Goal: Task Accomplishment & Management: Complete application form

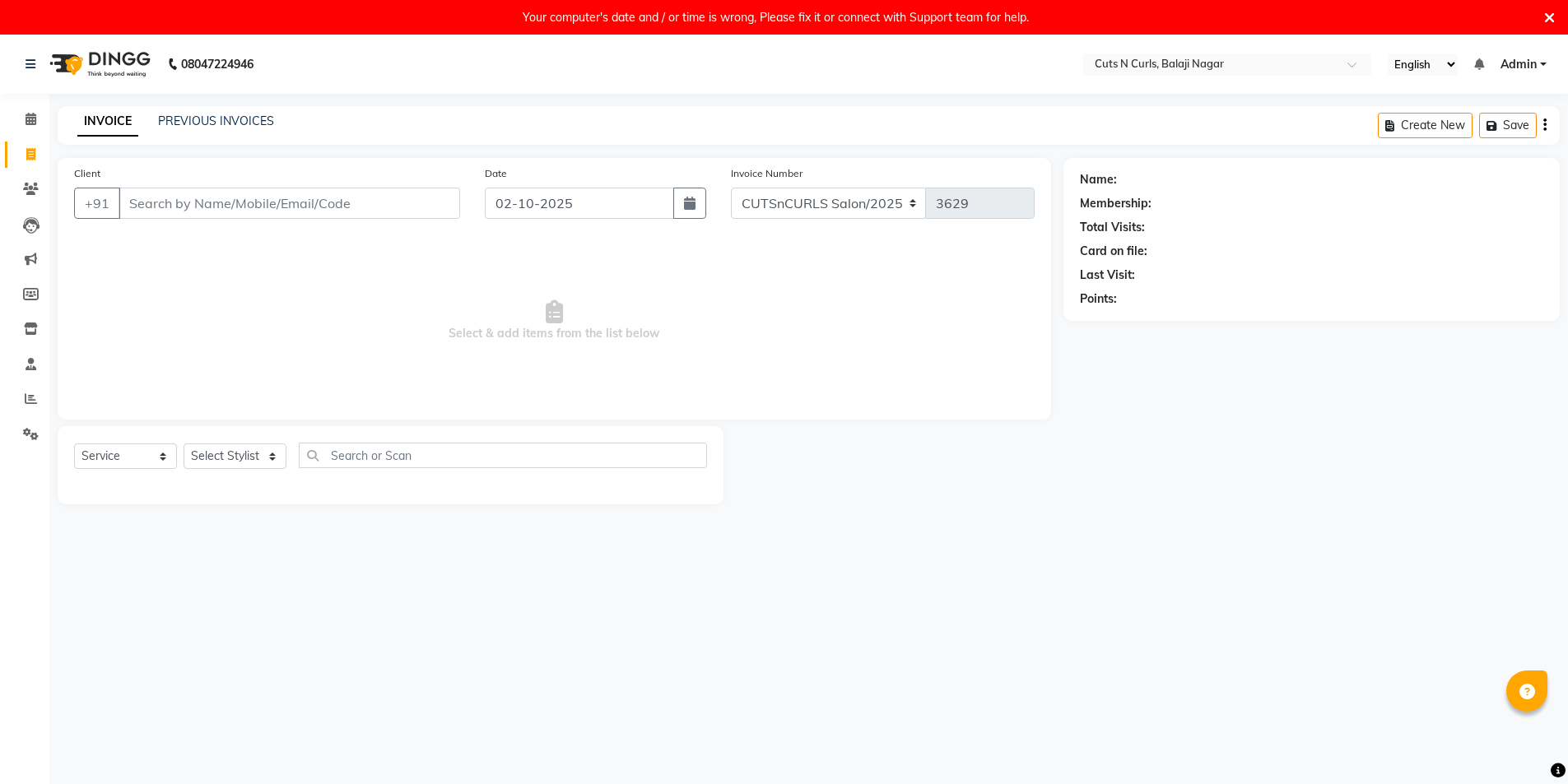
select select "service"
click at [167, 201] on input "Client" at bounding box center [289, 203] width 342 height 31
click at [577, 207] on input "02-10-2025" at bounding box center [580, 203] width 190 height 31
select select "10"
select select "2025"
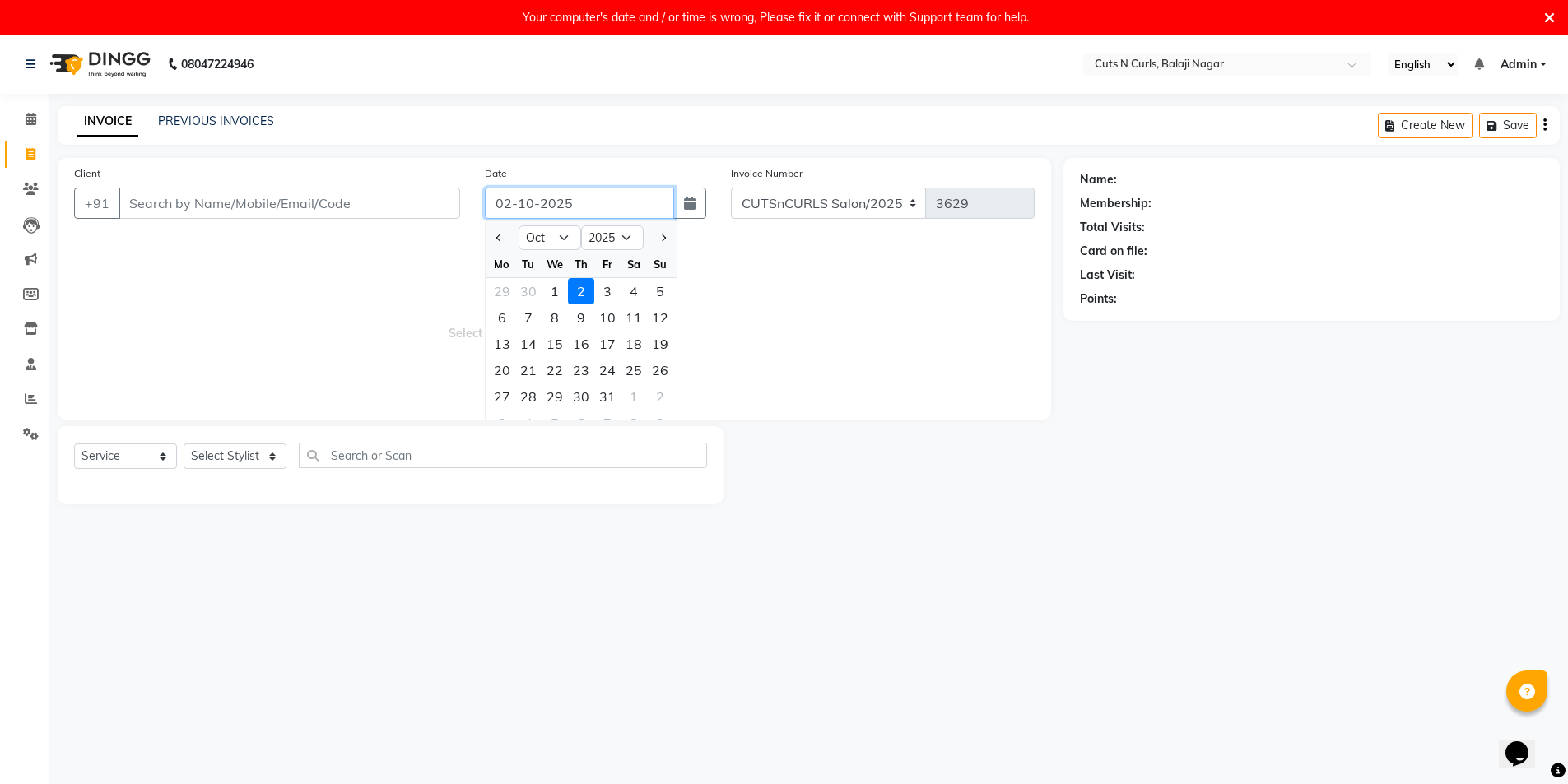
click at [573, 208] on input "02-10-2025" at bounding box center [580, 203] width 190 height 31
click at [225, 319] on span "Select & add items from the list below" at bounding box center [554, 321] width 960 height 165
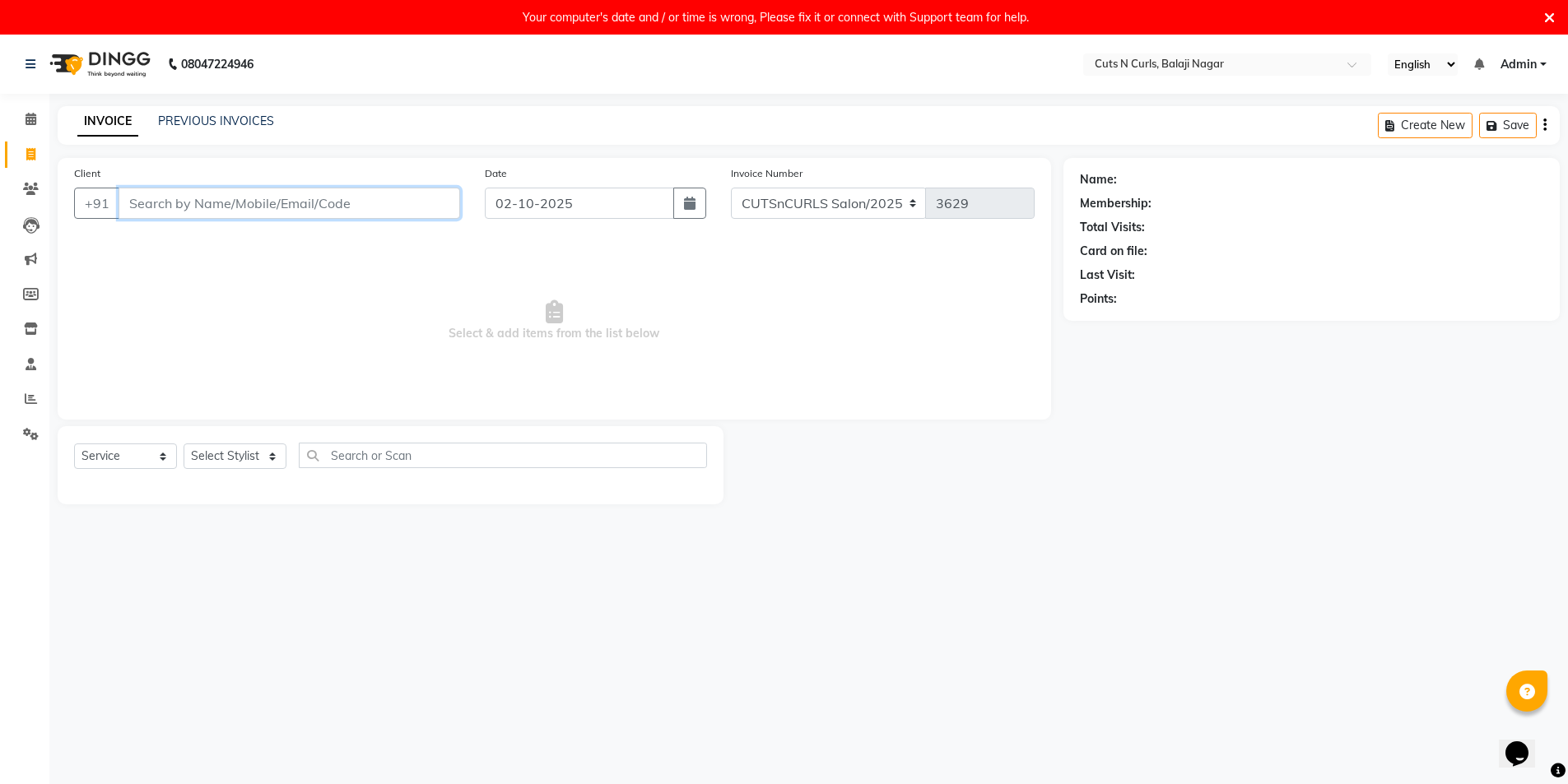
click at [197, 210] on input "Client" at bounding box center [289, 203] width 342 height 31
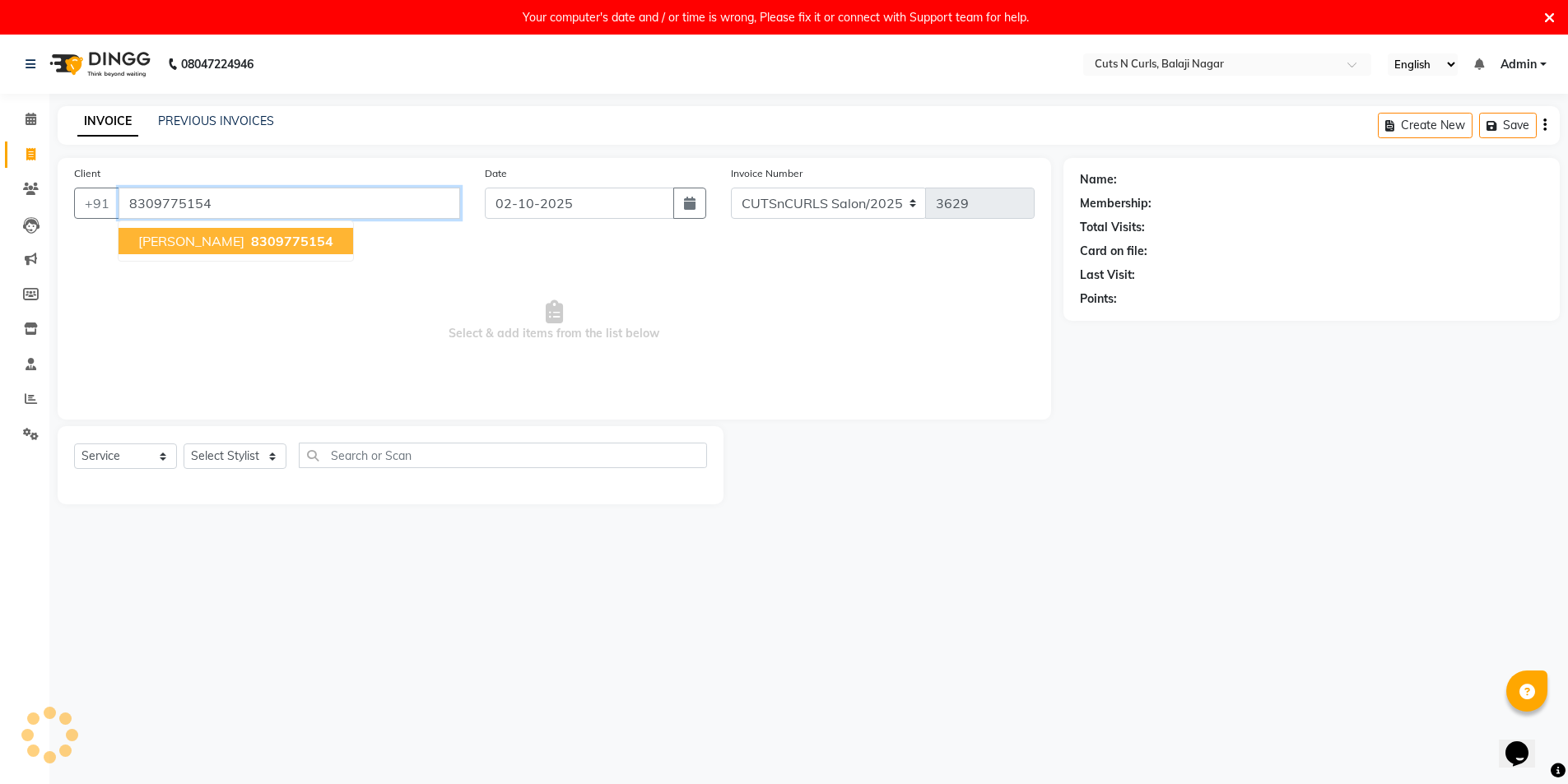
type input "8309775154"
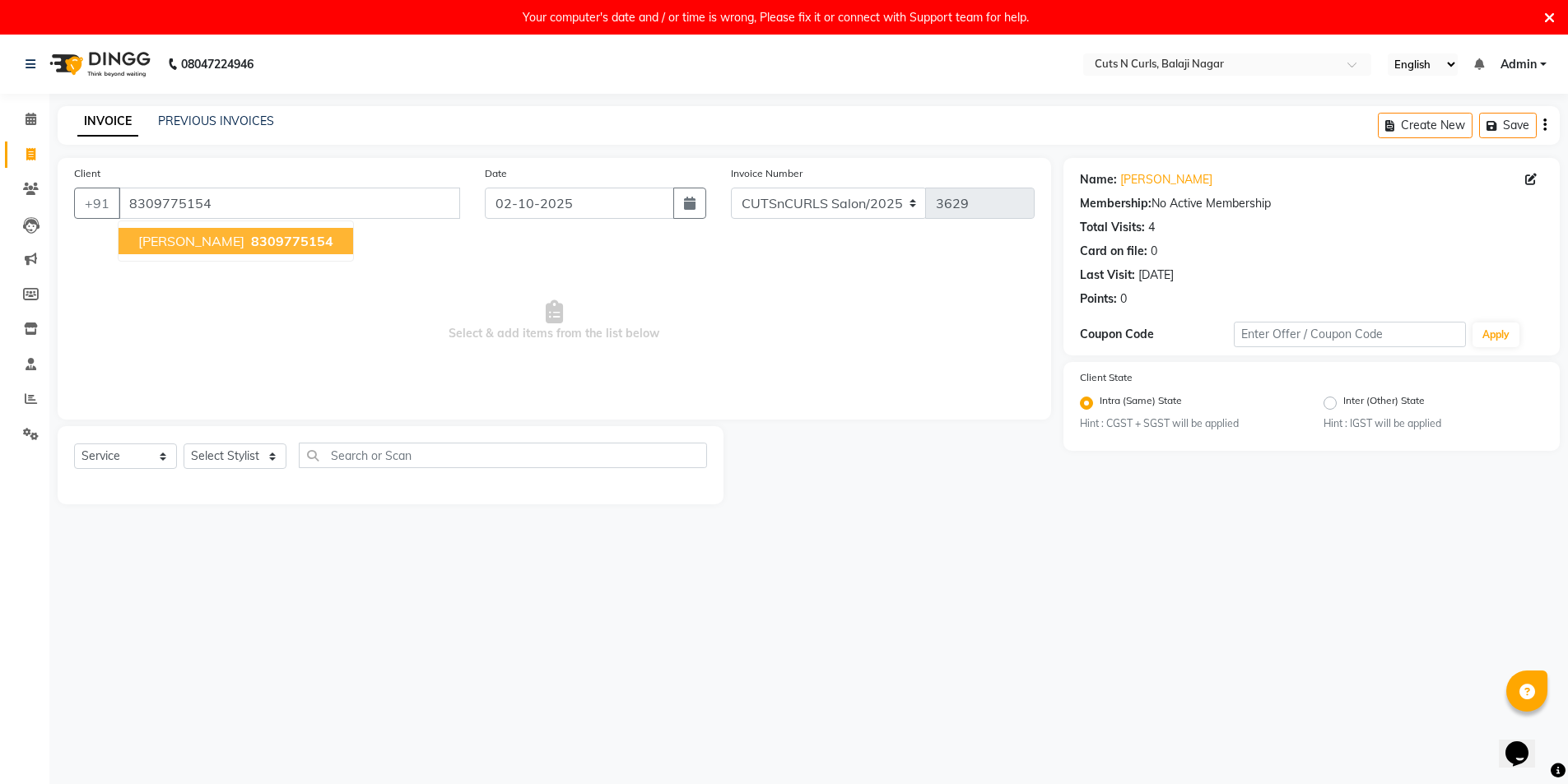
click at [170, 244] on span "harshith" at bounding box center [191, 240] width 106 height 16
click at [223, 454] on select "Select Stylist 1.Jagadeesh 3.Ramesh 4.Sameer 5.hemanth 6.venkat 7.krishnaveni 8…" at bounding box center [235, 456] width 103 height 25
select select "87160"
click at [184, 443] on select "Select Stylist 1.Jagadeesh 3.Ramesh 4.Sameer 5.hemanth 6.venkat 7.krishnaveni 8…" at bounding box center [235, 456] width 103 height 25
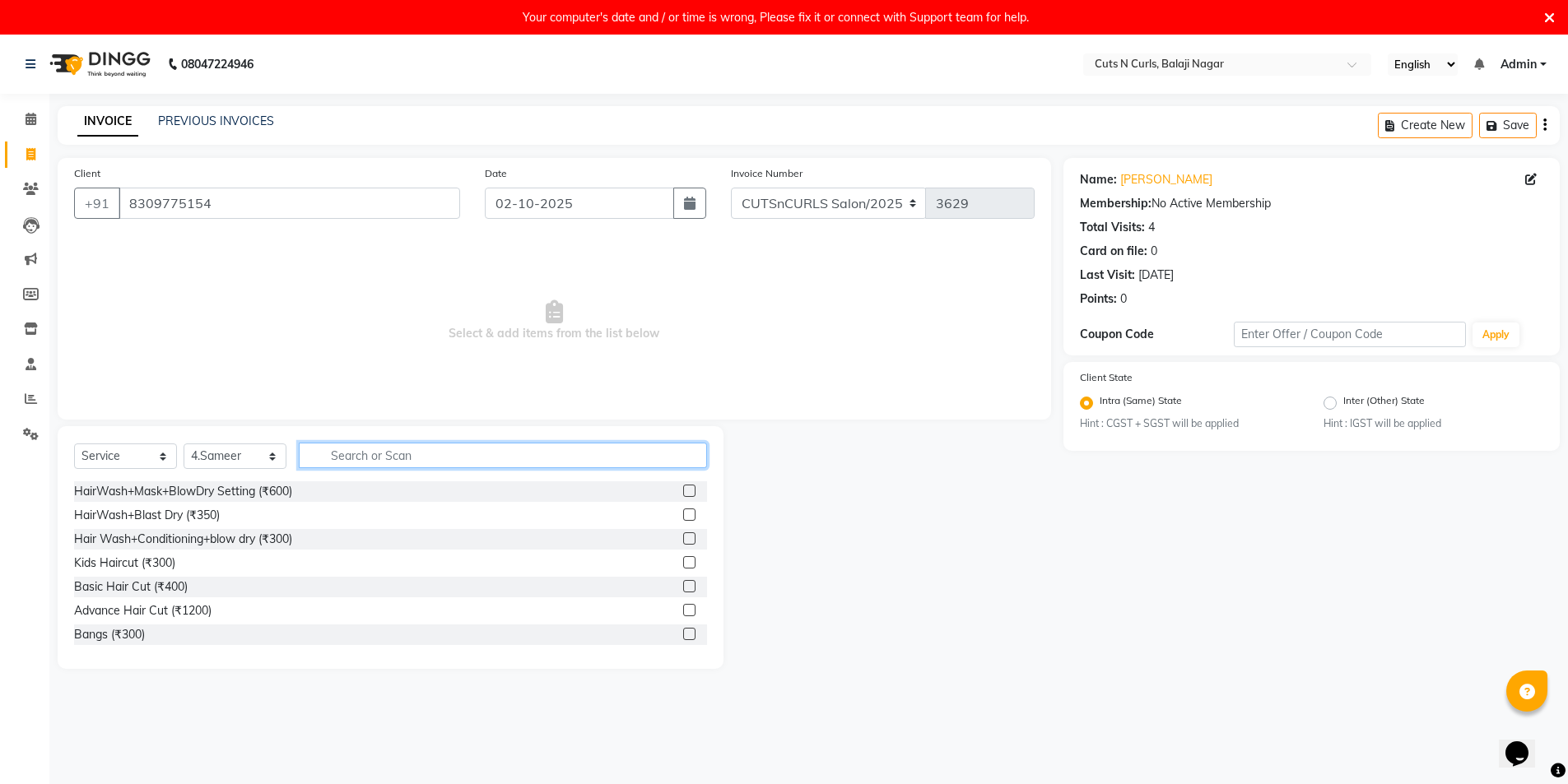
click at [341, 451] on input "text" at bounding box center [503, 455] width 408 height 25
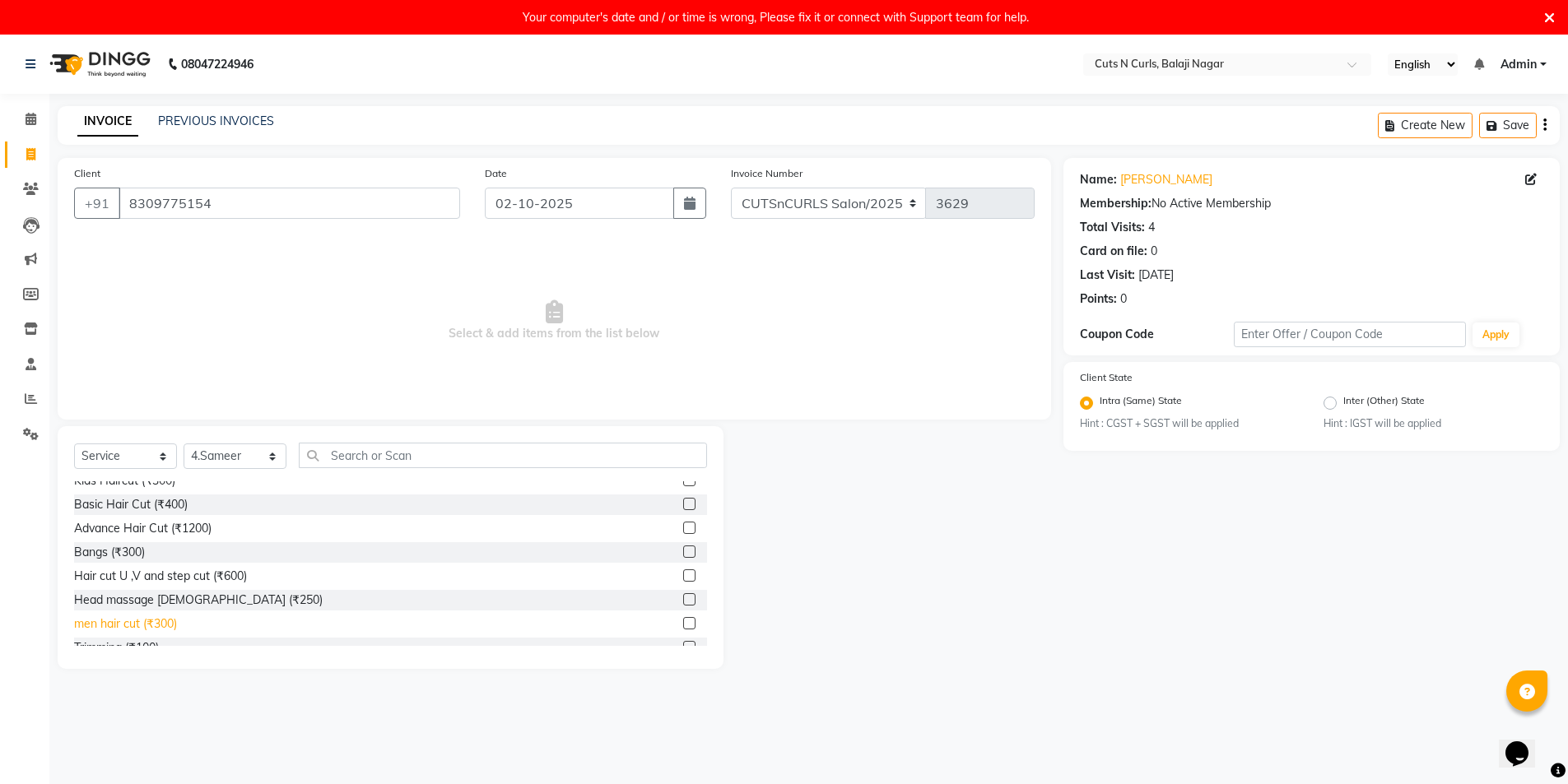
click at [129, 625] on div "men hair cut (₹300)" at bounding box center [125, 624] width 103 height 17
checkbox input "false"
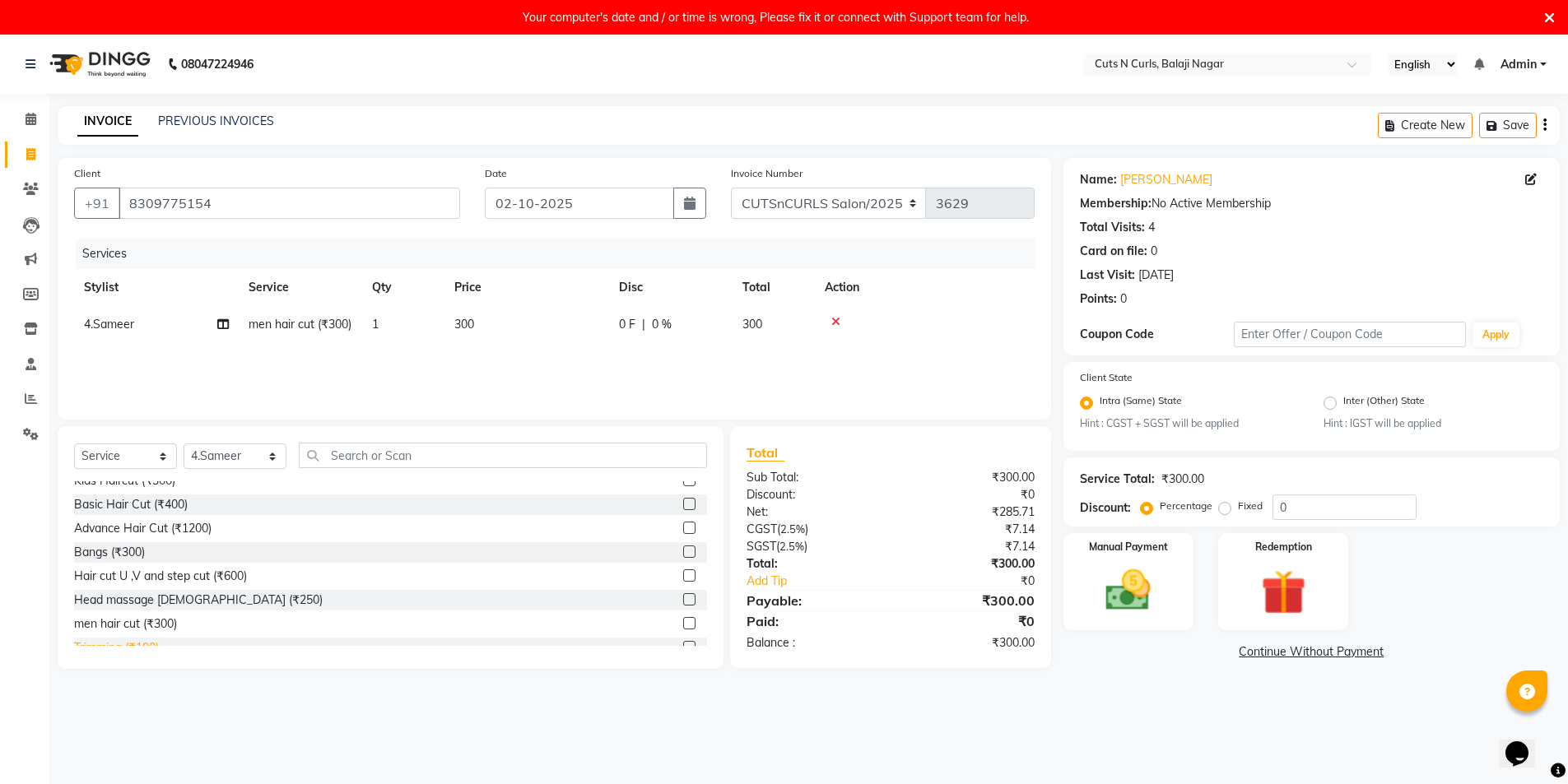
click at [127, 642] on div "Trimming (₹100)" at bounding box center [116, 648] width 85 height 17
checkbox input "false"
click at [1238, 513] on label "Fixed" at bounding box center [1250, 505] width 25 height 14
click at [1224, 512] on input "Fixed" at bounding box center [1229, 506] width 12 height 12
radio input "true"
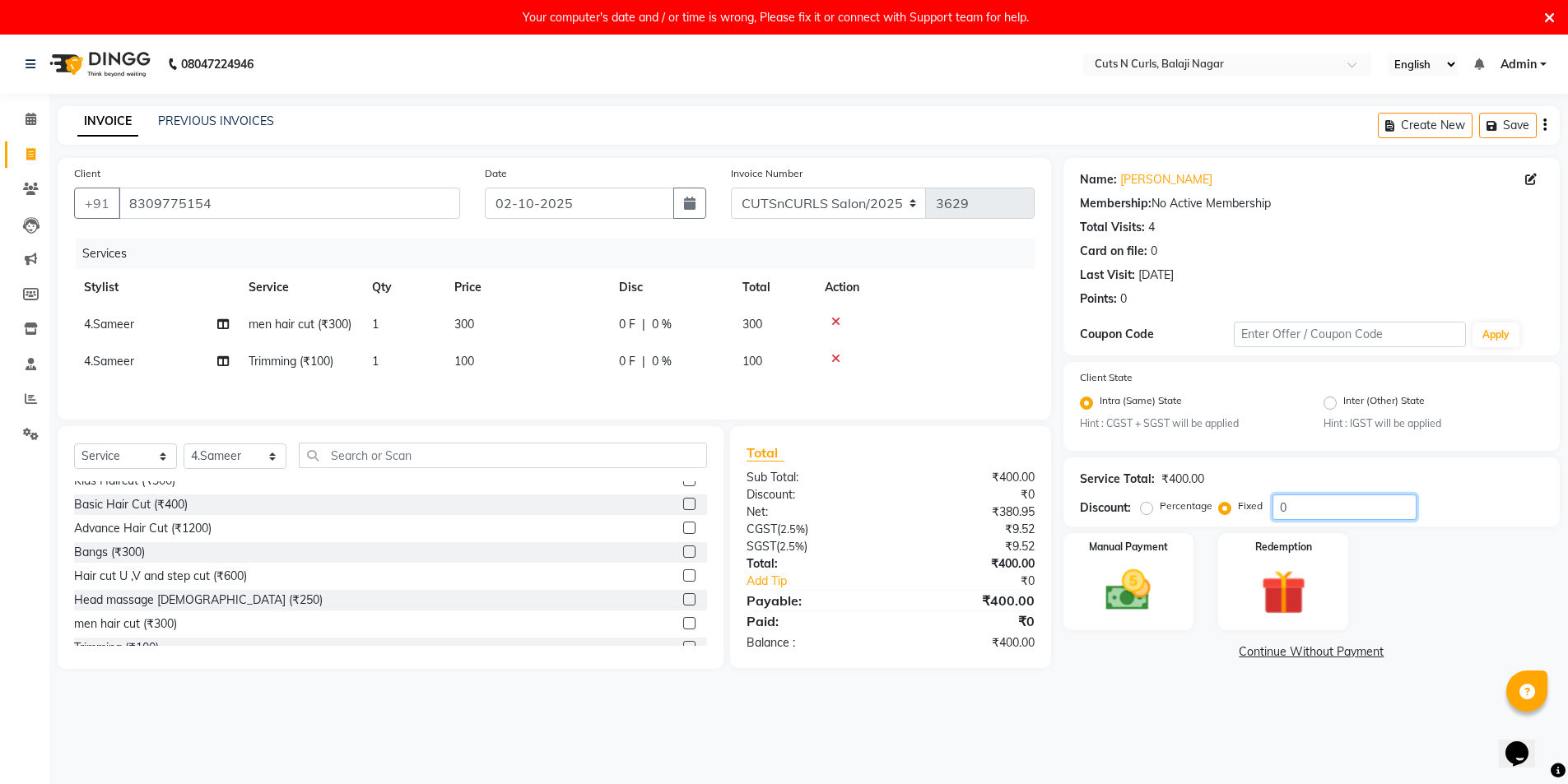
click at [1309, 495] on input "0" at bounding box center [1345, 507] width 144 height 25
type input "100"
click at [1152, 569] on img at bounding box center [1129, 591] width 76 height 54
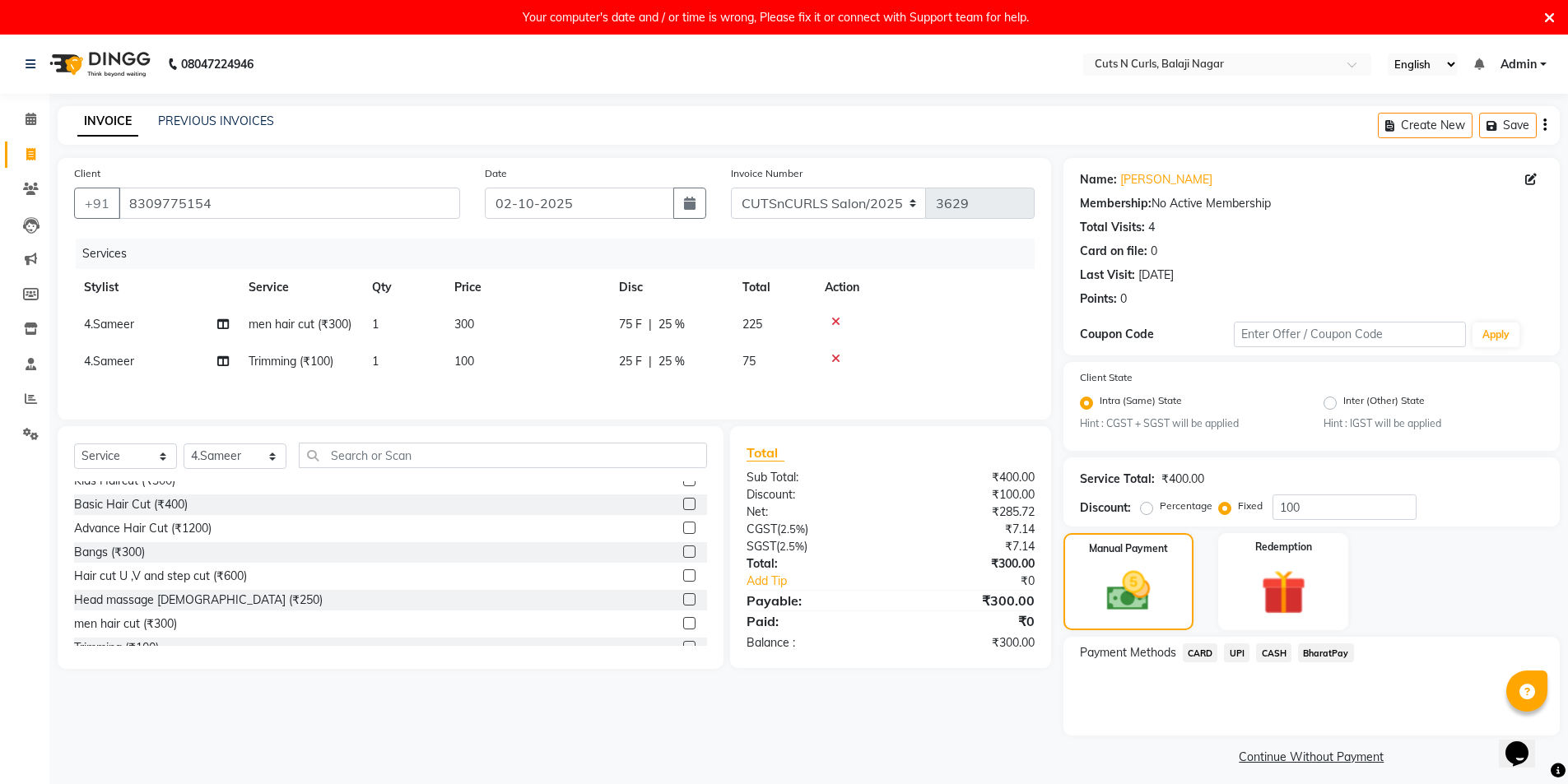
click at [1240, 660] on span "UPI" at bounding box center [1237, 653] width 25 height 19
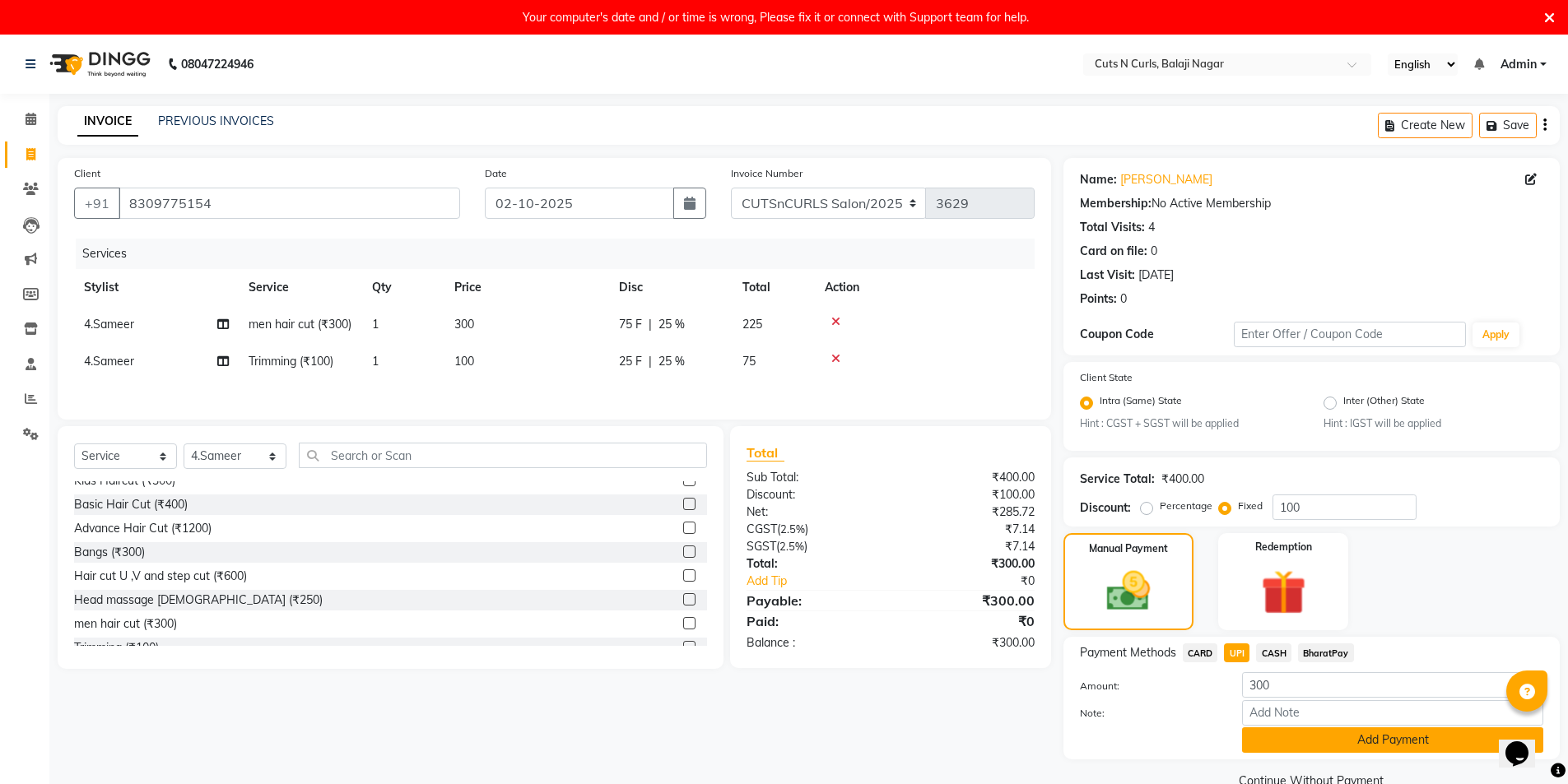
click at [1313, 747] on button "Add Payment" at bounding box center [1393, 740] width 302 height 25
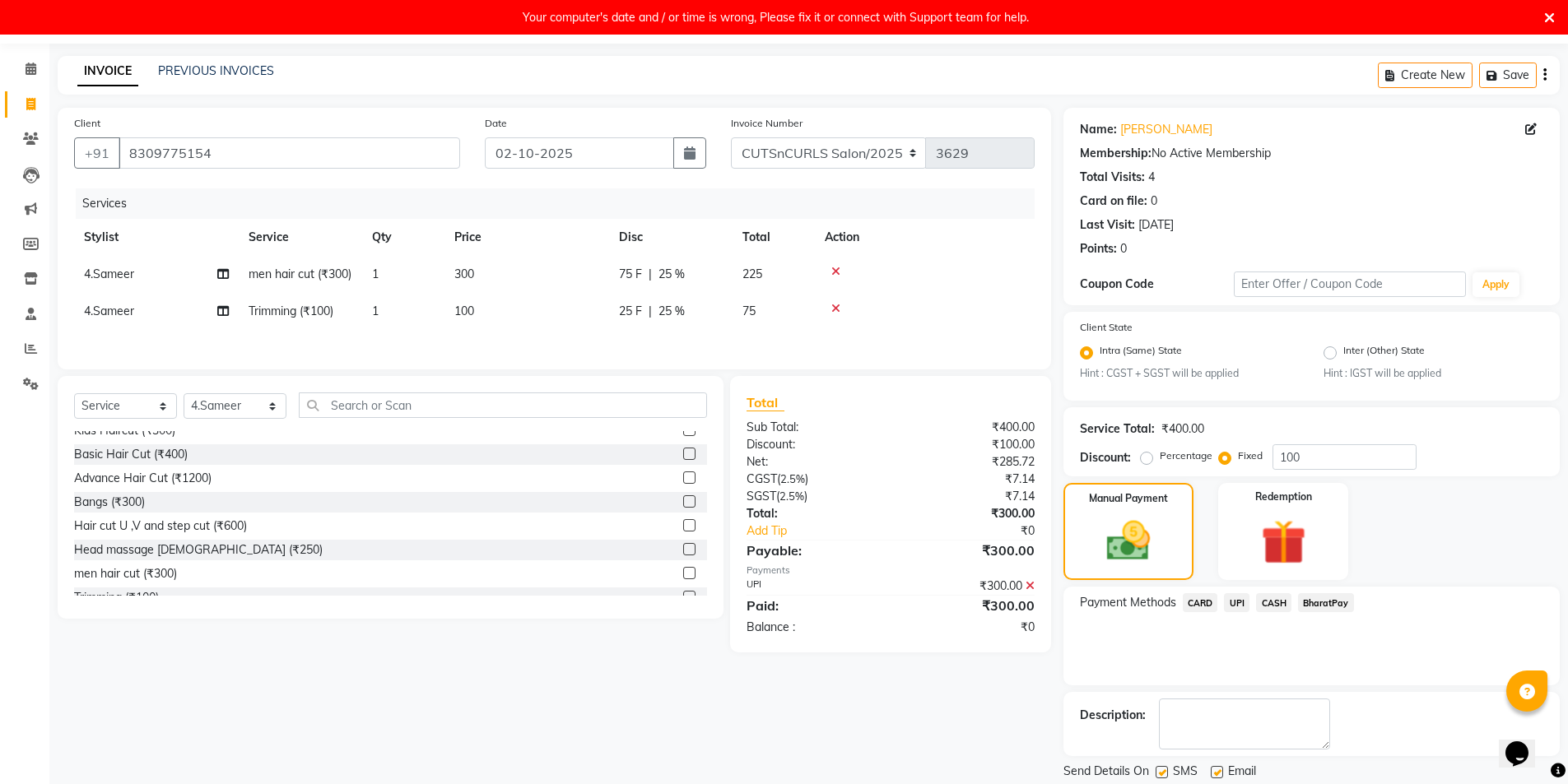
scroll to position [103, 0]
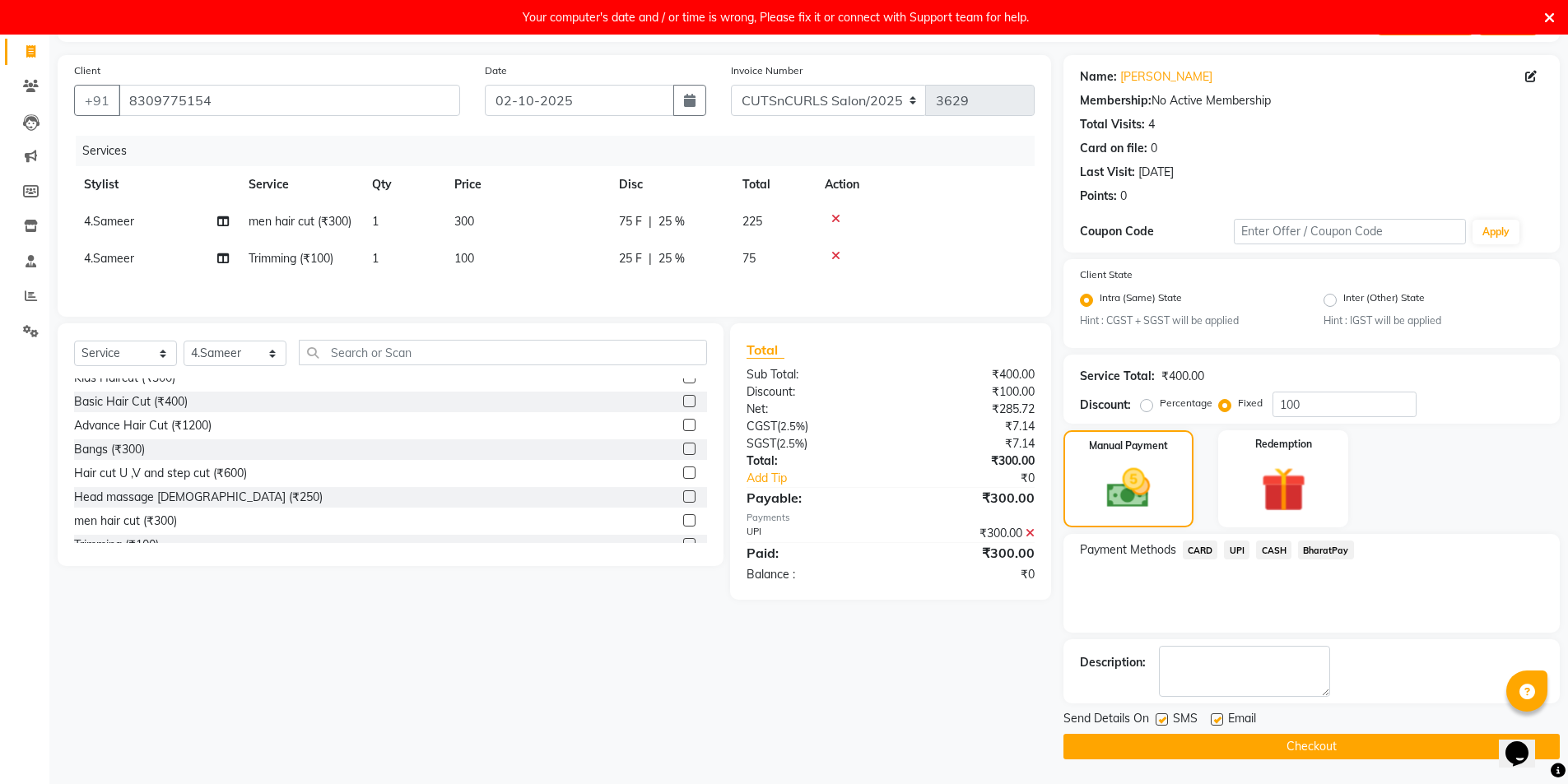
click at [1217, 724] on label at bounding box center [1217, 719] width 13 height 13
click at [1217, 724] on input "checkbox" at bounding box center [1216, 720] width 11 height 11
checkbox input "false"
click at [1225, 744] on button "Checkout" at bounding box center [1312, 747] width 496 height 25
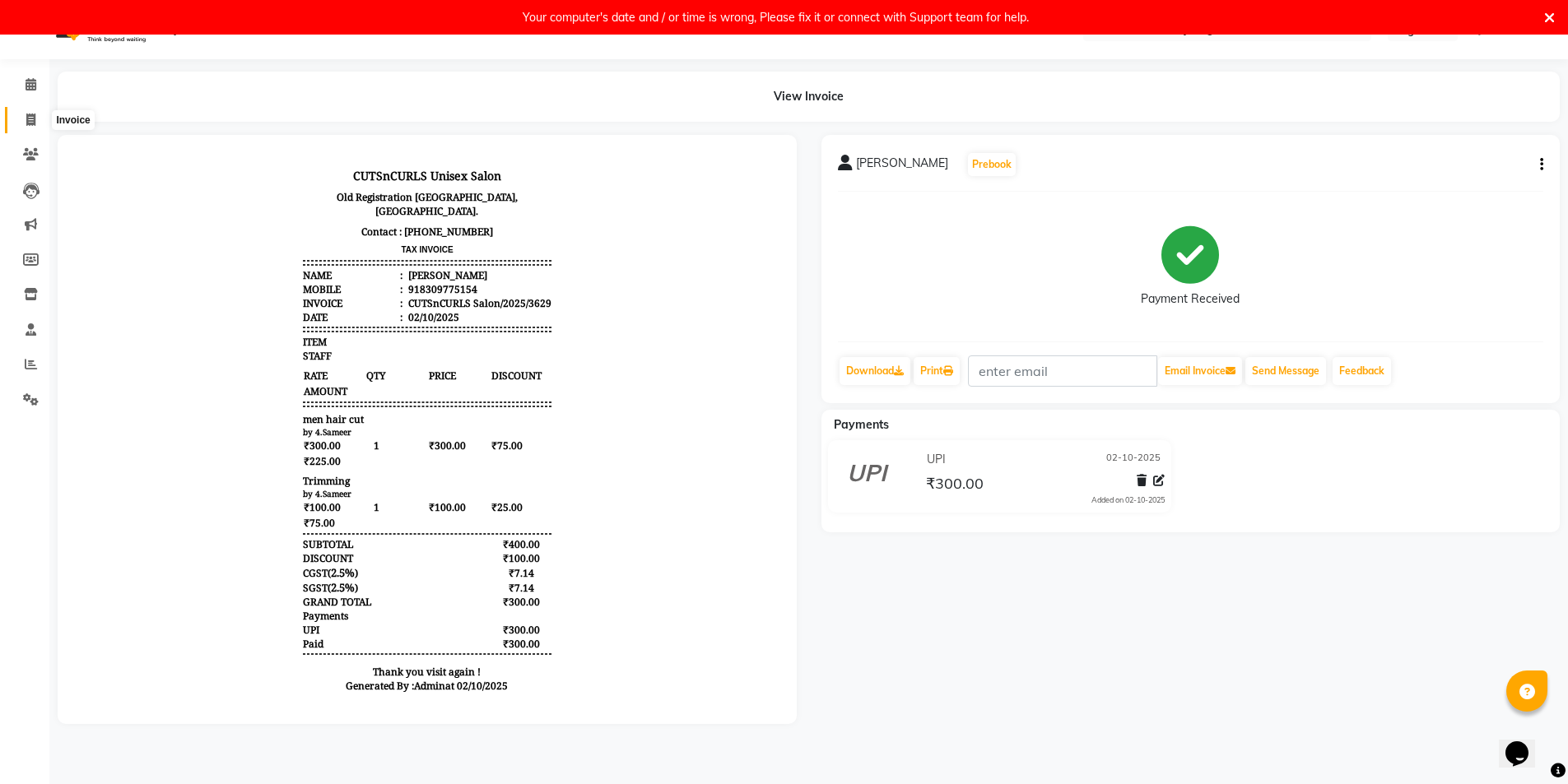
click at [30, 122] on icon at bounding box center [31, 120] width 9 height 13
select select "service"
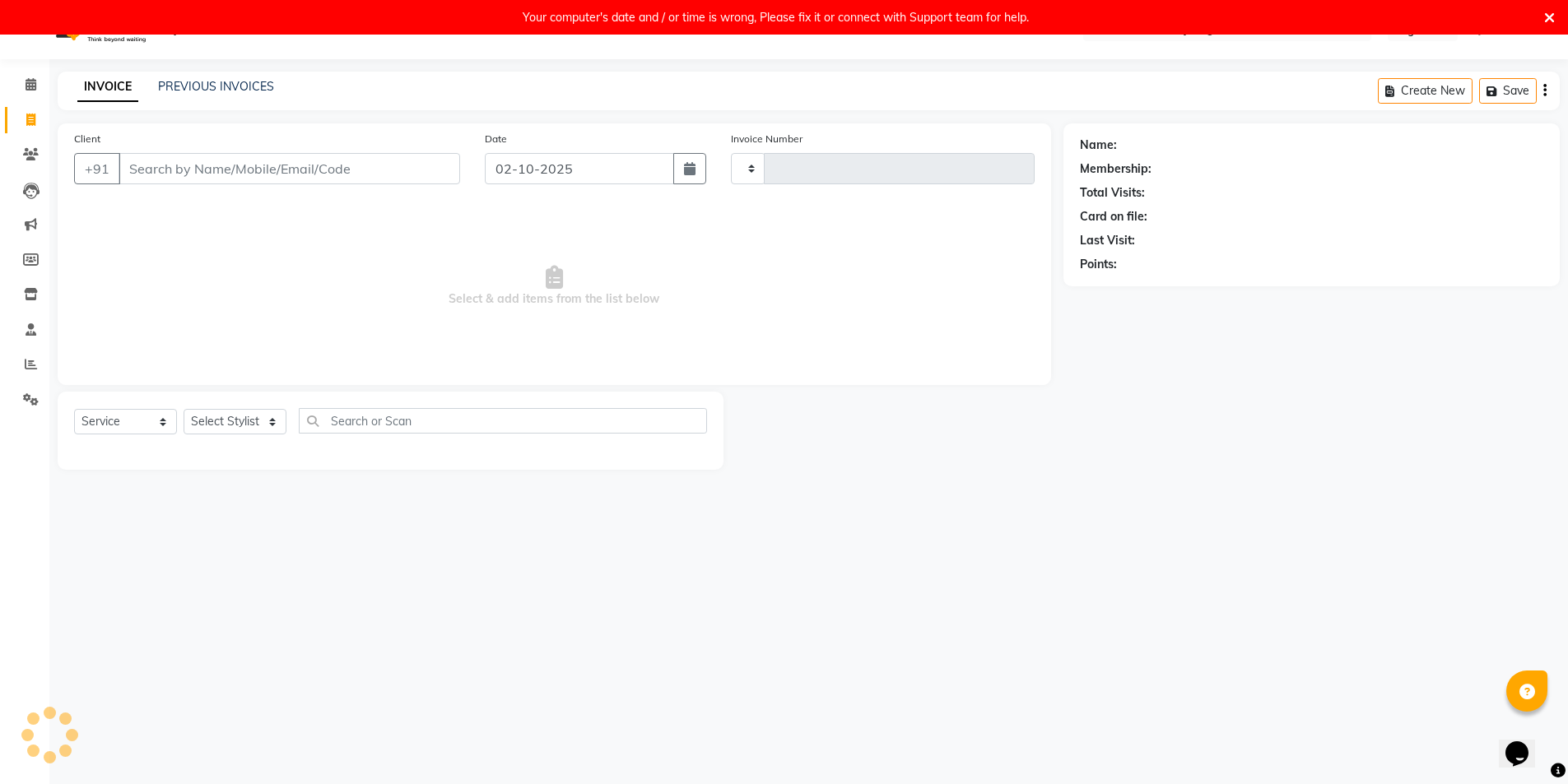
type input "3630"
select select "5645"
click at [209, 88] on link "PREVIOUS INVOICES" at bounding box center [216, 86] width 116 height 14
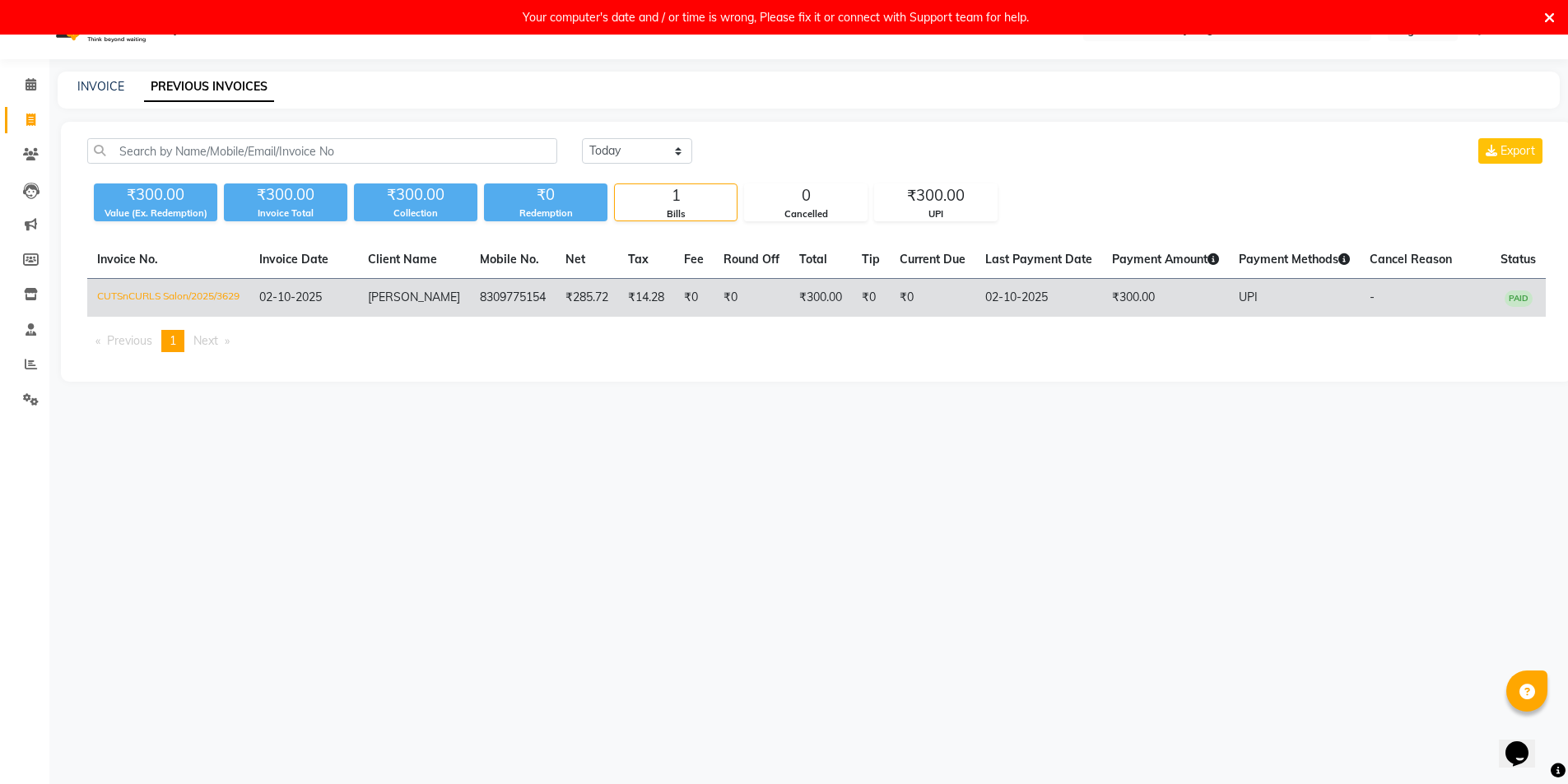
click at [439, 302] on td "harshith" at bounding box center [414, 298] width 112 height 39
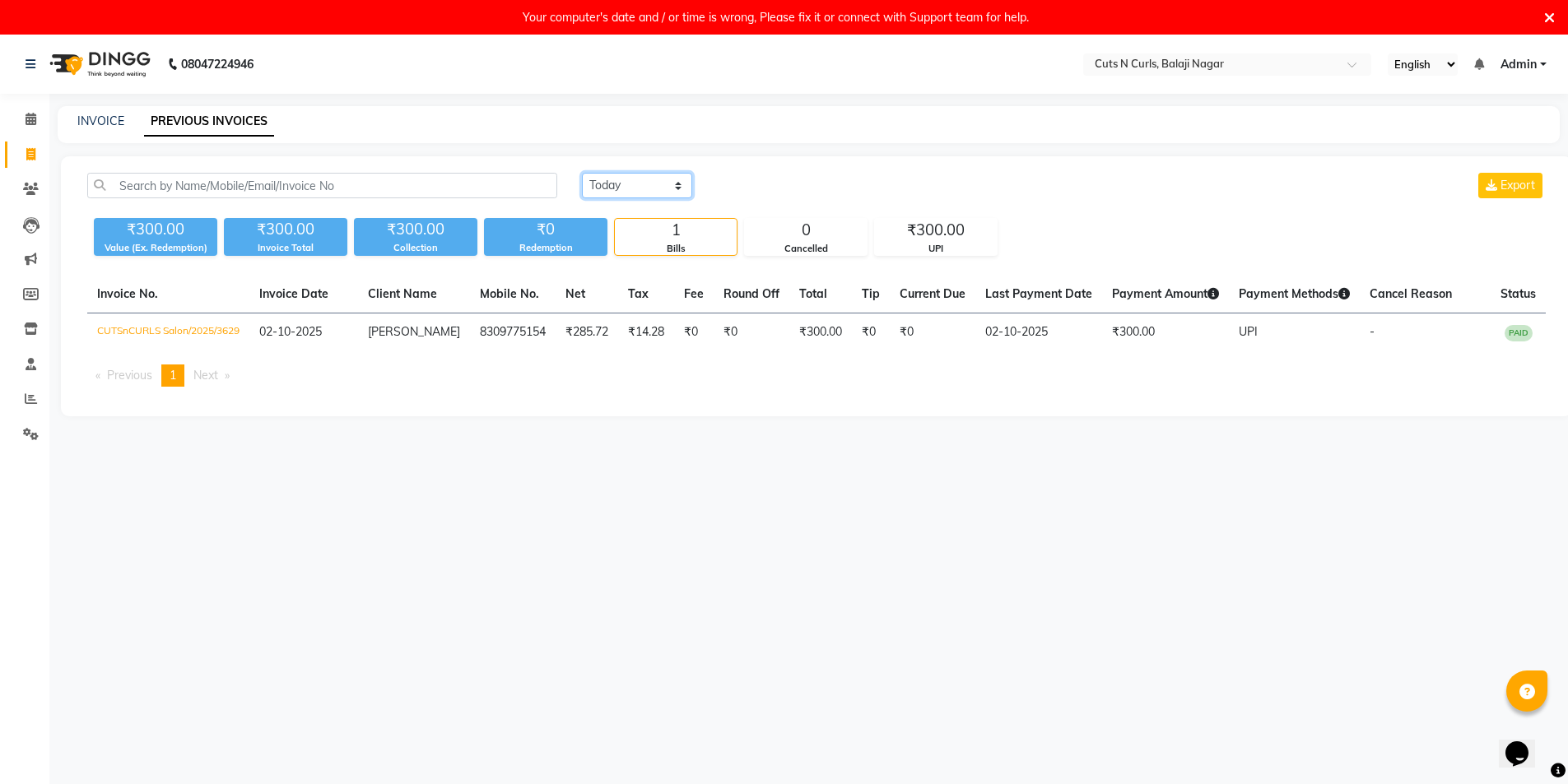
click at [680, 184] on select "Today Yesterday Custom Range" at bounding box center [637, 185] width 110 height 25
select select "yesterday"
click at [582, 172] on select "Today Yesterday Custom Range" at bounding box center [637, 185] width 110 height 25
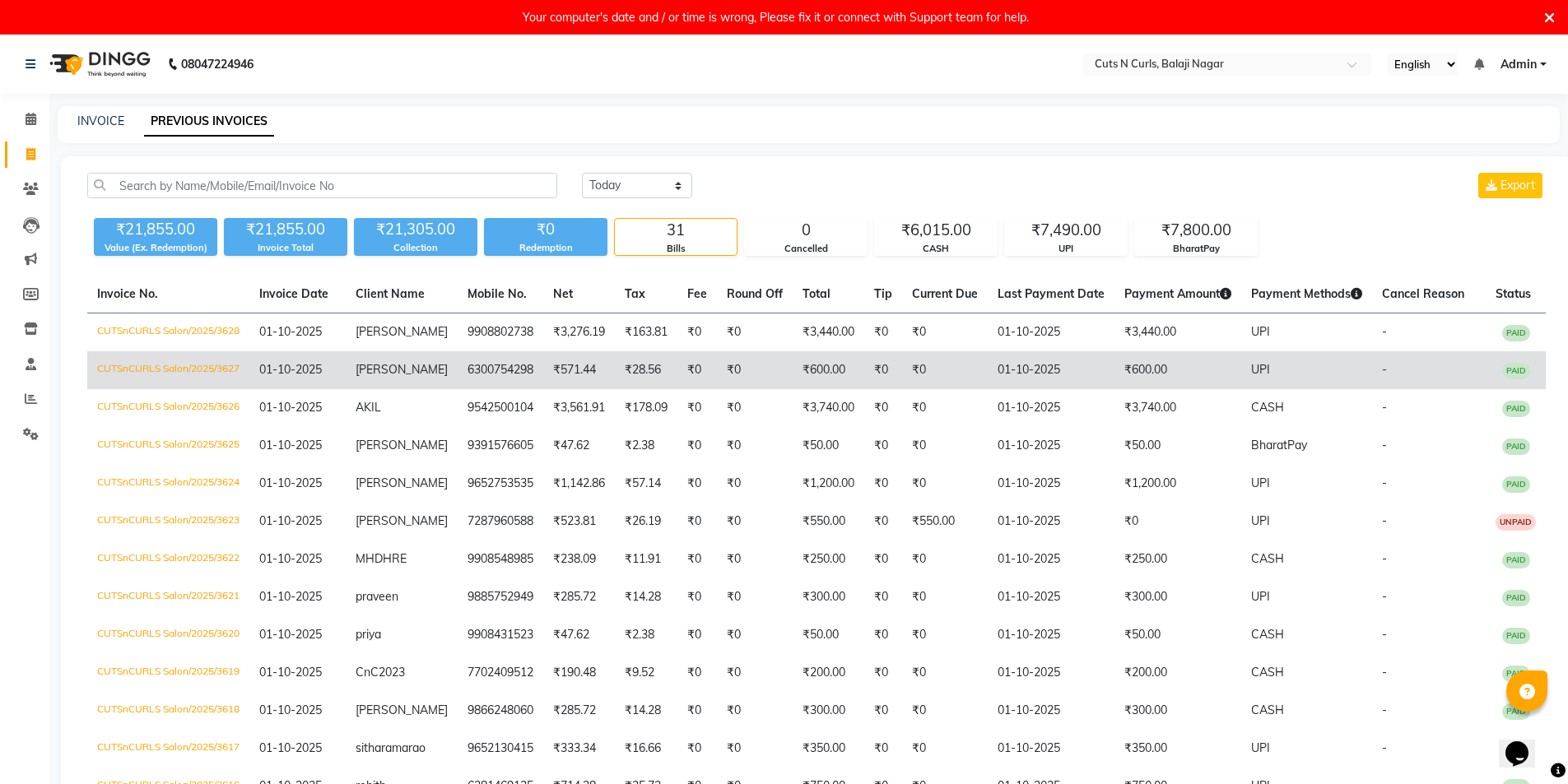
click at [484, 368] on td "6300754298" at bounding box center [501, 370] width 86 height 38
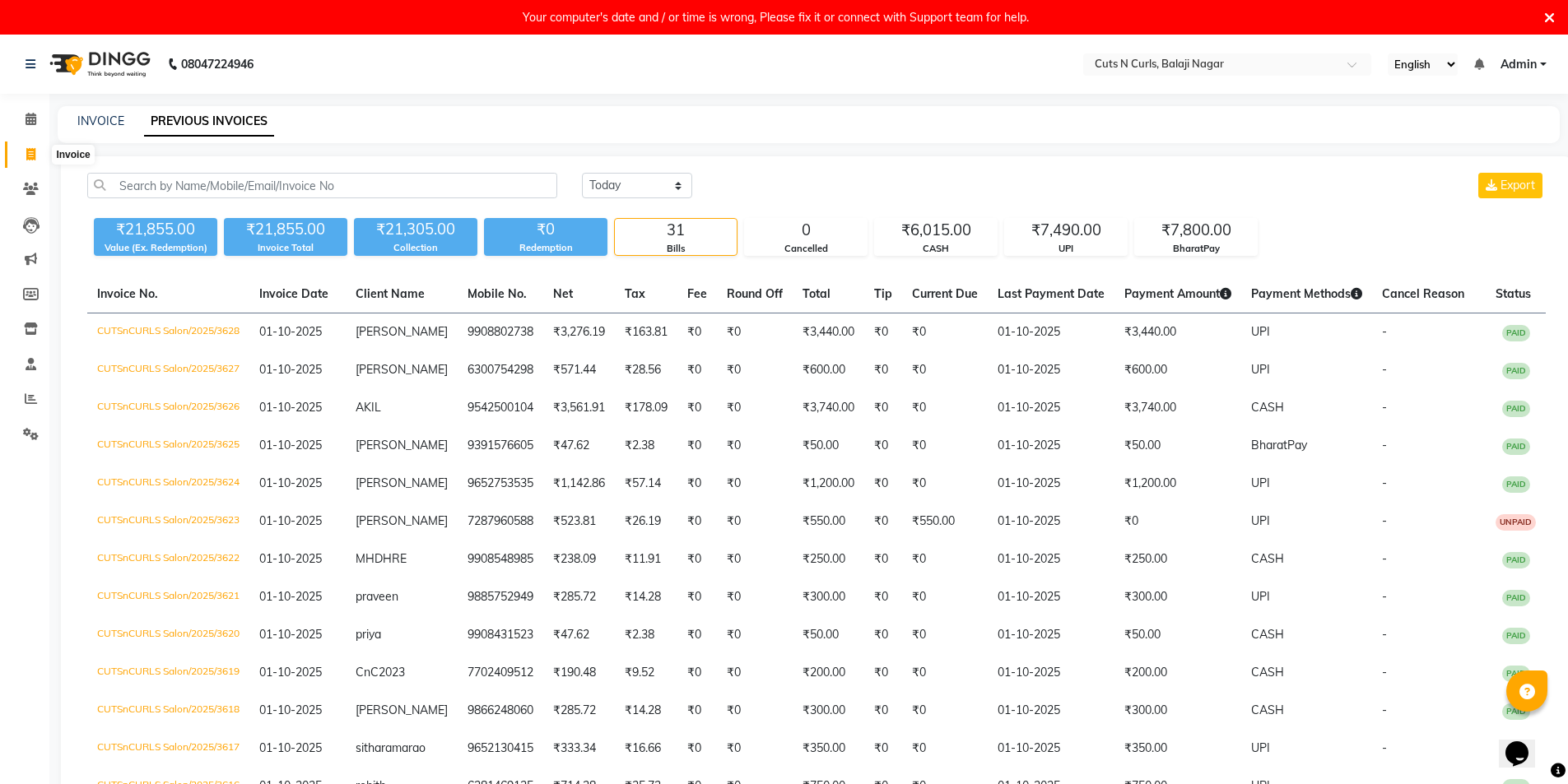
click at [35, 161] on span at bounding box center [31, 155] width 29 height 19
select select "service"
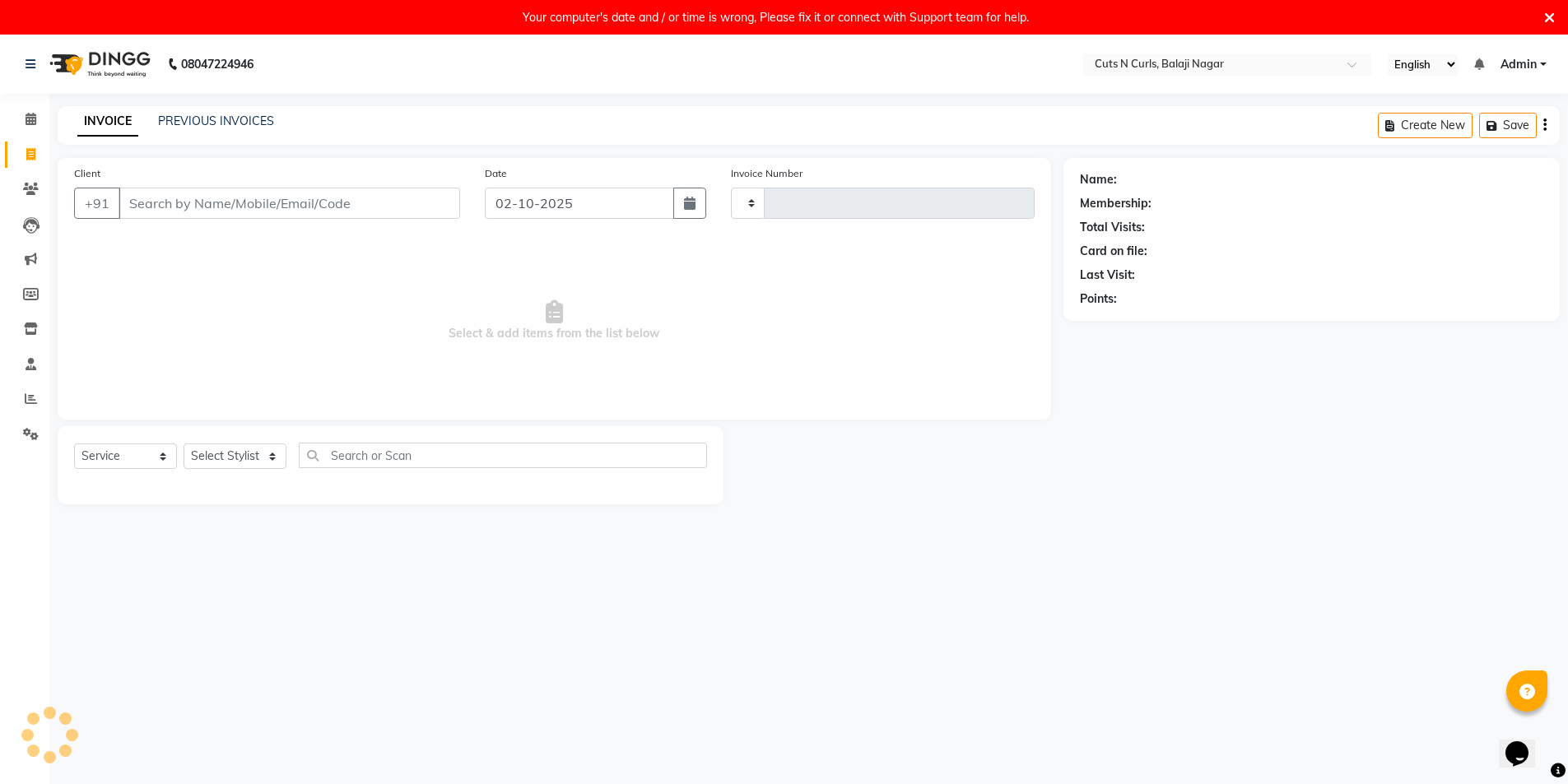
scroll to position [35, 0]
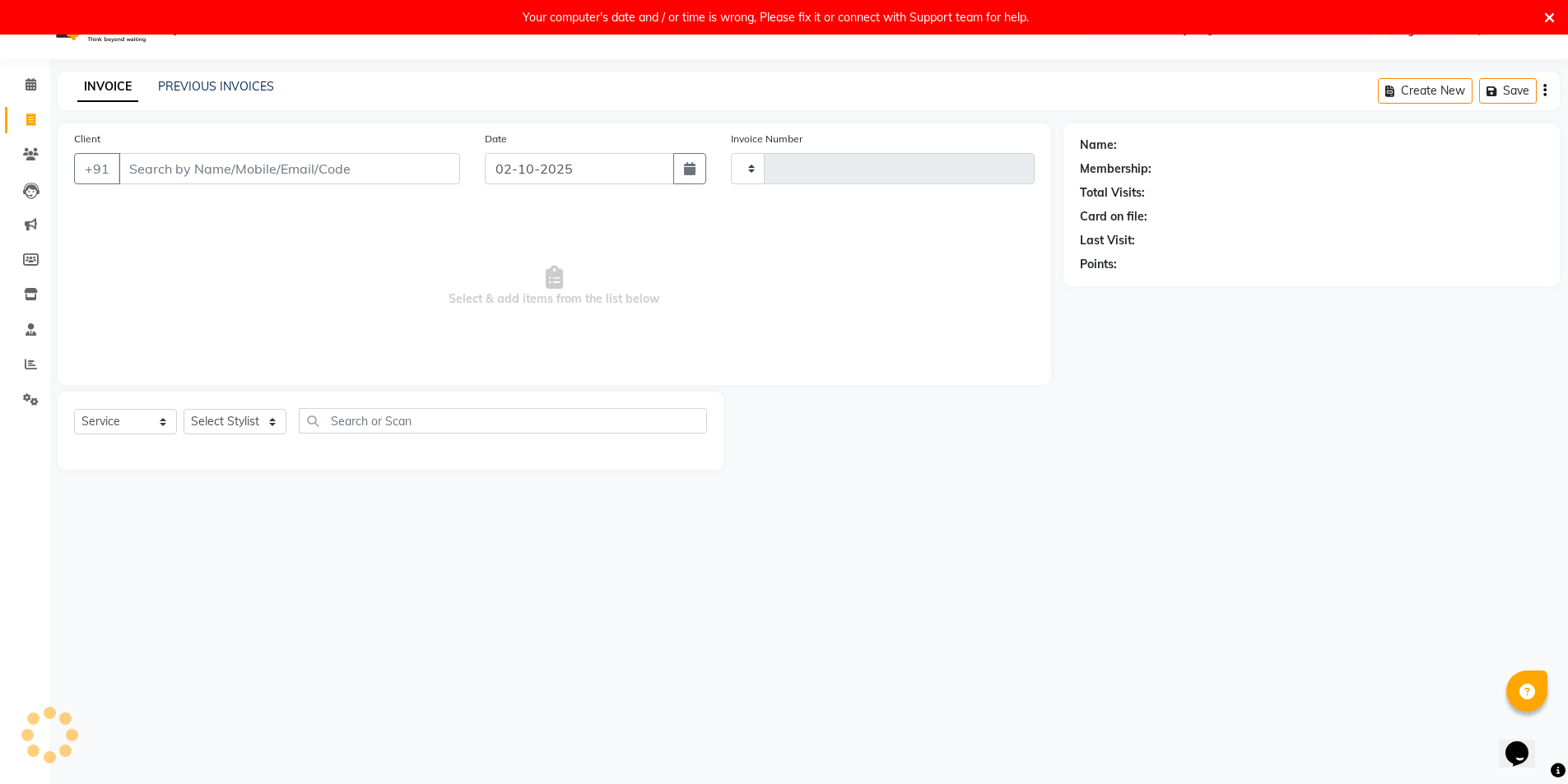
type input "3630"
select select "5645"
click at [265, 171] on input "Client" at bounding box center [289, 168] width 342 height 31
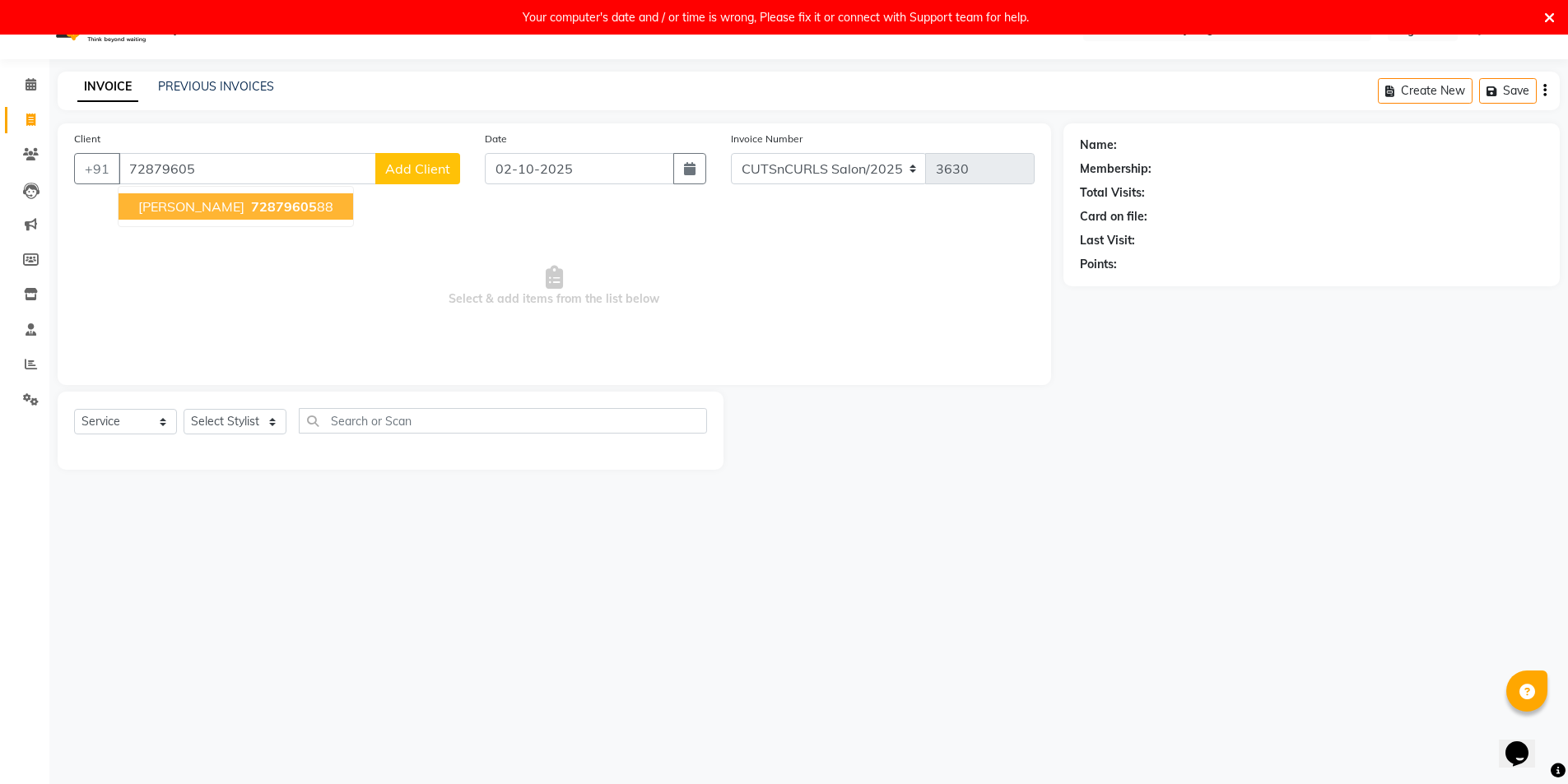
click at [251, 202] on span "72879605" at bounding box center [283, 206] width 65 height 16
type input "7287960588"
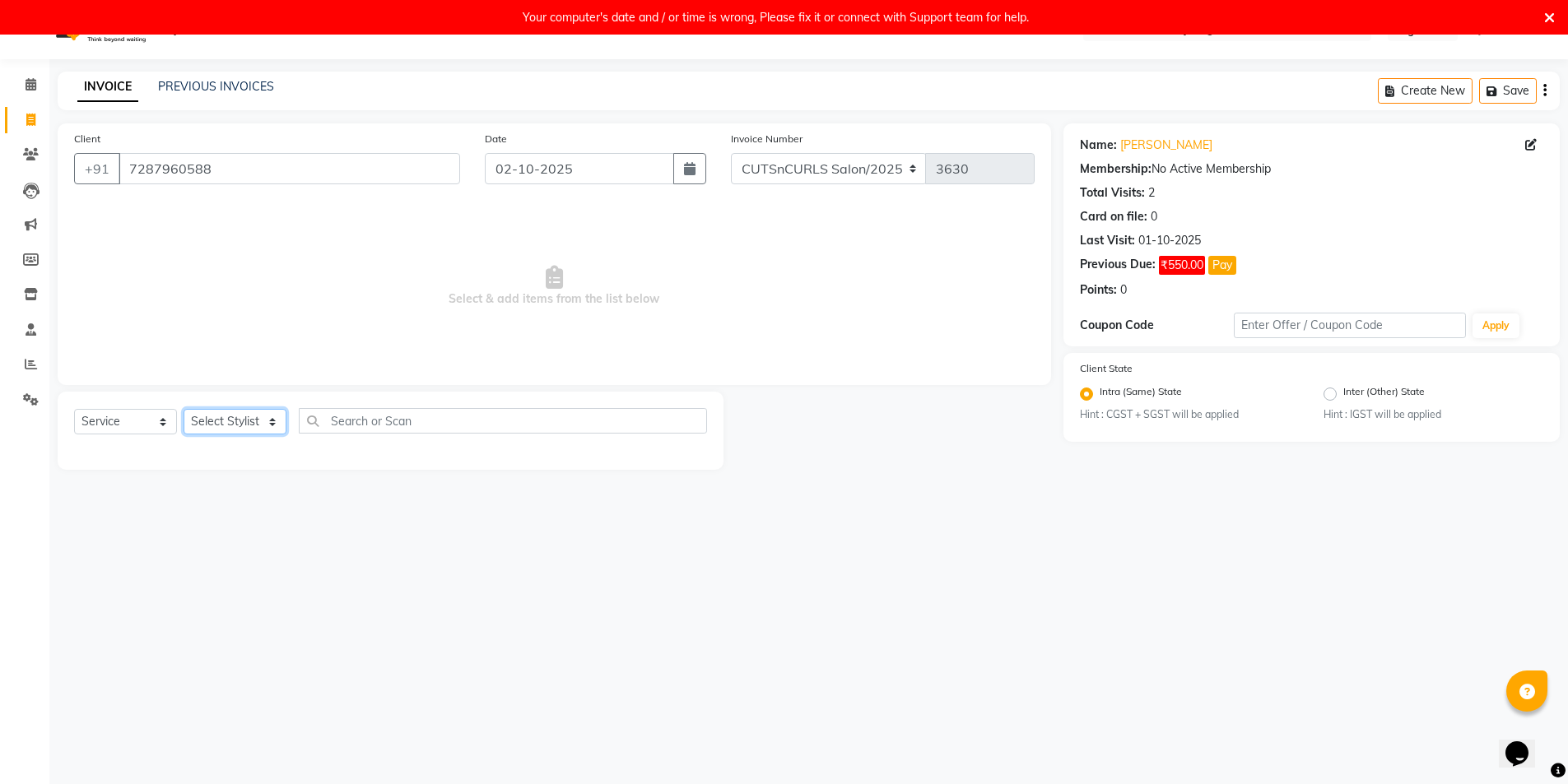
click at [245, 426] on select "Select Stylist 1.Jagadeesh 3.Ramesh 4.Sameer 5.hemanth 6.venkat 7.krishnaveni 8…" at bounding box center [235, 421] width 103 height 25
select select "91605"
click at [184, 409] on select "Select Stylist 1.Jagadeesh 3.Ramesh 4.Sameer 5.hemanth 6.venkat 7.krishnaveni 8…" at bounding box center [235, 421] width 103 height 25
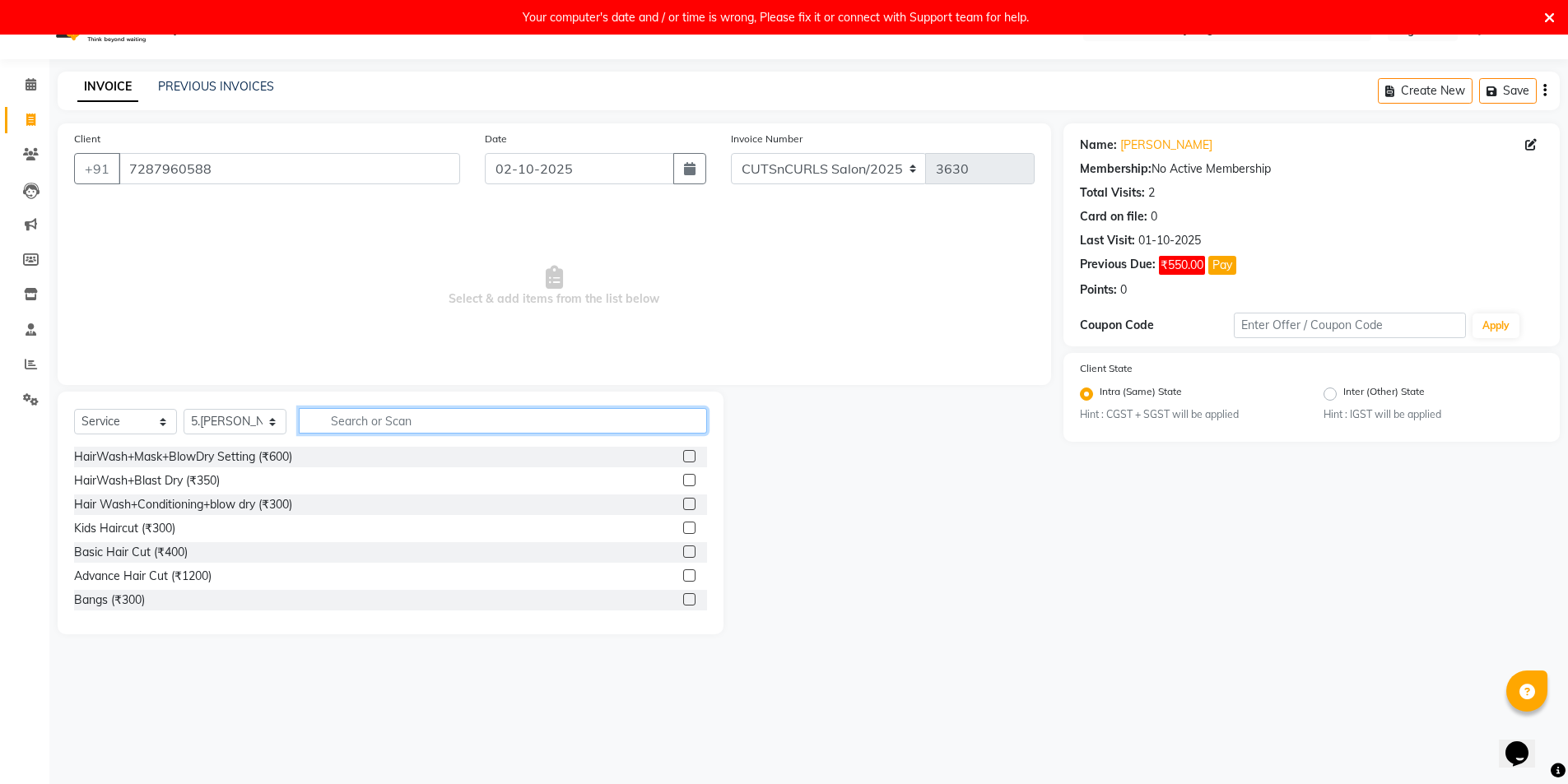
click at [379, 426] on input "text" at bounding box center [503, 420] width 408 height 25
type input "hair"
click at [161, 459] on div "HairWash+Mask+BlowDry Setting (₹600)" at bounding box center [183, 457] width 218 height 17
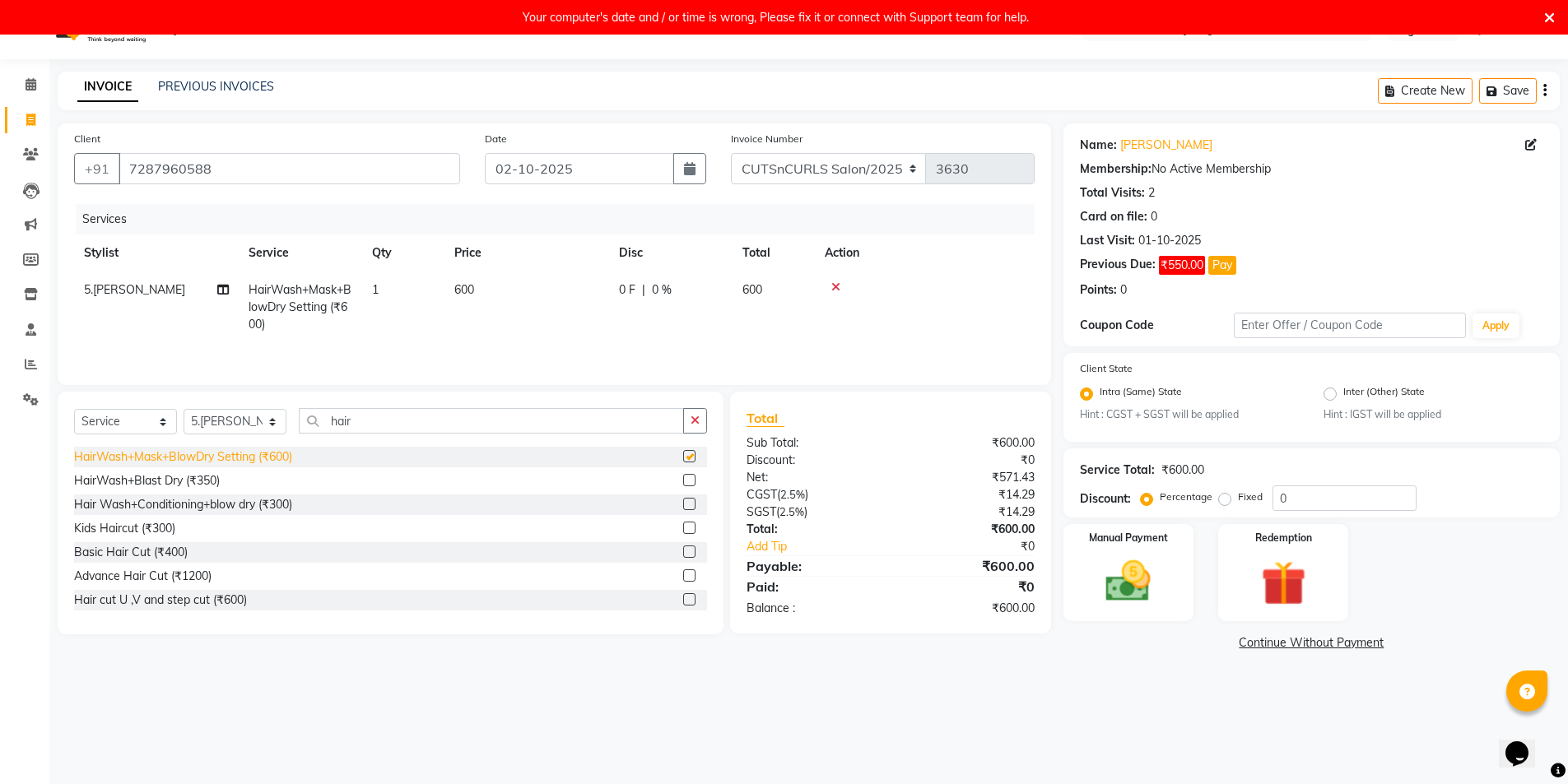
checkbox input "false"
click at [1238, 497] on label "Fixed" at bounding box center [1250, 496] width 25 height 14
click at [1223, 497] on input "Fixed" at bounding box center [1229, 497] width 12 height 12
radio input "true"
click at [1292, 503] on input "0" at bounding box center [1345, 499] width 144 height 25
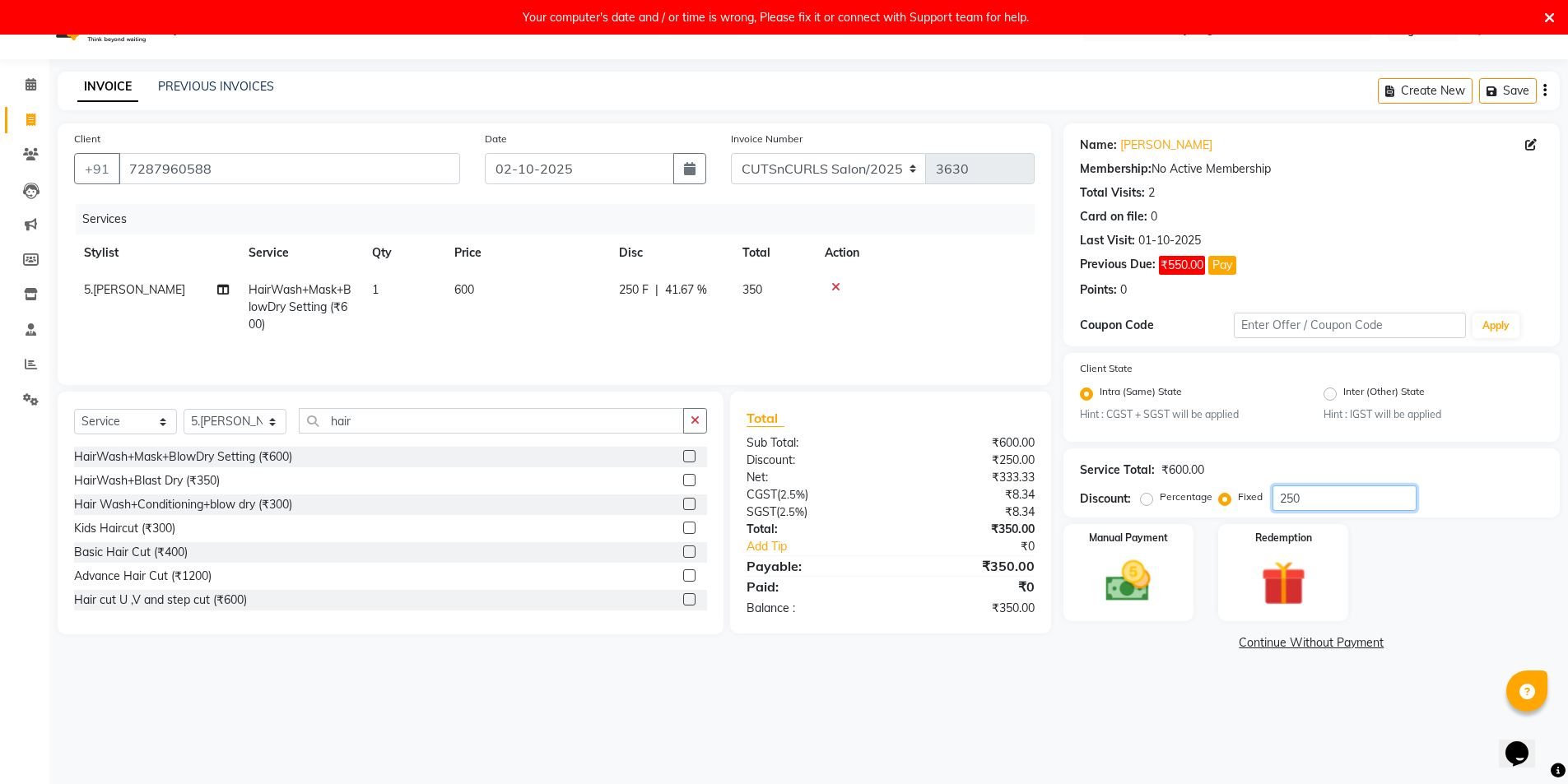
type input "250"
click at [1095, 731] on div "08047224946 Select Location × Cuts N Curls, Balaji Nagar English ENGLISH Españo…" at bounding box center [784, 392] width 1568 height 784
click at [207, 421] on select "Select Stylist 1.Jagadeesh 3.Ramesh 4.Sameer 5.hemanth 6.venkat 7.krishnaveni 8…" at bounding box center [235, 421] width 103 height 25
click at [152, 426] on select "Select Service Product Membership Package Voucher Prepaid Gift Card" at bounding box center [125, 421] width 103 height 25
select select "product"
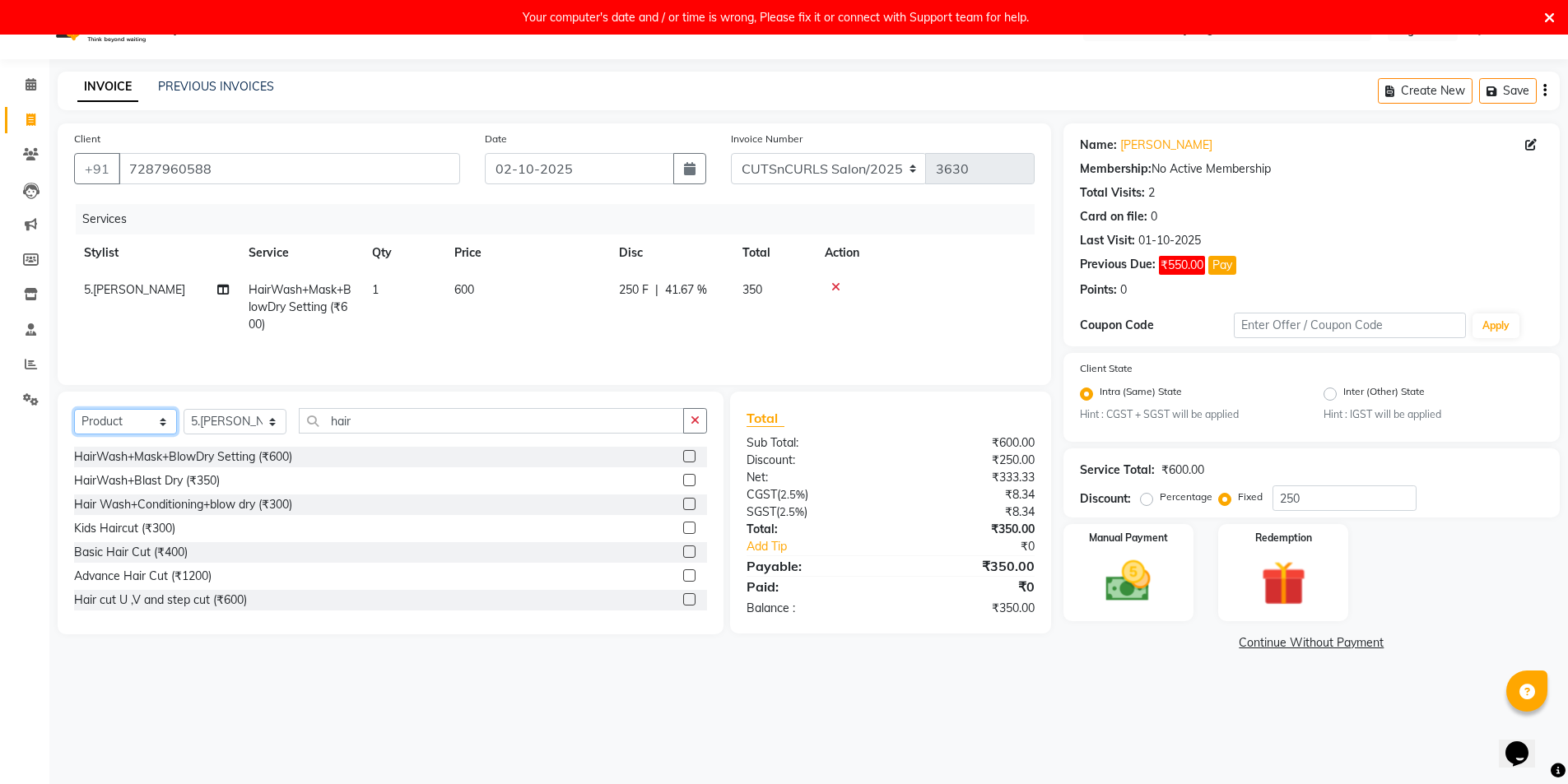
click at [74, 409] on select "Select Service Product Membership Package Voucher Prepaid Gift Card" at bounding box center [125, 421] width 103 height 25
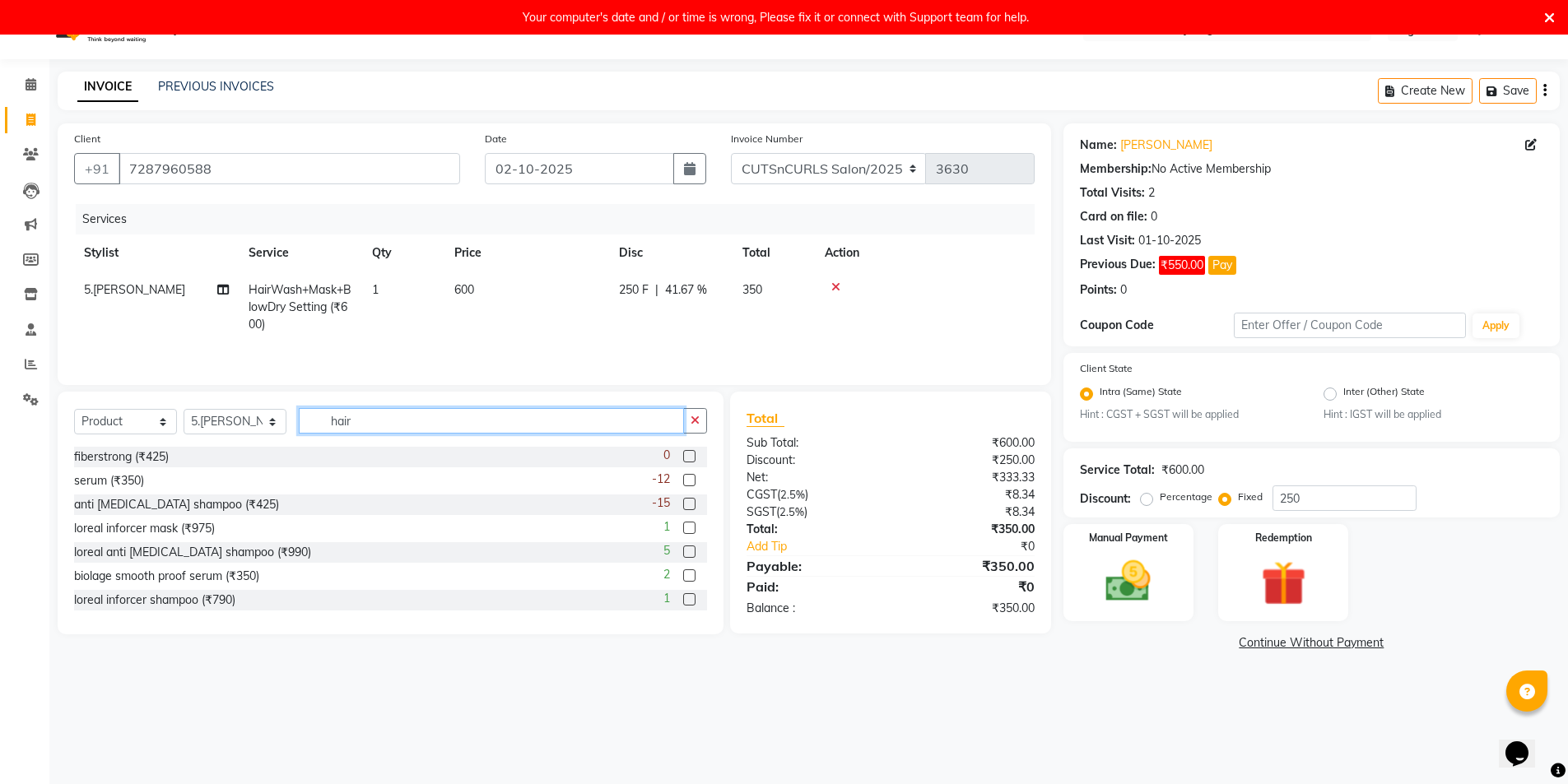
click at [365, 420] on input "hair" at bounding box center [491, 420] width 385 height 25
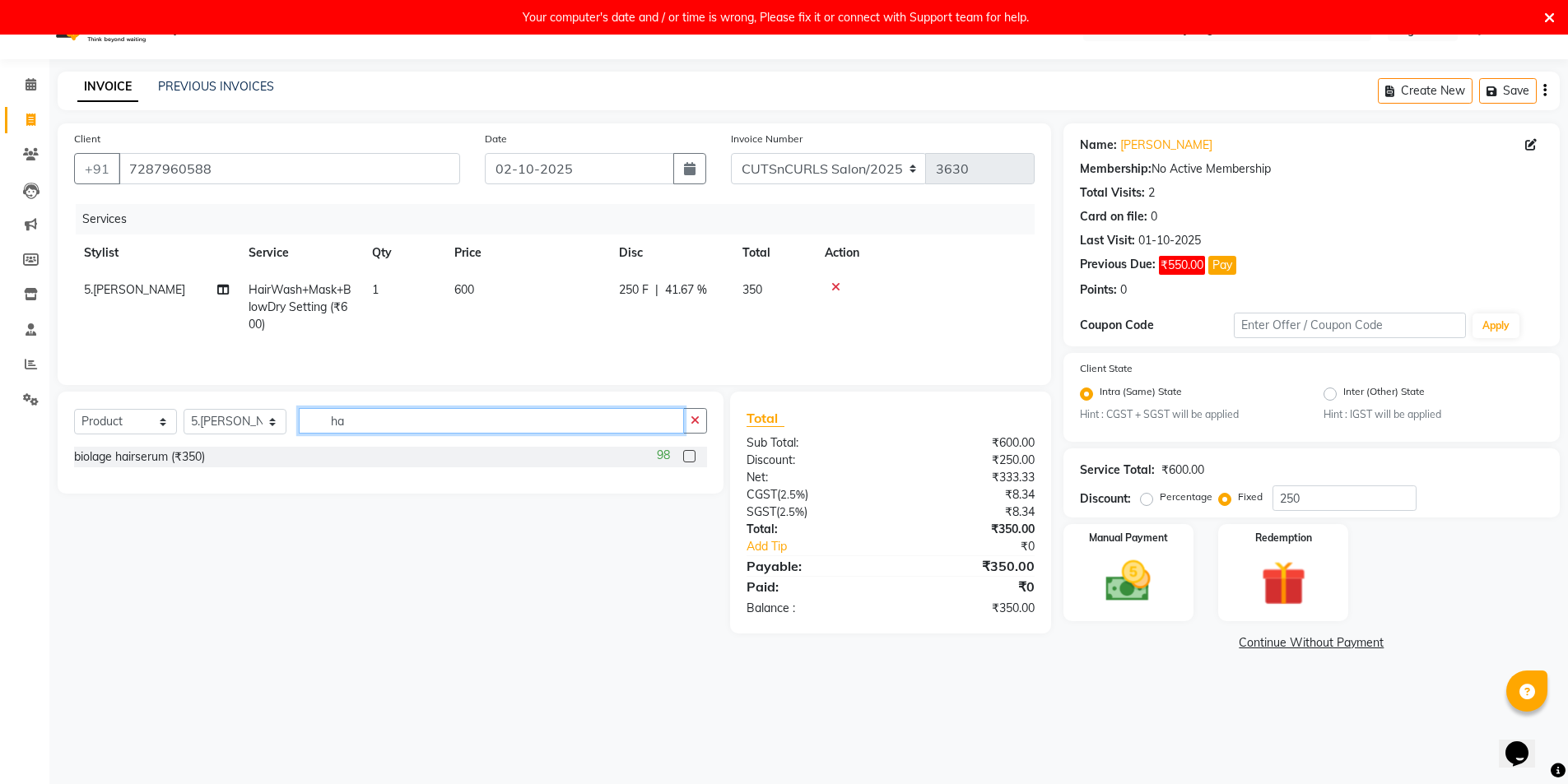
type input "h"
type input "spf"
click at [92, 457] on div "seasoul spf (₹550)" at bounding box center [122, 457] width 97 height 17
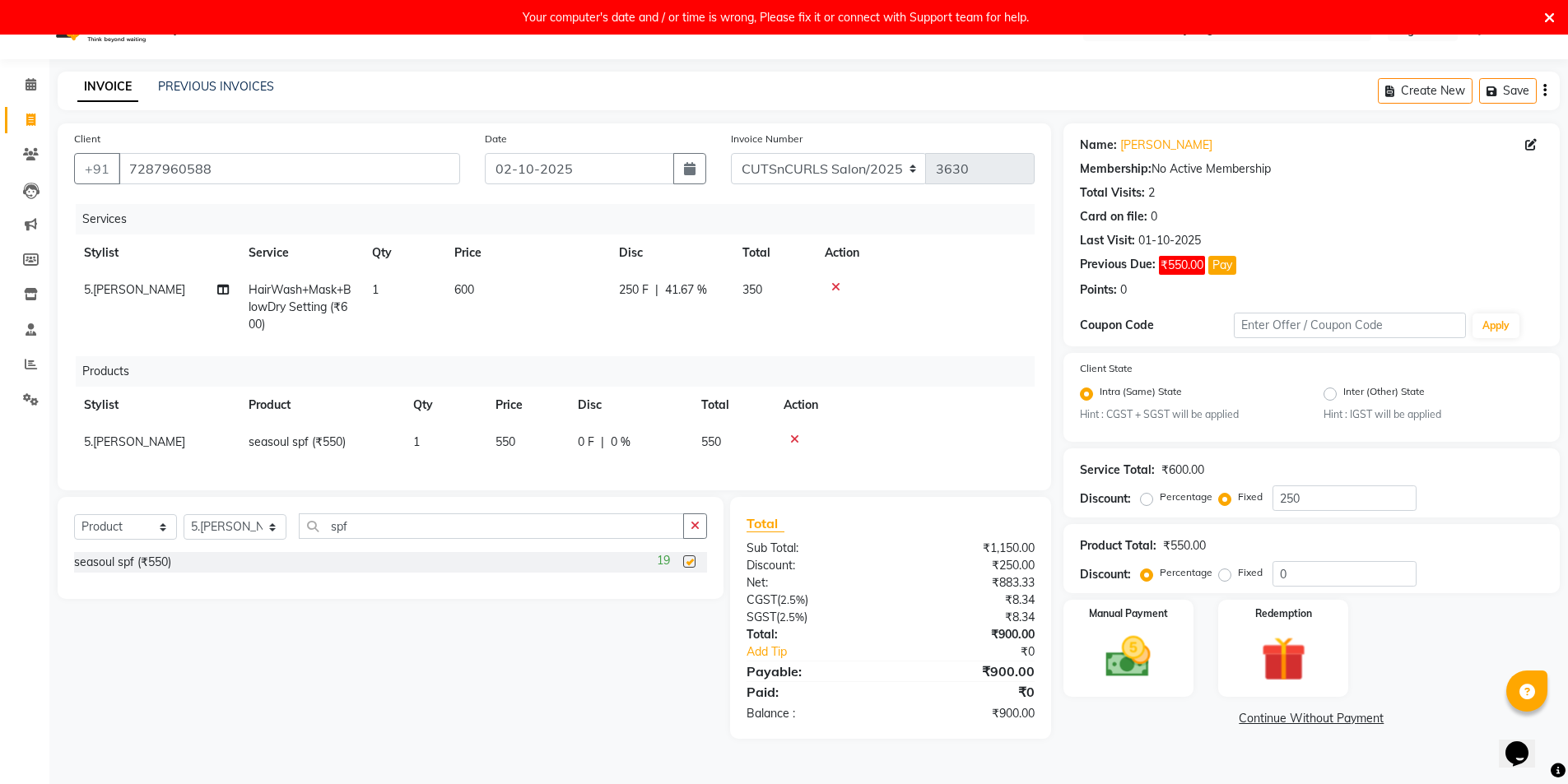
checkbox input "false"
click at [586, 439] on span "0 F" at bounding box center [586, 443] width 16 height 17
select select "91605"
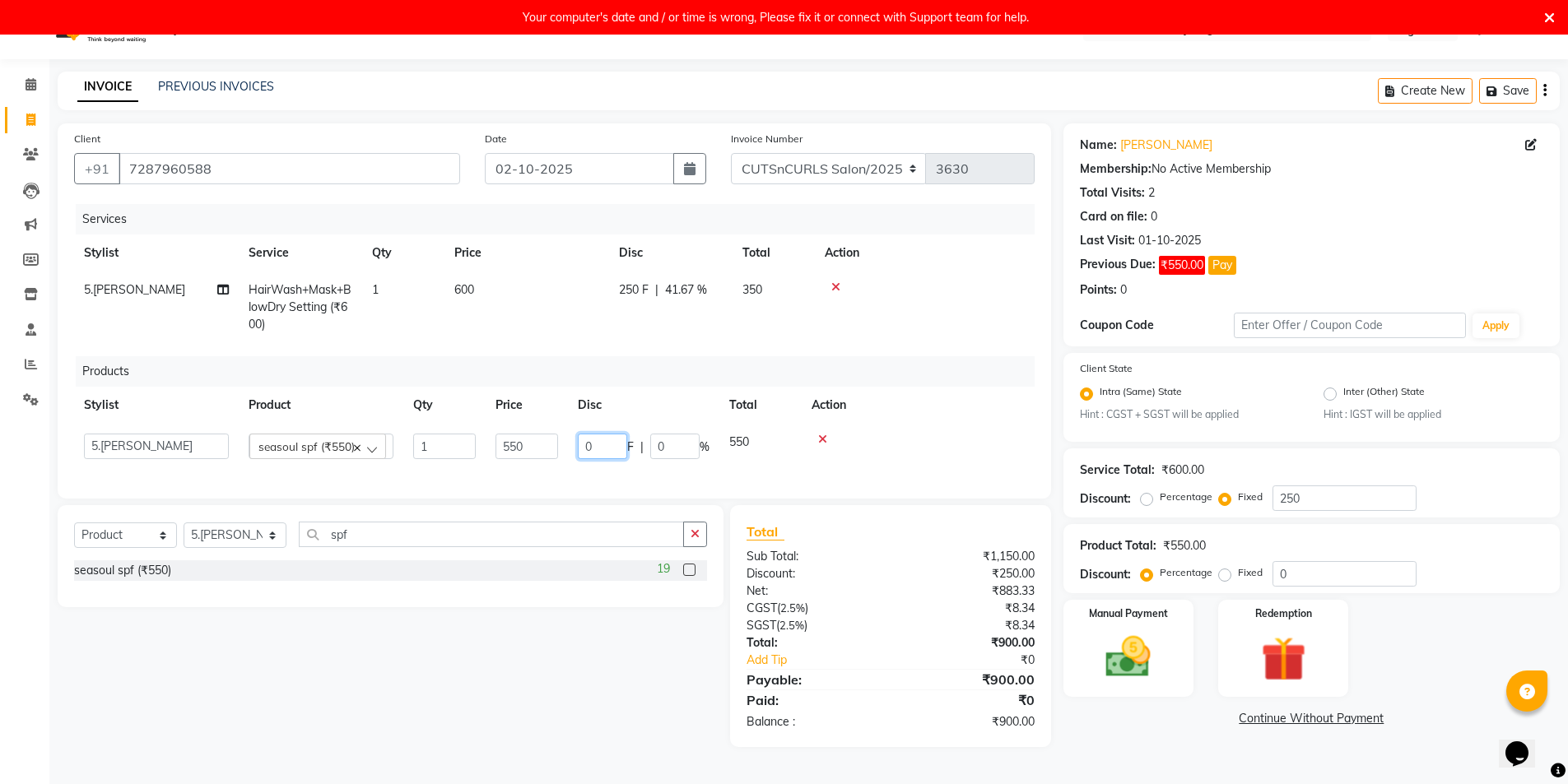
click at [600, 440] on input "0" at bounding box center [603, 447] width 49 height 25
type input "50"
click at [833, 466] on div "Services Stylist Service Qty Price Disc Total Action 5.hemanth HairWash+Mask+Bl…" at bounding box center [554, 342] width 960 height 278
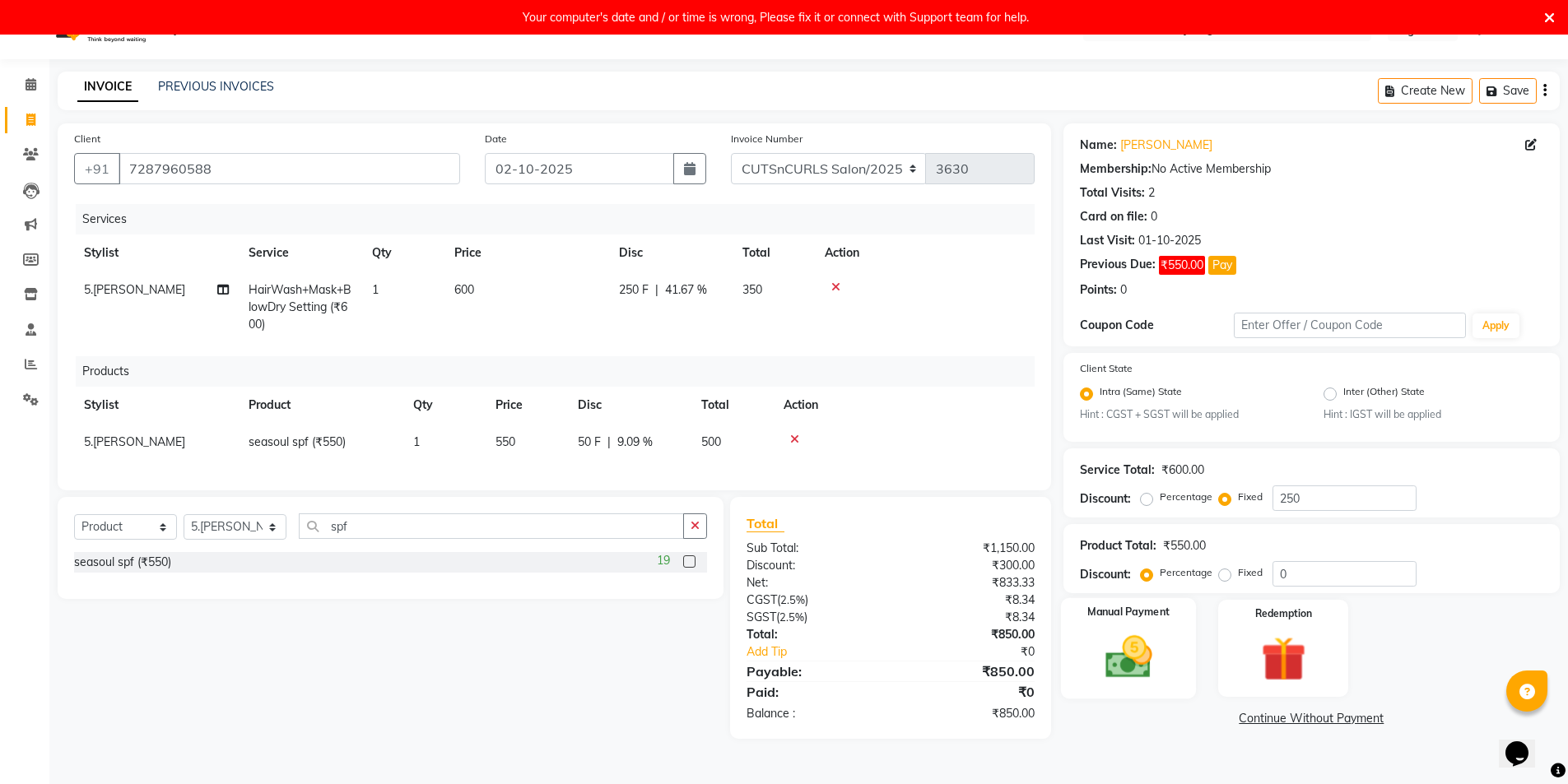
click at [1158, 644] on img at bounding box center [1129, 657] width 76 height 54
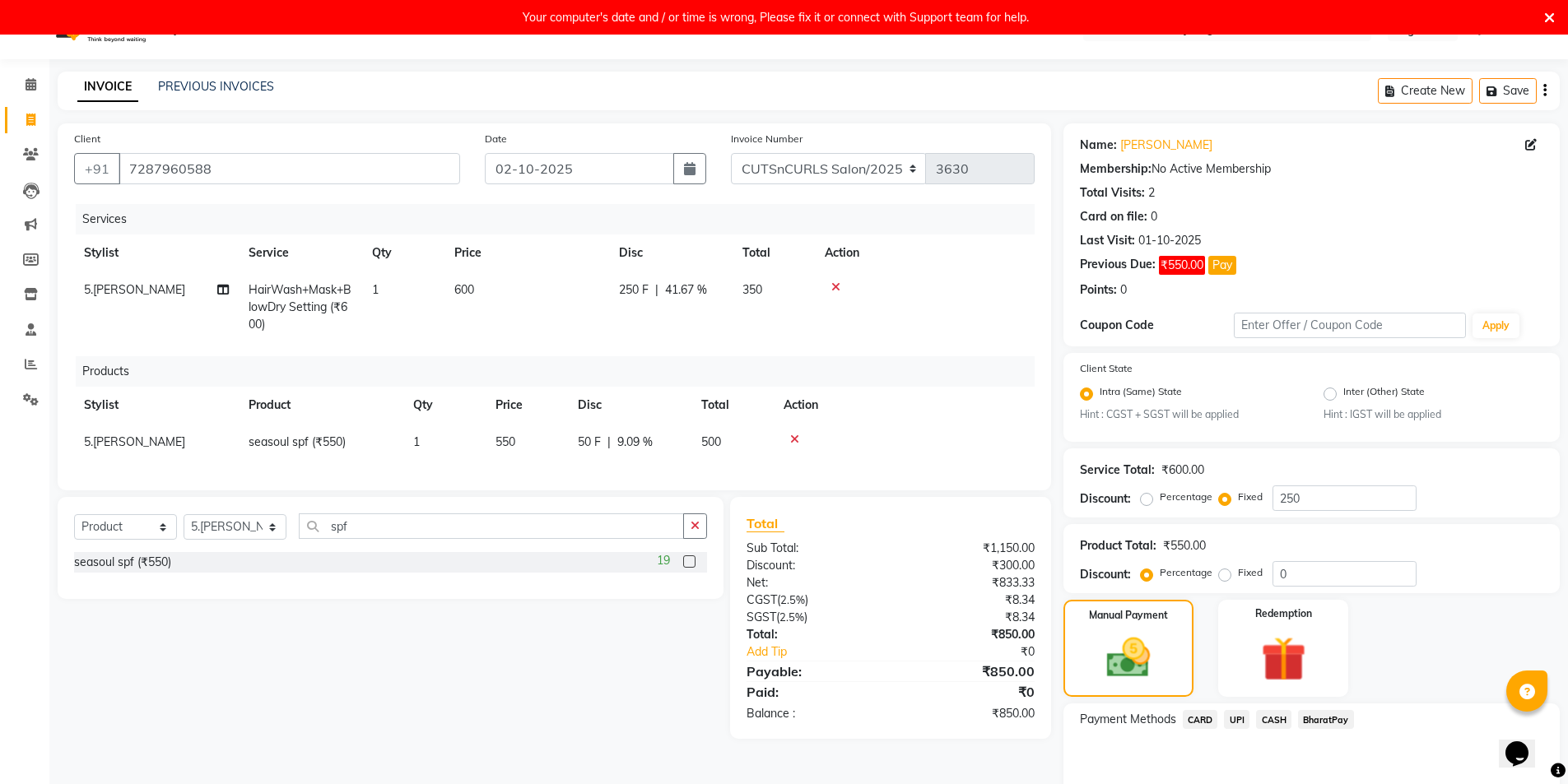
click at [1237, 724] on span "UPI" at bounding box center [1237, 719] width 25 height 19
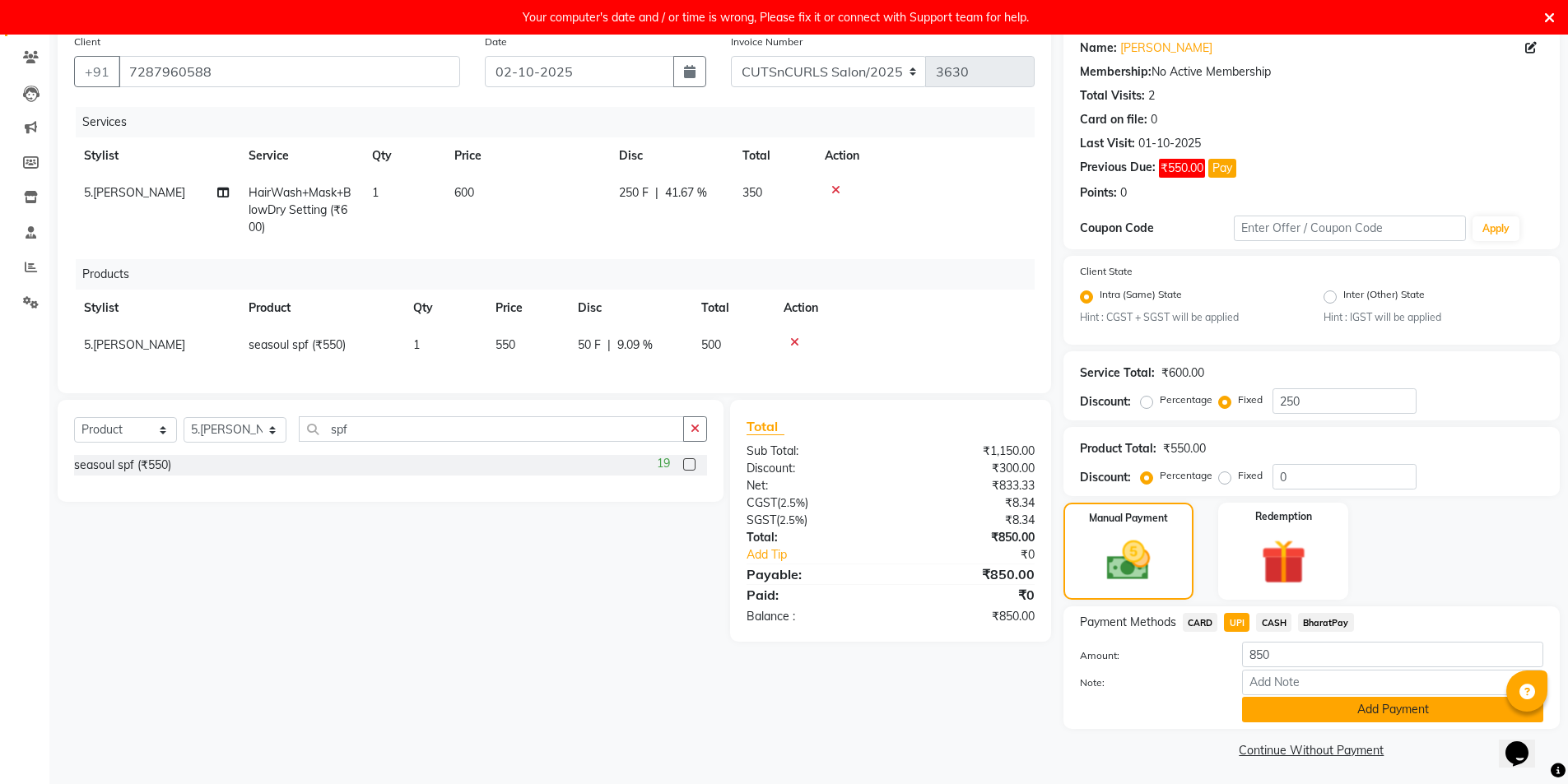
scroll to position [135, 0]
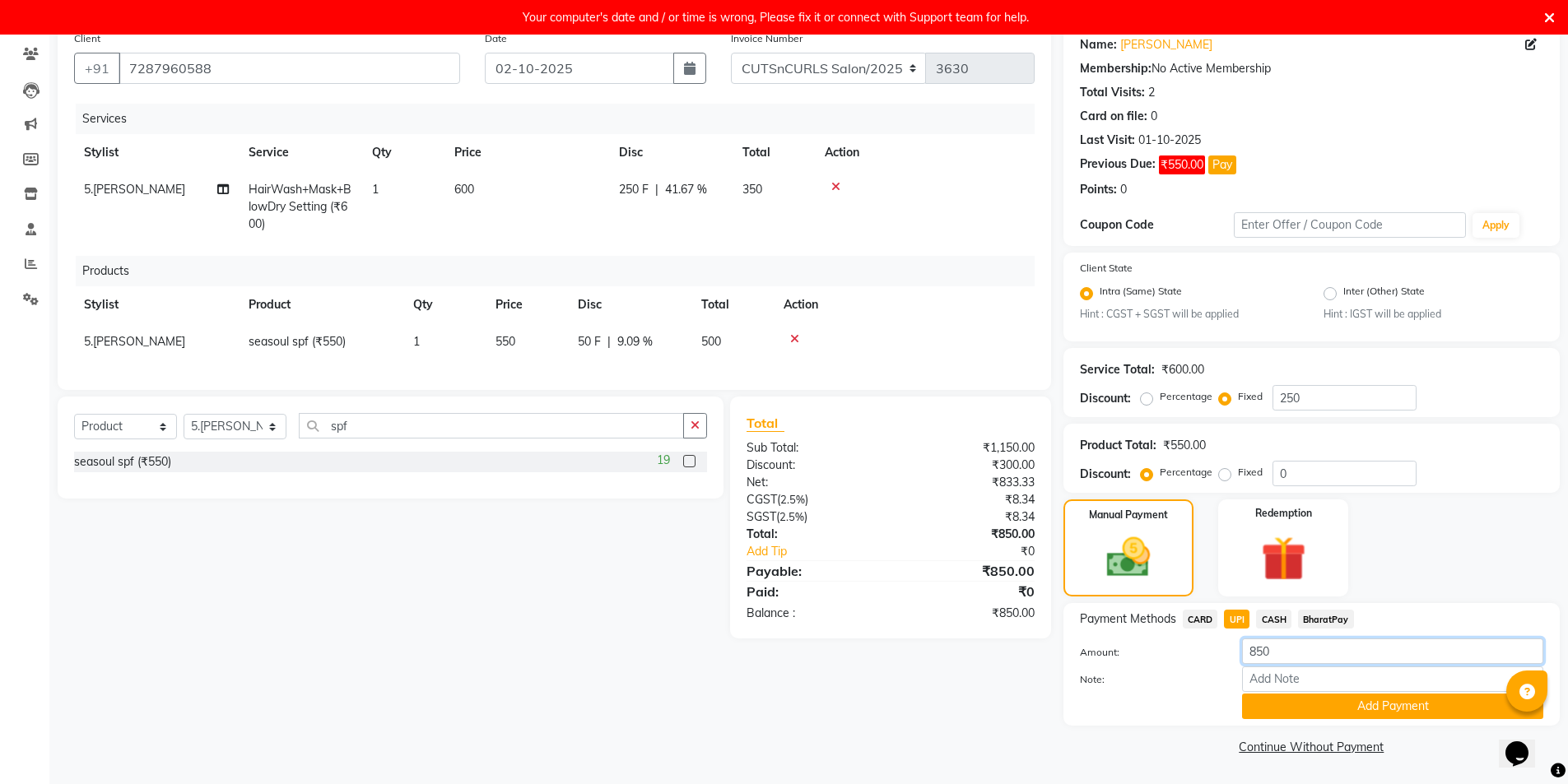
click at [1300, 655] on input "850" at bounding box center [1393, 651] width 302 height 25
type input "8"
click at [1340, 711] on button "Add Payment" at bounding box center [1393, 707] width 302 height 25
click at [1274, 658] on input "number" at bounding box center [1393, 651] width 302 height 25
type input "0"
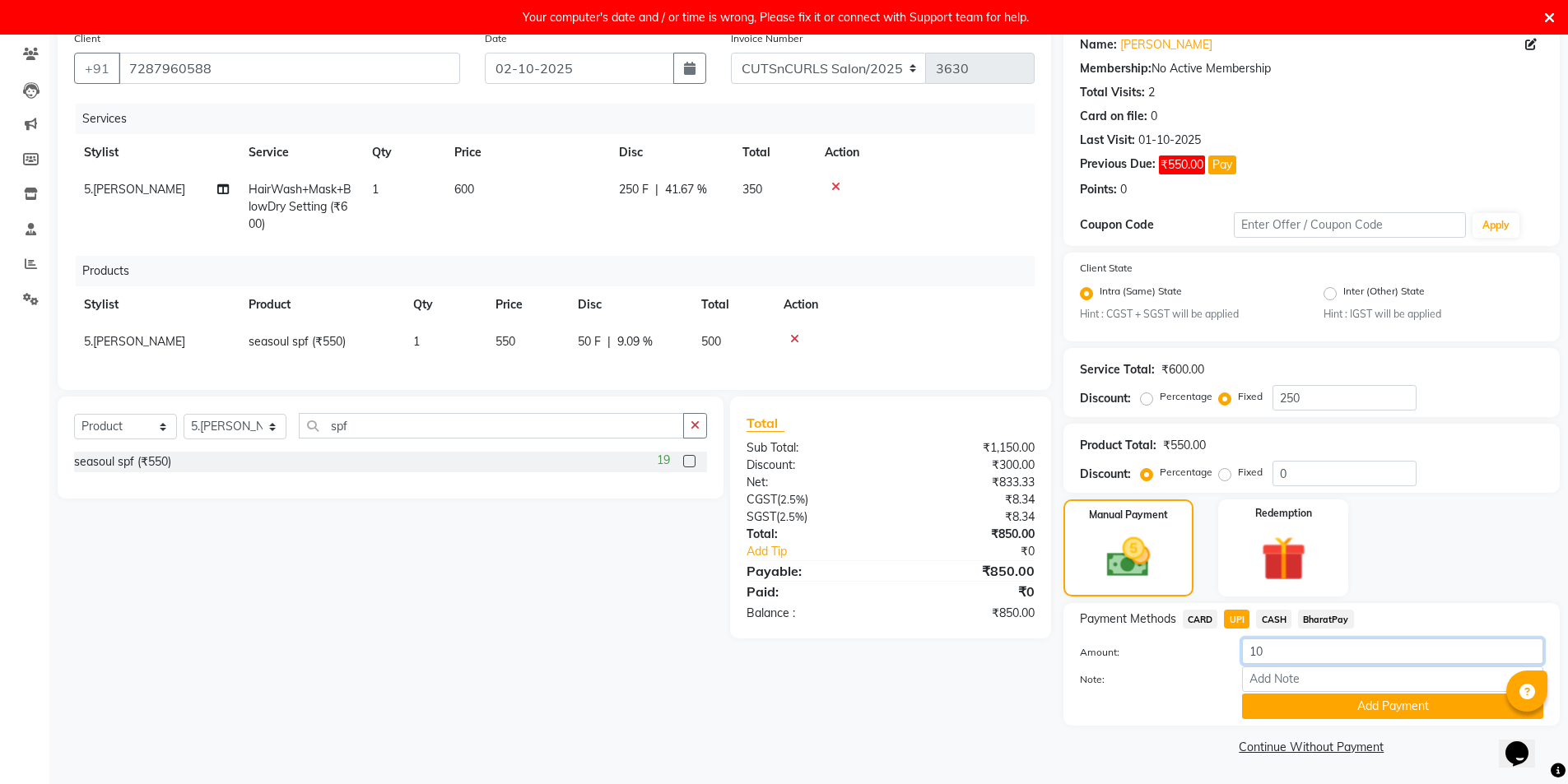
type input "1"
click at [1276, 622] on span "CASH" at bounding box center [1274, 619] width 36 height 19
click at [1274, 653] on input "850" at bounding box center [1393, 651] width 302 height 25
type input "8"
type input "100"
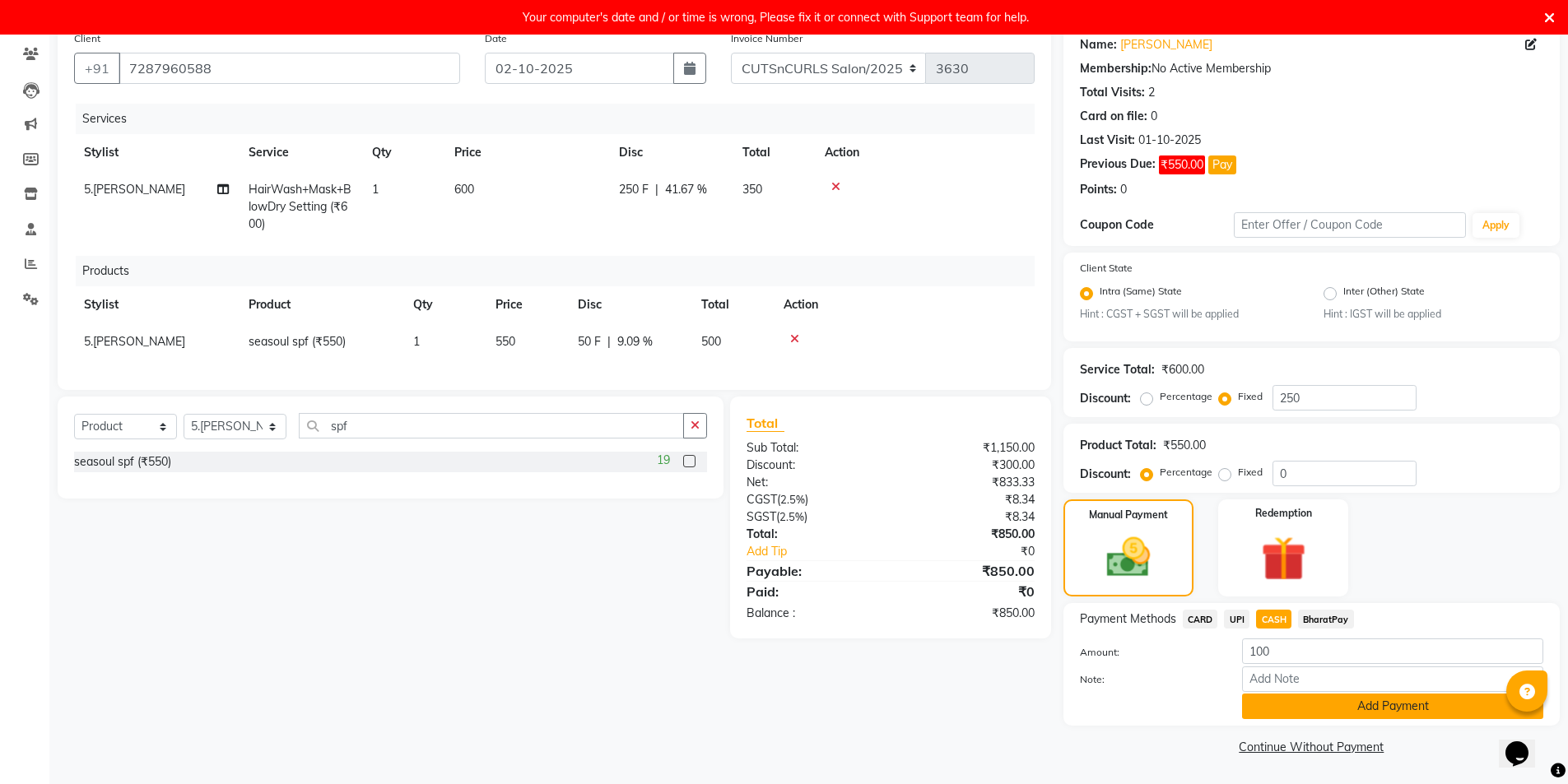
click at [1302, 715] on button "Add Payment" at bounding box center [1393, 707] width 302 height 25
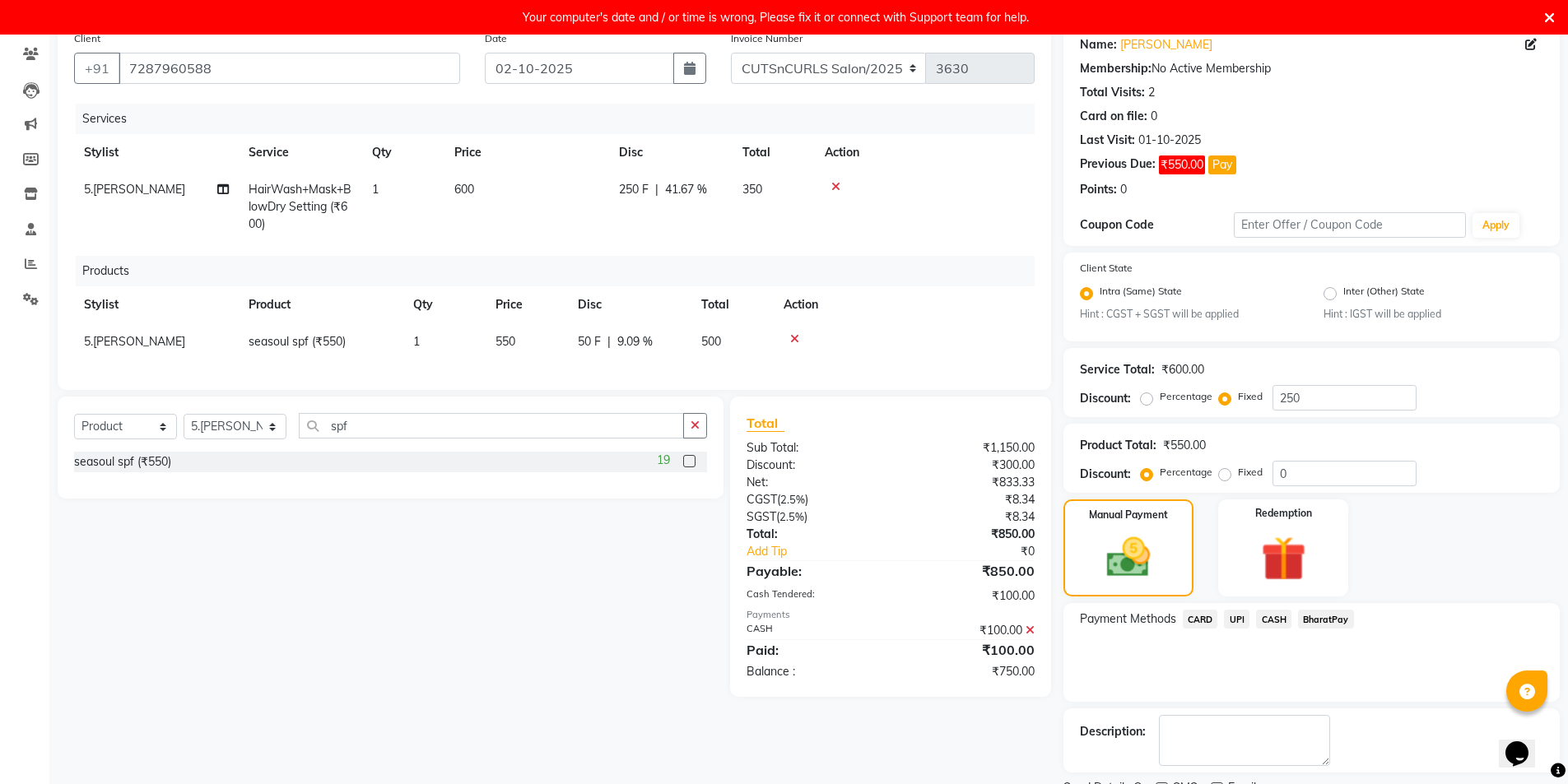
scroll to position [204, 0]
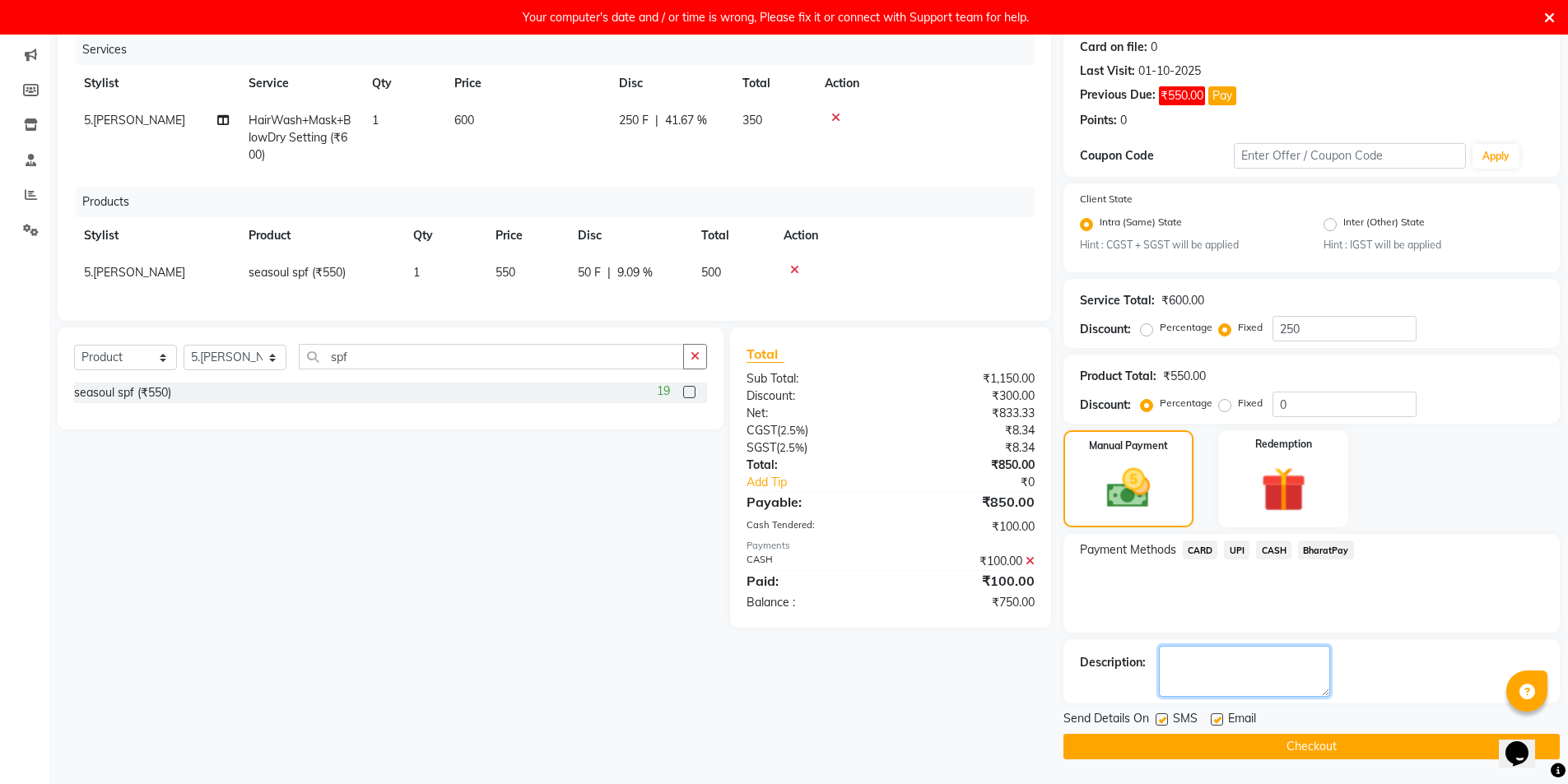
click at [1212, 659] on textarea at bounding box center [1244, 671] width 171 height 51
type textarea "t"
type textarea "tommro"
click at [1220, 718] on label at bounding box center [1217, 719] width 13 height 13
click at [1220, 718] on input "checkbox" at bounding box center [1216, 720] width 11 height 11
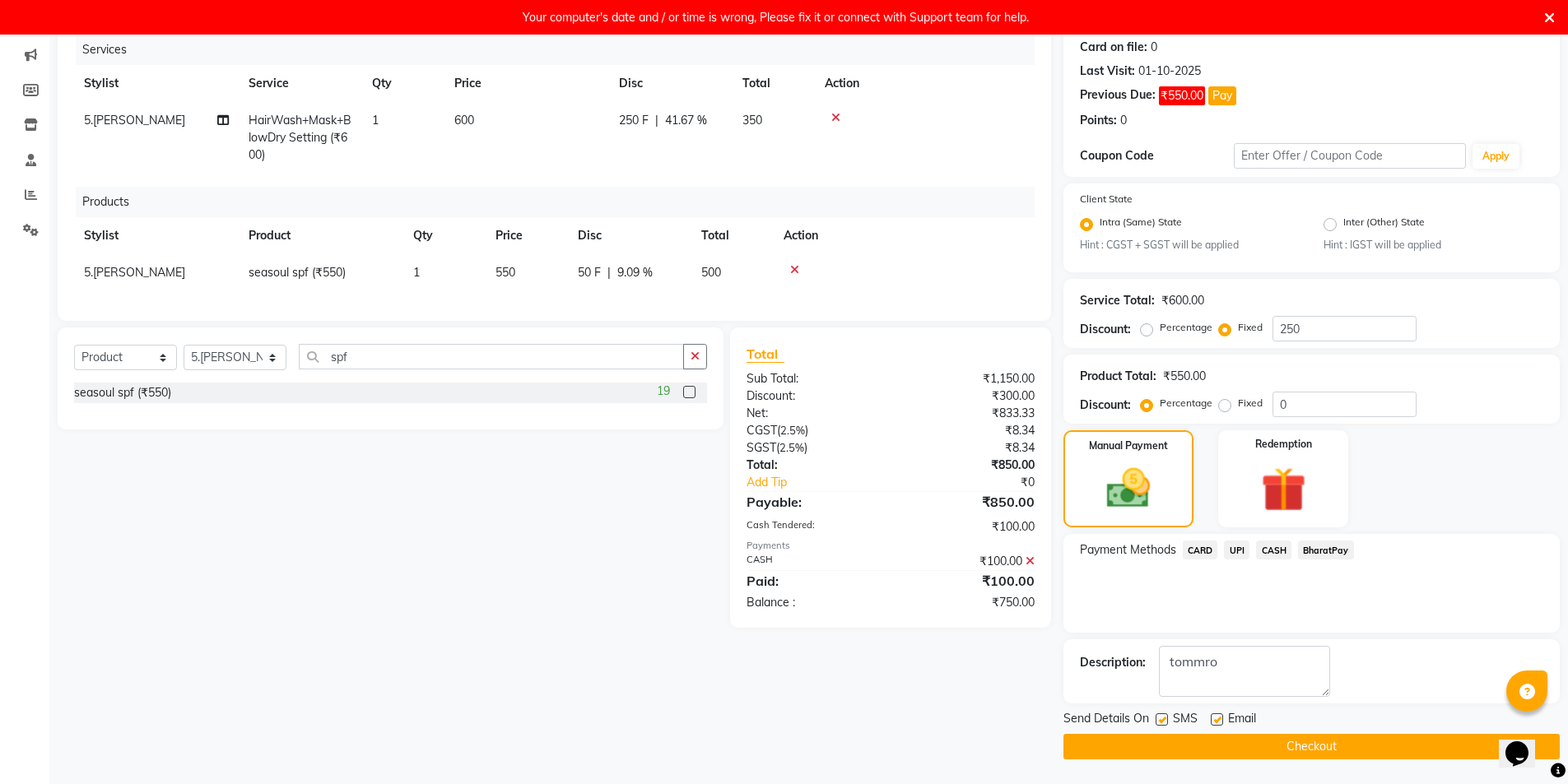
checkbox input "false"
click at [1255, 753] on button "Checkout" at bounding box center [1312, 747] width 496 height 25
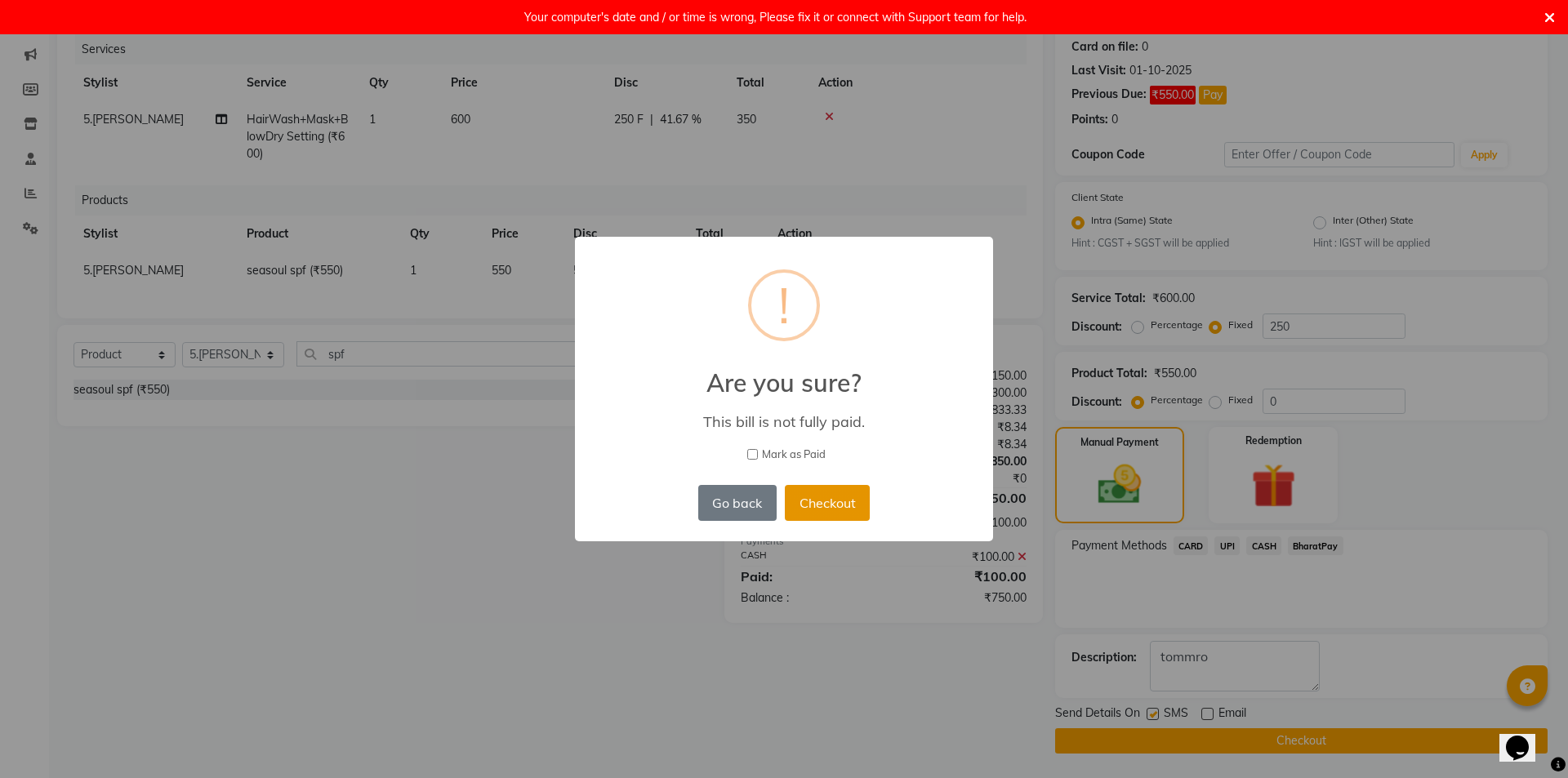
click at [814, 496] on button "Checkout" at bounding box center [827, 502] width 85 height 36
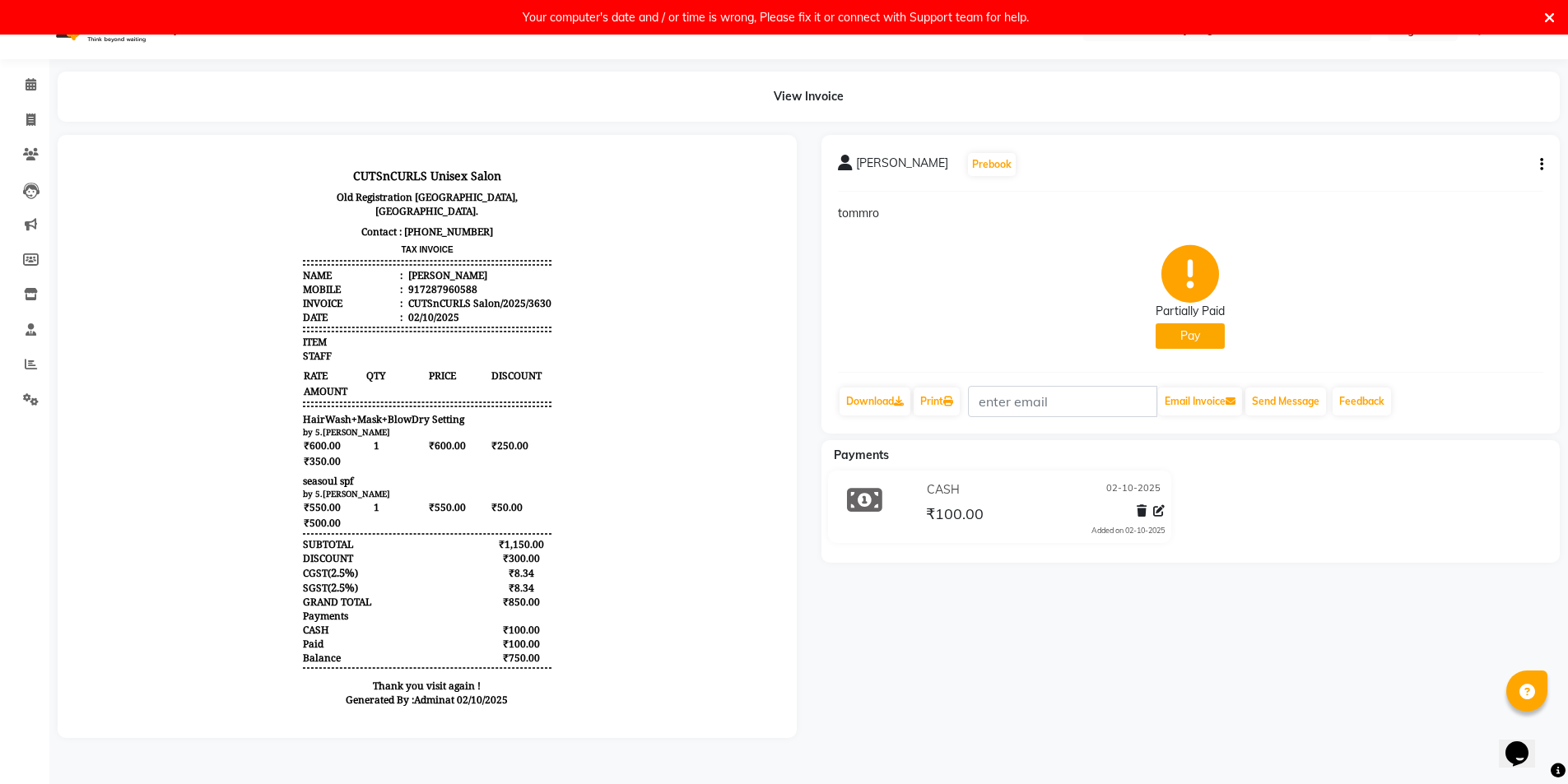
click at [1549, 11] on icon at bounding box center [1549, 18] width 11 height 14
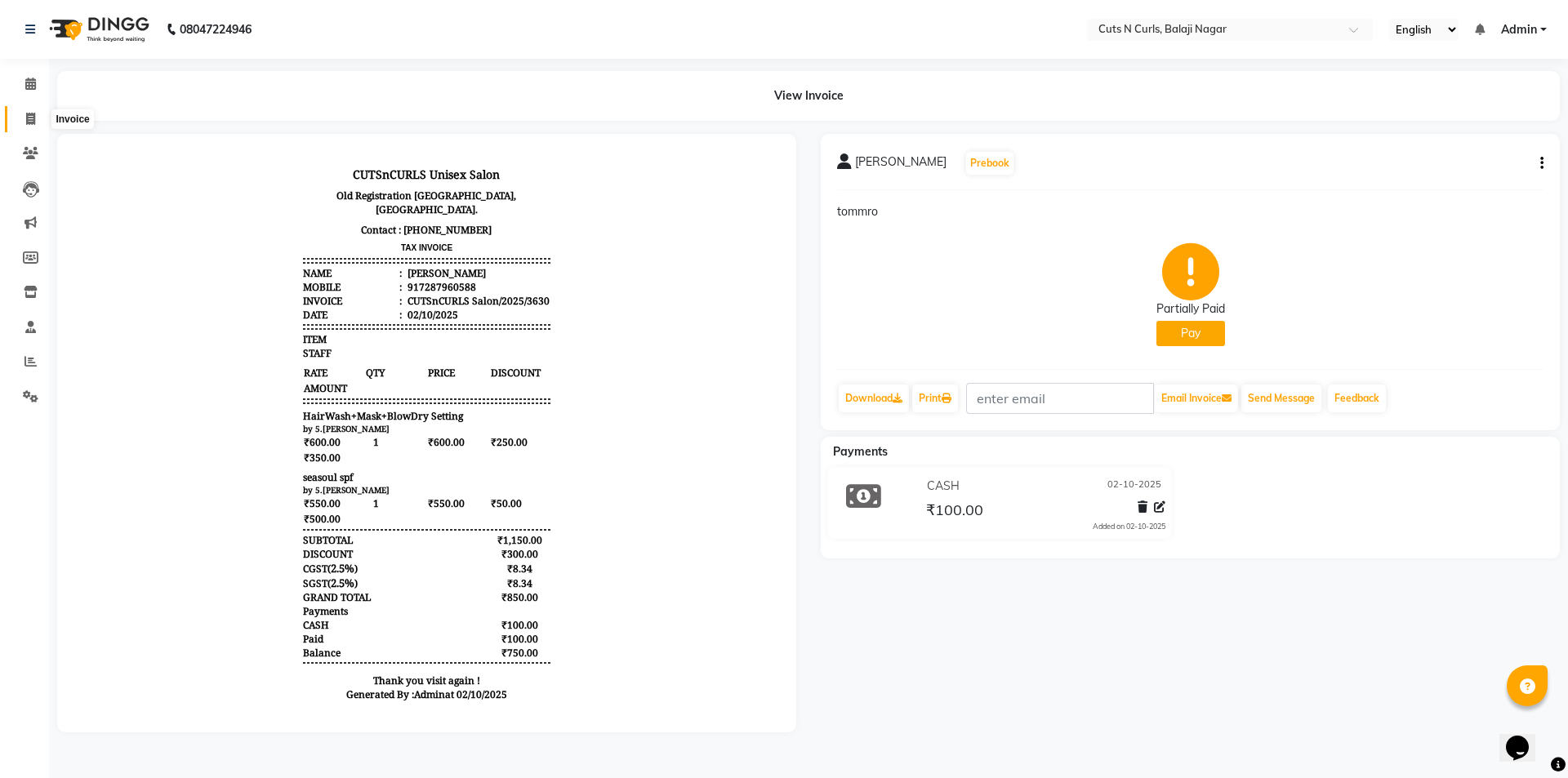
click at [29, 118] on icon at bounding box center [30, 119] width 9 height 13
select select "service"
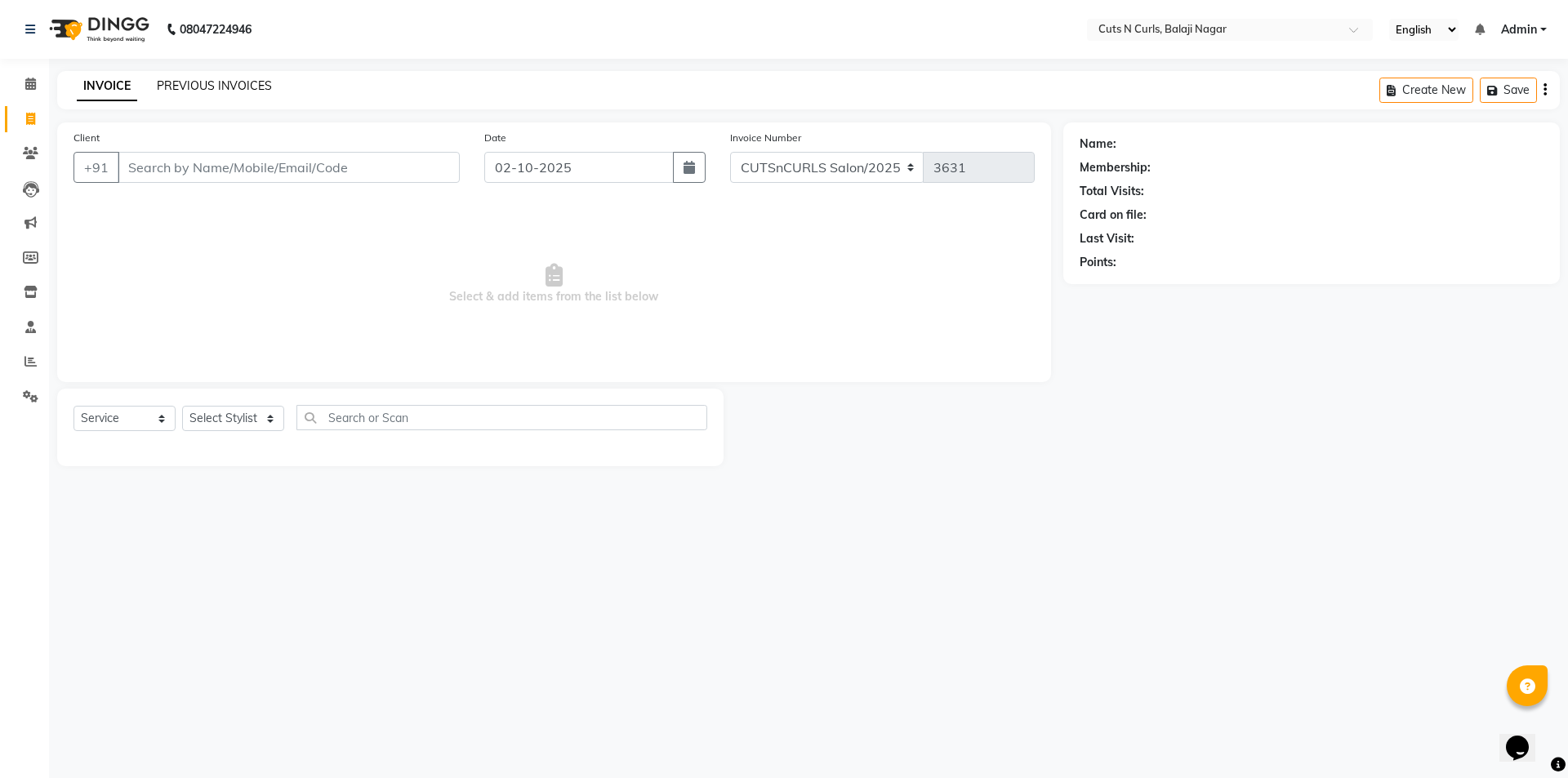
click at [257, 83] on link "PREVIOUS INVOICES" at bounding box center [214, 85] width 115 height 14
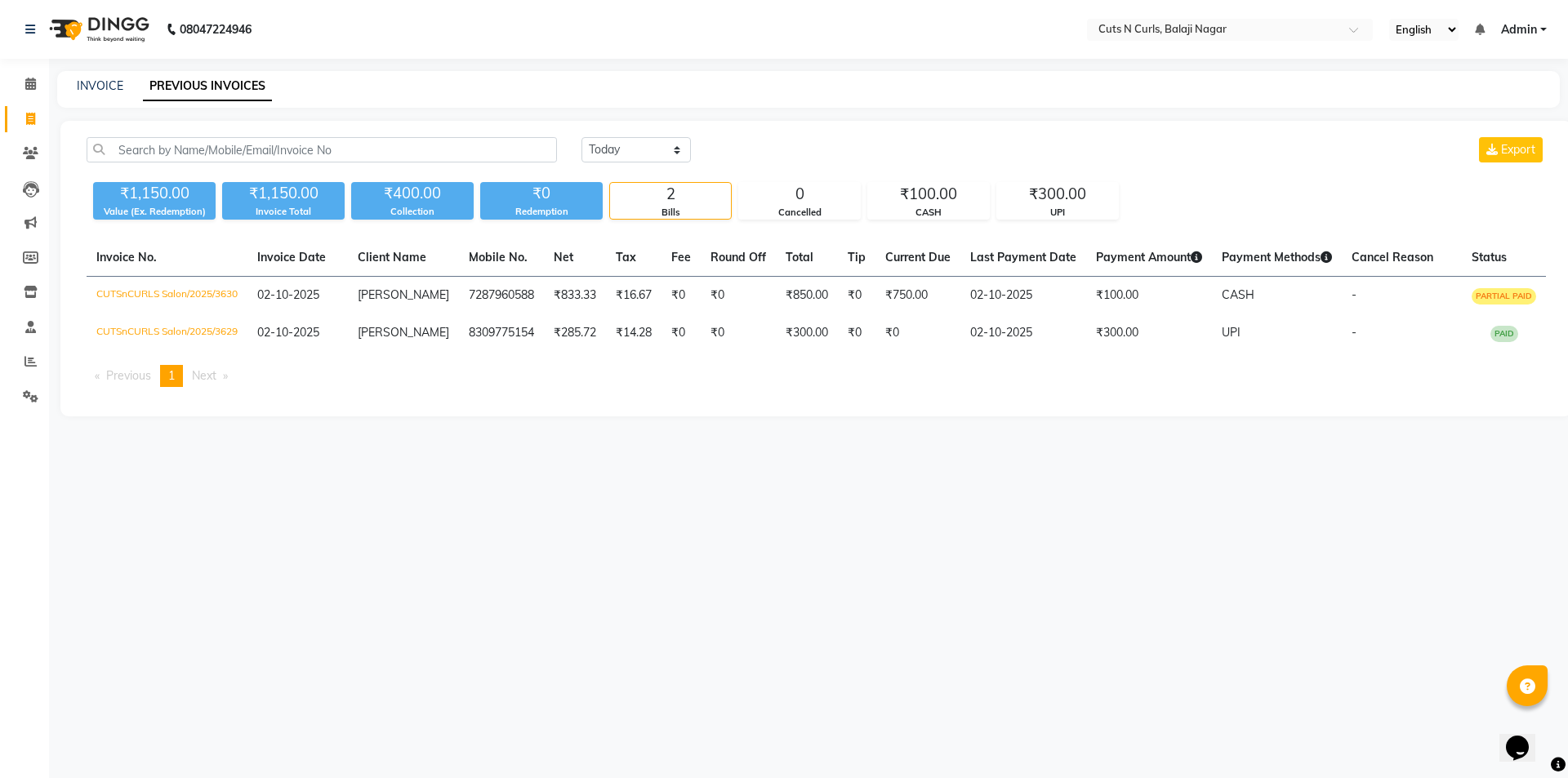
click at [341, 130] on div "Today Yesterday Custom Range Export ₹1,150.00 Value (Ex. Redemption) ₹1,150.00 …" at bounding box center [816, 268] width 1512 height 296
click at [26, 124] on icon at bounding box center [30, 119] width 9 height 13
select select "service"
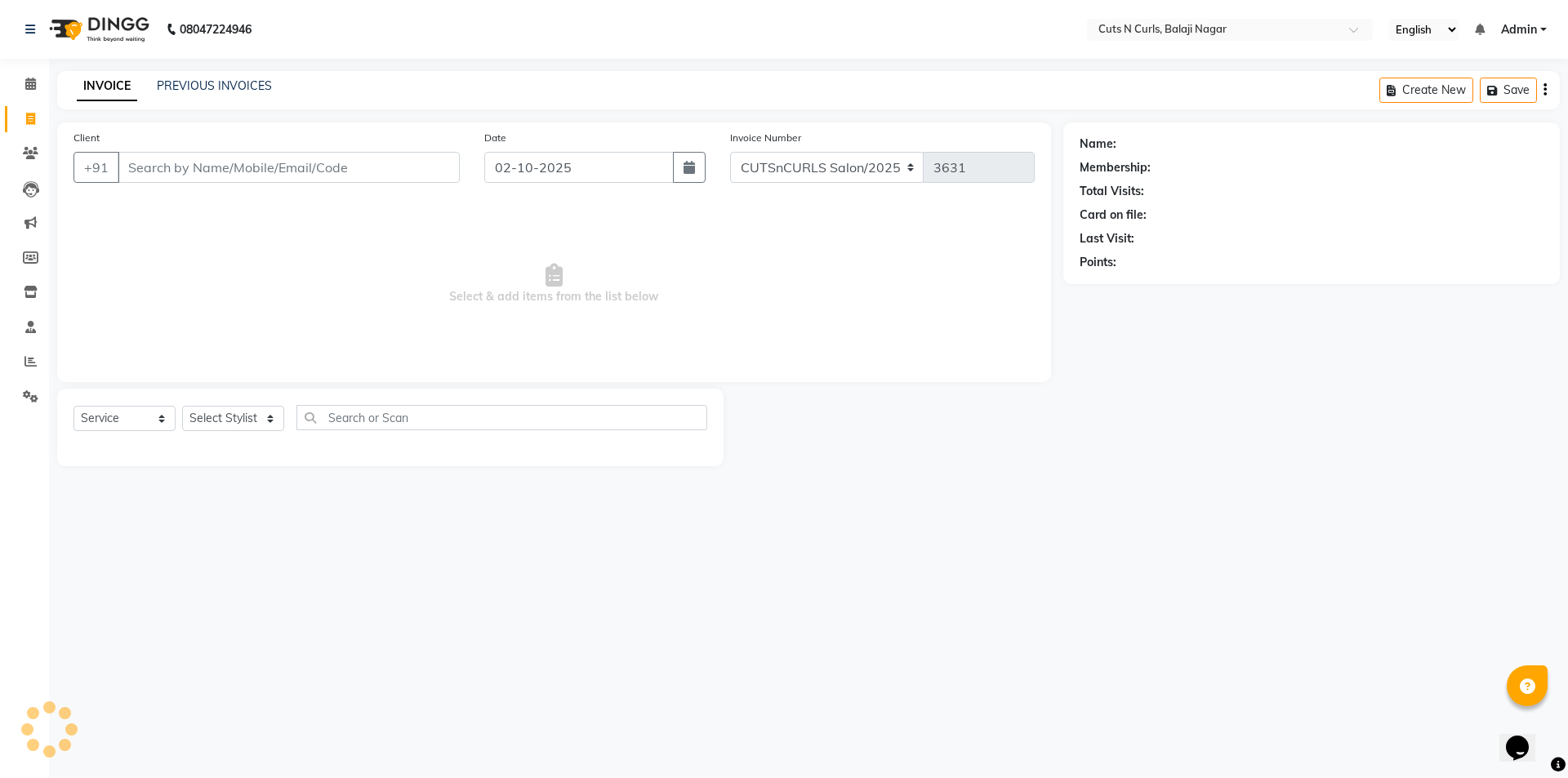
click at [132, 171] on input "Client" at bounding box center [288, 167] width 342 height 31
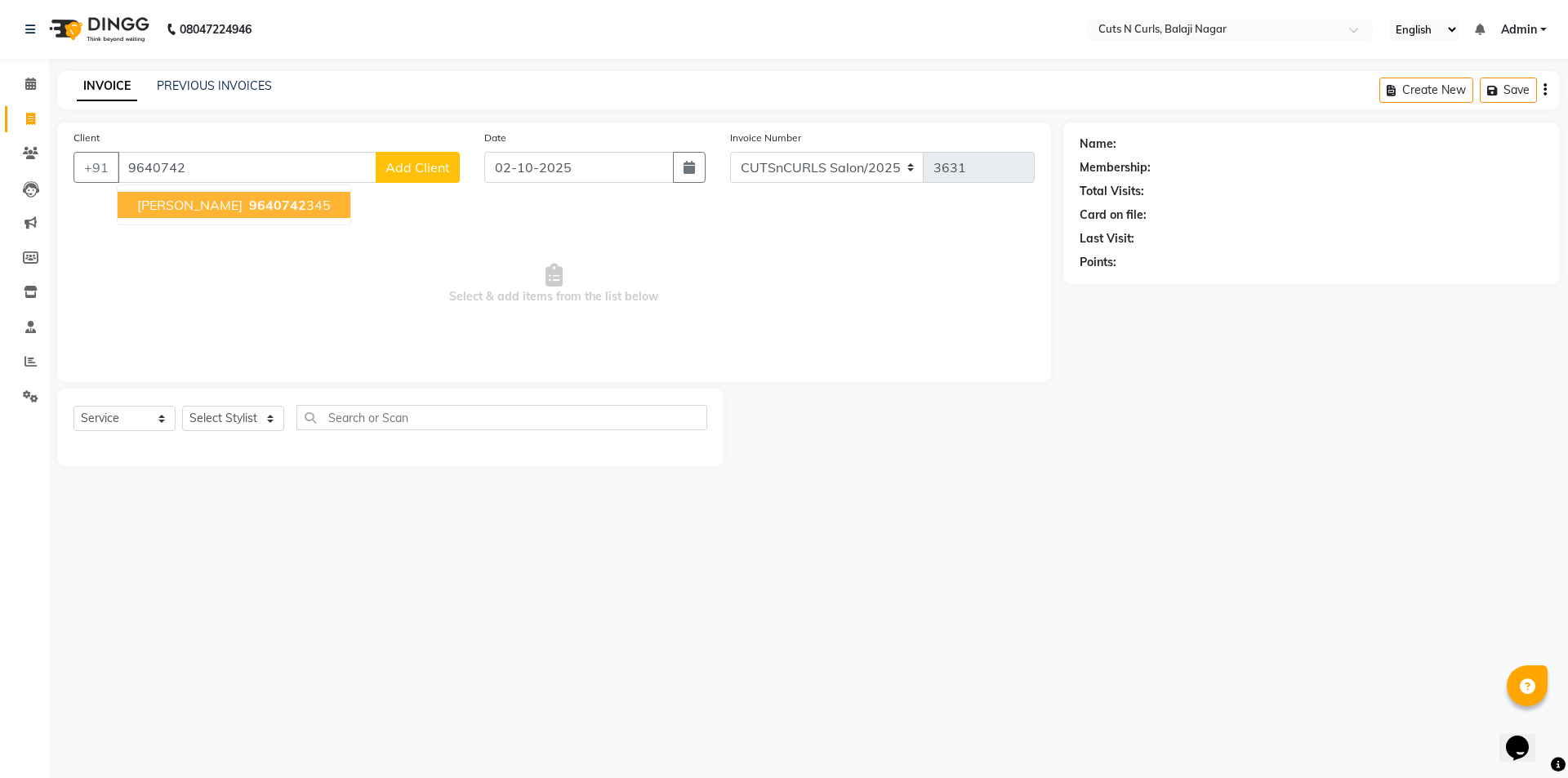
click at [249, 198] on span "9640742" at bounding box center [277, 204] width 57 height 16
type input "9640742345"
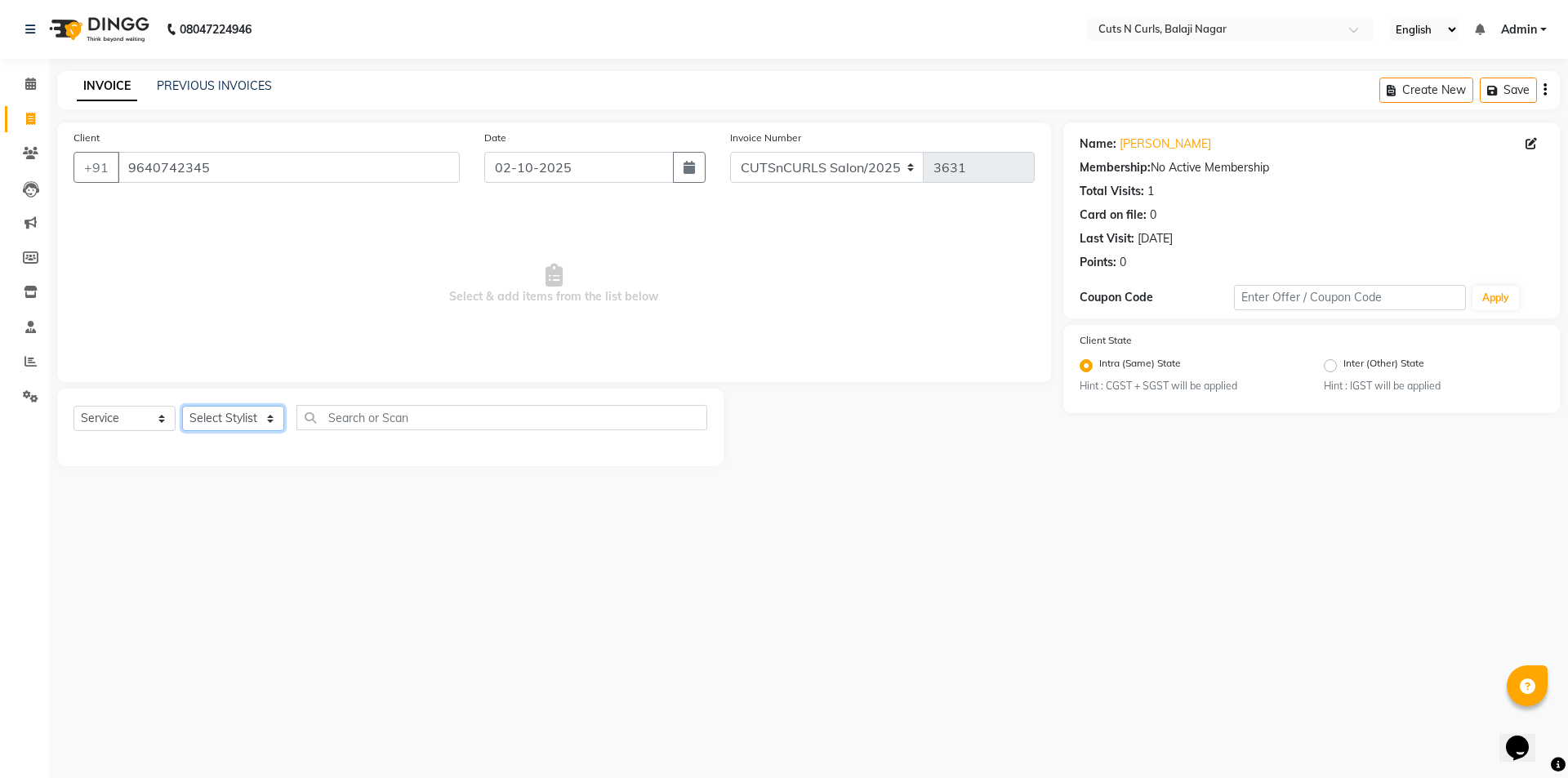
click at [213, 415] on select "Select Stylist 1.Jagadeesh 3.Ramesh 4.Sameer 5.hemanth 6.venkat 7.krishnaveni 8…" at bounding box center [233, 418] width 102 height 25
select select "41683"
click at [182, 405] on select "Select Stylist 1.Jagadeesh 3.Ramesh 4.Sameer 5.hemanth 6.venkat 7.krishnaveni 8…" at bounding box center [233, 418] width 102 height 25
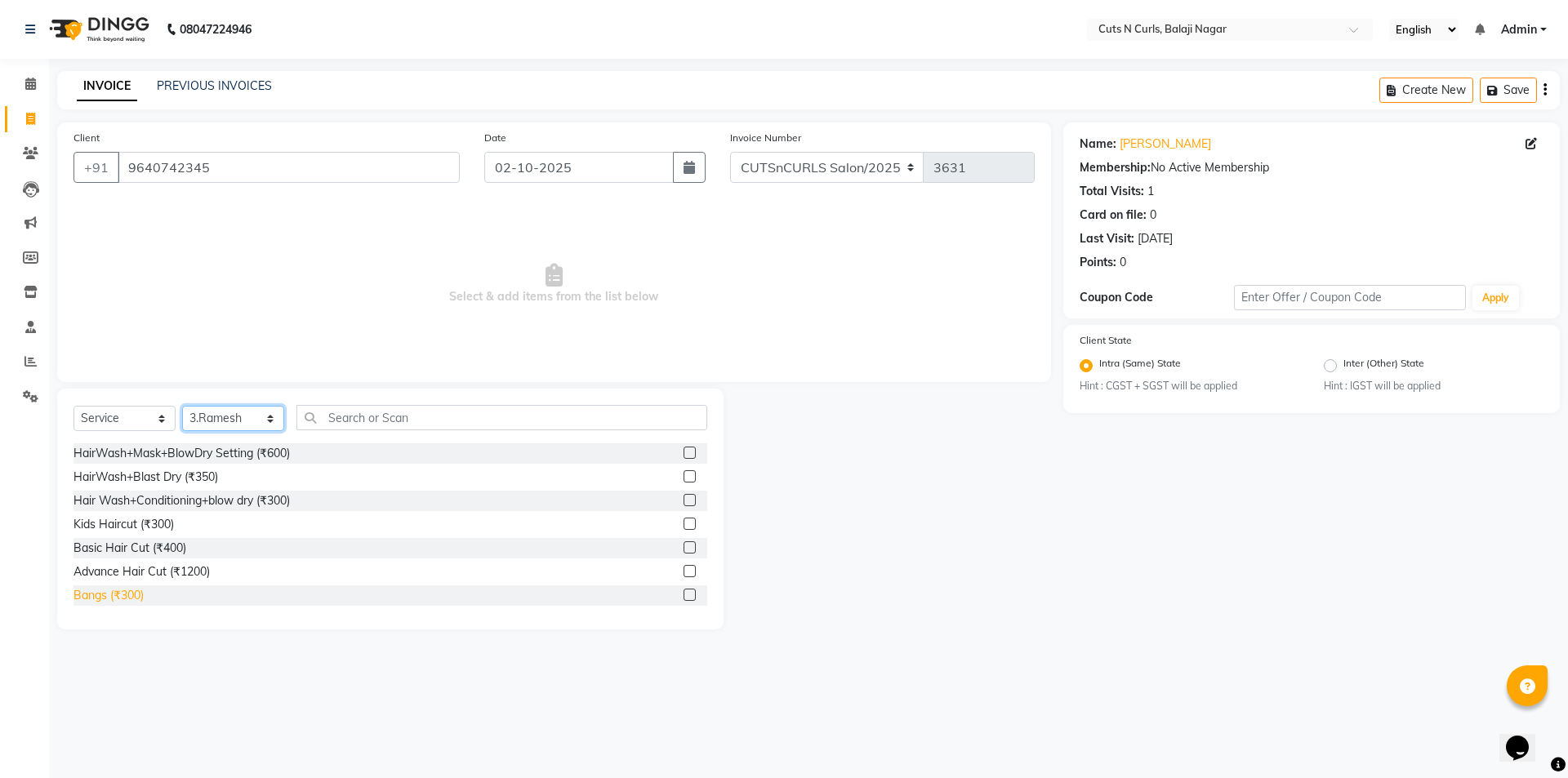
scroll to position [82, 0]
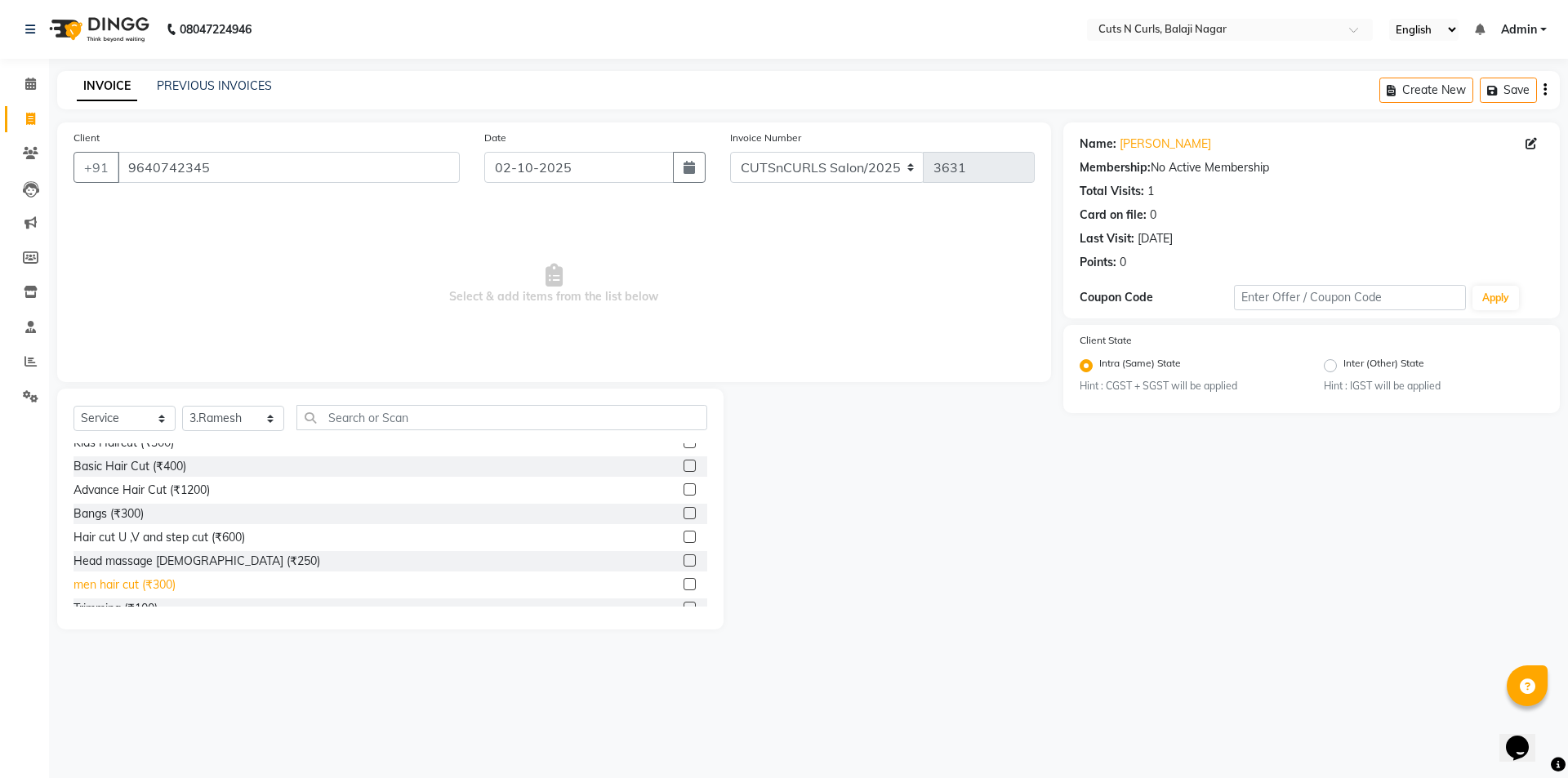
click at [153, 584] on div "men hair cut (₹300)" at bounding box center [124, 585] width 102 height 17
checkbox input "false"
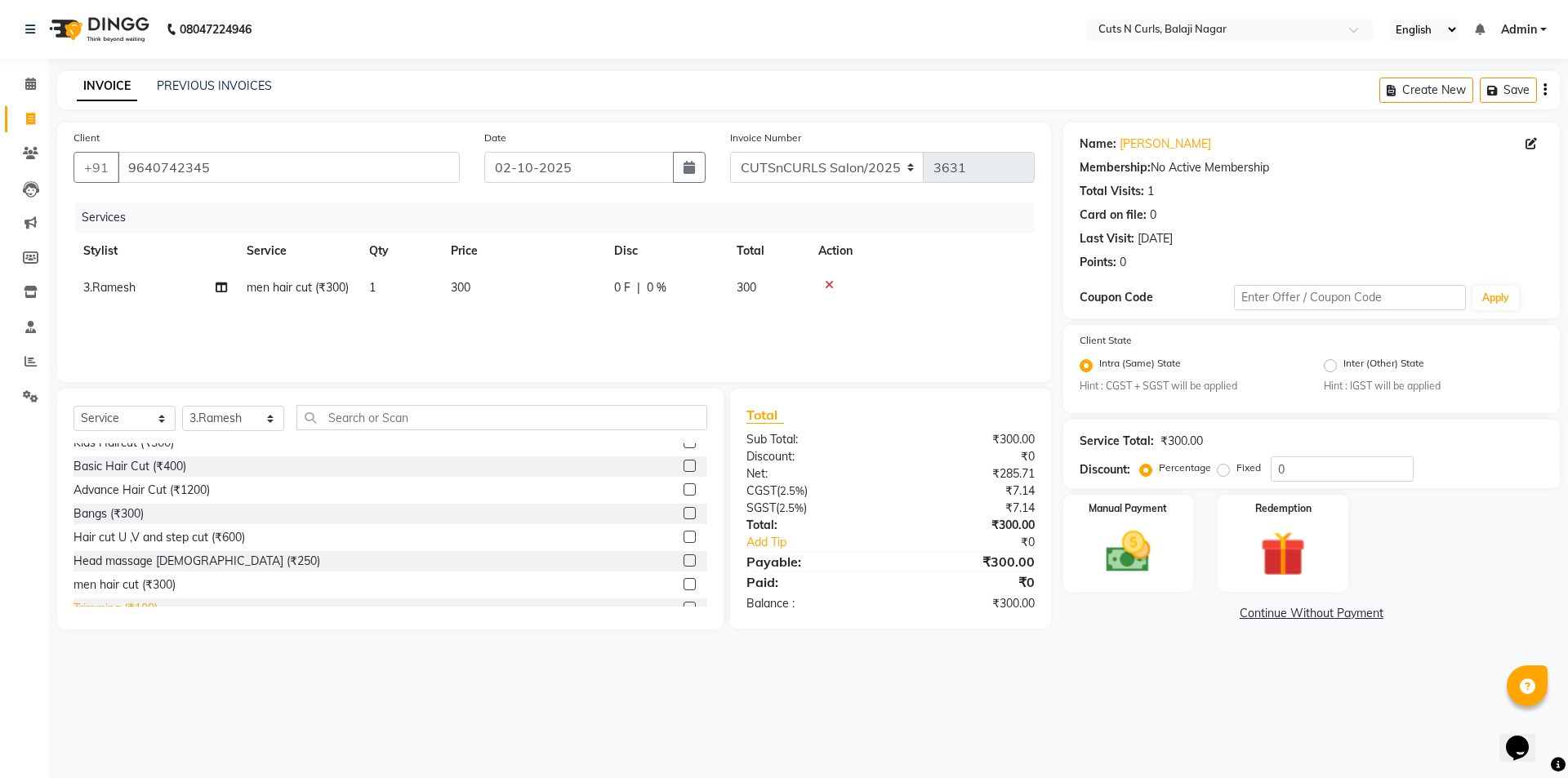
scroll to position [164, 0]
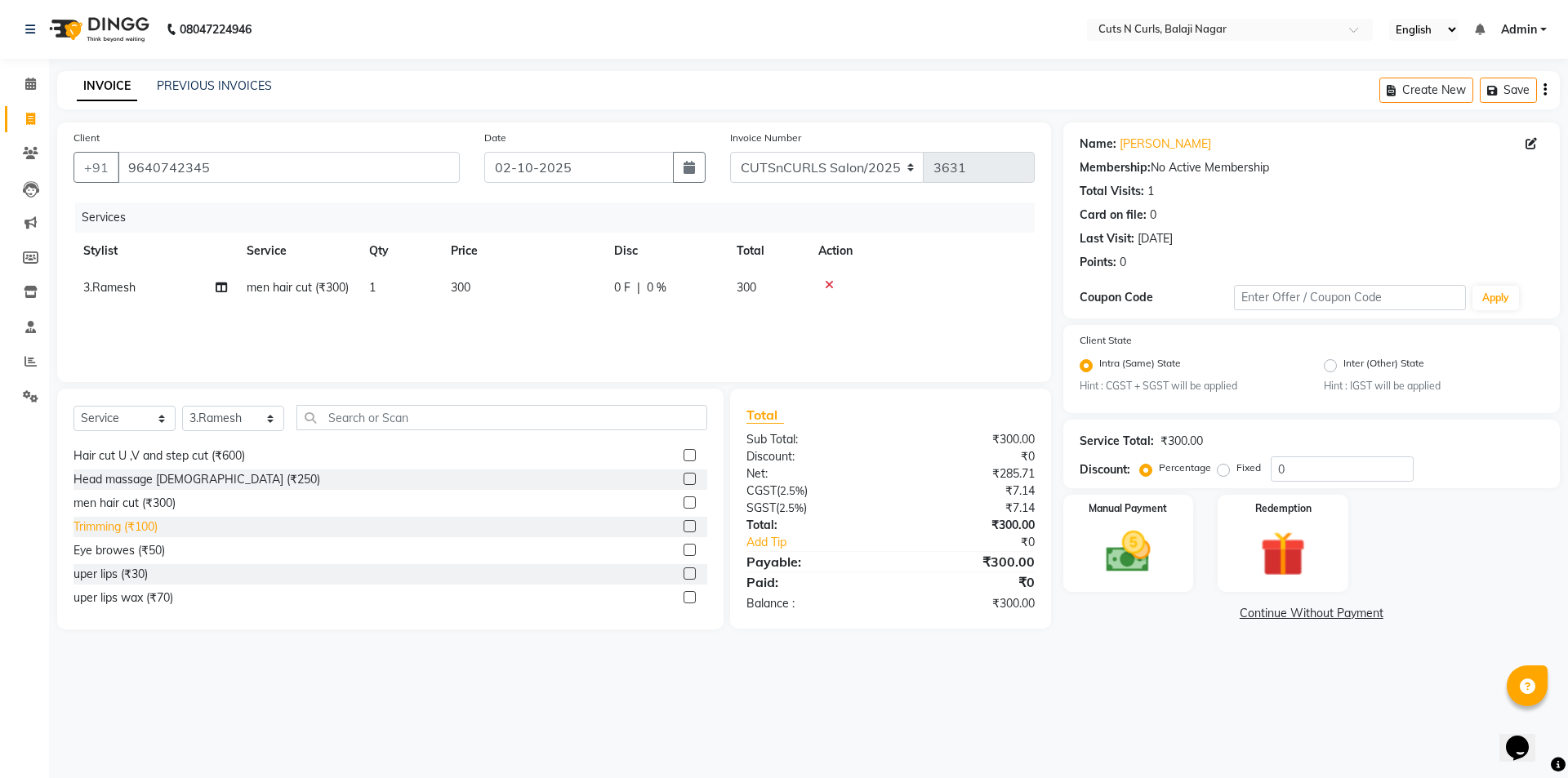
click at [156, 531] on div "Trimming (₹100)" at bounding box center [115, 527] width 84 height 17
checkbox input "false"
click at [350, 431] on input "text" at bounding box center [502, 417] width 411 height 25
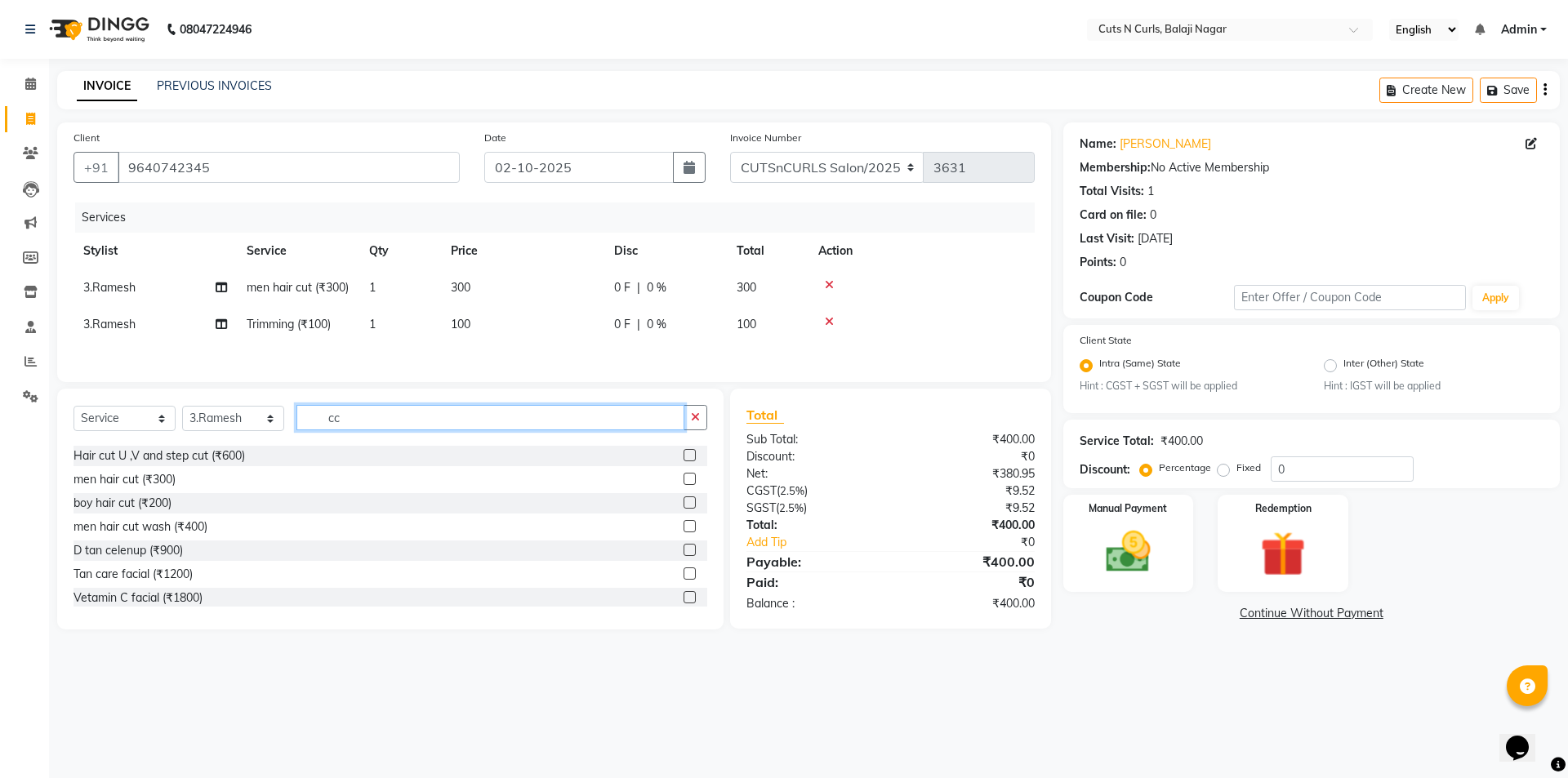
scroll to position [0, 0]
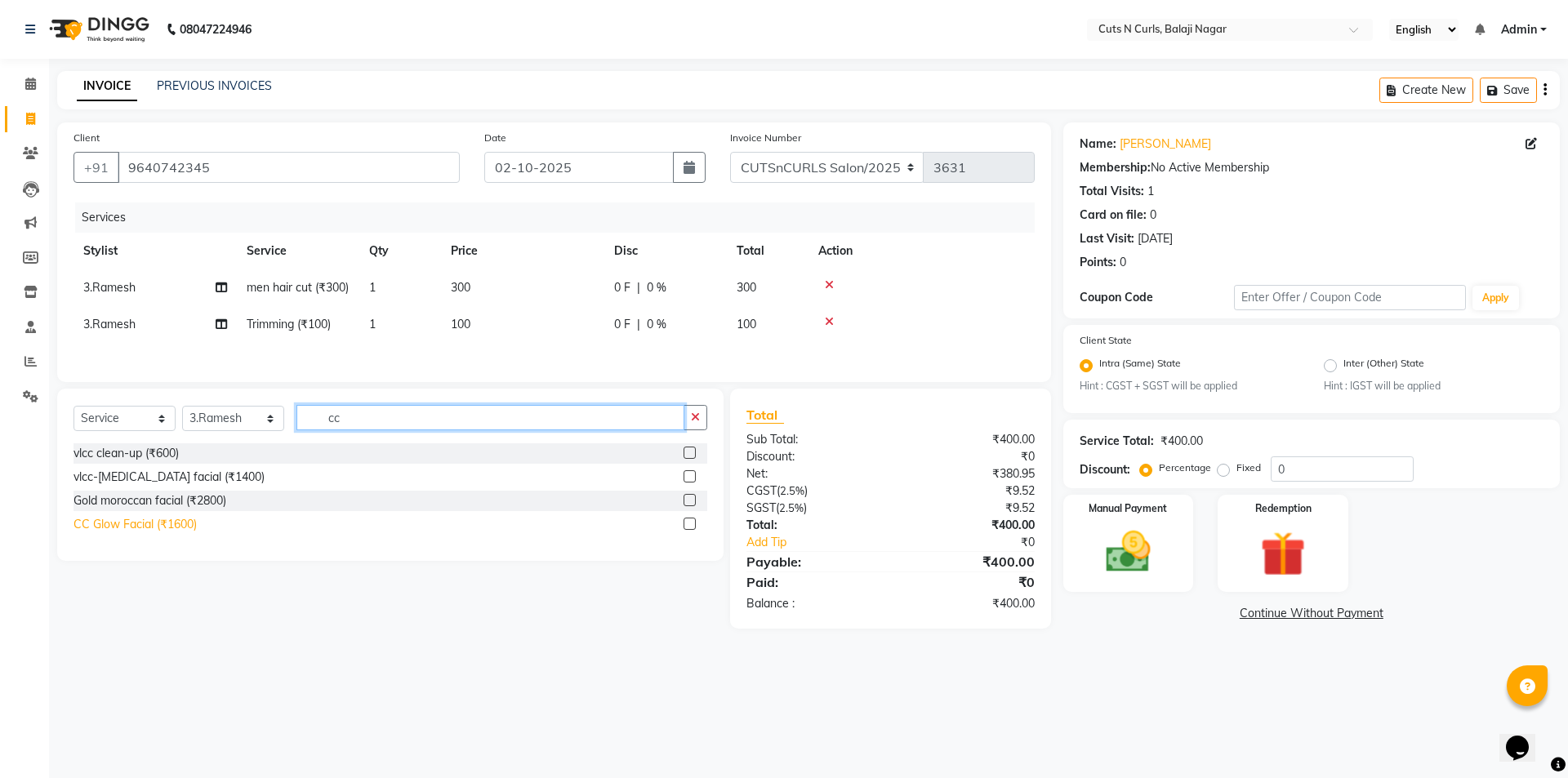
type input "cc"
click at [81, 534] on div "CC Glow Facial (₹1600)" at bounding box center [135, 524] width 123 height 17
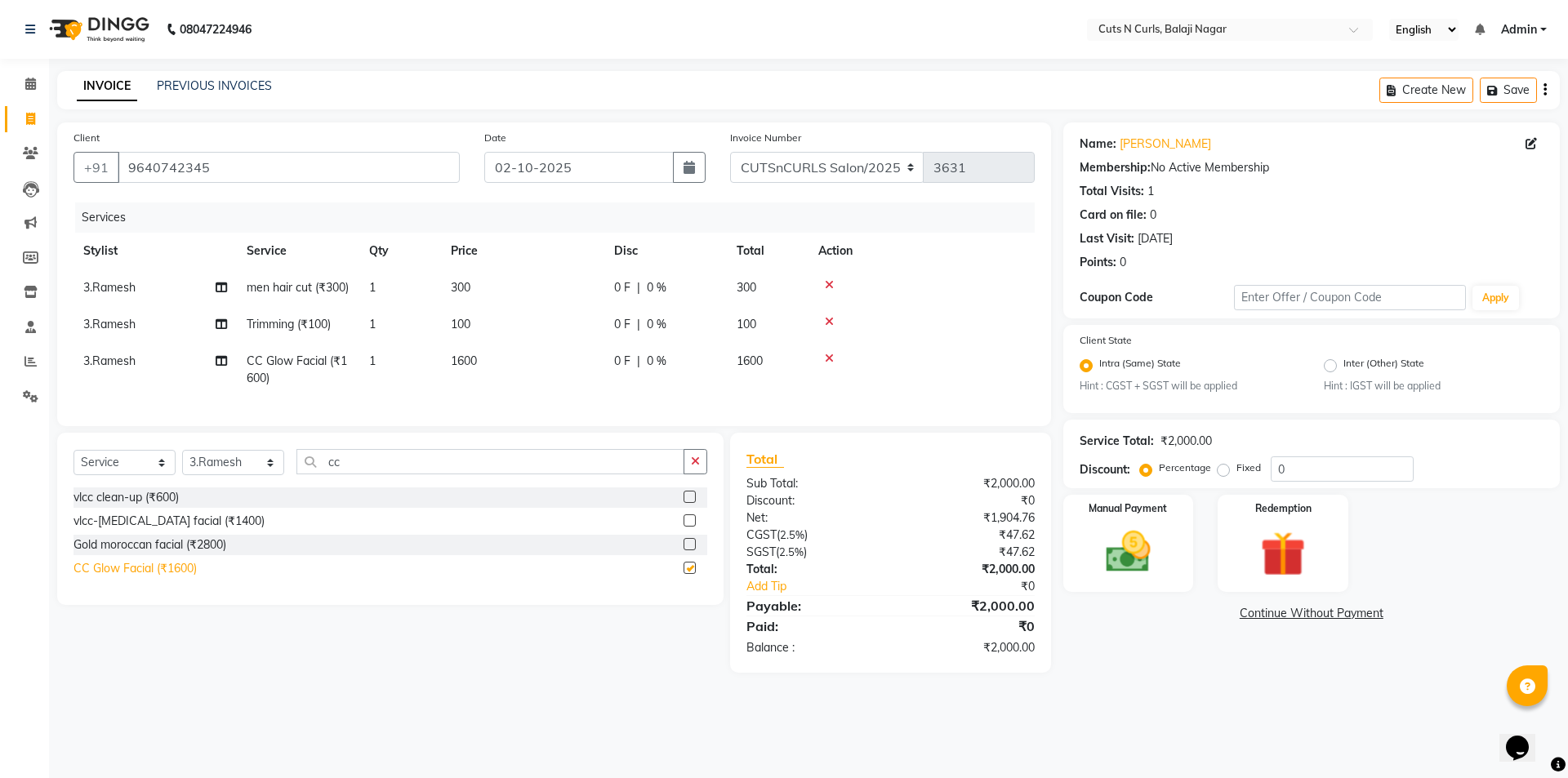
checkbox input "false"
click at [651, 370] on span "0 %" at bounding box center [656, 361] width 19 height 17
select select "41683"
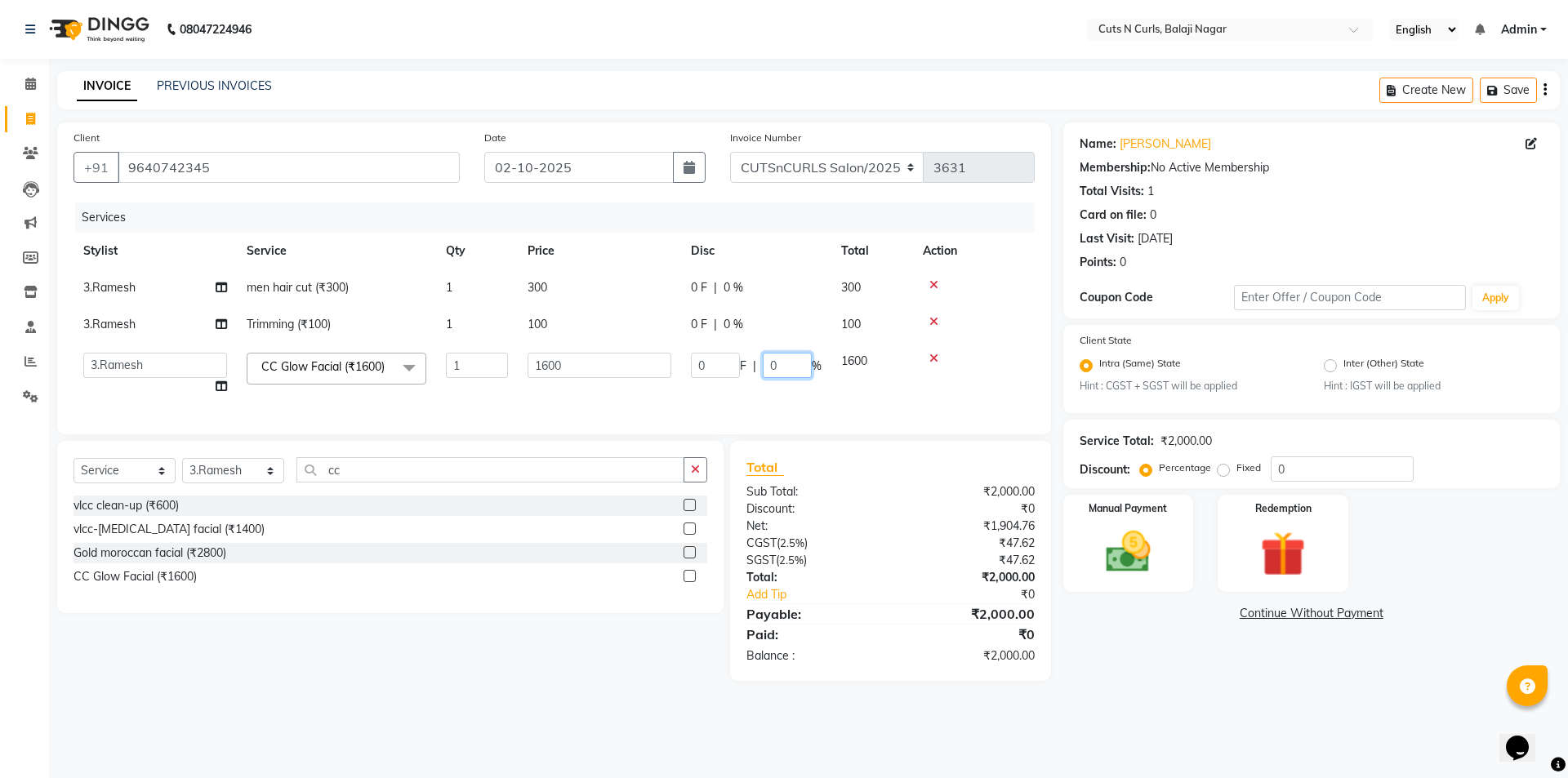
click at [792, 369] on input "0" at bounding box center [787, 365] width 49 height 25
type input "30"
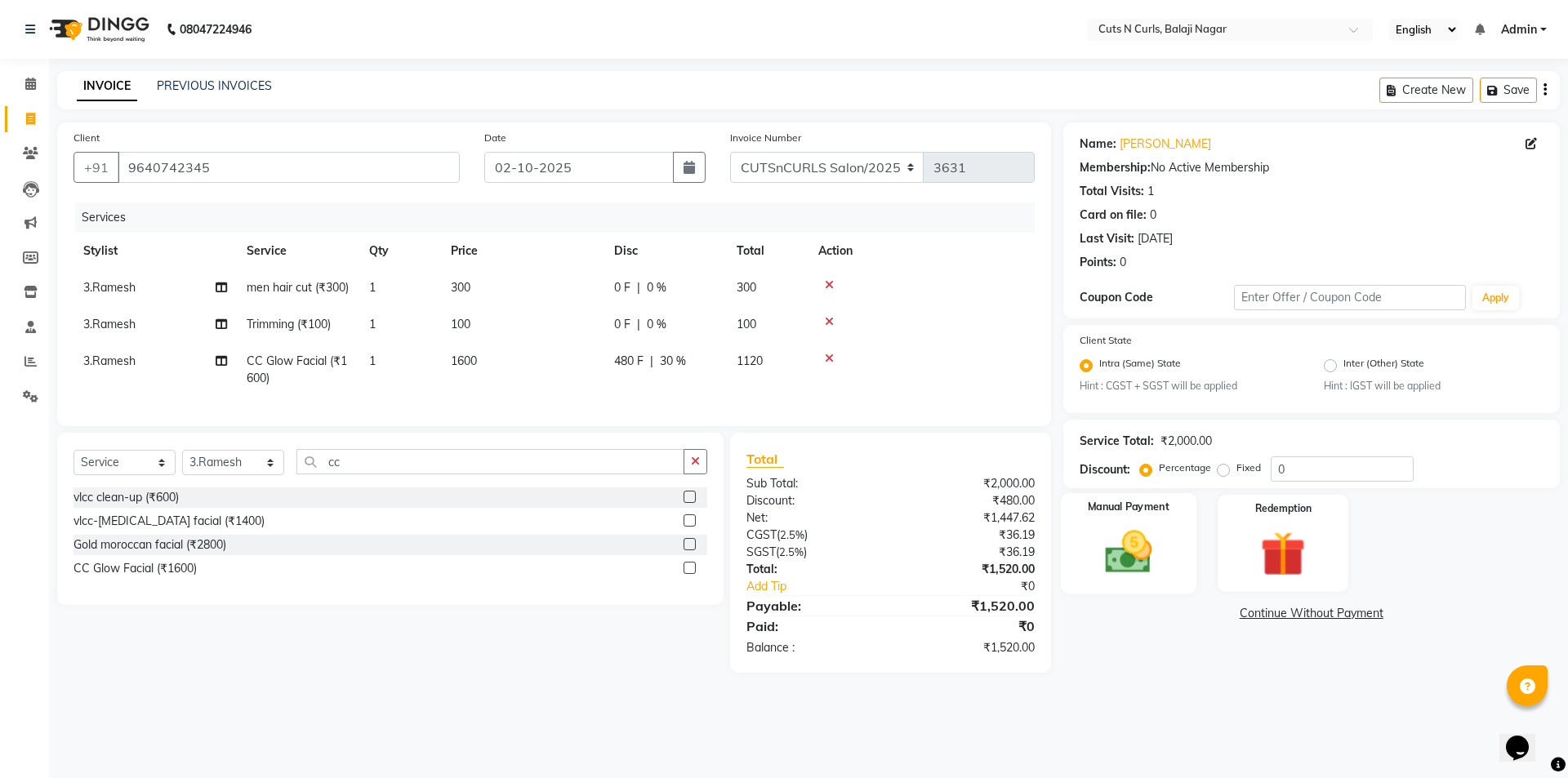
click at [1139, 557] on img at bounding box center [1128, 553] width 76 height 54
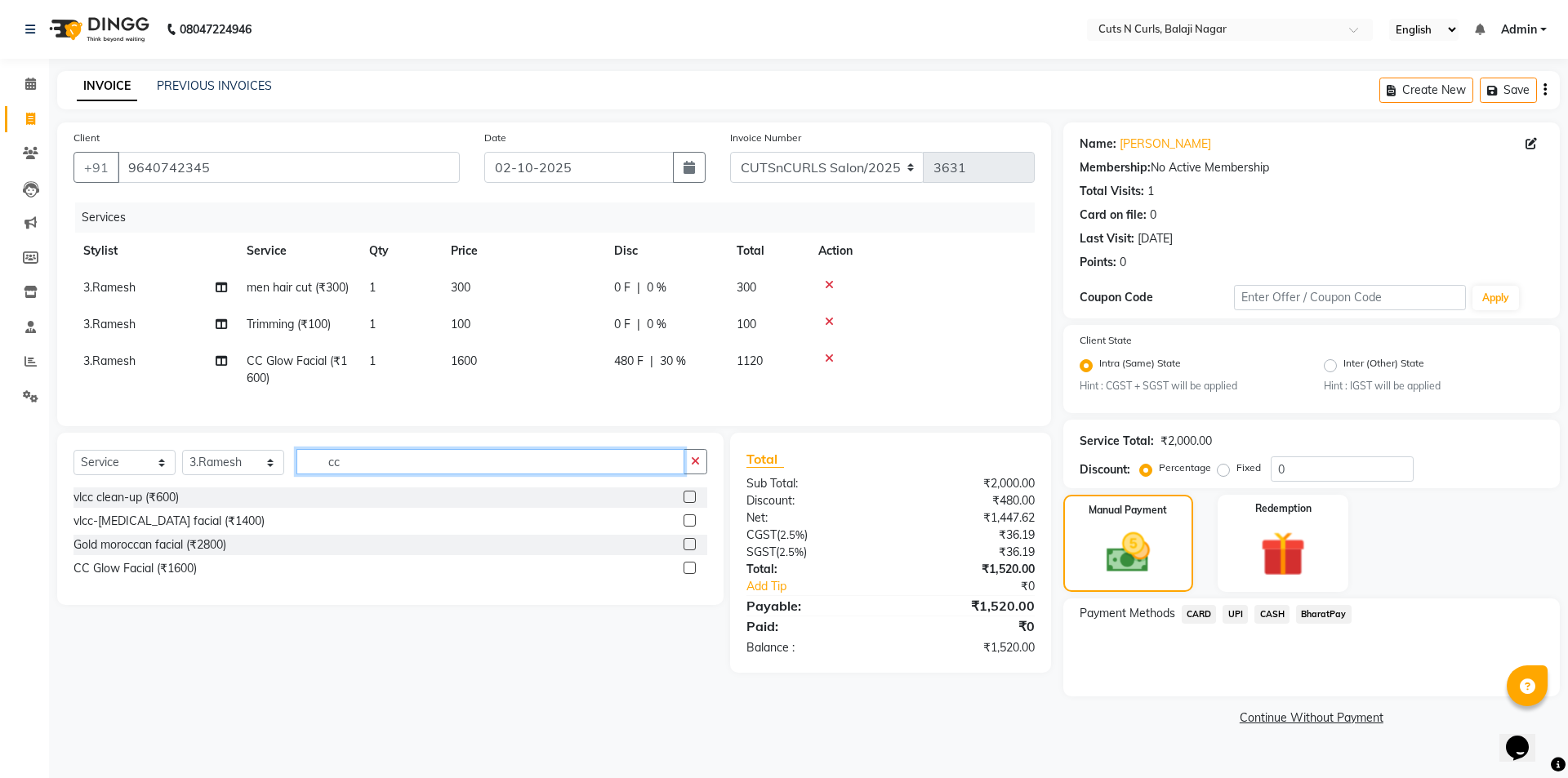
click at [367, 475] on input "cc" at bounding box center [491, 462] width 388 height 25
type input "c"
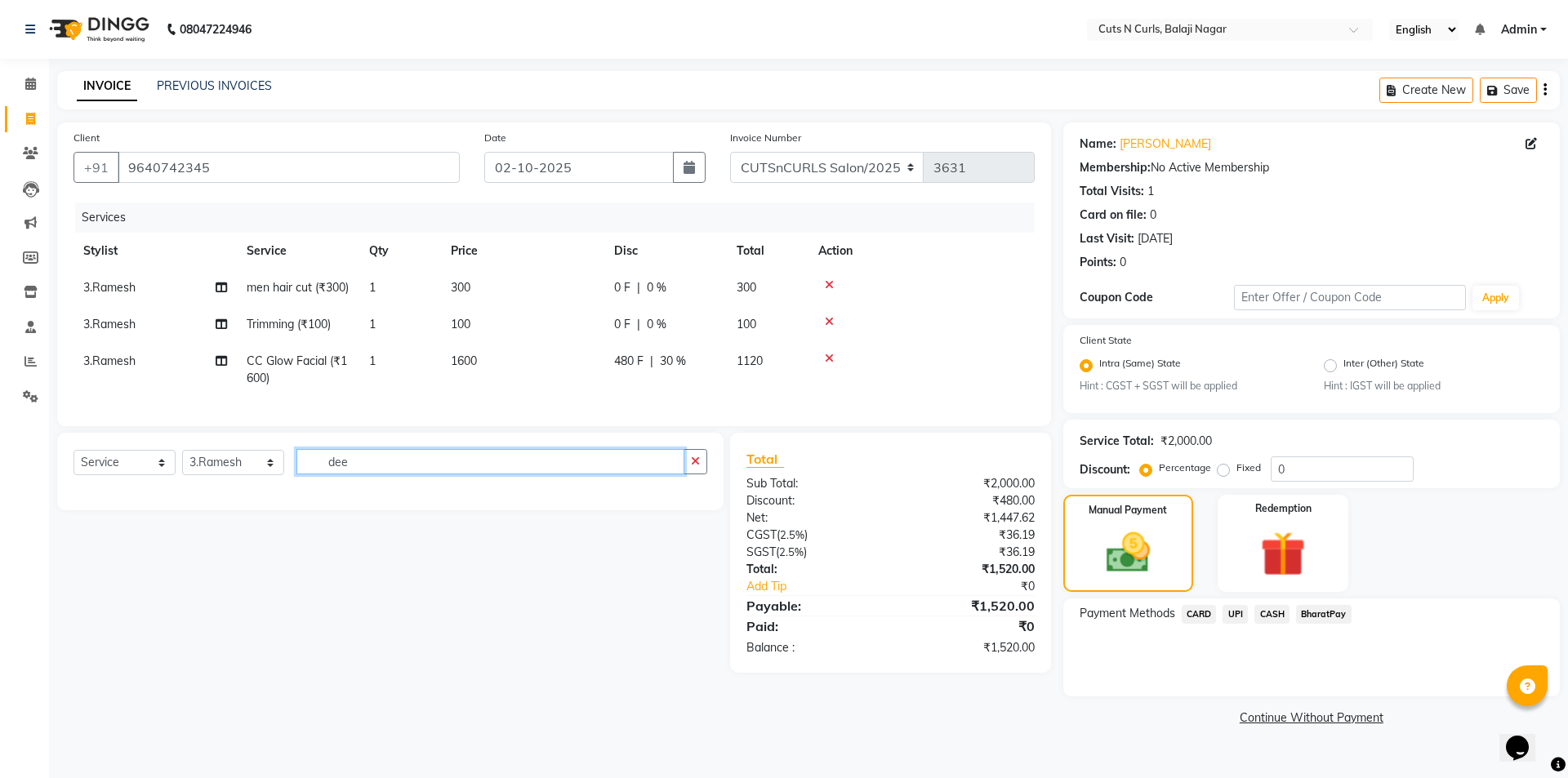
type input "dee"
click at [131, 368] on span "3.Ramesh" at bounding box center [110, 360] width 52 height 14
select select "41683"
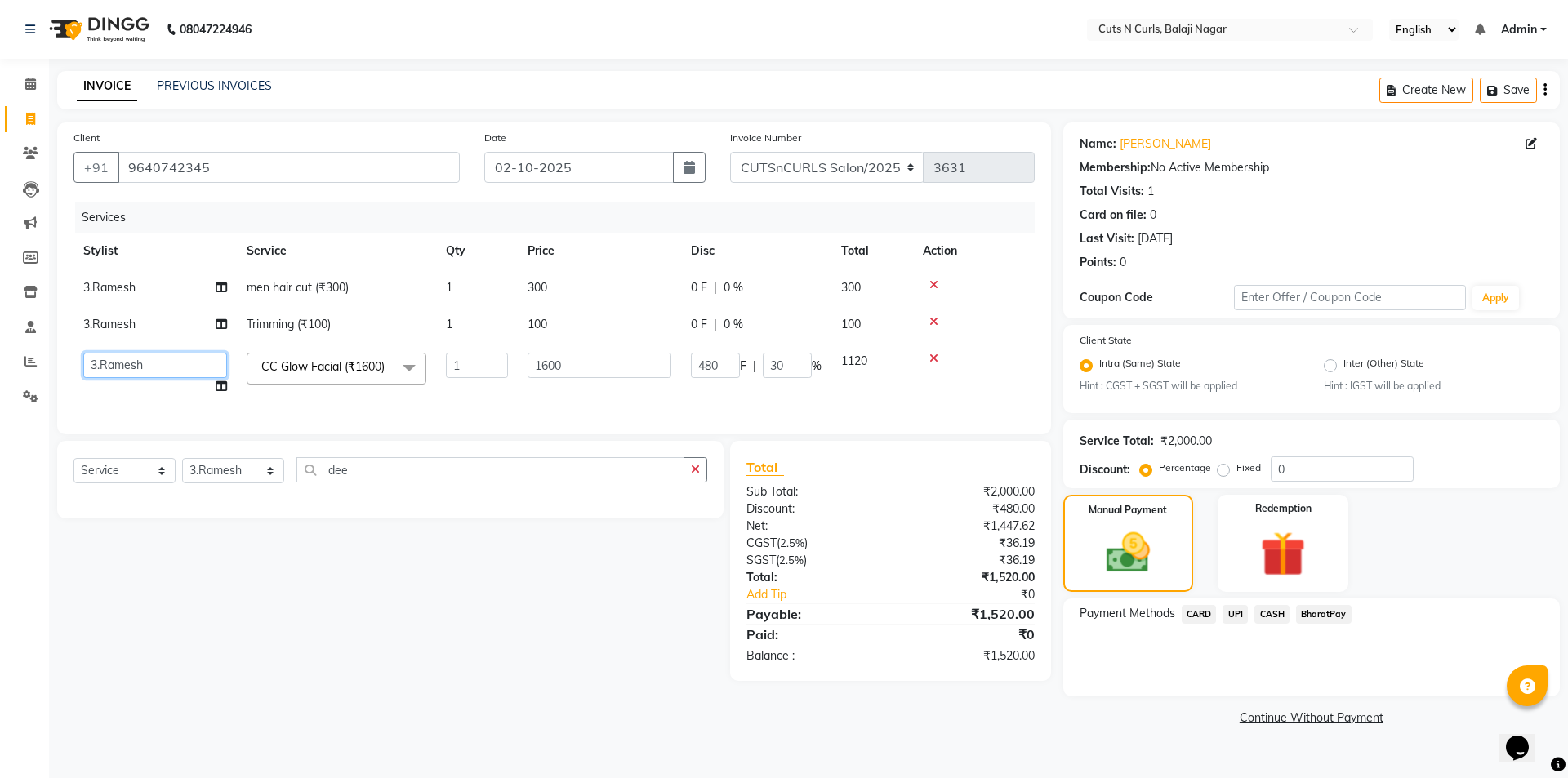
click at [143, 363] on select "1.Jagadeesh 3.Ramesh 4.Sameer 5.hemanth 6.venkat 7.krishnaveni 8.amaravathi 9.A…" at bounding box center [155, 365] width 143 height 25
select select "87160"
click at [237, 483] on select "Select Stylist 1.Jagadeesh 3.Ramesh 4.Sameer 5.hemanth 6.venkat 7.krishnaveni 8…" at bounding box center [233, 470] width 102 height 25
select select "87160"
click at [182, 470] on select "Select Stylist 1.Jagadeesh 3.Ramesh 4.Sameer 5.hemanth 6.venkat 7.krishnaveni 8…" at bounding box center [233, 470] width 102 height 25
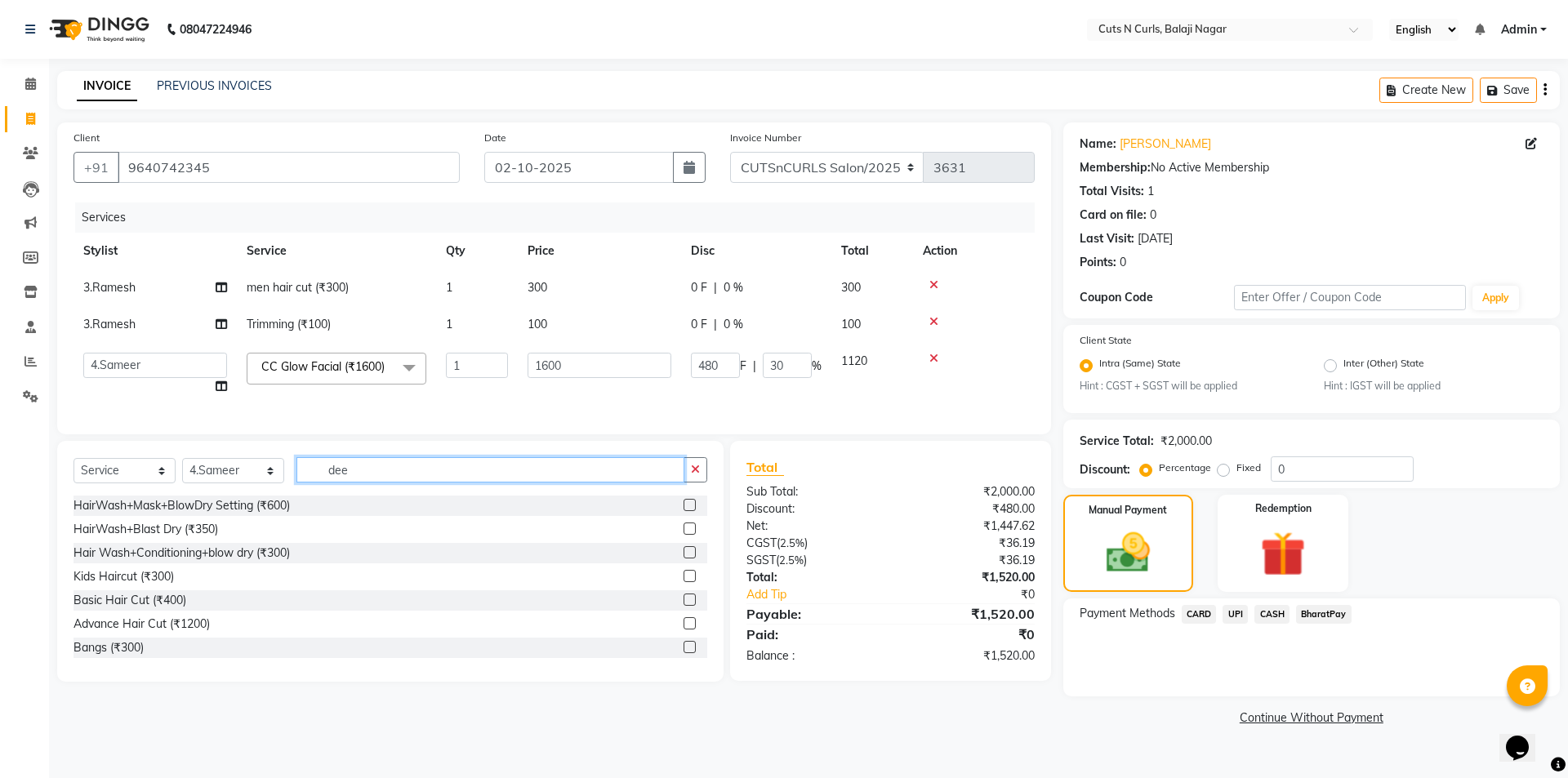
click at [357, 480] on input "dee" at bounding box center [491, 469] width 388 height 25
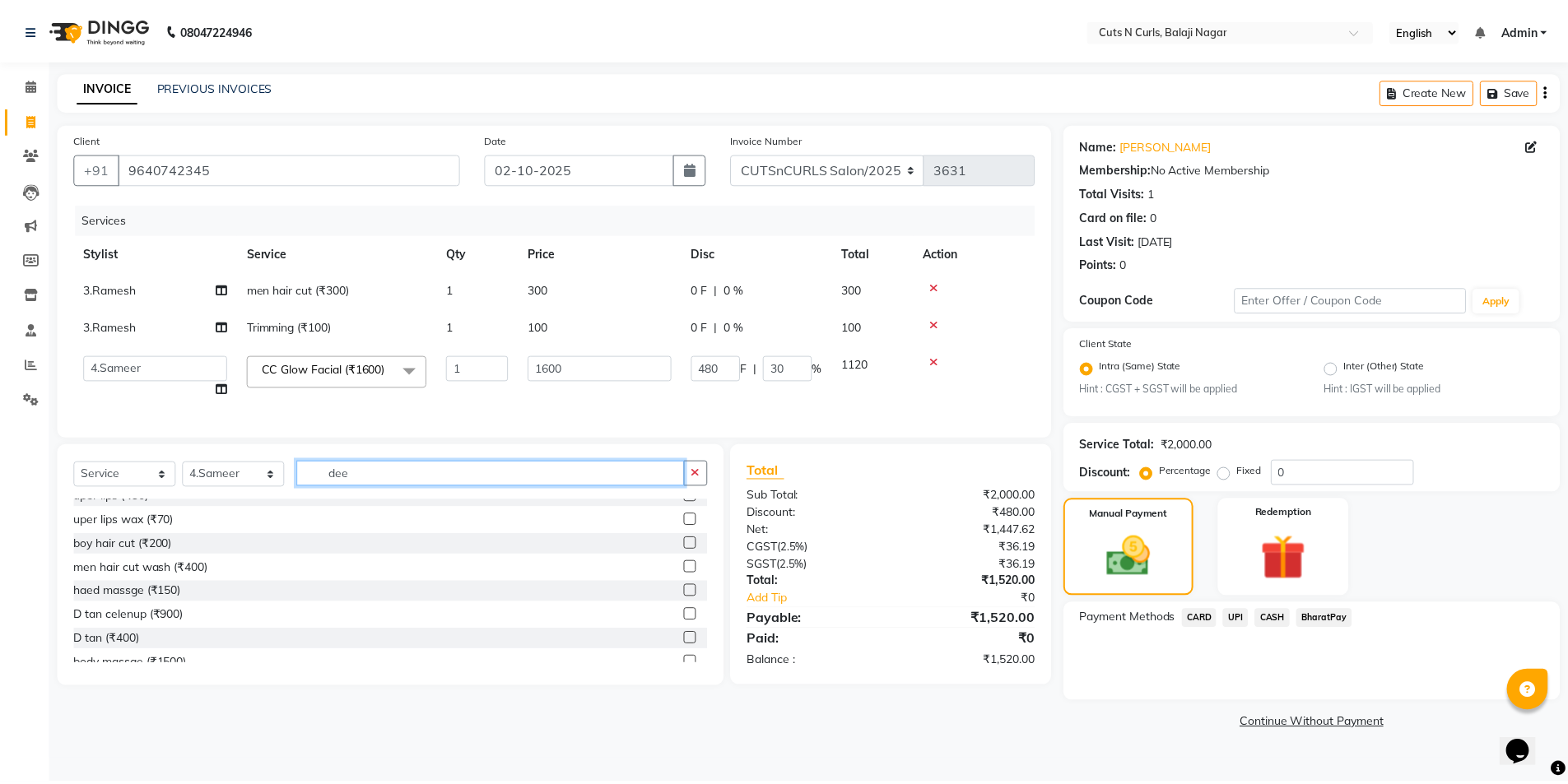
scroll to position [329, 0]
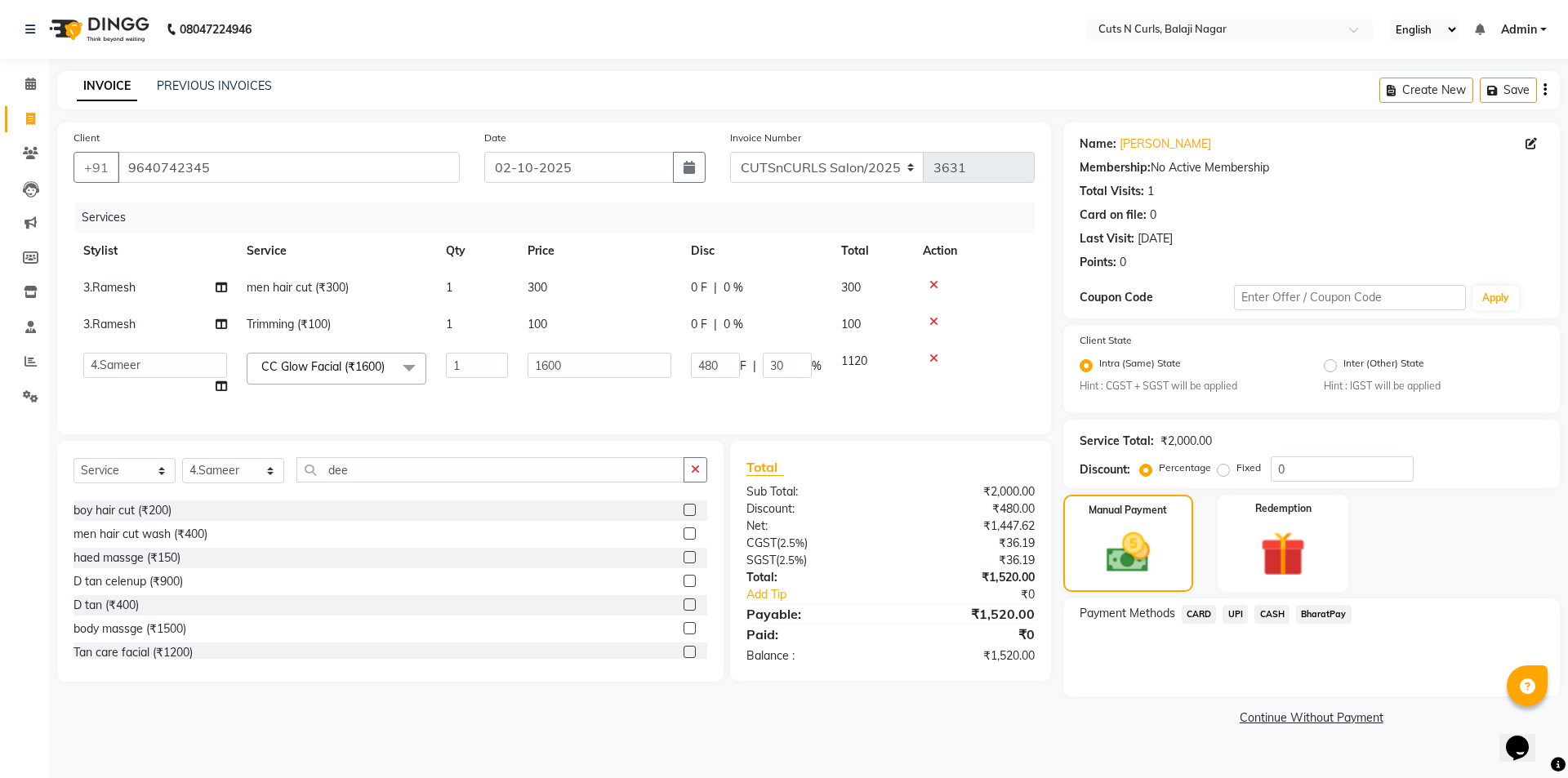
click at [122, 614] on div "D tan (₹400)" at bounding box center [105, 605] width 65 height 17
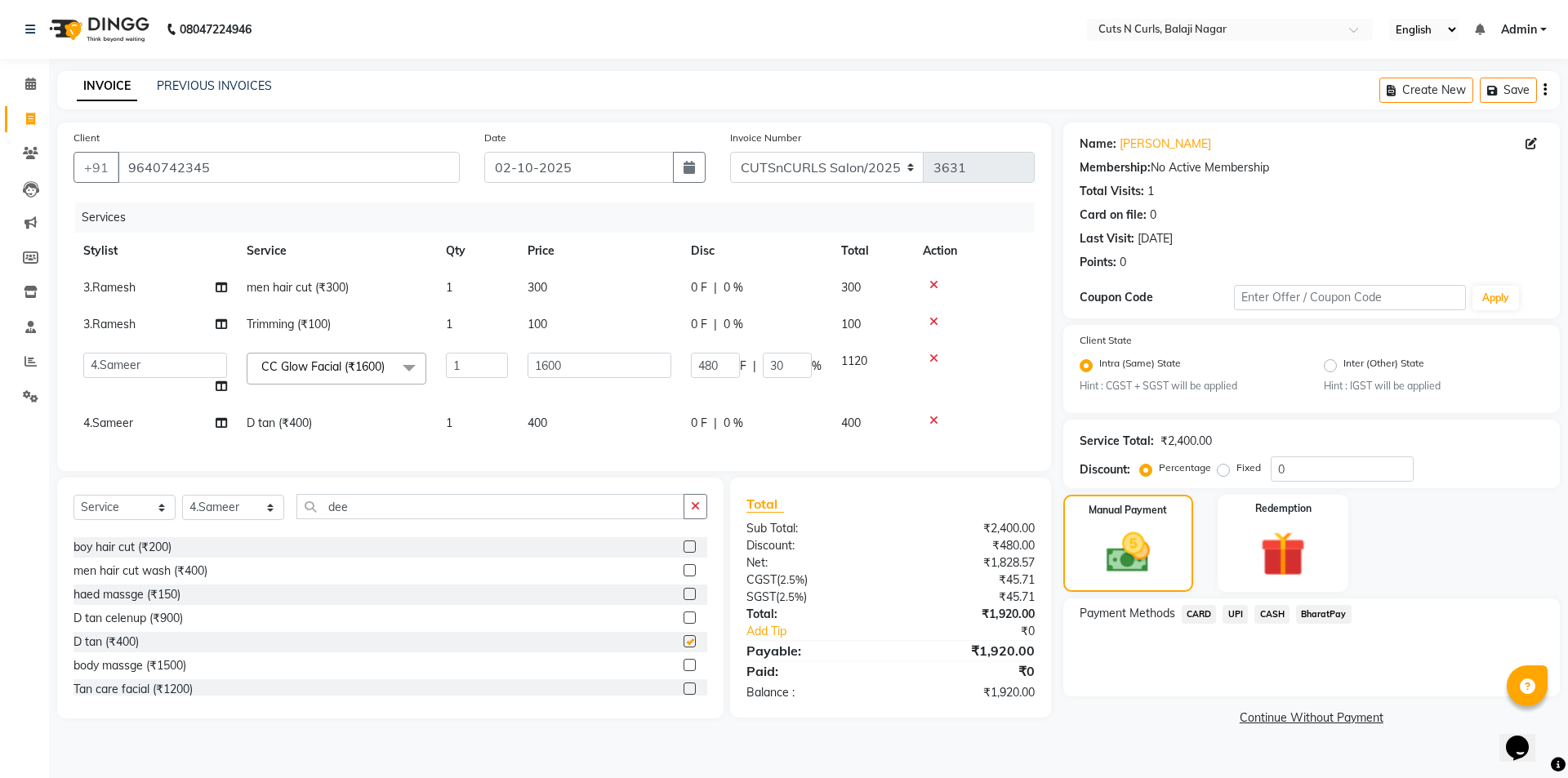
checkbox input "false"
click at [732, 422] on span "0 %" at bounding box center [733, 423] width 19 height 17
select select "87160"
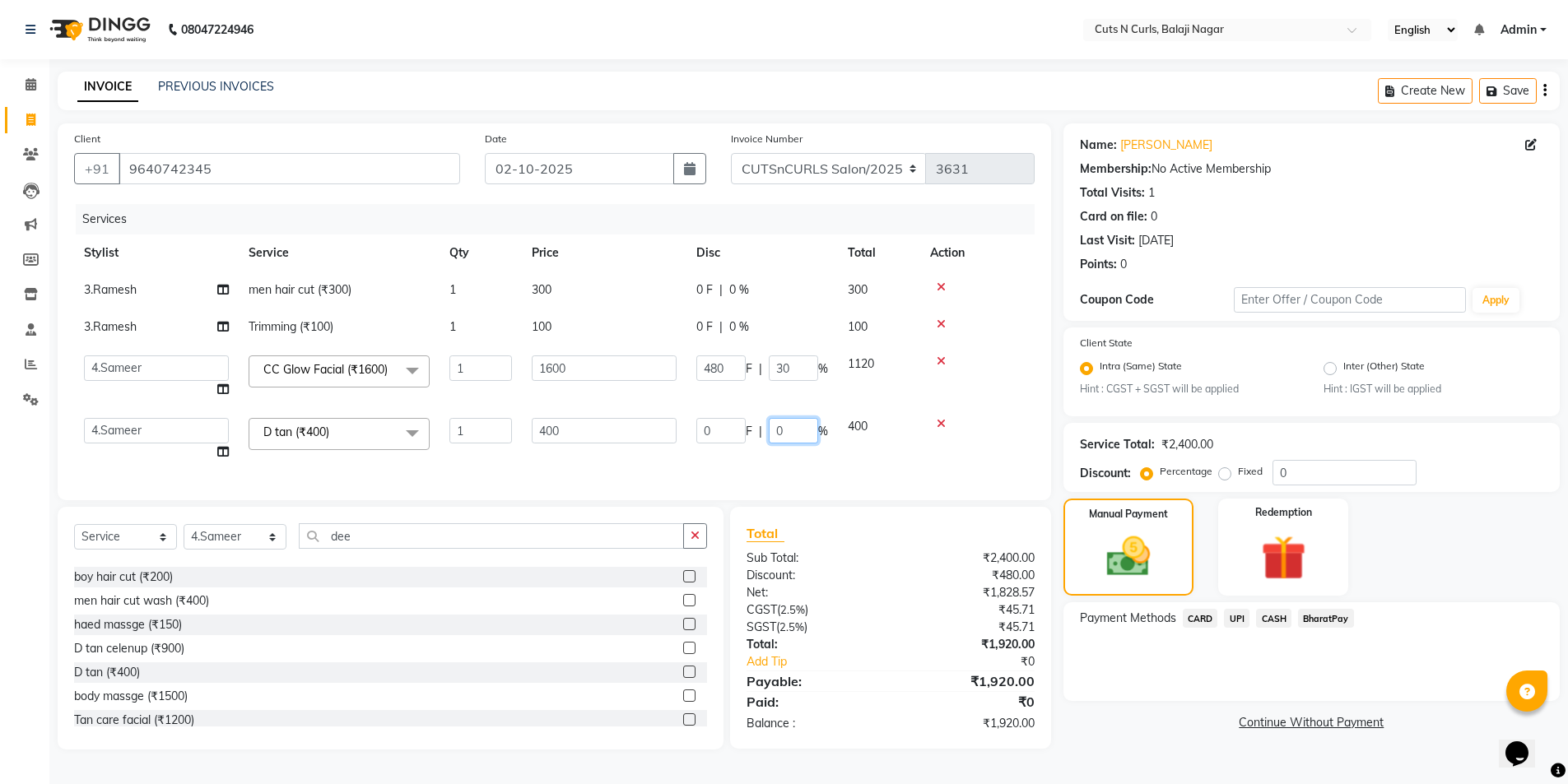
click at [790, 433] on input "0" at bounding box center [794, 431] width 49 height 25
type input "30"
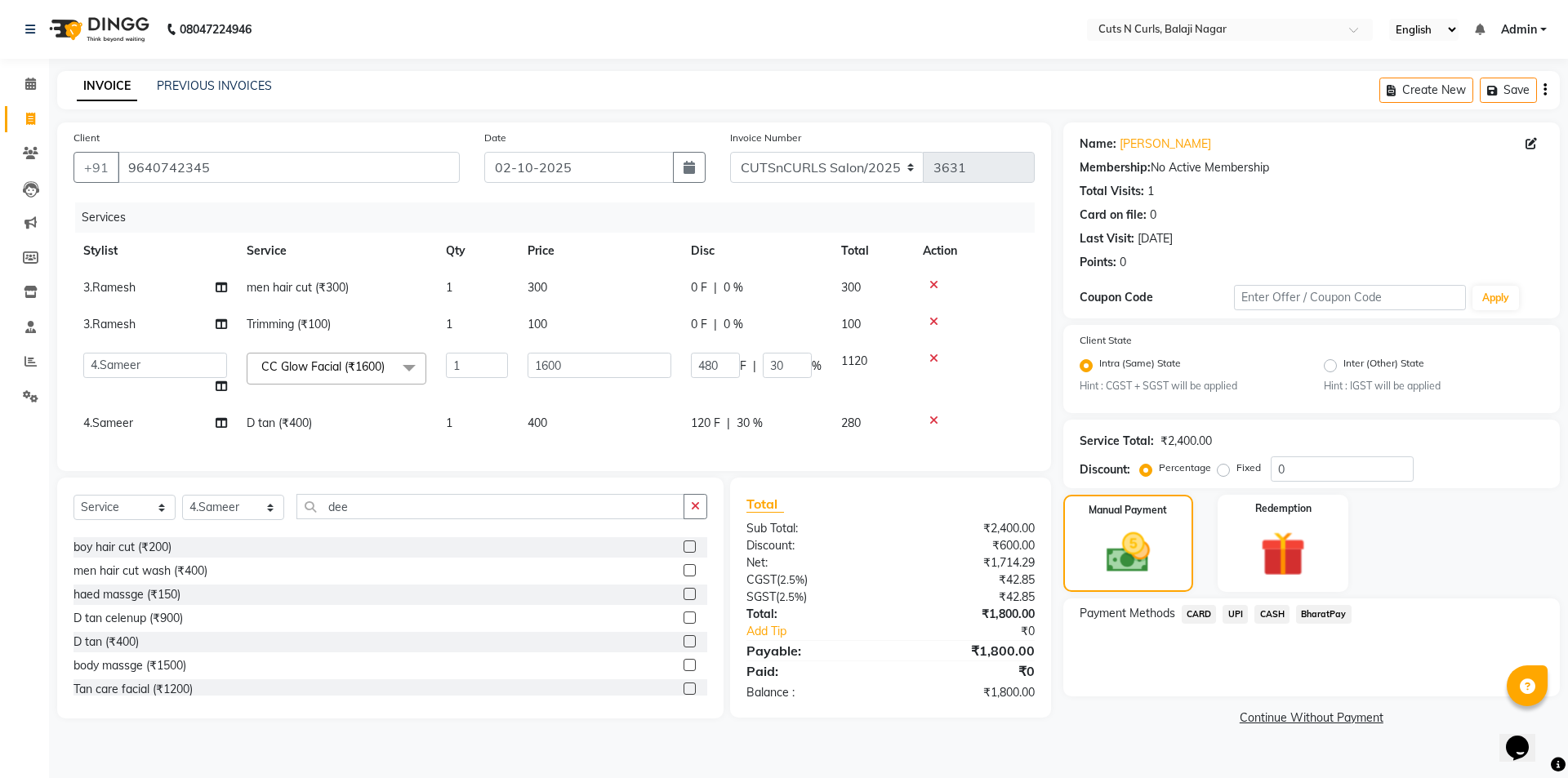
click at [846, 455] on div "Services Stylist Service Qty Price Disc Total Action 3.Ramesh men hair cut (₹30…" at bounding box center [554, 328] width 961 height 252
click at [1137, 571] on img at bounding box center [1127, 554] width 73 height 52
click at [1239, 618] on span "UPI" at bounding box center [1235, 614] width 25 height 19
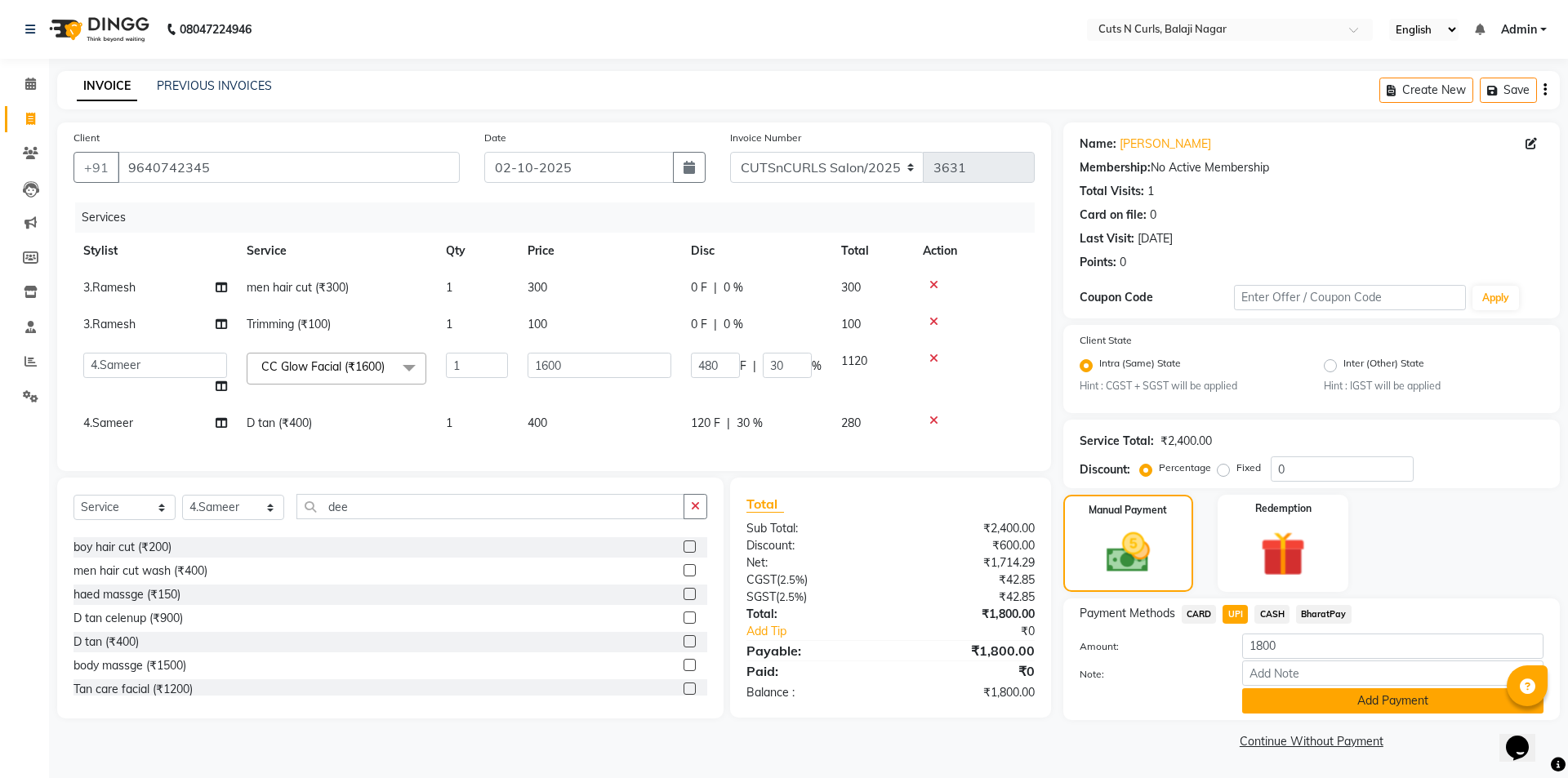
click at [1282, 693] on button "Add Payment" at bounding box center [1392, 701] width 301 height 25
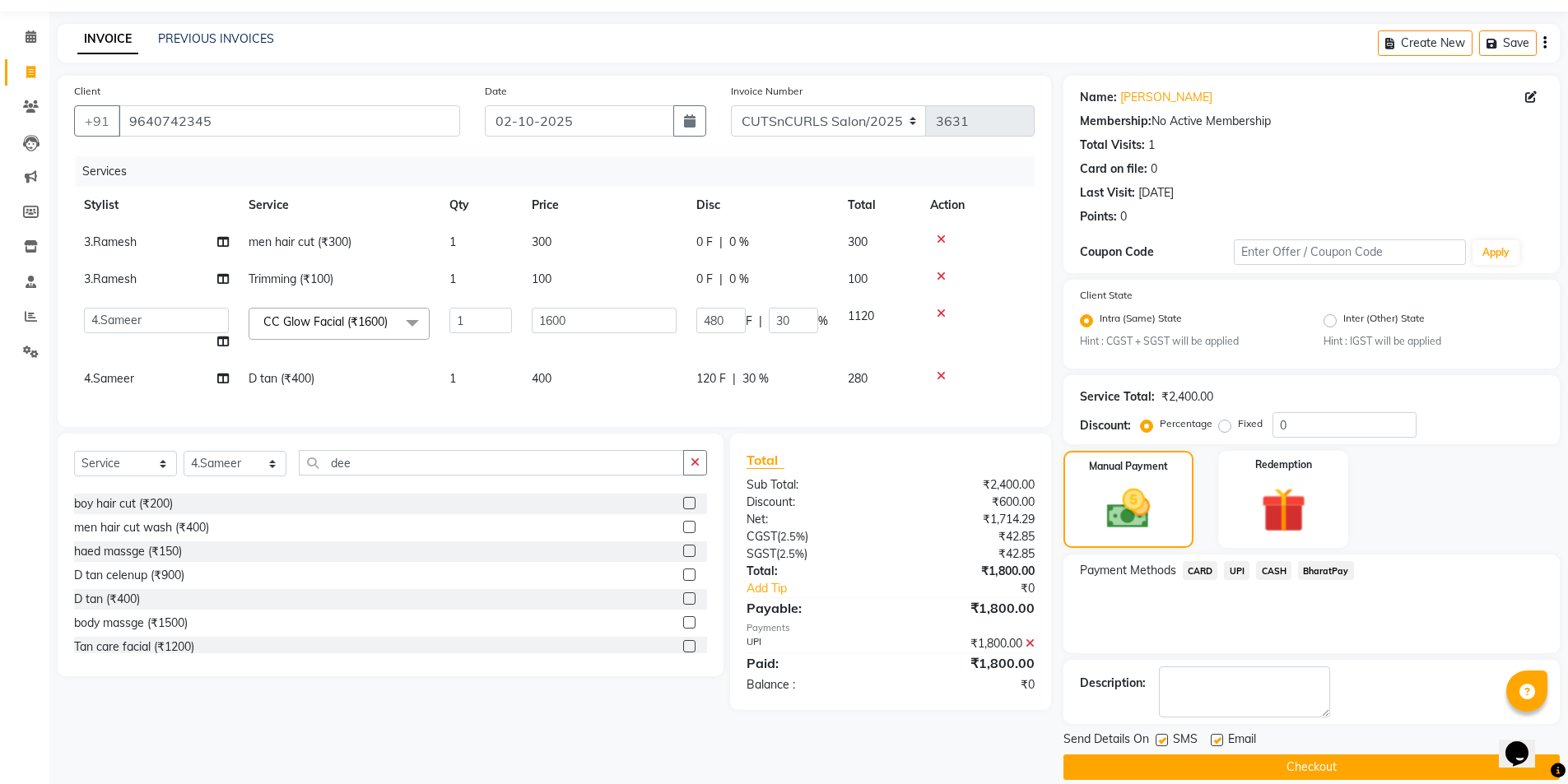
scroll to position [68, 0]
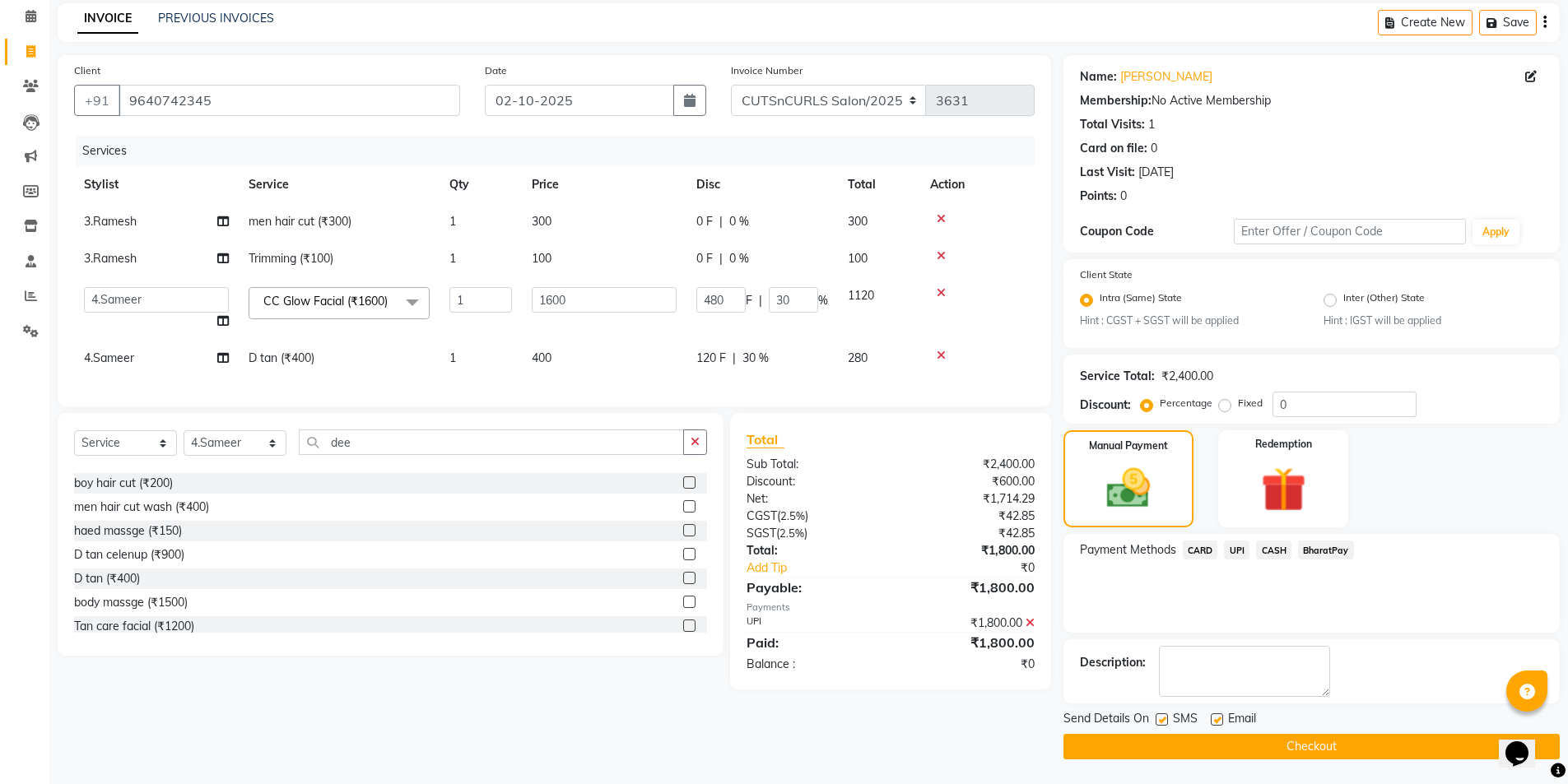
click at [1216, 717] on label at bounding box center [1217, 719] width 13 height 13
click at [1216, 717] on input "checkbox" at bounding box center [1216, 720] width 11 height 11
checkbox input "false"
click at [1224, 760] on main "INVOICE PREVIOUS INVOICES Create New Save Client +91 9640742345 Date 02-10-2025…" at bounding box center [808, 393] width 1519 height 781
click at [1226, 751] on button "Checkout" at bounding box center [1312, 747] width 496 height 25
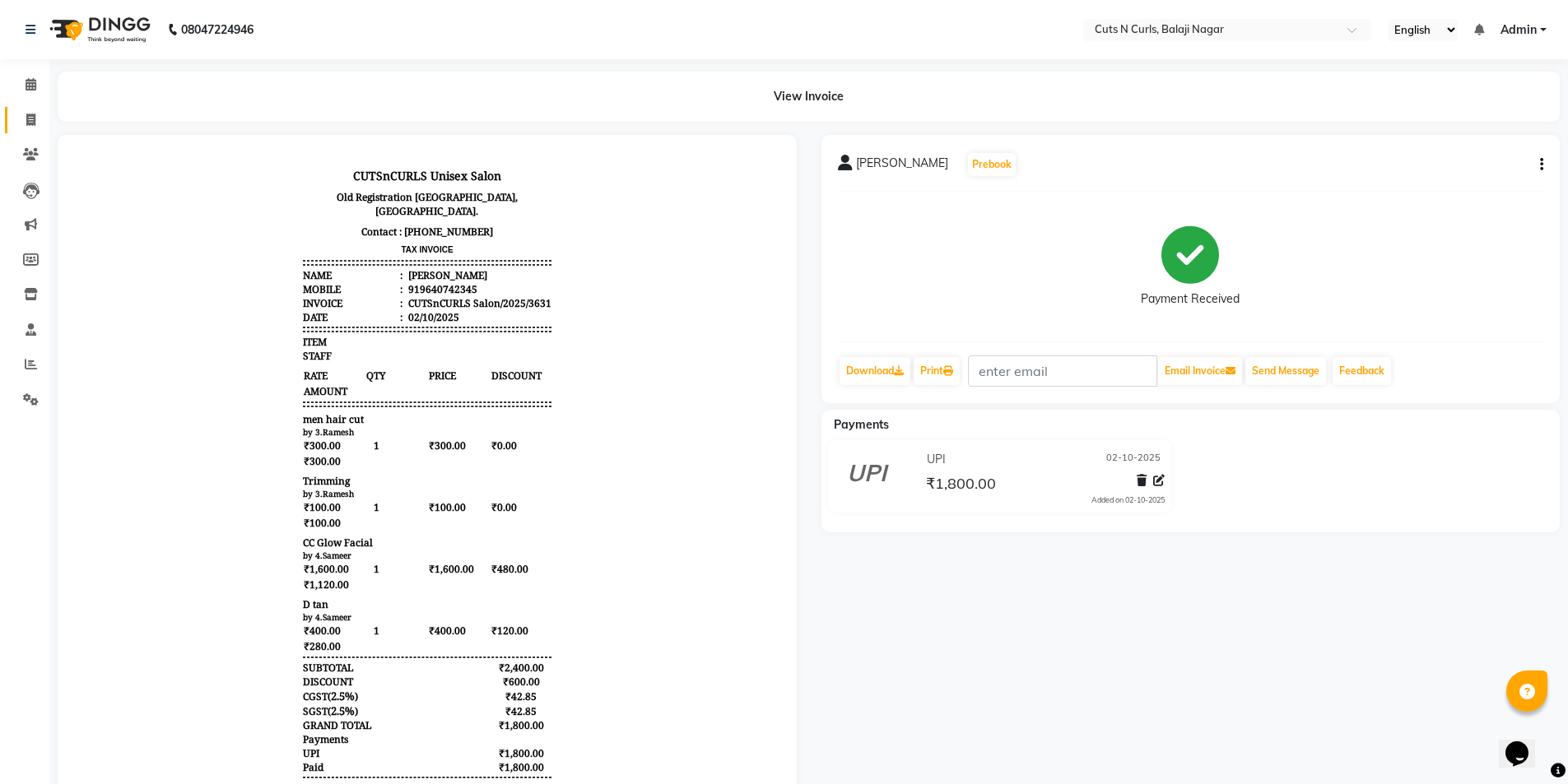
click at [25, 129] on link "Invoice" at bounding box center [25, 121] width 39 height 27
select select "service"
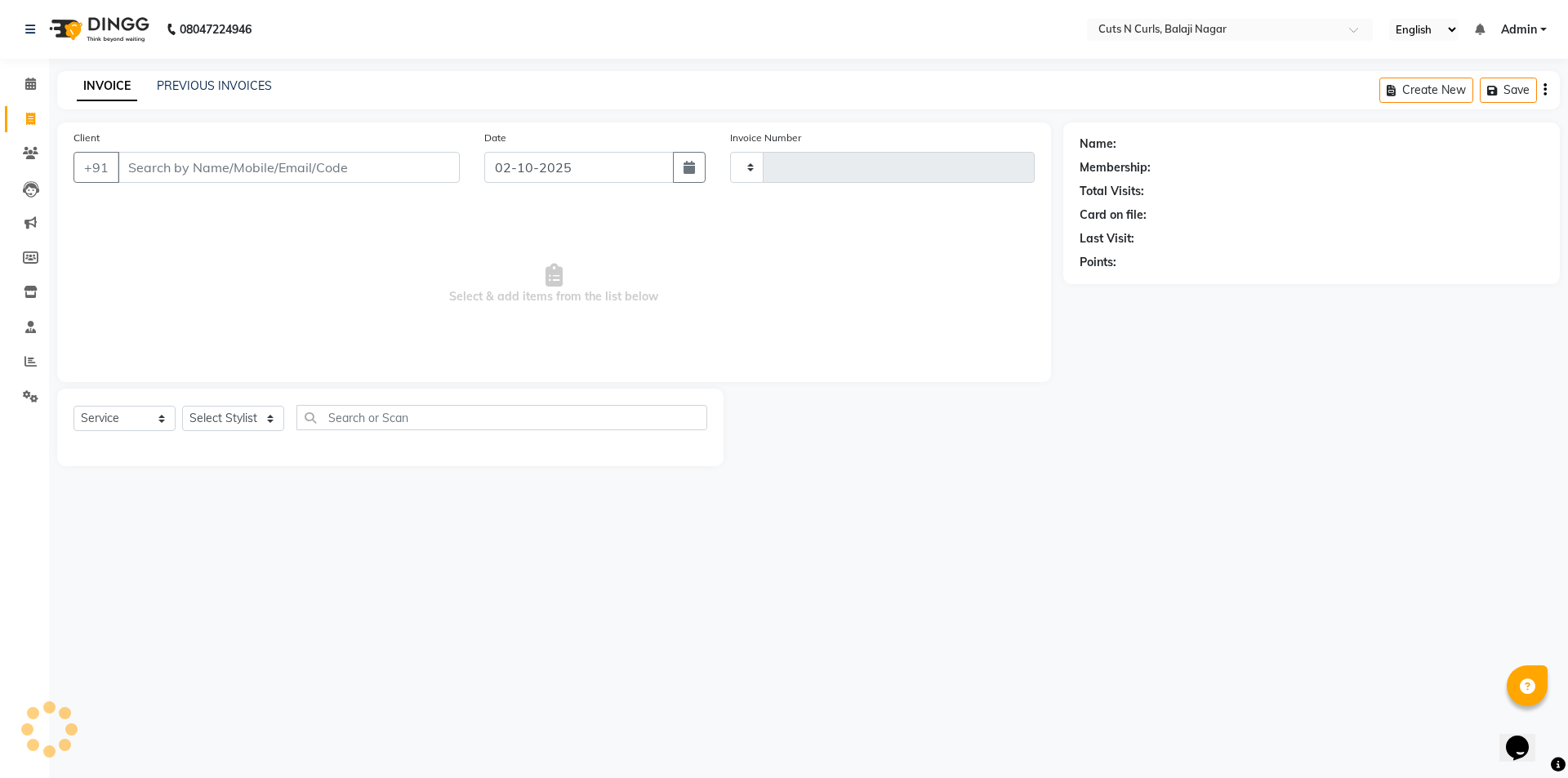
type input "3632"
select select "5645"
drag, startPoint x: 269, startPoint y: 97, endPoint x: 251, endPoint y: 111, distance: 22.8
click at [264, 100] on div "INVOICE PREVIOUS INVOICES Create New Save" at bounding box center [808, 90] width 1502 height 39
click at [234, 421] on select "Select Stylist 1.Jagadeesh 3.Ramesh 4.Sameer 5.hemanth 6.venkat 7.krishnaveni 8…" at bounding box center [233, 418] width 102 height 25
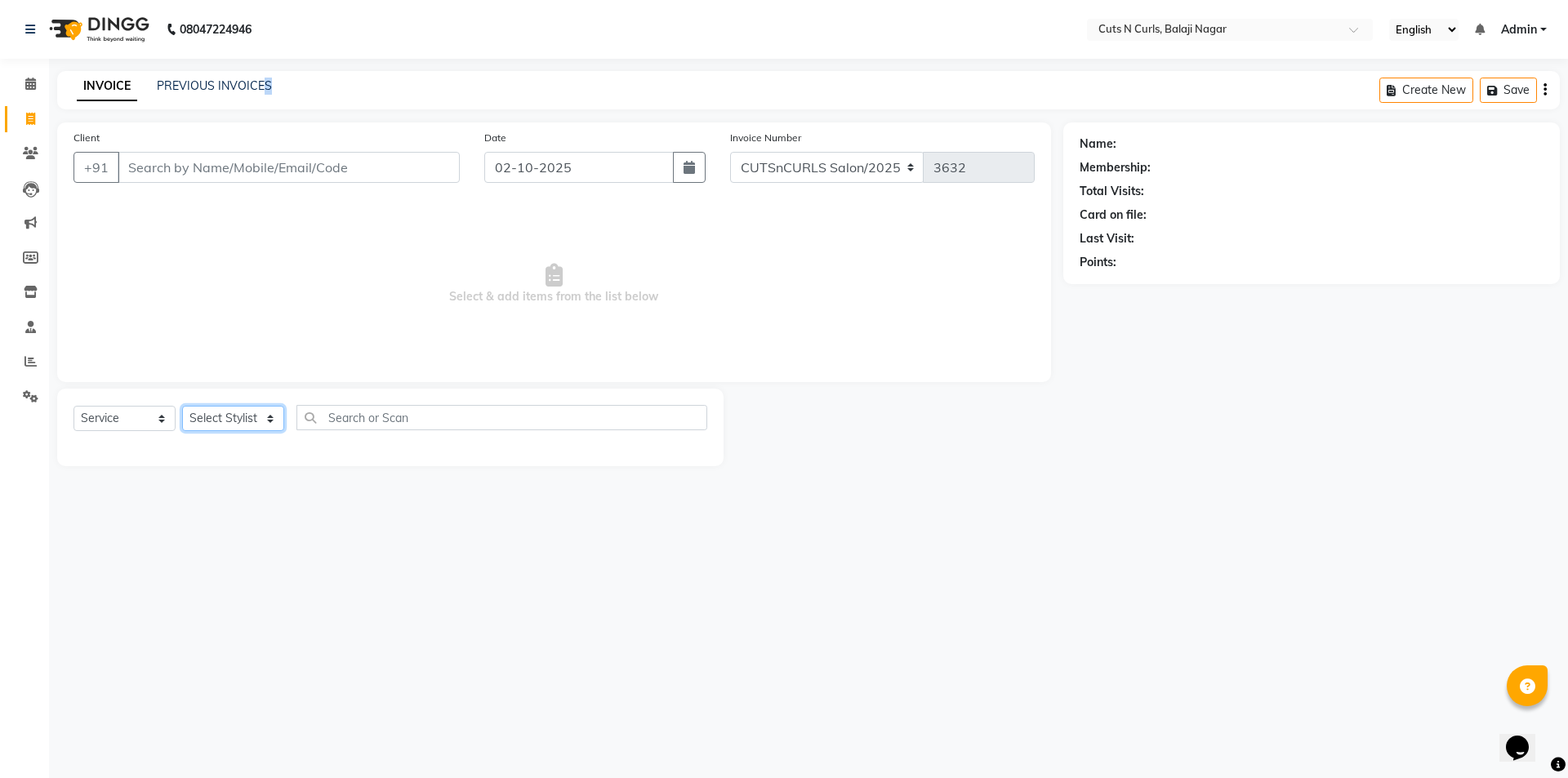
select select "52117"
click at [182, 405] on select "Select Stylist 1.Jagadeesh 3.Ramesh 4.Sameer 5.hemanth 6.venkat 7.krishnaveni 8…" at bounding box center [233, 418] width 102 height 25
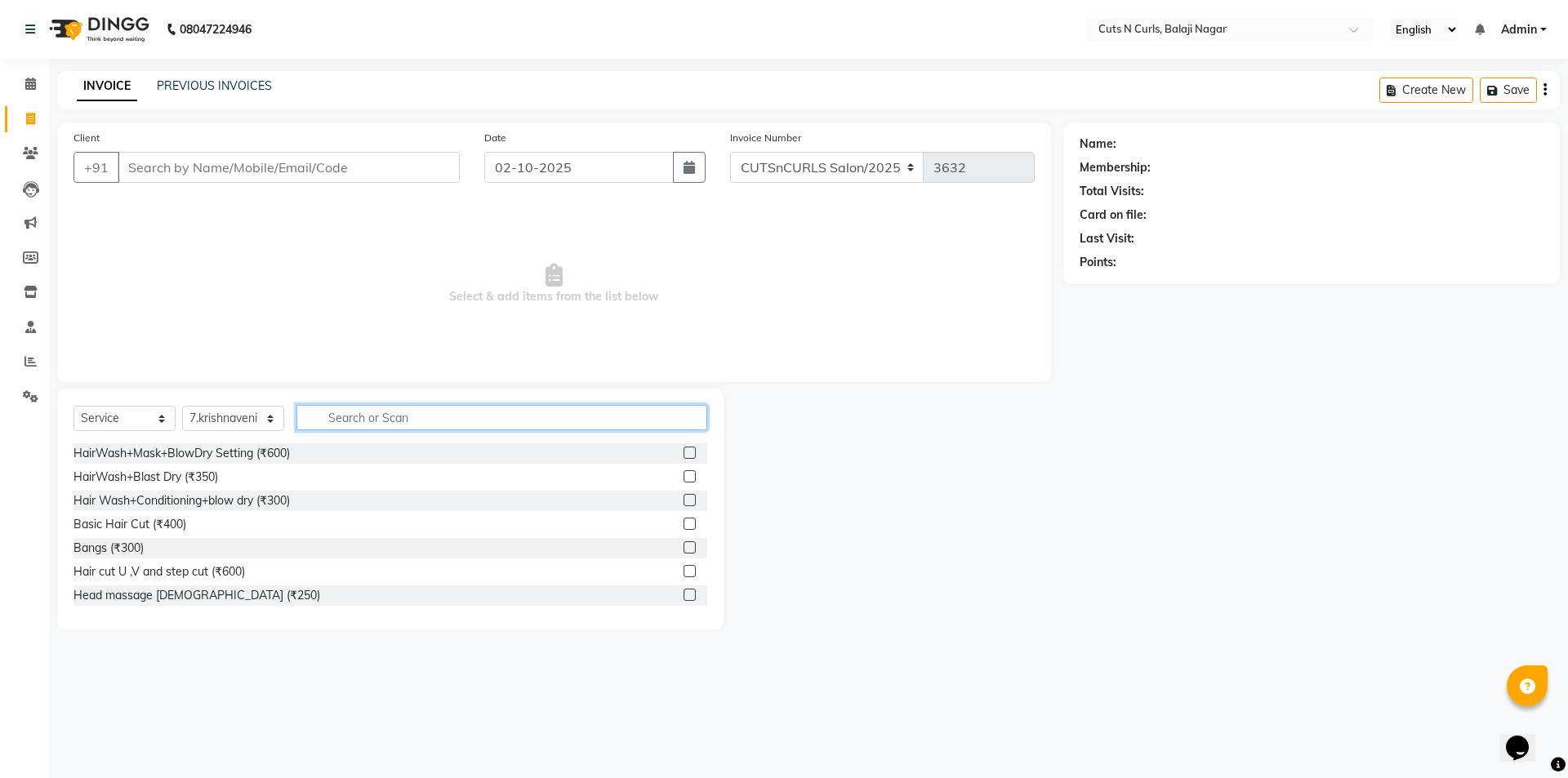
click at [352, 416] on input "text" at bounding box center [502, 417] width 411 height 25
click at [362, 417] on input "text" at bounding box center [502, 417] width 411 height 25
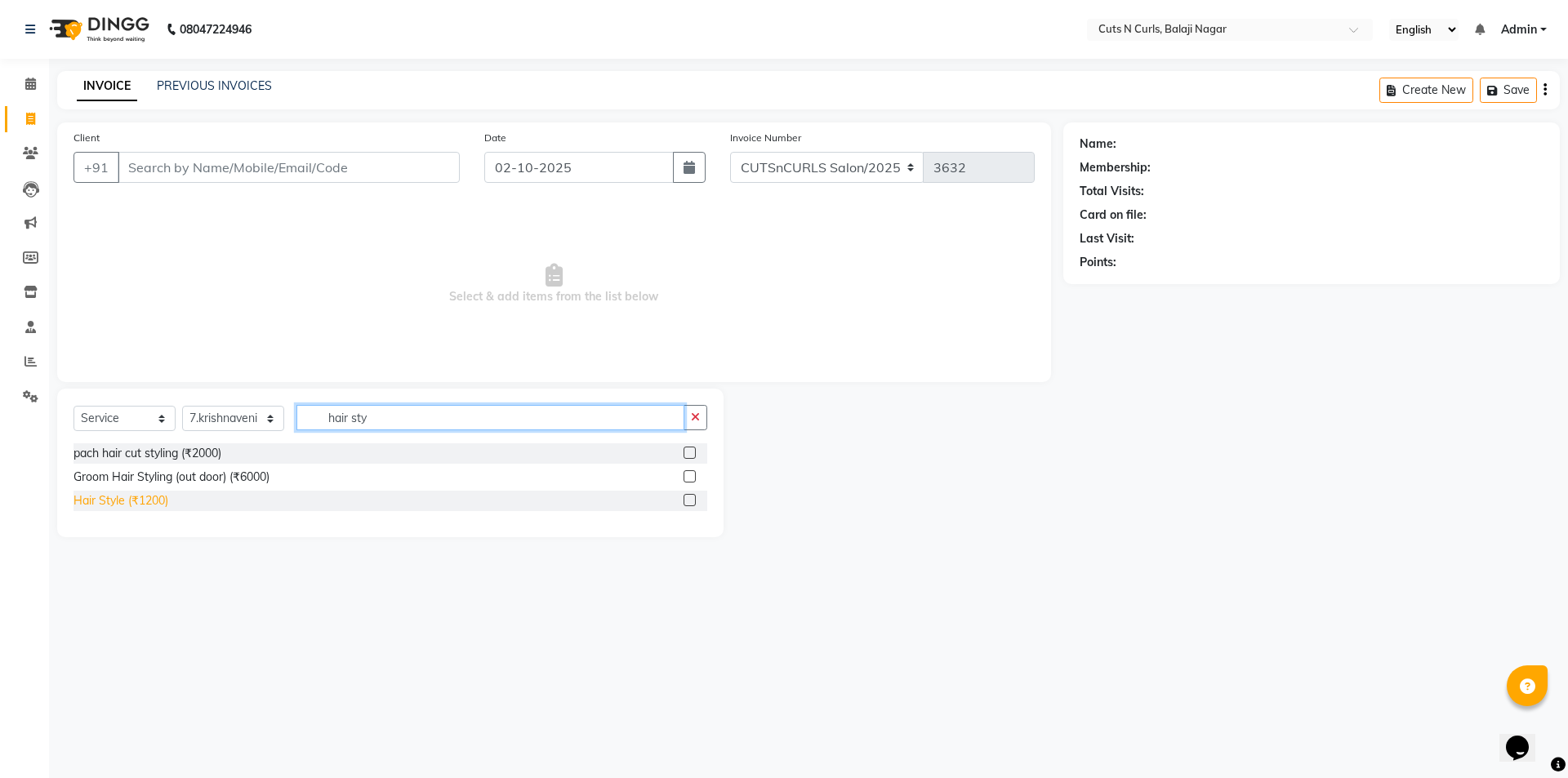
type input "hair sty"
click at [146, 505] on div "Hair Style (₹1200)" at bounding box center [121, 501] width 94 height 17
checkbox input "false"
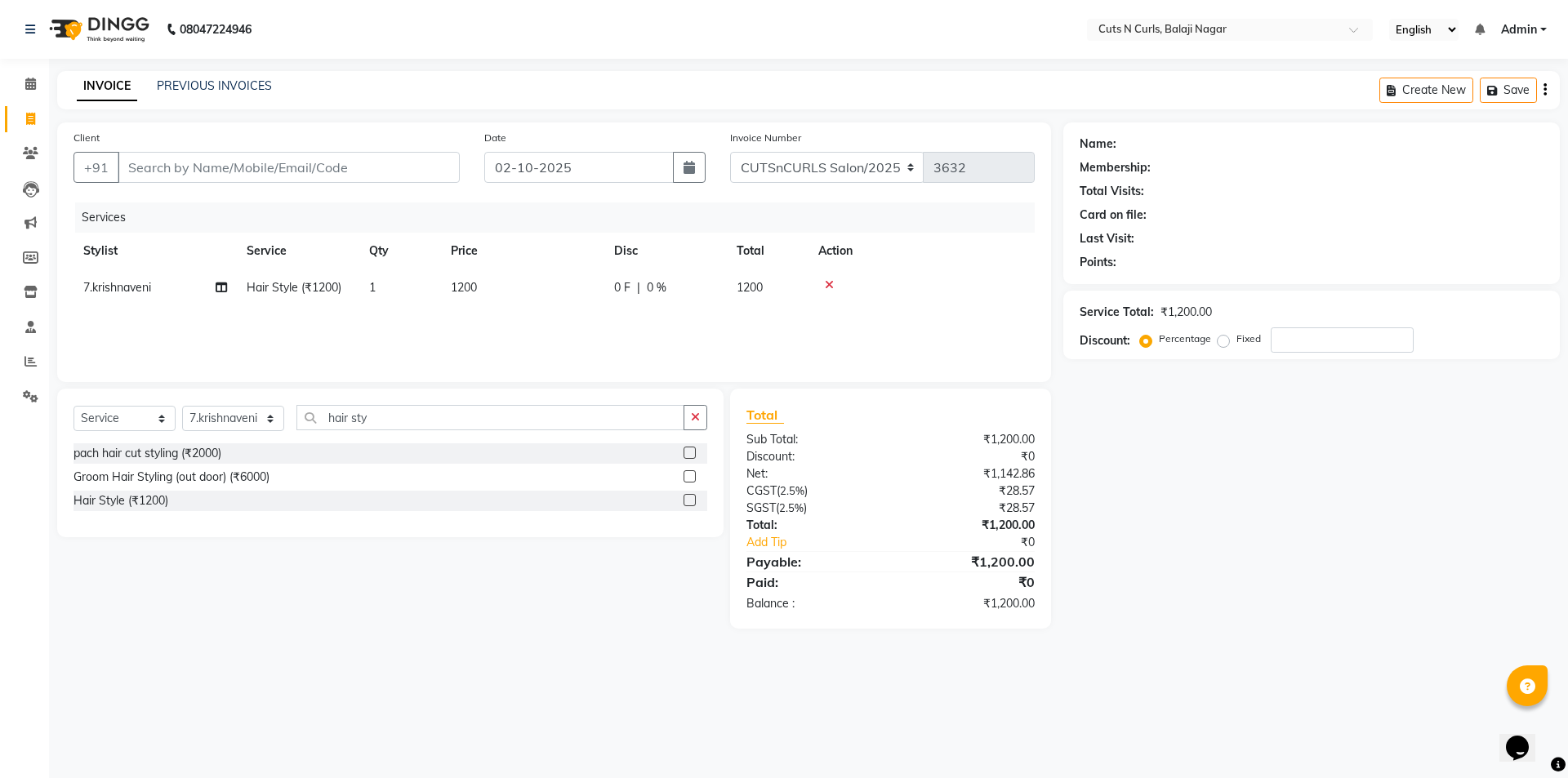
click at [499, 299] on td "1200" at bounding box center [523, 288] width 164 height 37
select select "52117"
click at [600, 301] on input "1200" at bounding box center [599, 292] width 143 height 25
type input "1"
type input "1500"
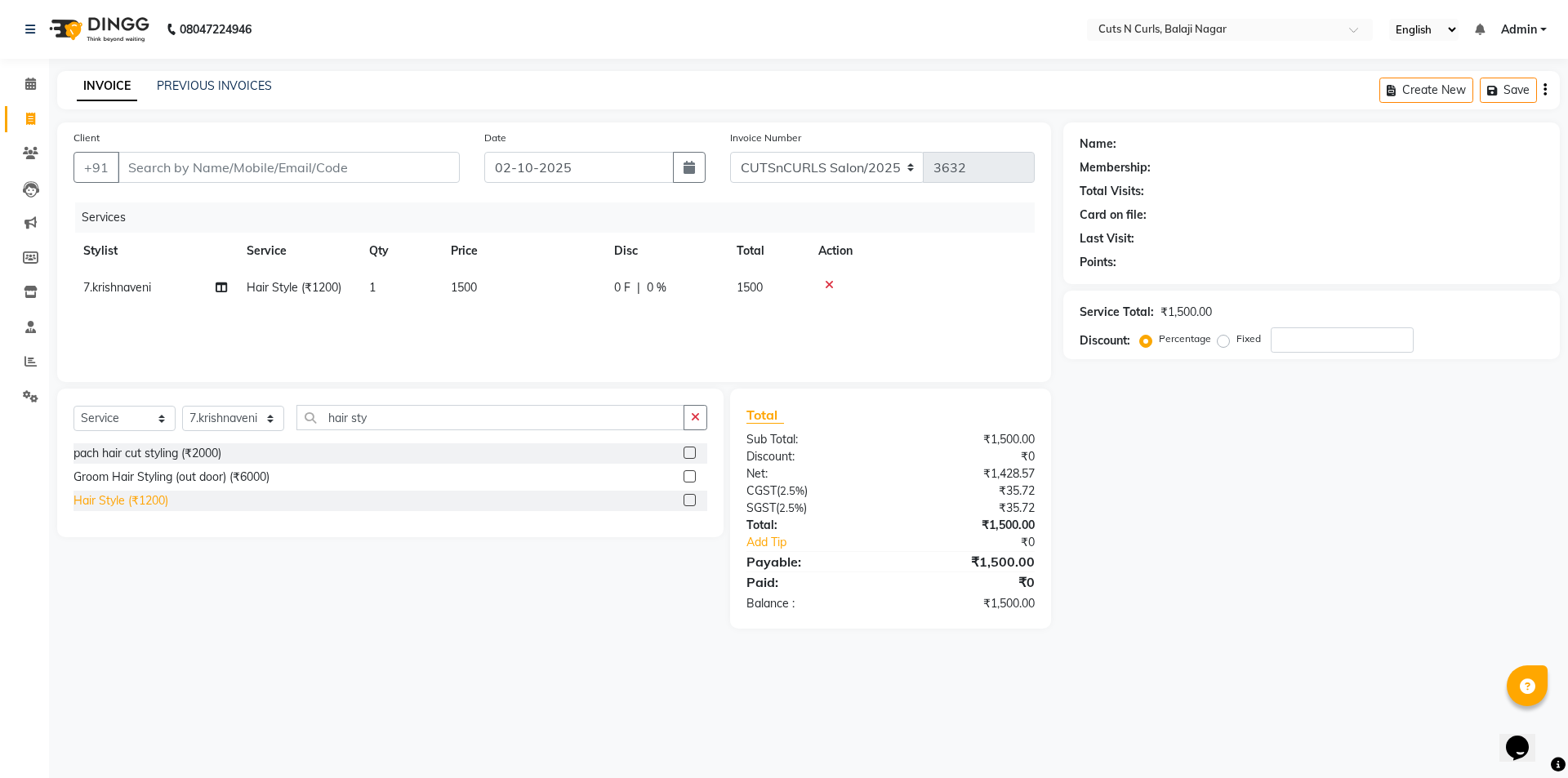
click at [85, 497] on div "Hair Style (₹1200)" at bounding box center [121, 501] width 94 height 17
checkbox input "false"
click at [422, 325] on td "1" at bounding box center [400, 325] width 82 height 37
select select "52117"
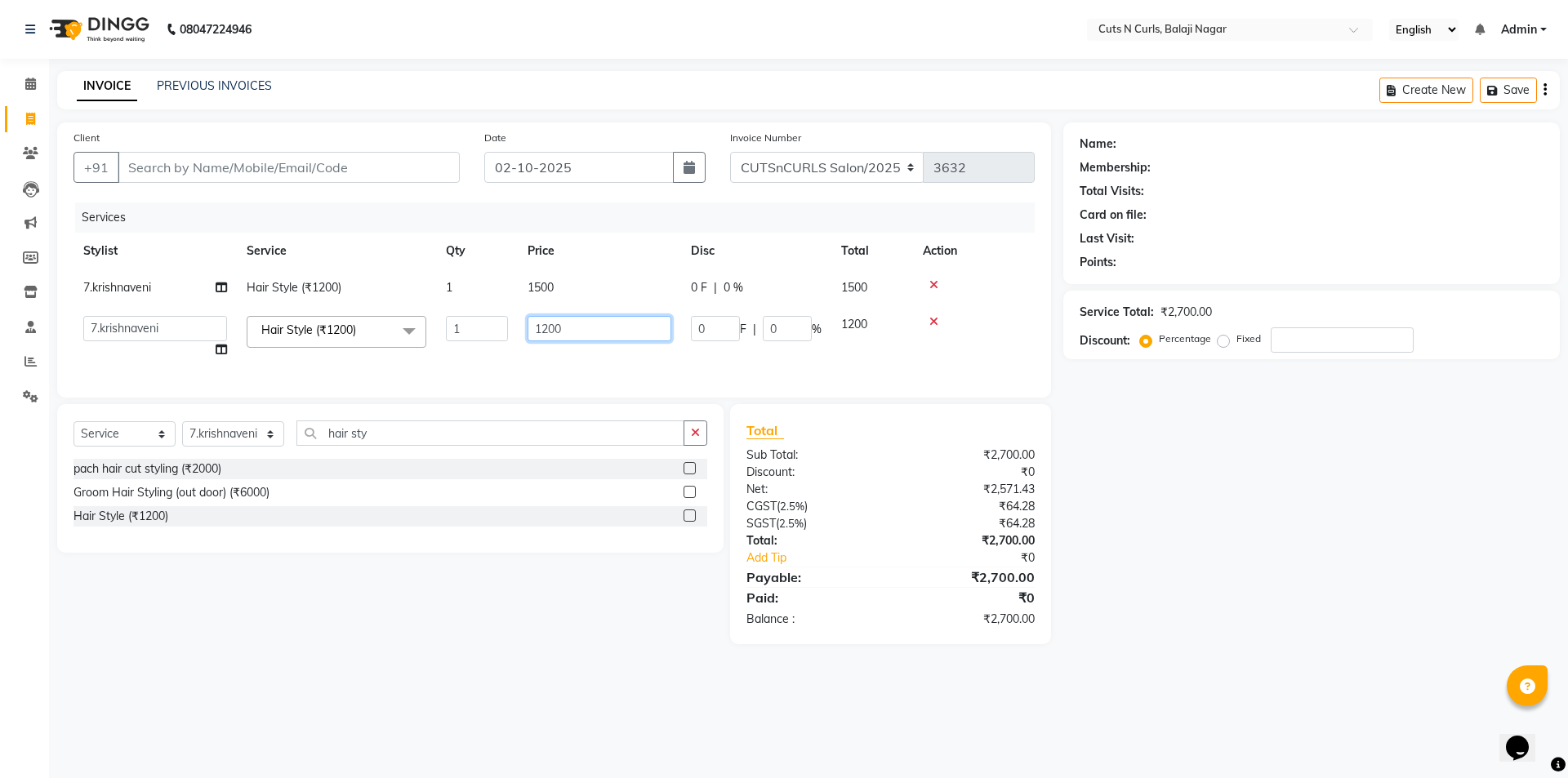
click at [613, 334] on input "1200" at bounding box center [599, 329] width 143 height 25
type input "1"
type input "1500"
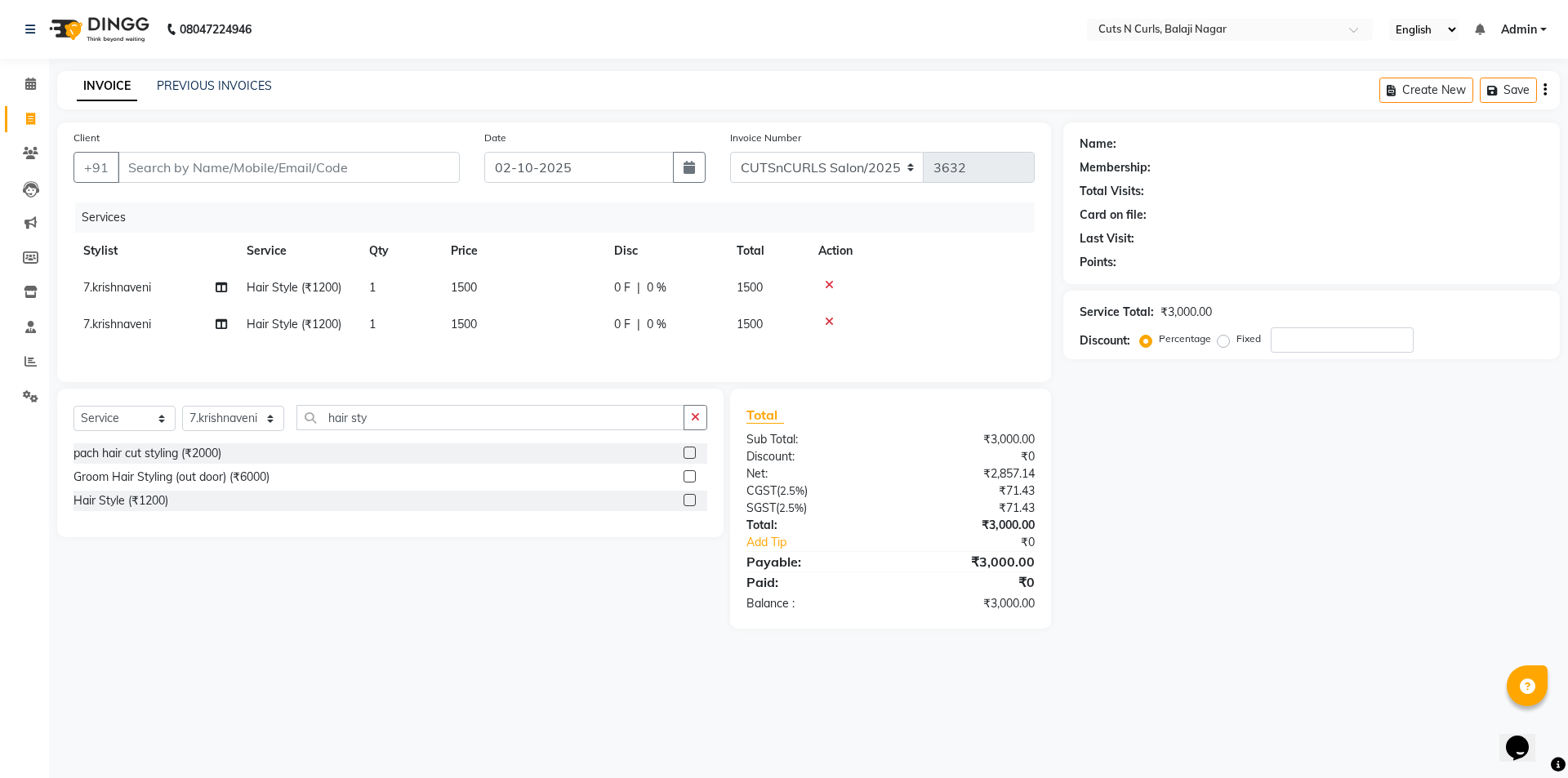
click at [147, 330] on span "7.krishnaveni" at bounding box center [117, 324] width 67 height 14
select select "52117"
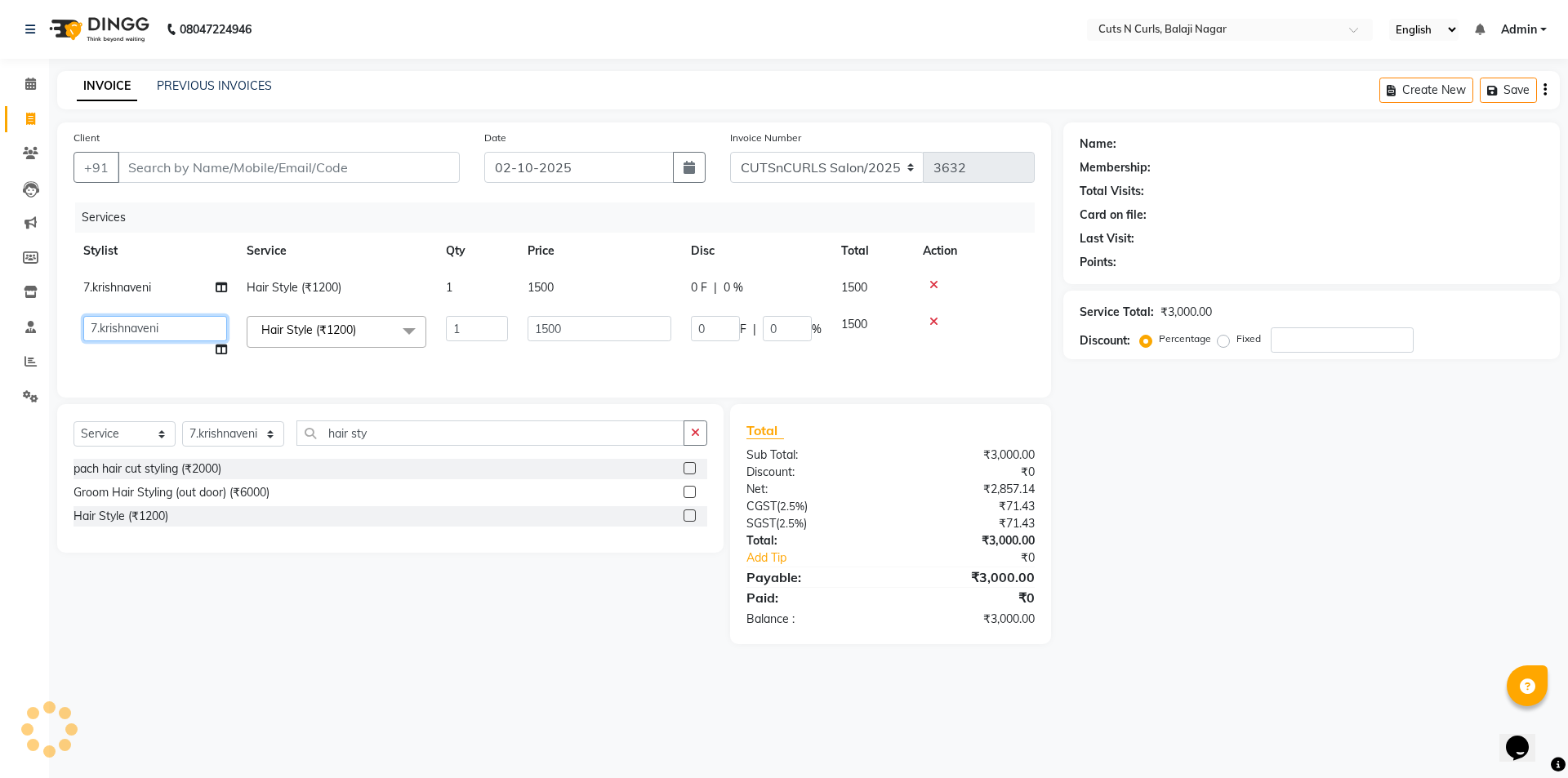
click at [147, 330] on select "1.Jagadeesh 3.Ramesh 4.Sameer 5.hemanth 6.venkat 7.krishnaveni 8.amaravathi 9.A…" at bounding box center [155, 329] width 143 height 25
select select "82404"
click at [221, 347] on icon at bounding box center [222, 350] width 12 height 12
select select "82404"
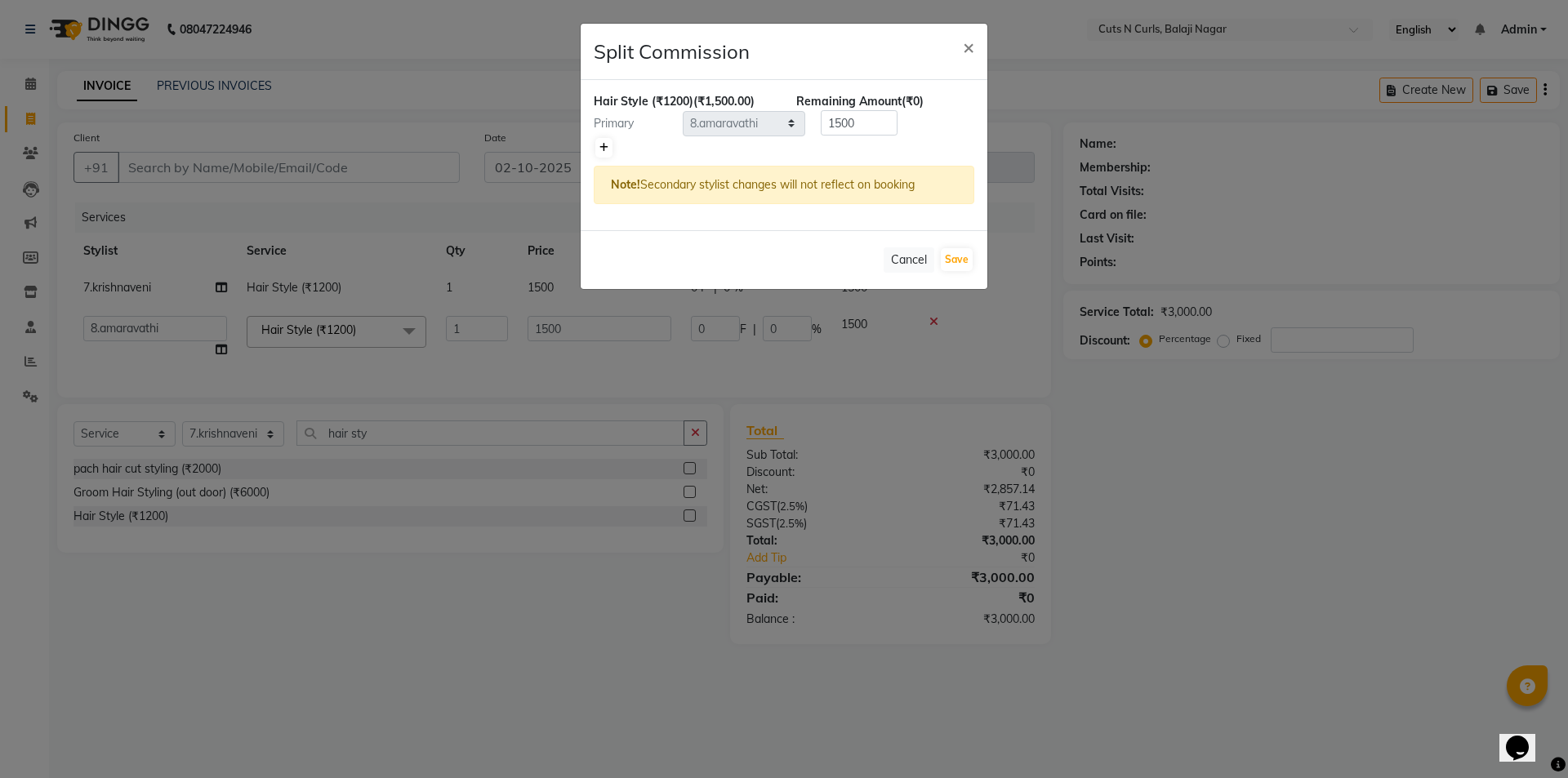
click at [599, 141] on link at bounding box center [604, 148] width 17 height 19
type input "750"
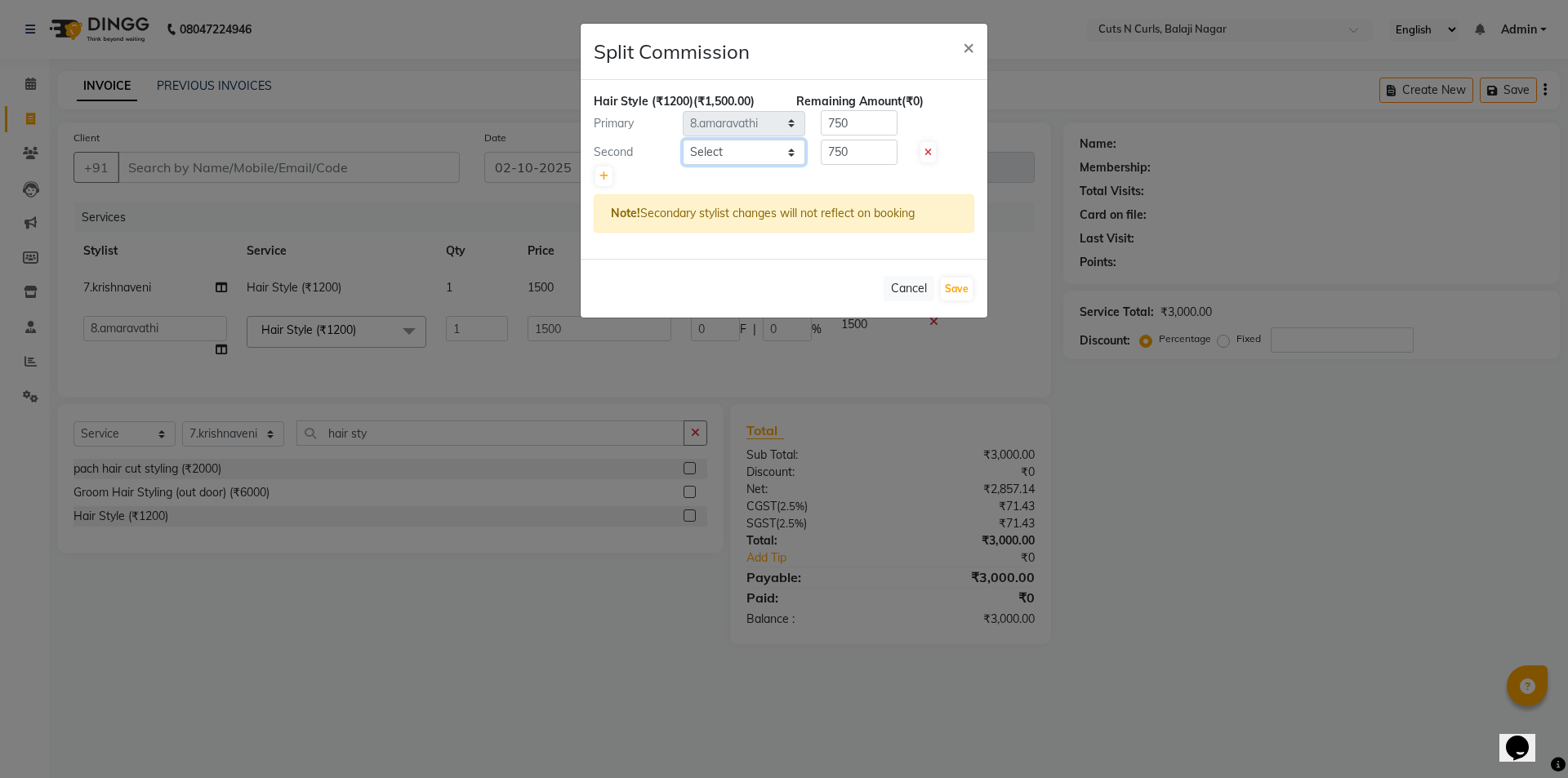
click at [733, 147] on select "Select 1.Jagadeesh 3.Ramesh 4.Sameer 5.hemanth 6.venkat 7.krishnaveni 8.amarava…" at bounding box center [744, 153] width 122 height 25
select select "91605"
click at [683, 140] on select "Select 1.Jagadeesh 3.Ramesh 4.Sameer 5.hemanth 6.venkat 7.krishnaveni 8.amarava…" at bounding box center [744, 153] width 122 height 25
click at [959, 289] on button "Save" at bounding box center [957, 288] width 32 height 23
select select "Select"
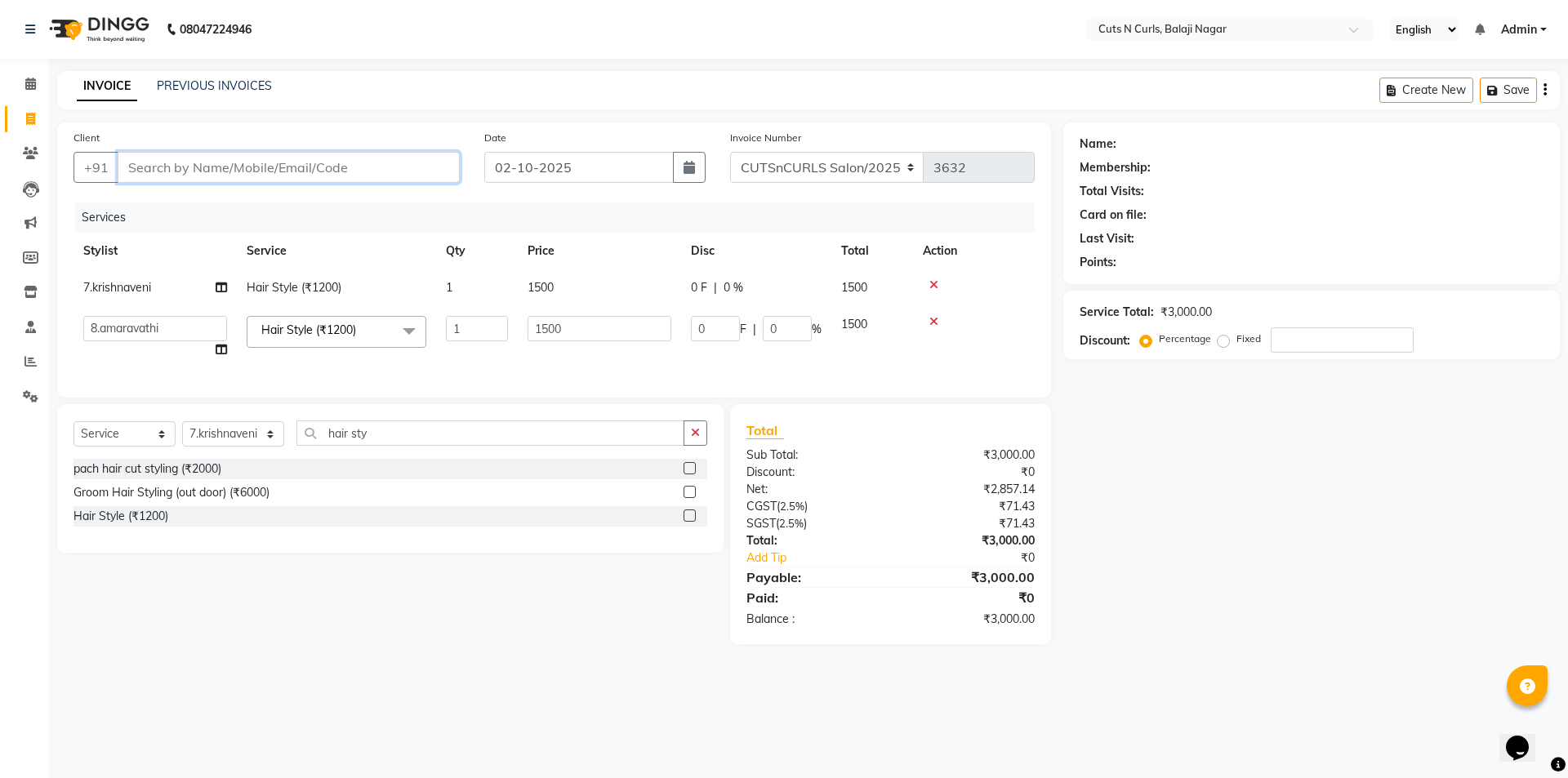
click at [427, 168] on input "Client" at bounding box center [288, 167] width 342 height 31
click at [242, 169] on input "Client" at bounding box center [288, 167] width 342 height 31
click at [341, 164] on input "Client" at bounding box center [288, 167] width 342 height 31
click at [316, 170] on input "Client" at bounding box center [288, 167] width 342 height 31
type input "7"
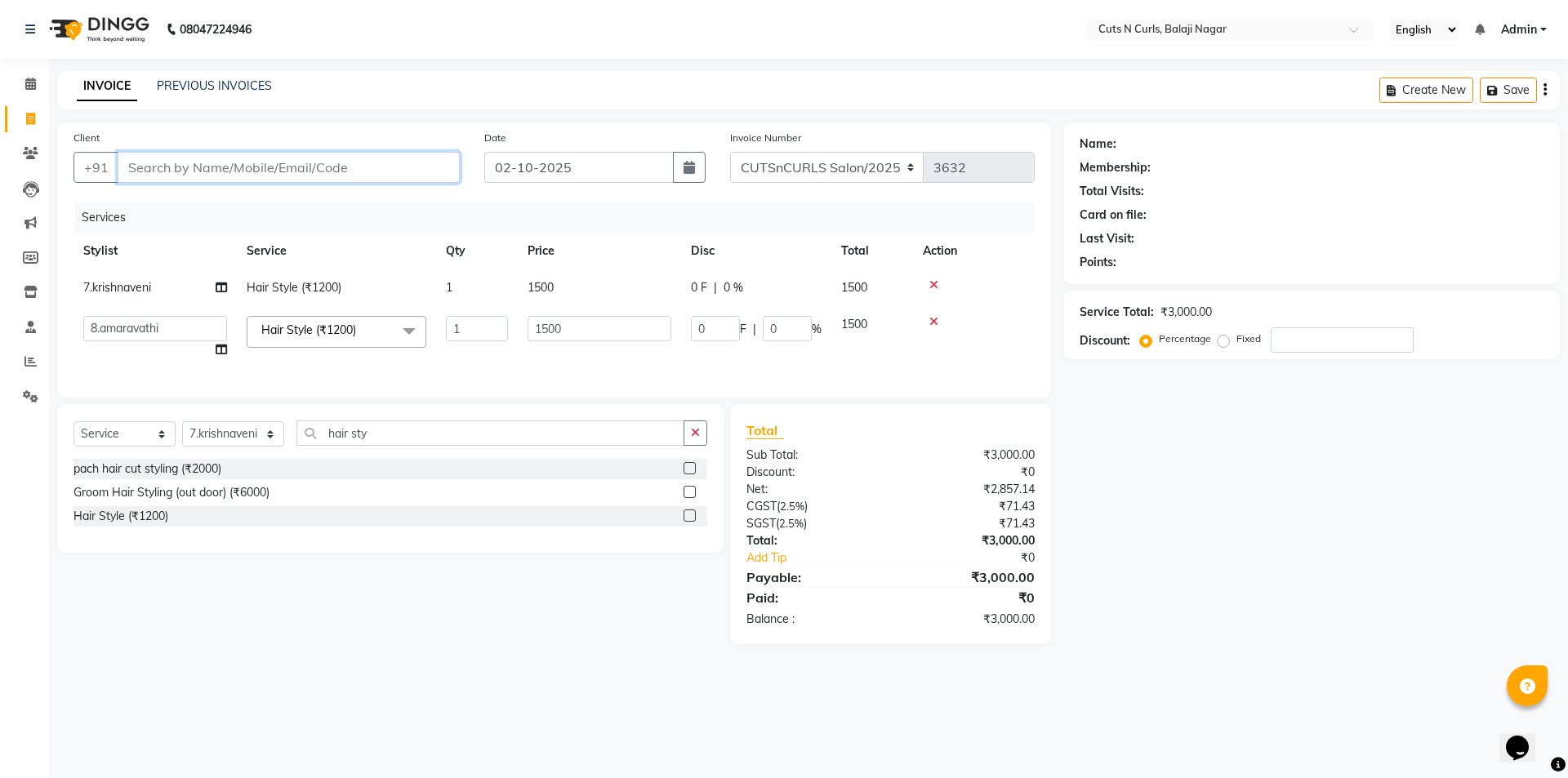
type input "0"
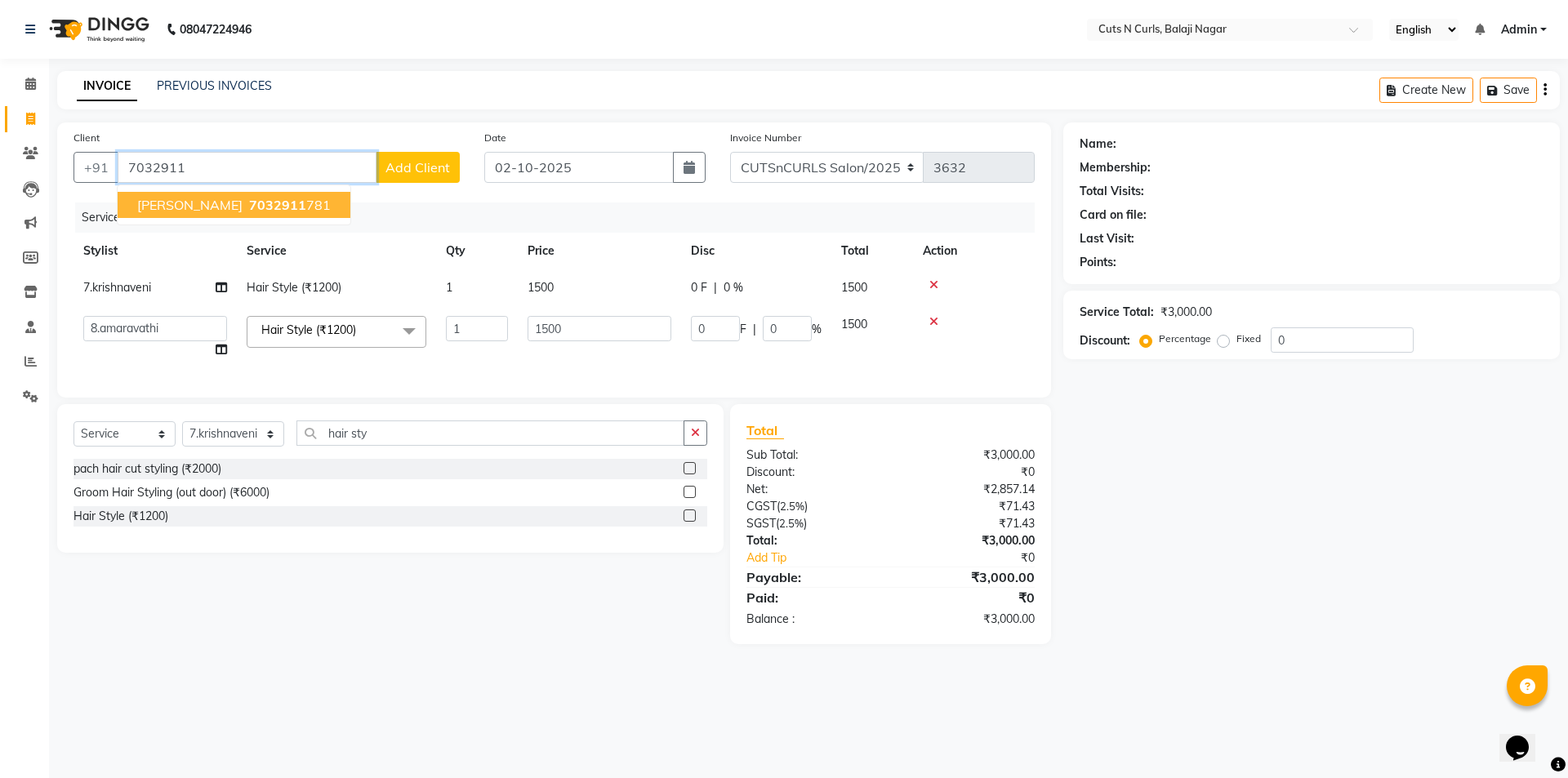
click at [317, 200] on button "lal bahadur sir 7032911 781" at bounding box center [234, 205] width 233 height 26
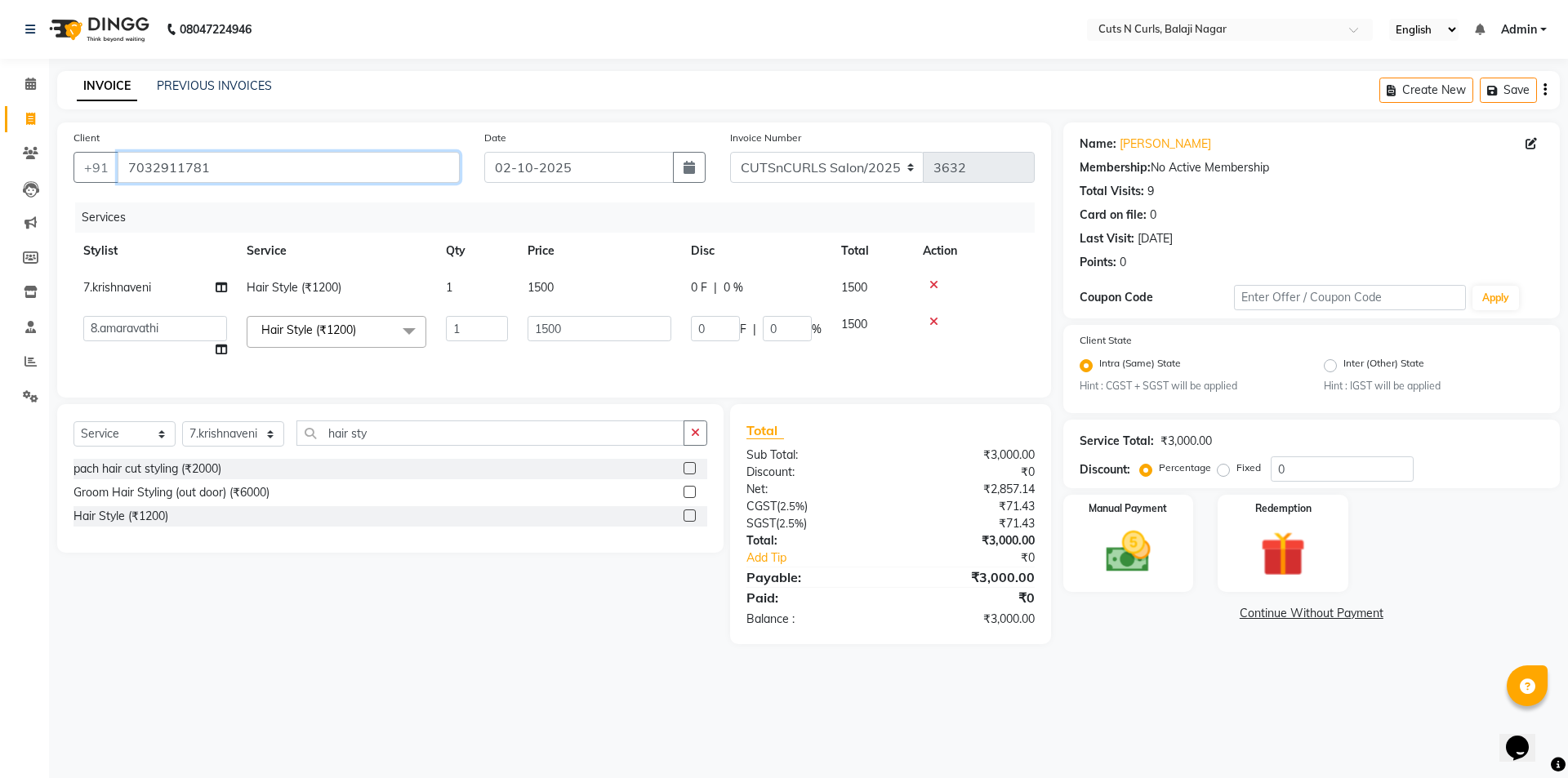
click at [259, 164] on input "7032911781" at bounding box center [288, 167] width 342 height 31
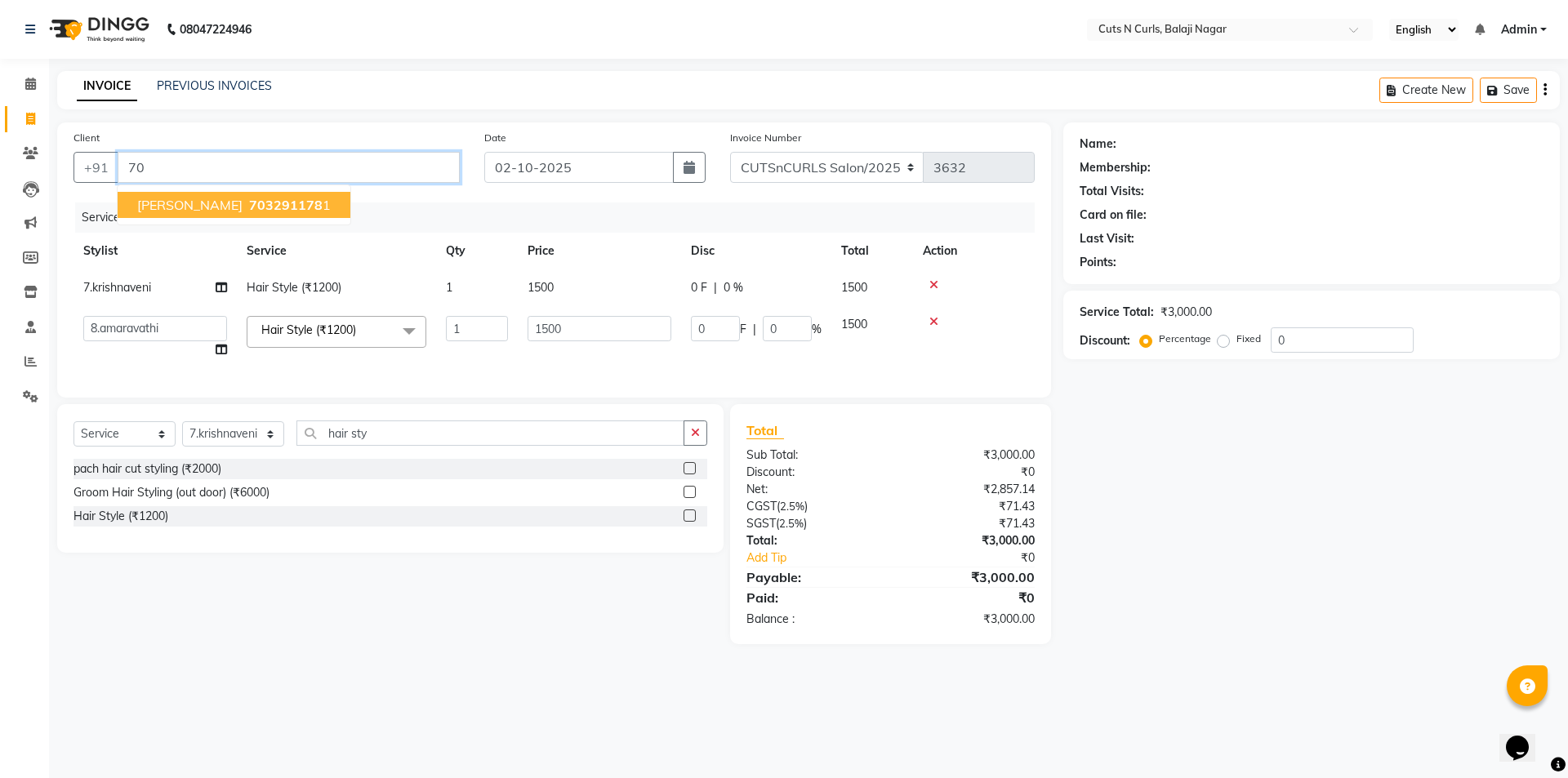
type input "7"
click at [314, 185] on div "Client +91" at bounding box center [266, 162] width 411 height 67
click at [306, 166] on input "Client" at bounding box center [288, 167] width 342 height 31
type input "9"
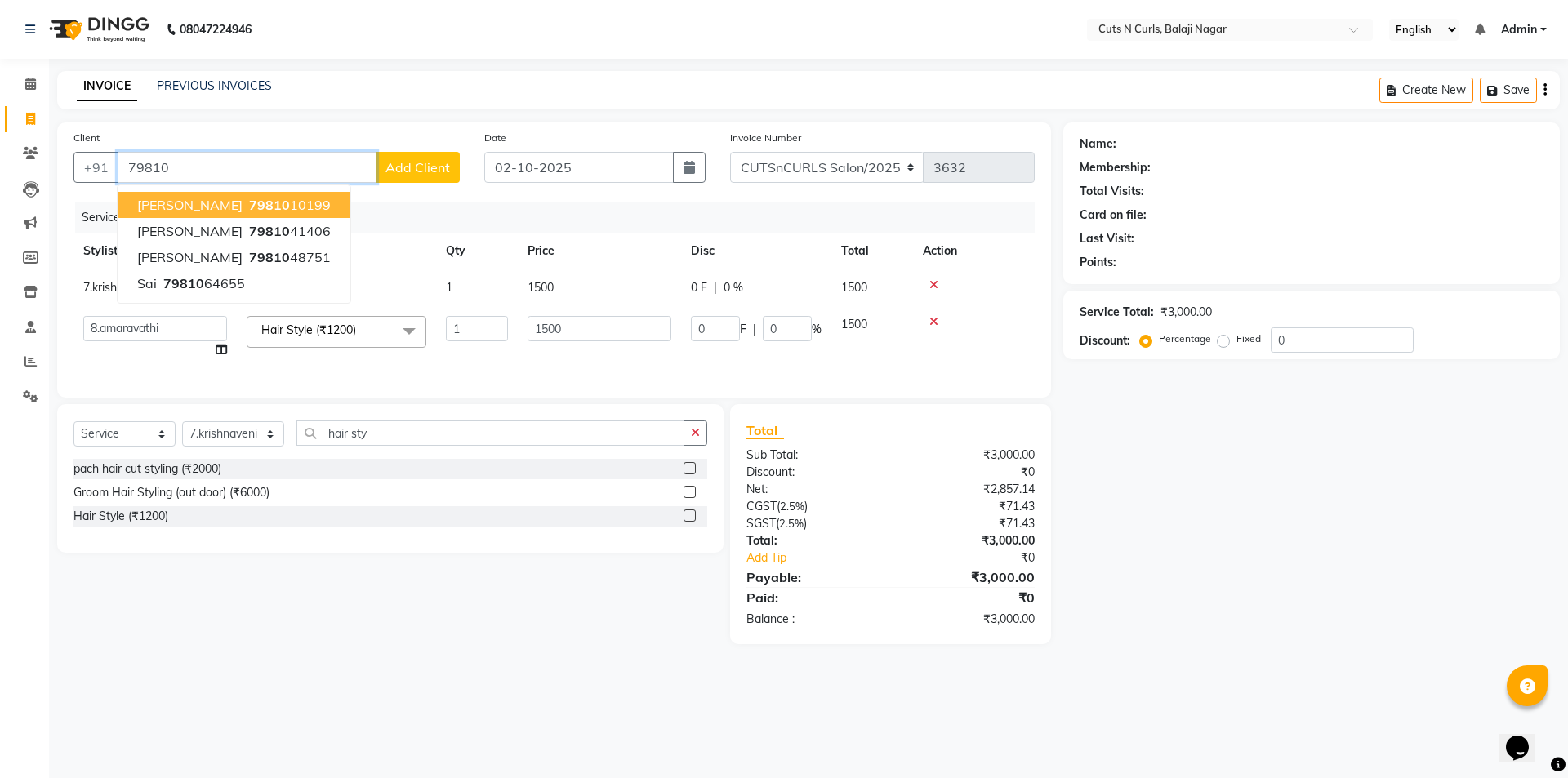
click at [200, 194] on button "Mrudhula 79810 10199" at bounding box center [234, 205] width 233 height 26
type input "7981010199"
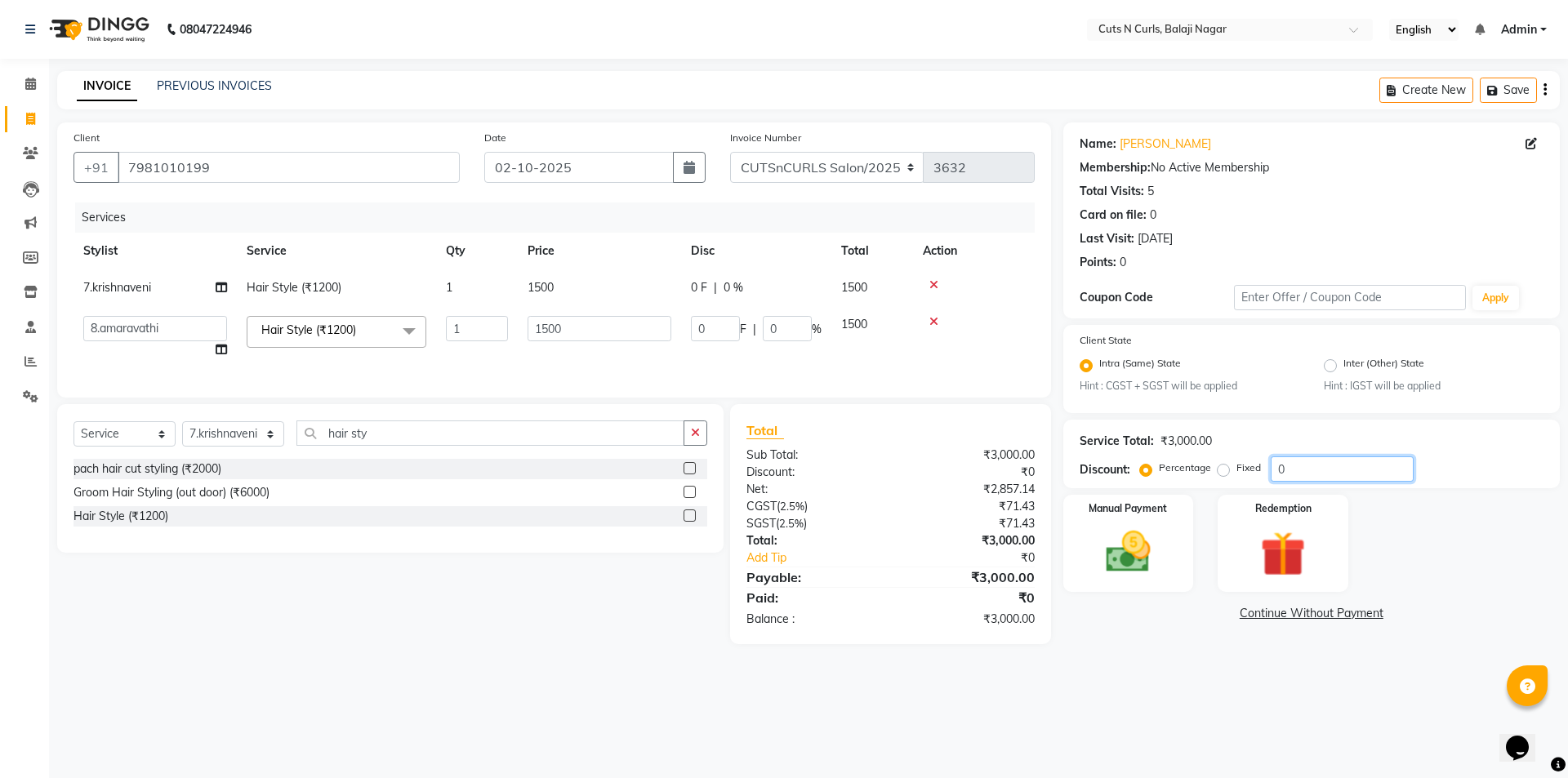
click at [1345, 460] on input "0" at bounding box center [1342, 469] width 143 height 25
type input "05"
type input "75"
type input "5"
type input "050"
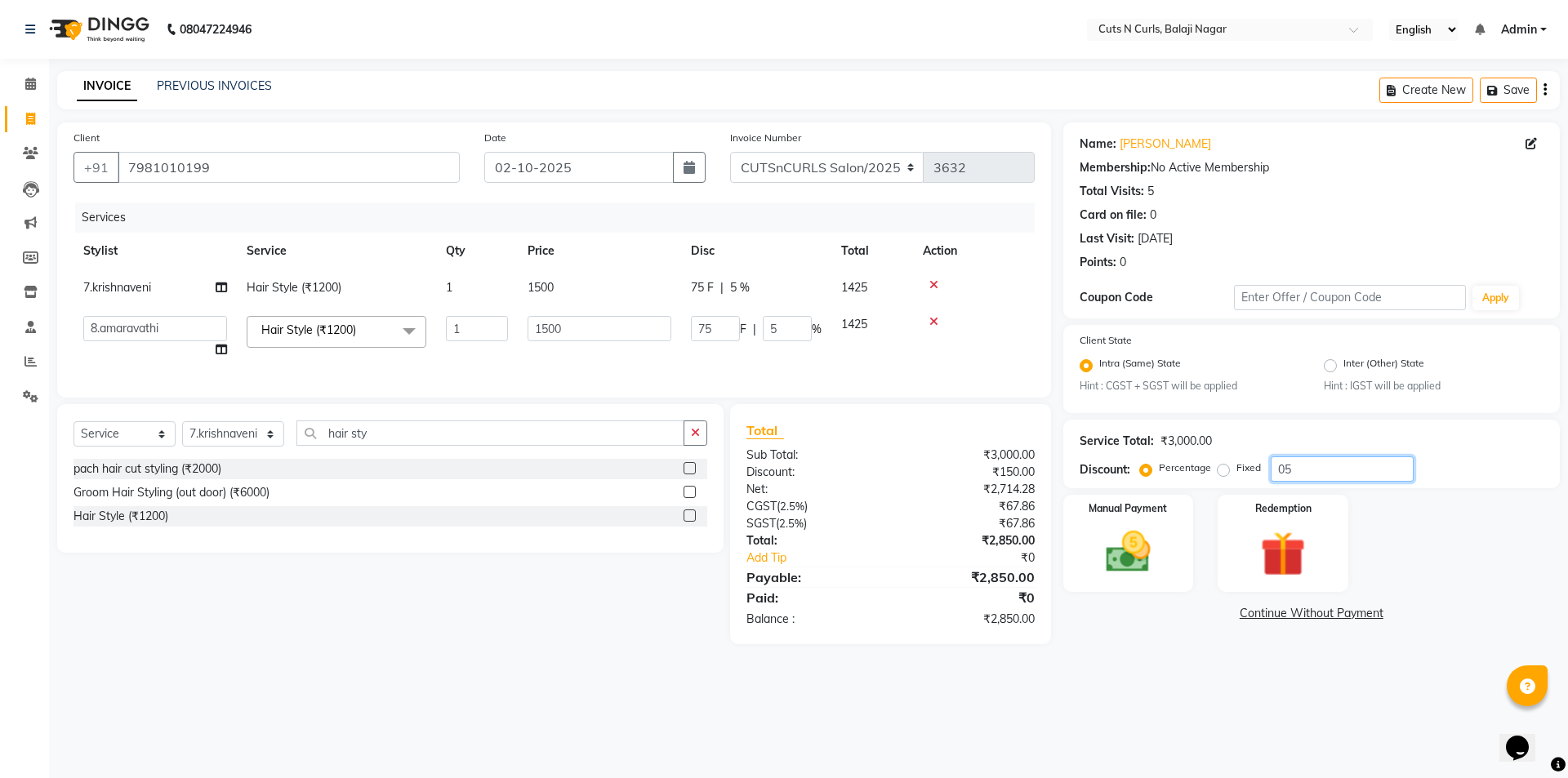
type input "750"
type input "50"
type input "050"
click at [1105, 571] on img at bounding box center [1128, 553] width 76 height 54
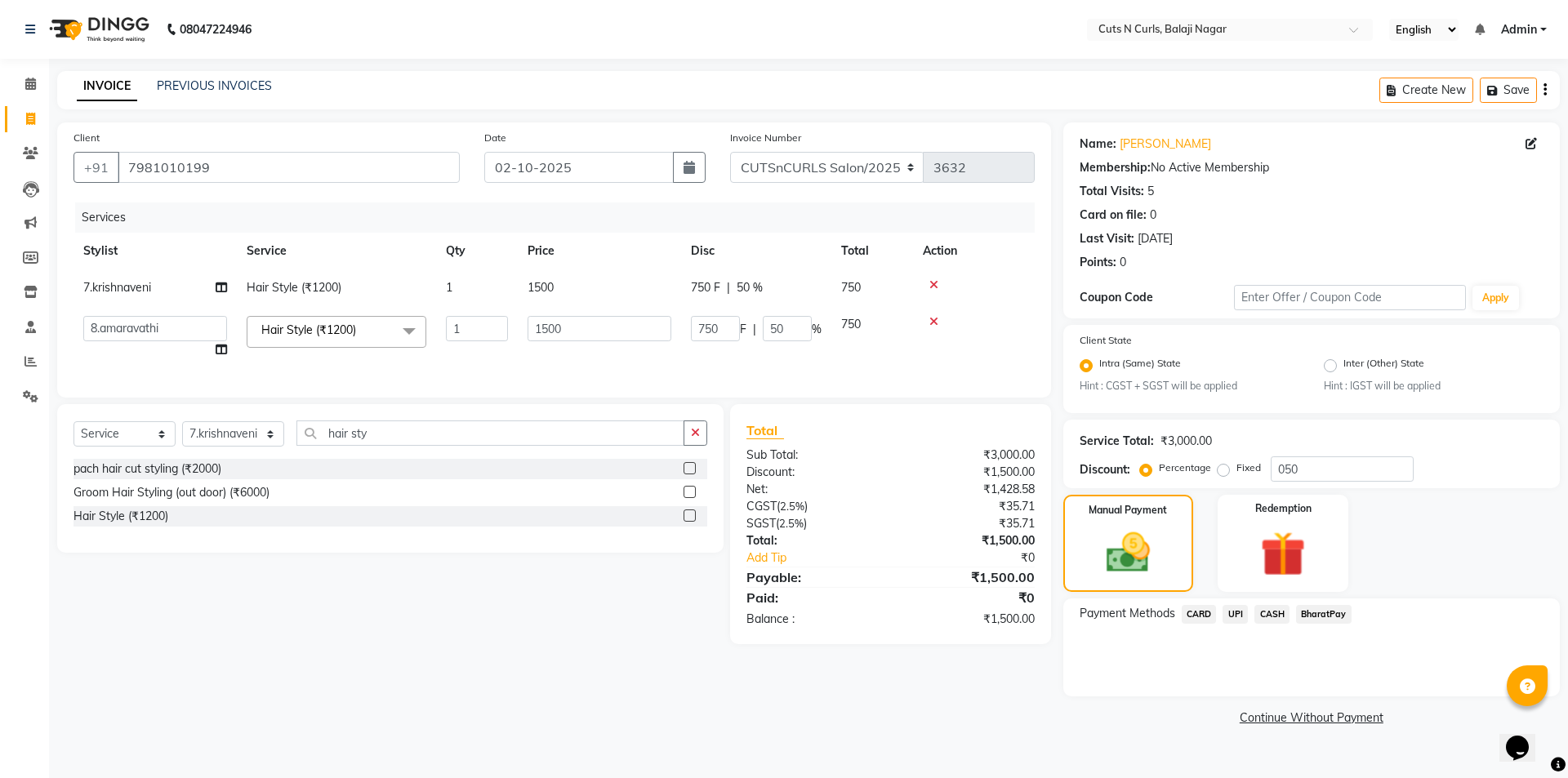
click at [1303, 607] on span "BharatPay" at bounding box center [1324, 614] width 56 height 19
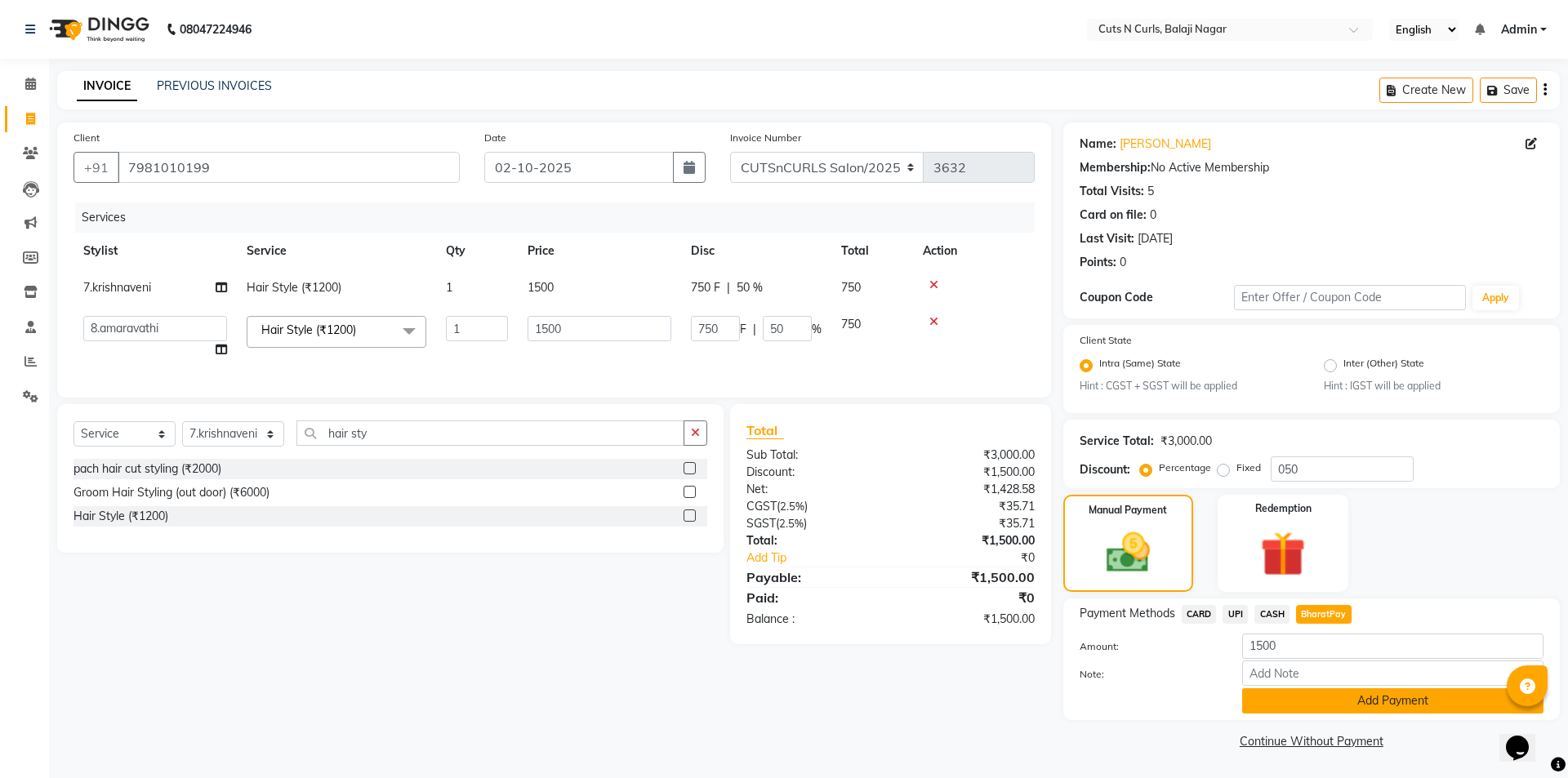
click at [1364, 691] on button "Add Payment" at bounding box center [1392, 701] width 301 height 25
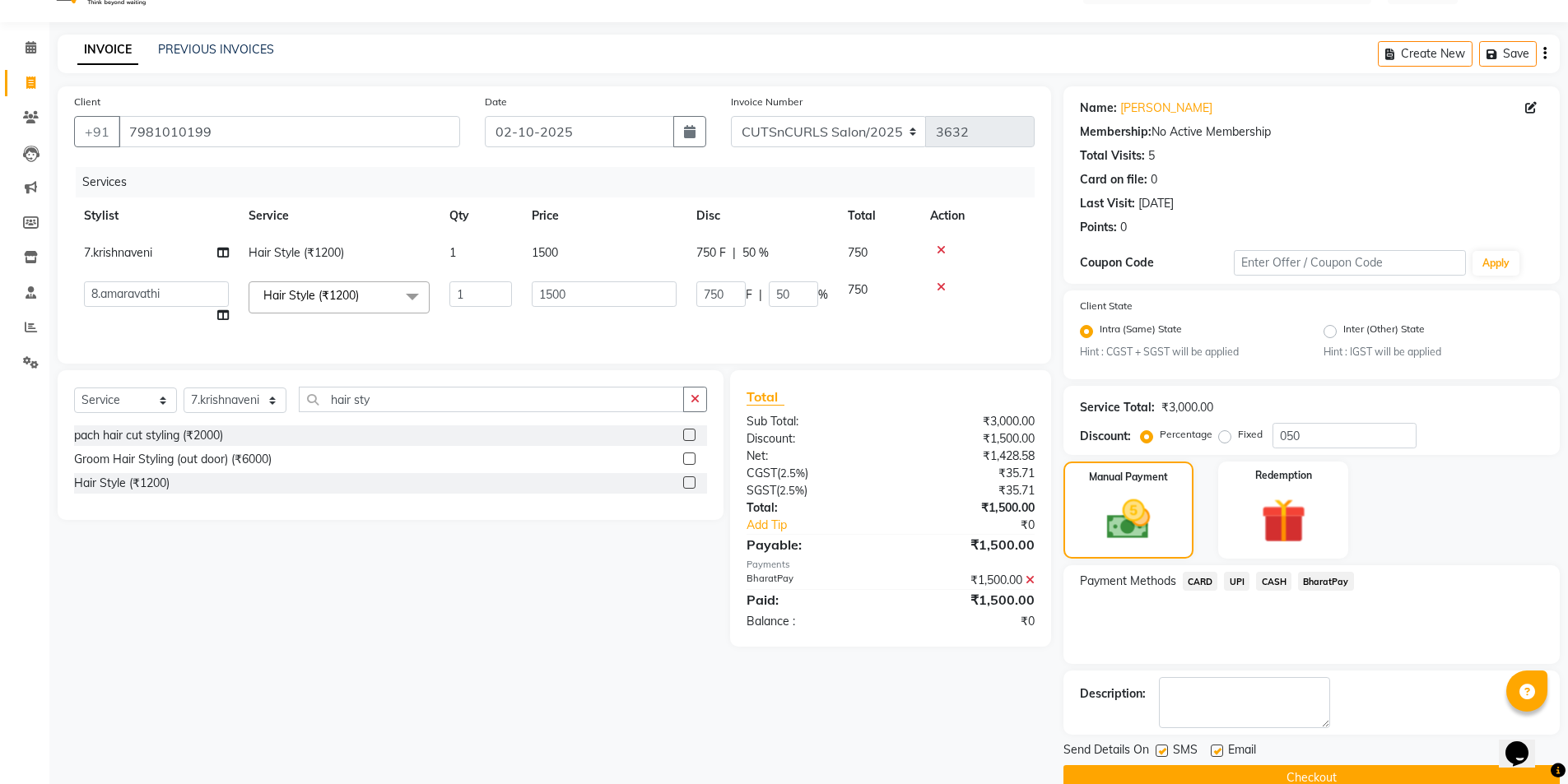
scroll to position [68, 0]
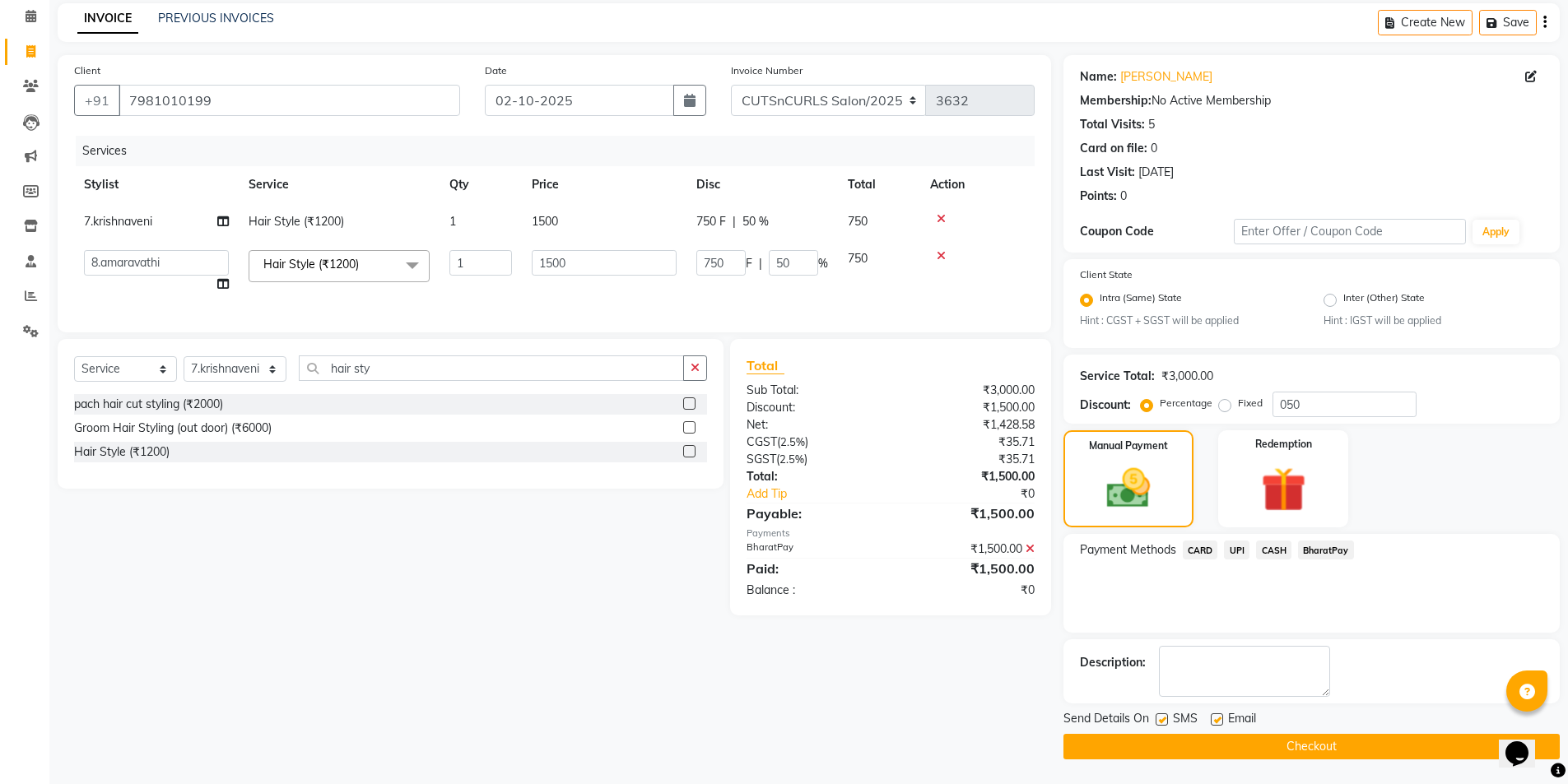
click at [1215, 715] on label at bounding box center [1217, 719] width 13 height 13
click at [1215, 715] on input "checkbox" at bounding box center [1216, 720] width 11 height 11
checkbox input "false"
click at [1160, 713] on label at bounding box center [1162, 719] width 13 height 13
click at [1160, 715] on input "checkbox" at bounding box center [1161, 720] width 11 height 11
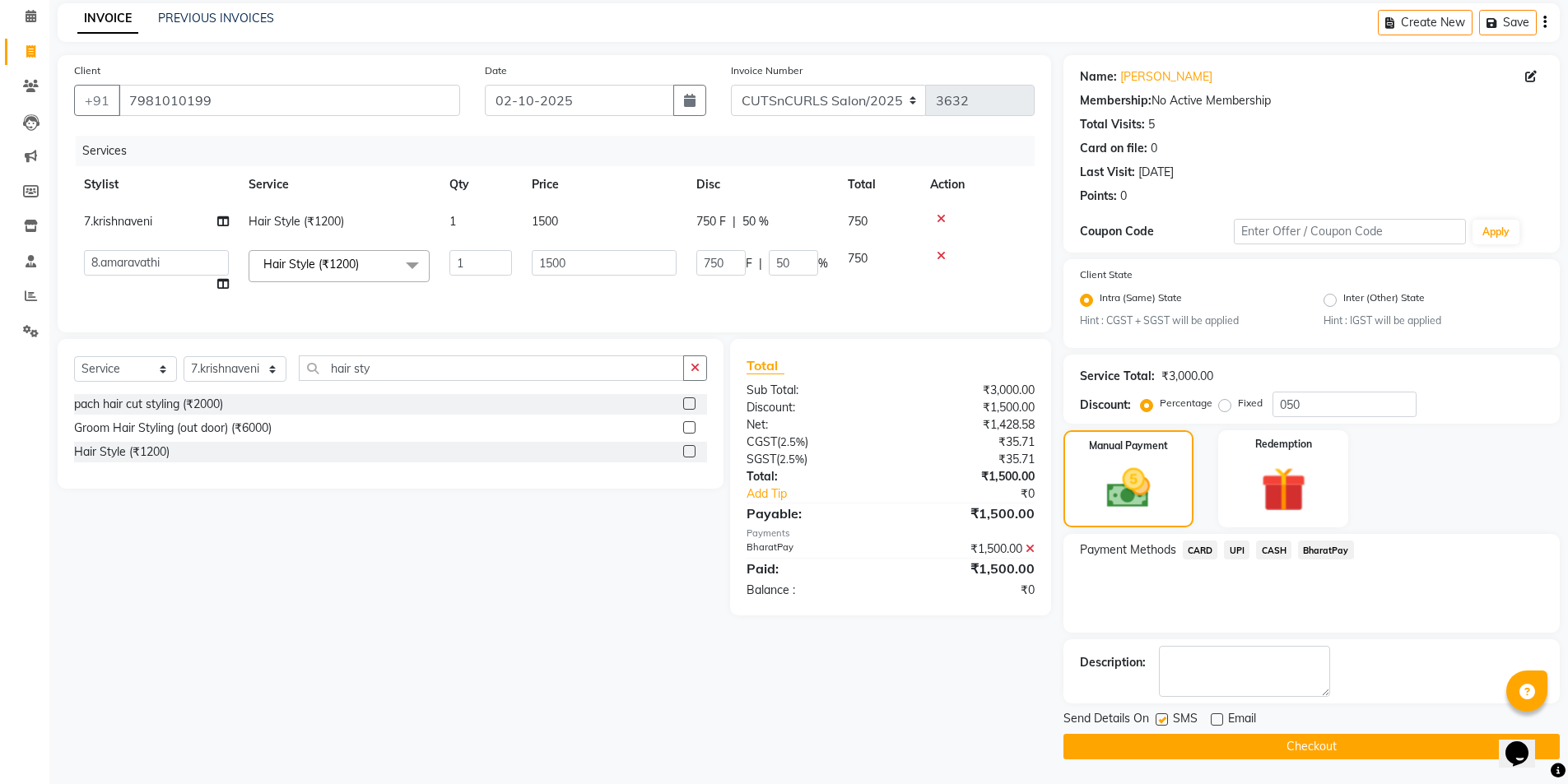
checkbox input "false"
click at [1144, 749] on button "Checkout" at bounding box center [1312, 747] width 496 height 25
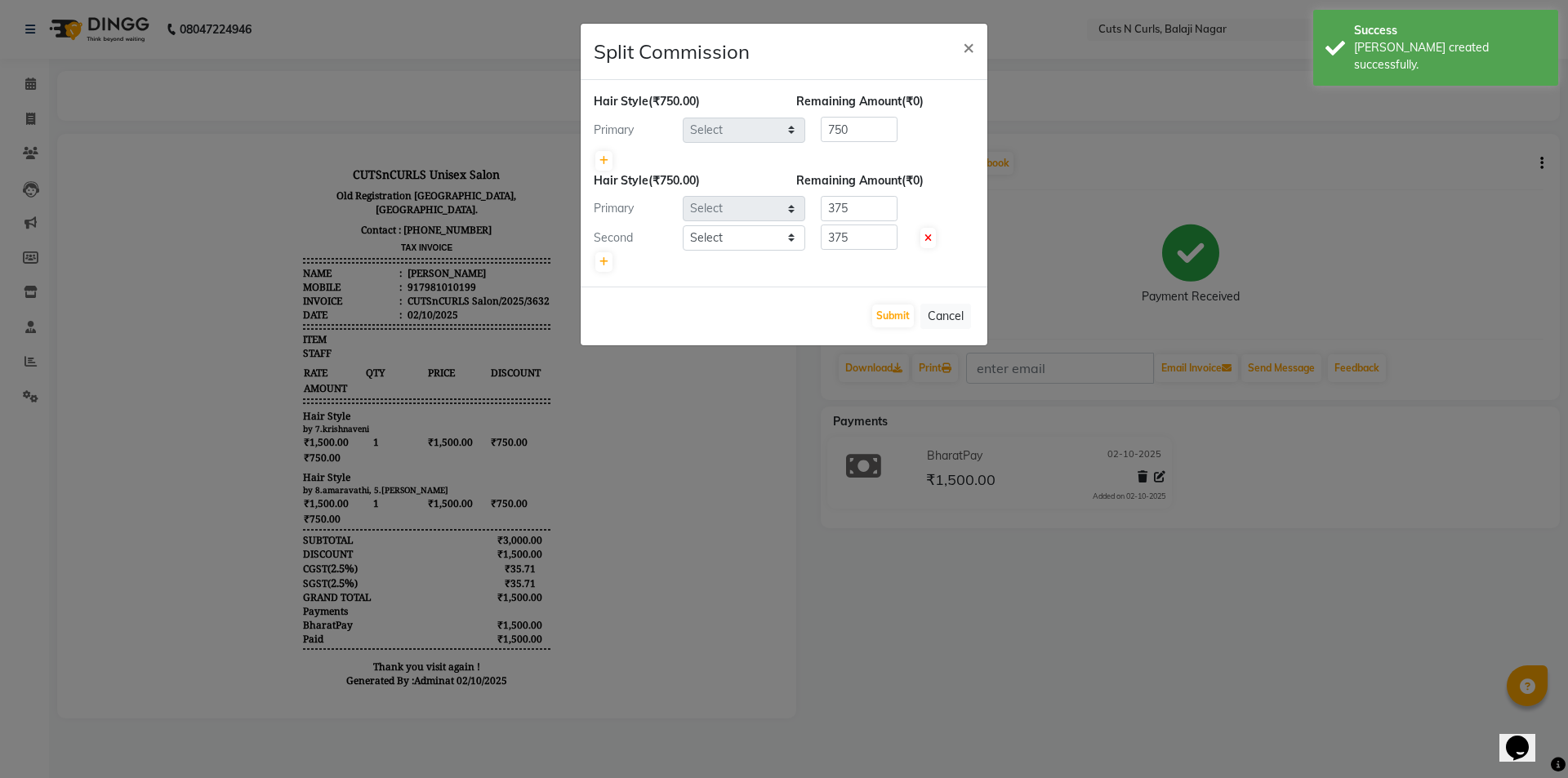
select select "52117"
select select "82404"
select select "91605"
click at [886, 313] on button "Submit" at bounding box center [893, 315] width 41 height 23
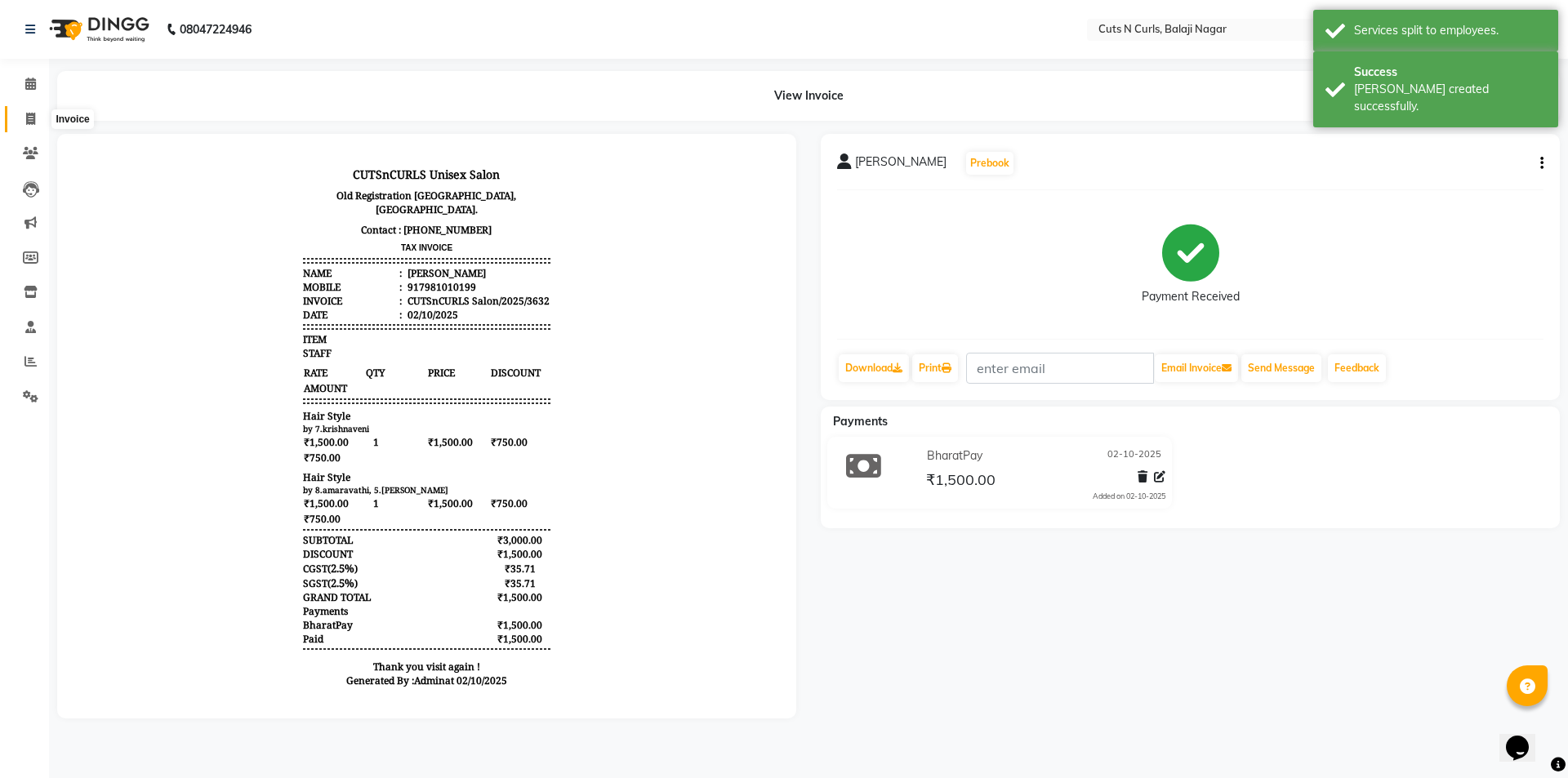
click at [32, 125] on span at bounding box center [30, 120] width 29 height 19
select select "service"
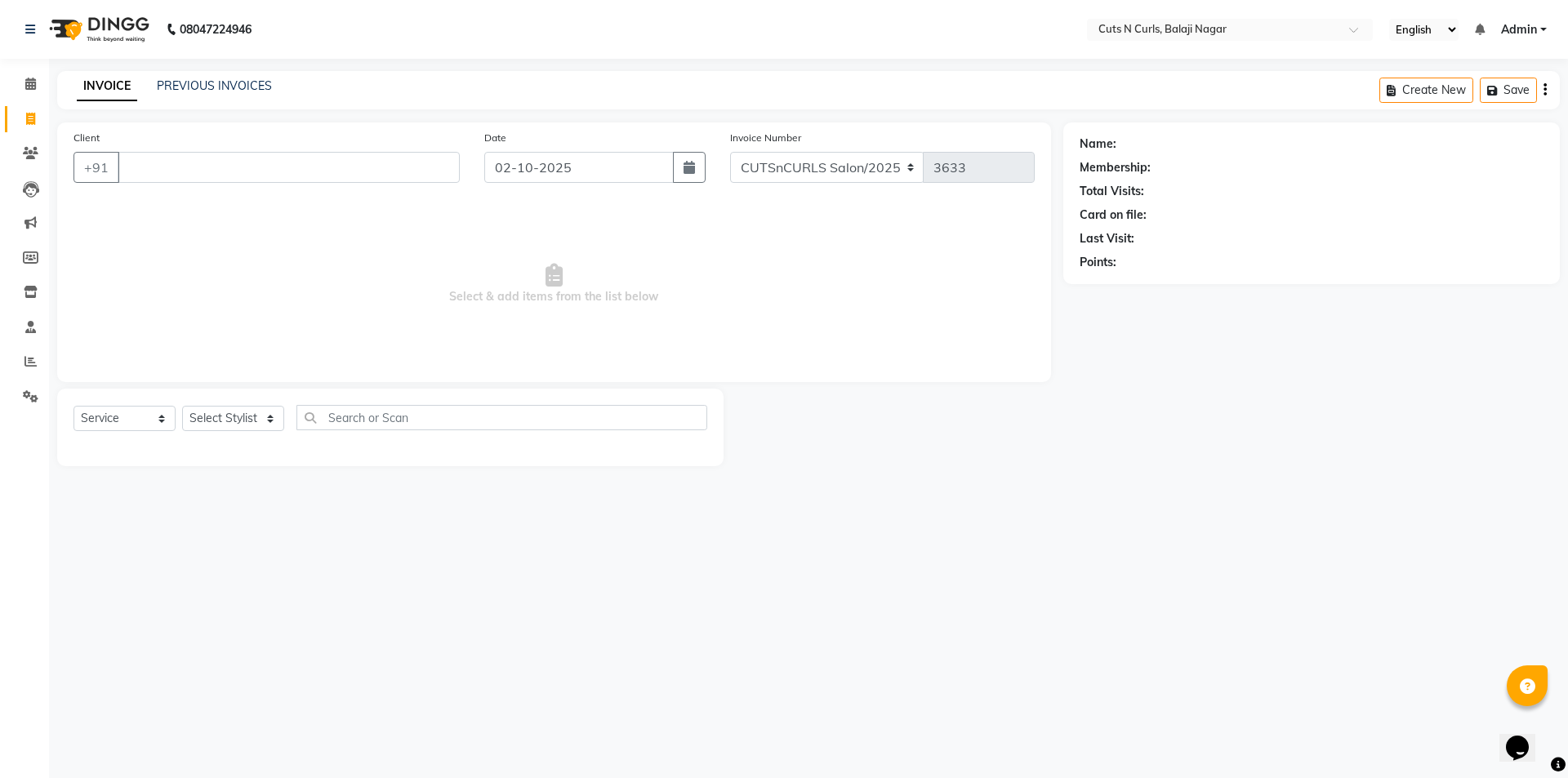
click at [139, 156] on input "Client" at bounding box center [288, 167] width 342 height 31
click at [143, 163] on input "Client" at bounding box center [288, 167] width 342 height 31
type input "7032727253"
click at [432, 175] on button "Add Client" at bounding box center [418, 167] width 84 height 31
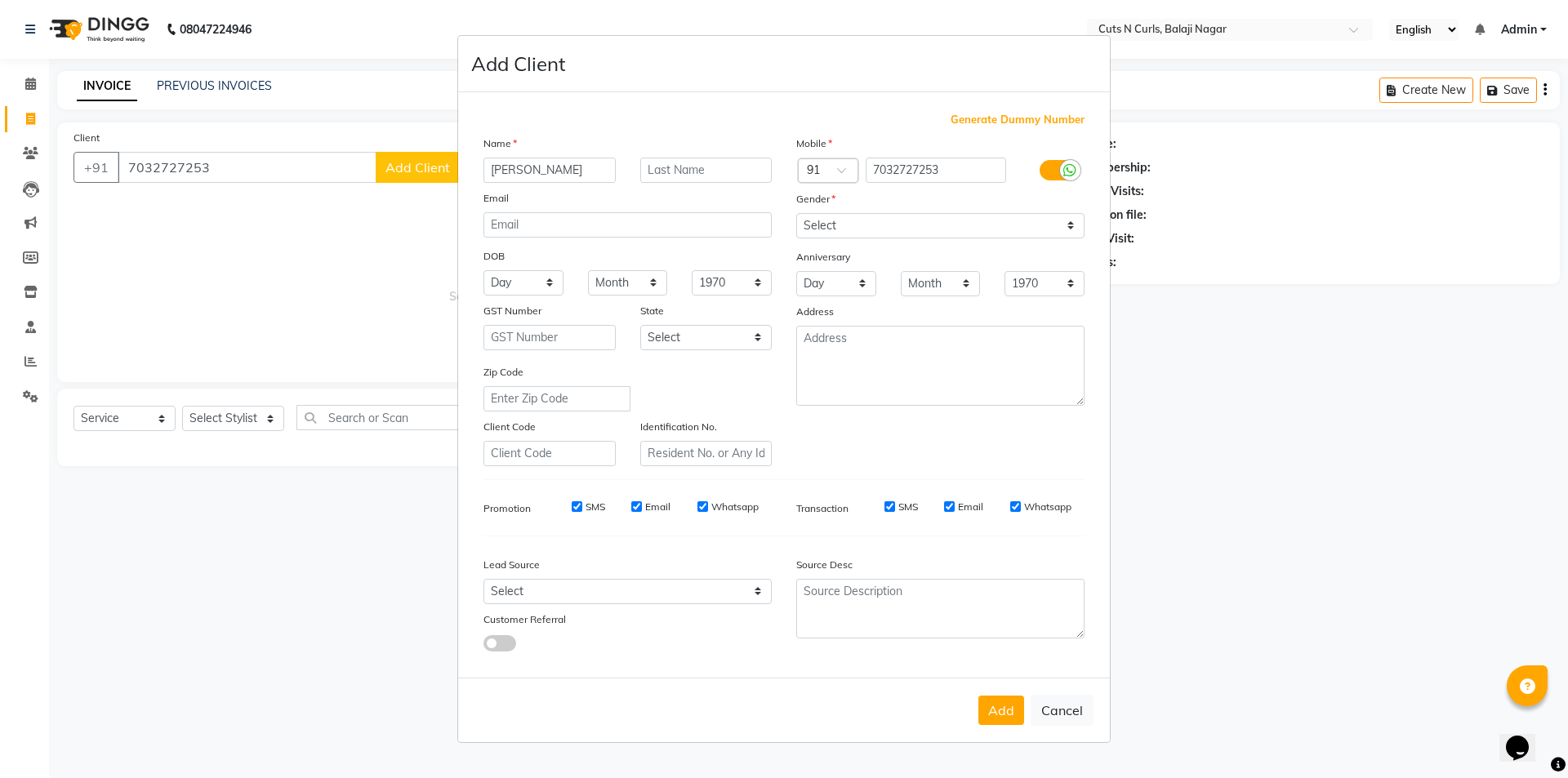
type input "niktha"
click at [849, 232] on select "Select Male Female Other Prefer Not To Say" at bounding box center [940, 226] width 288 height 25
select select "female"
click at [796, 213] on select "Select Male Female Other Prefer Not To Say" at bounding box center [940, 226] width 288 height 25
click at [999, 708] on button "Add" at bounding box center [1001, 710] width 46 height 30
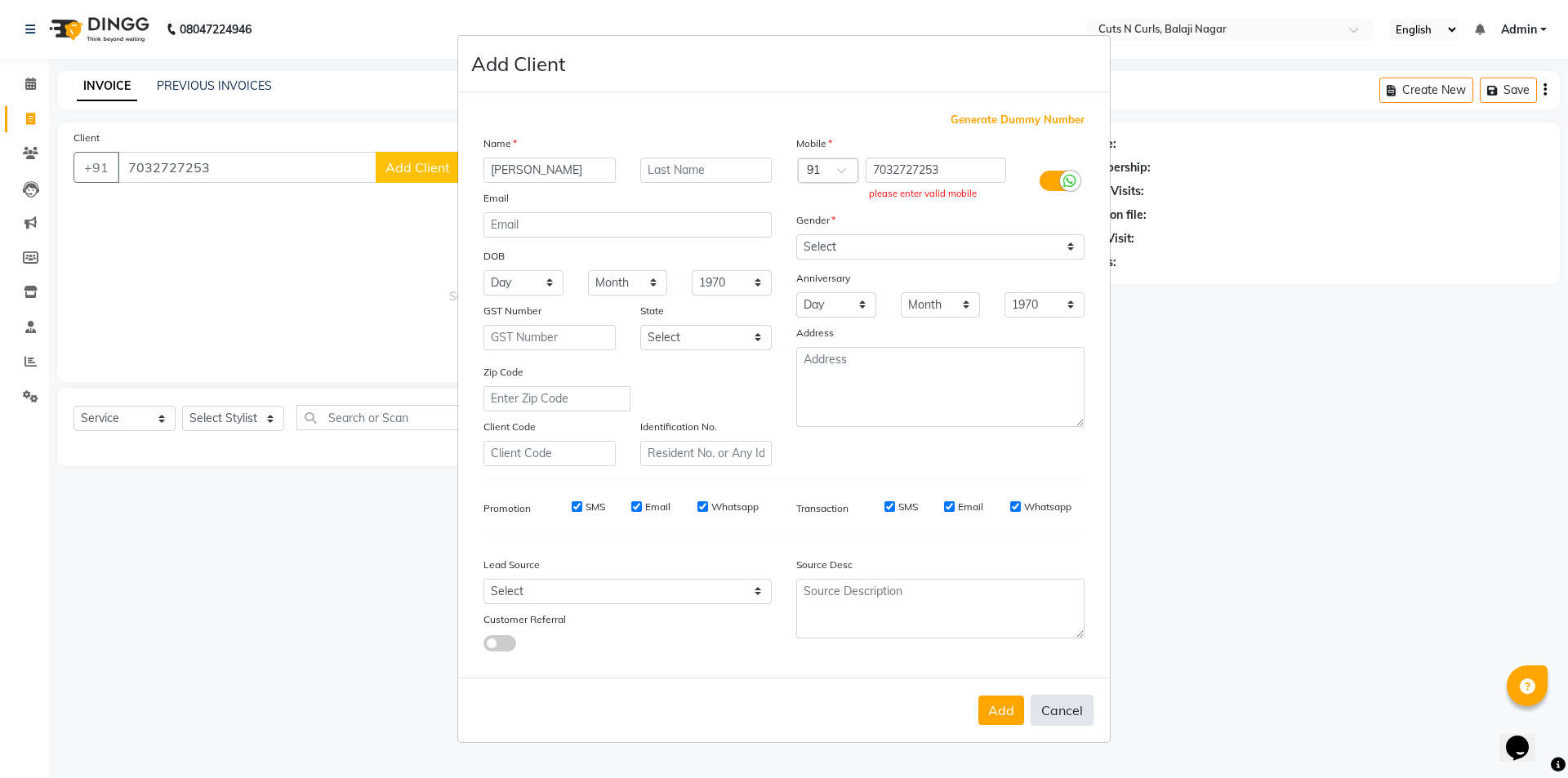
click at [1063, 715] on button "Cancel" at bounding box center [1061, 710] width 63 height 31
select select
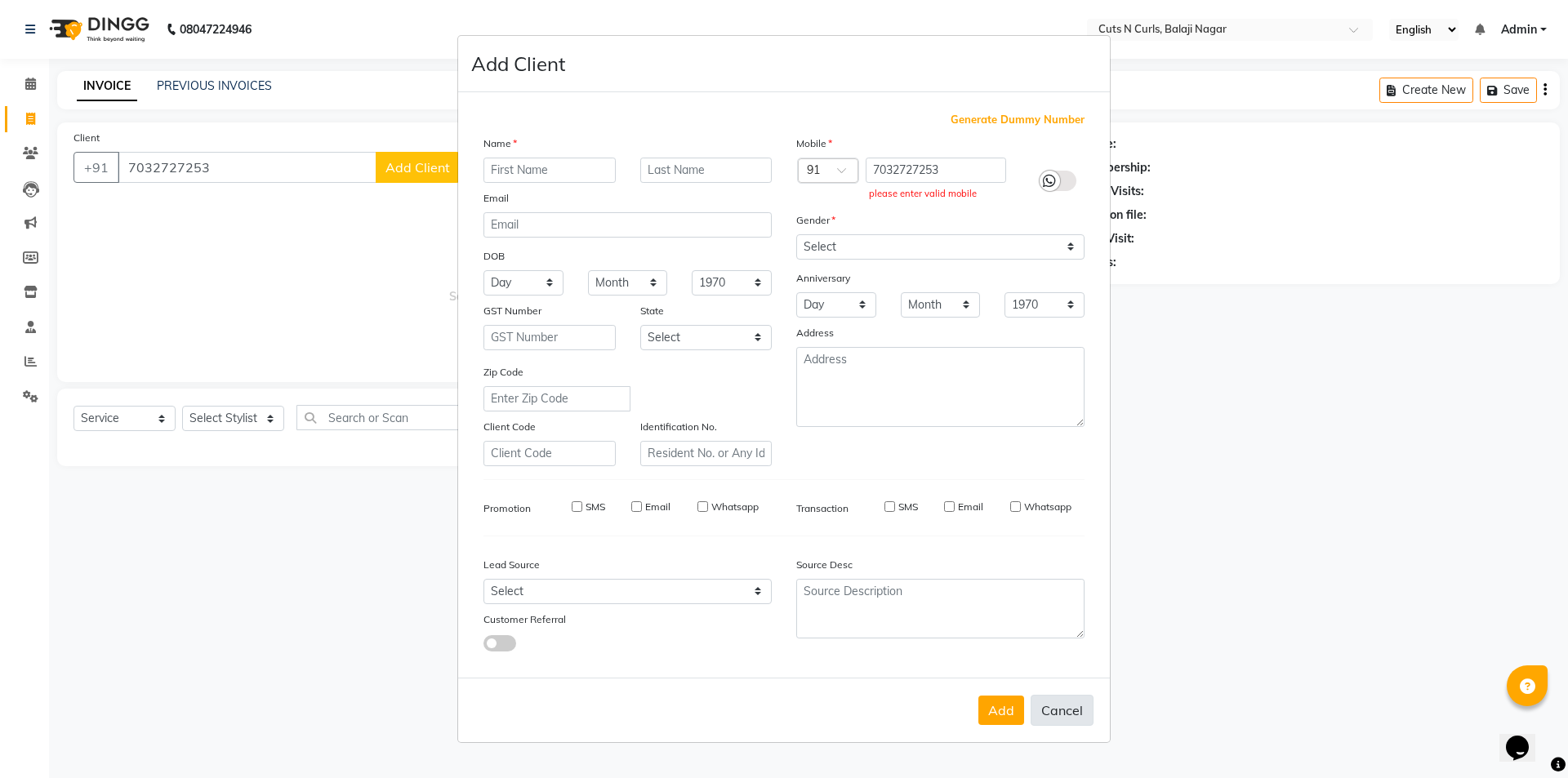
select select
checkbox input "false"
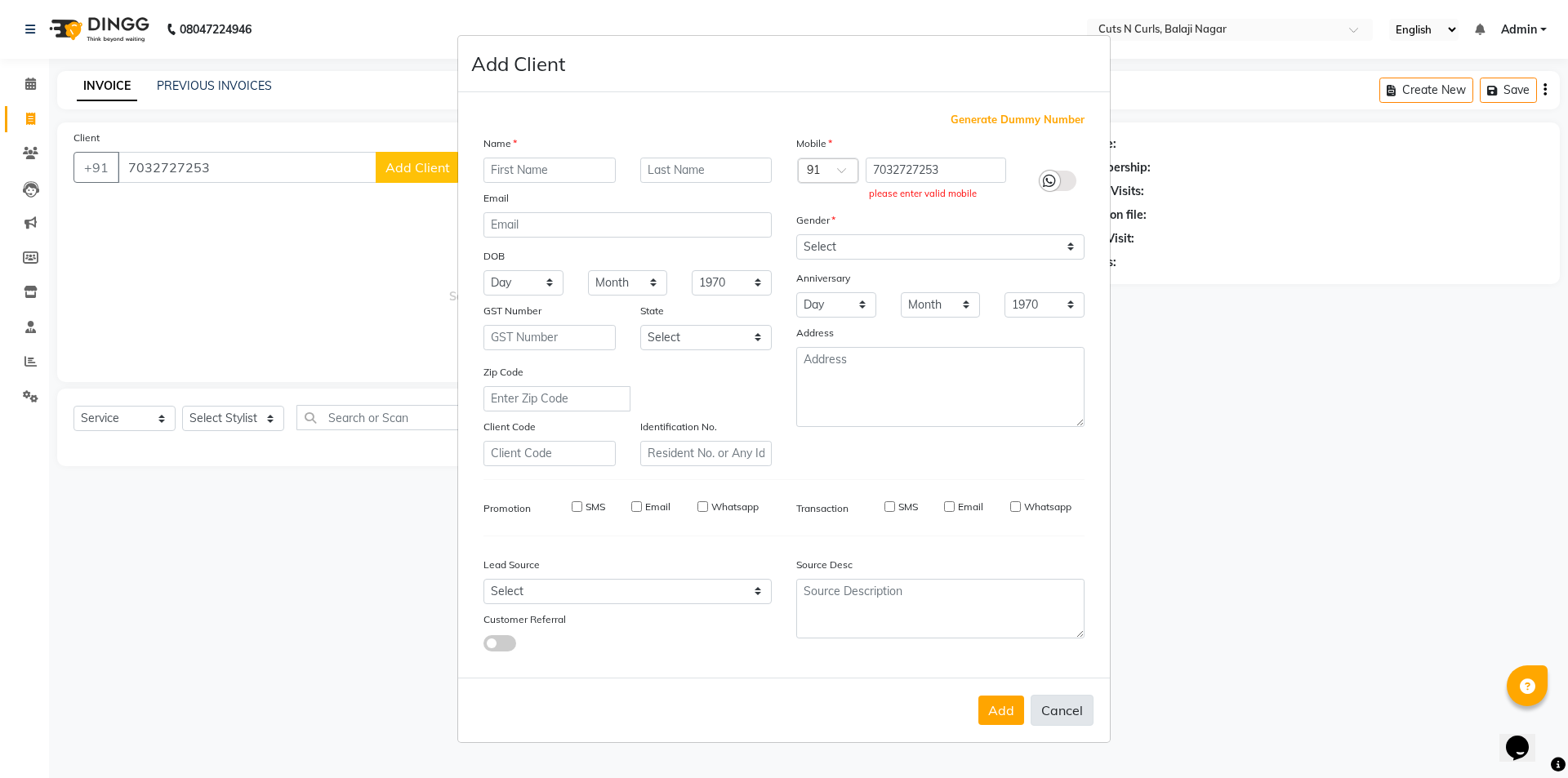
checkbox input "false"
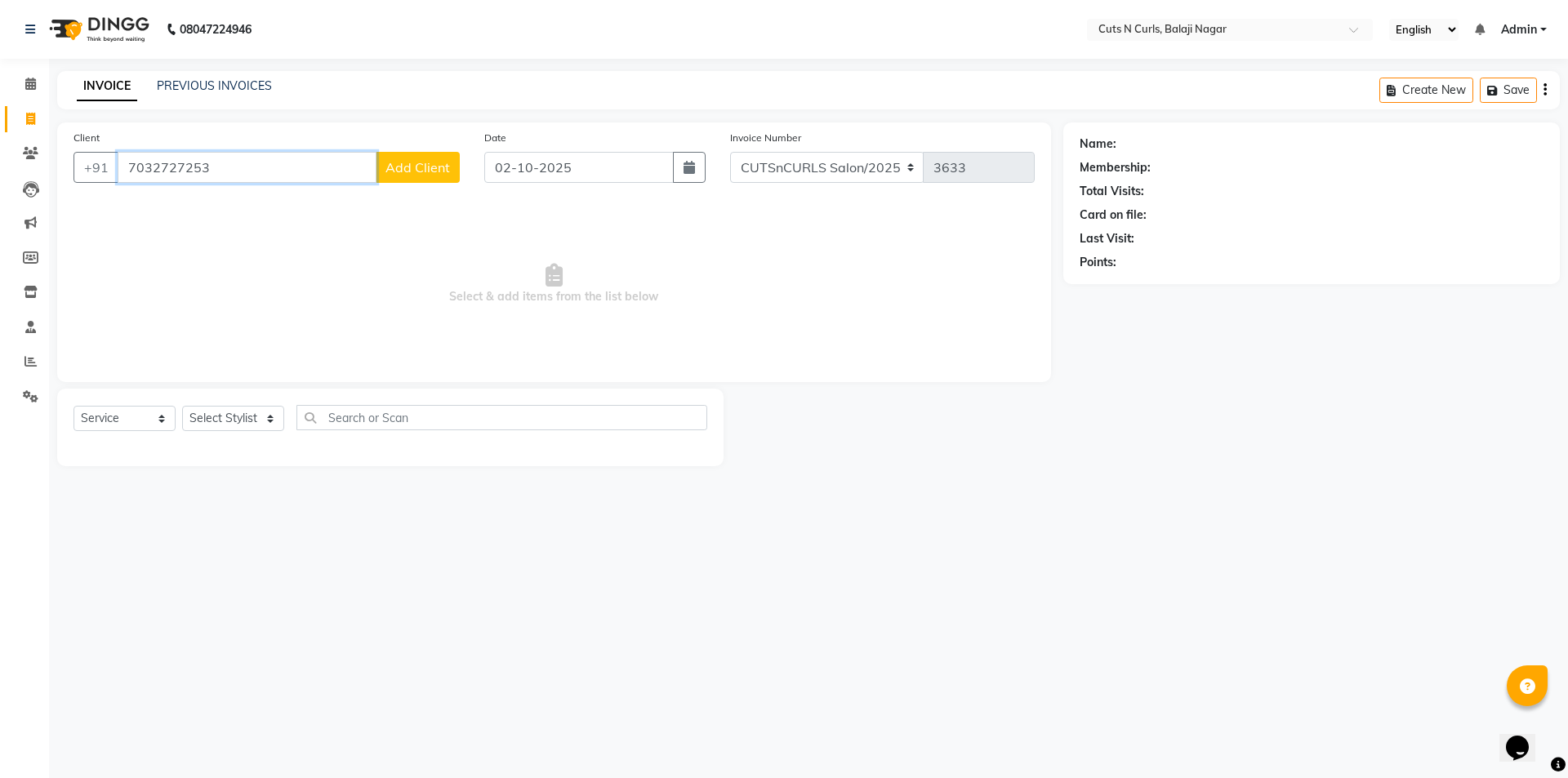
click at [277, 168] on input "7032727253" at bounding box center [246, 167] width 259 height 31
type input "7"
type input "8790431219"
click at [422, 174] on span "Add Client" at bounding box center [417, 167] width 65 height 16
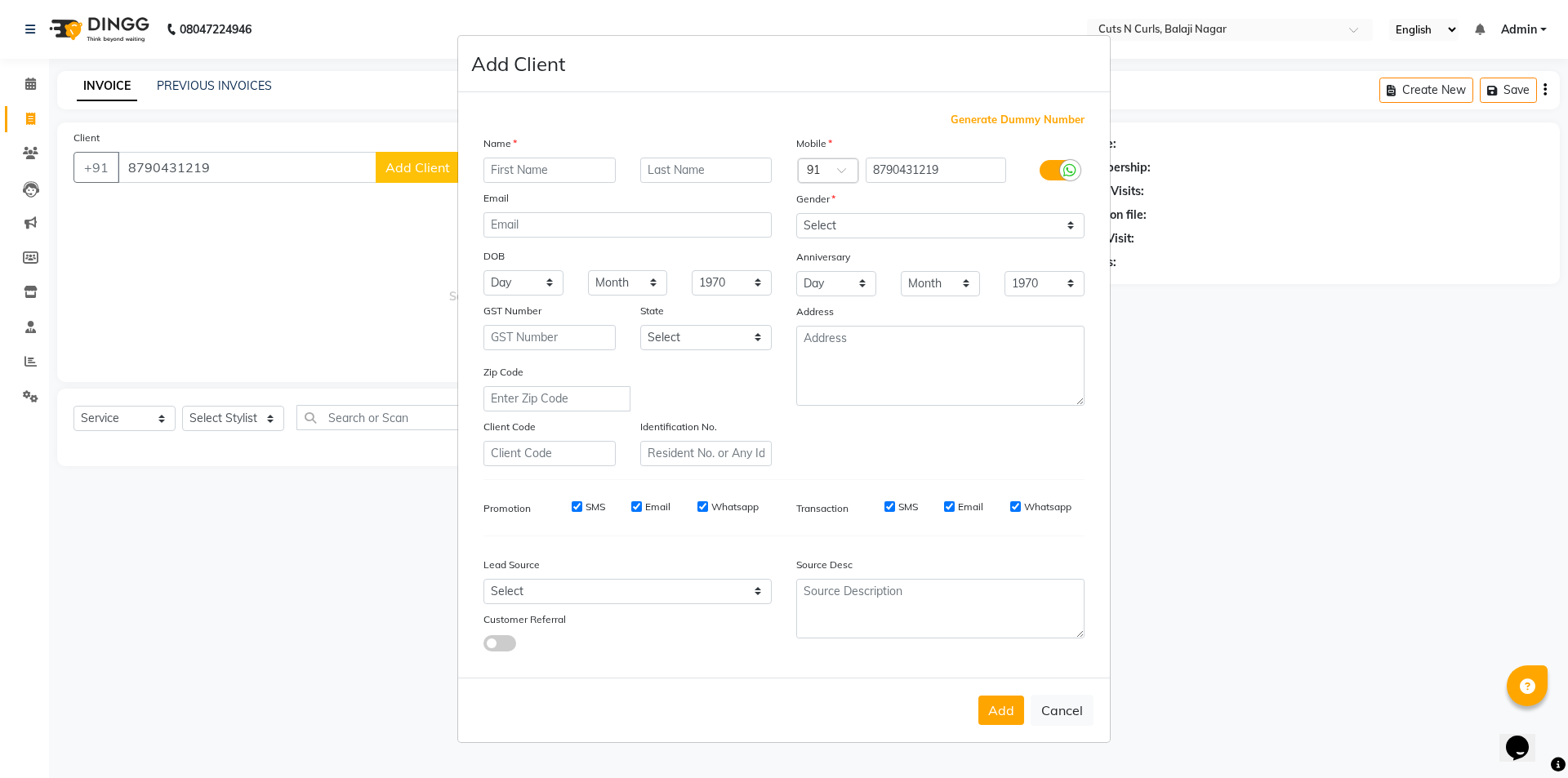
click at [515, 178] on input "text" at bounding box center [549, 170] width 132 height 25
type input "niktha"
click at [916, 234] on select "Select Male Female Other Prefer Not To Say" at bounding box center [940, 226] width 288 height 25
select select "female"
click at [796, 213] on select "Select Male Female Other Prefer Not To Say" at bounding box center [940, 226] width 288 height 25
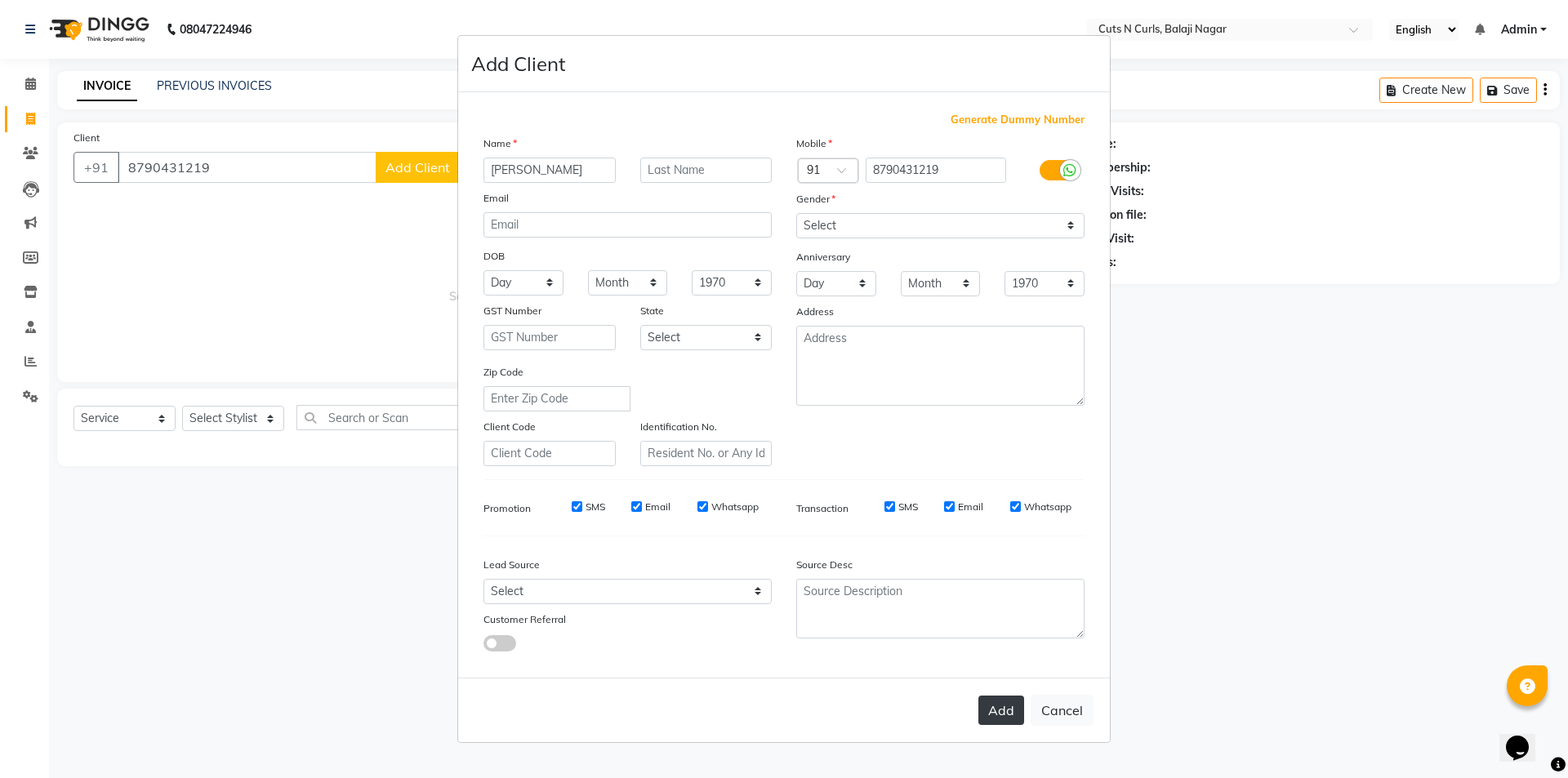
click at [991, 714] on button "Add" at bounding box center [1001, 710] width 46 height 30
select select
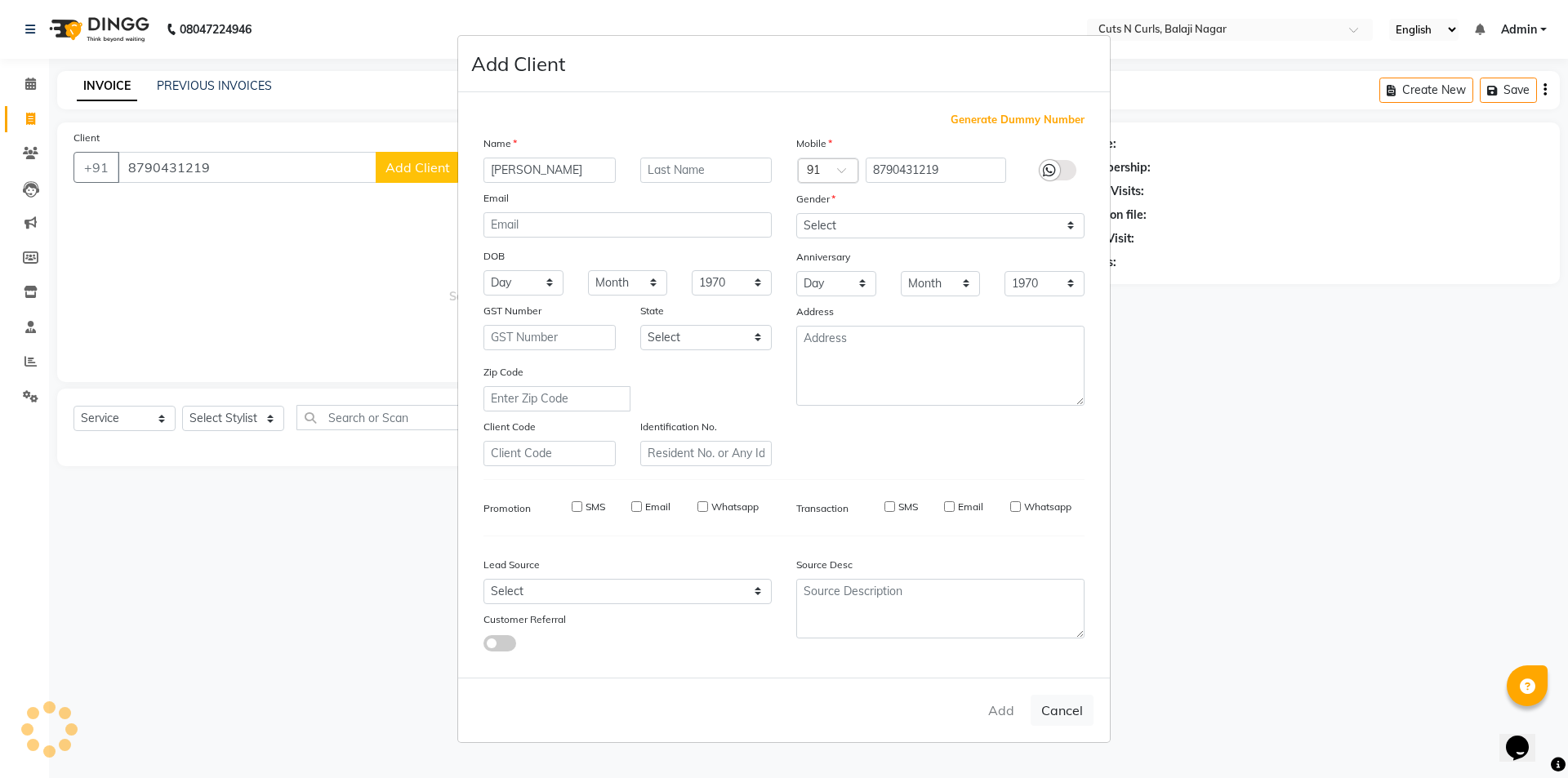
select select
checkbox input "false"
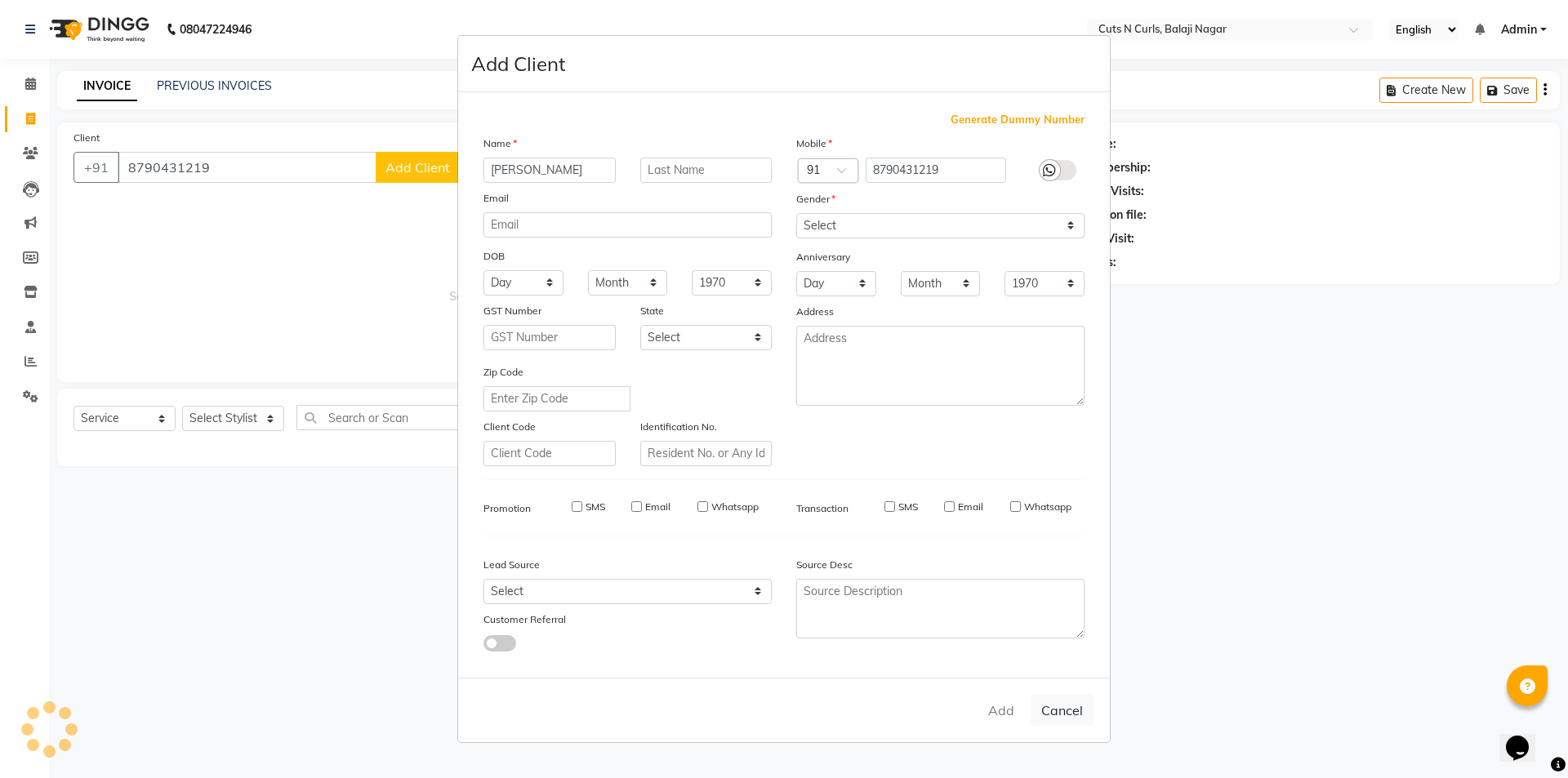
checkbox input "false"
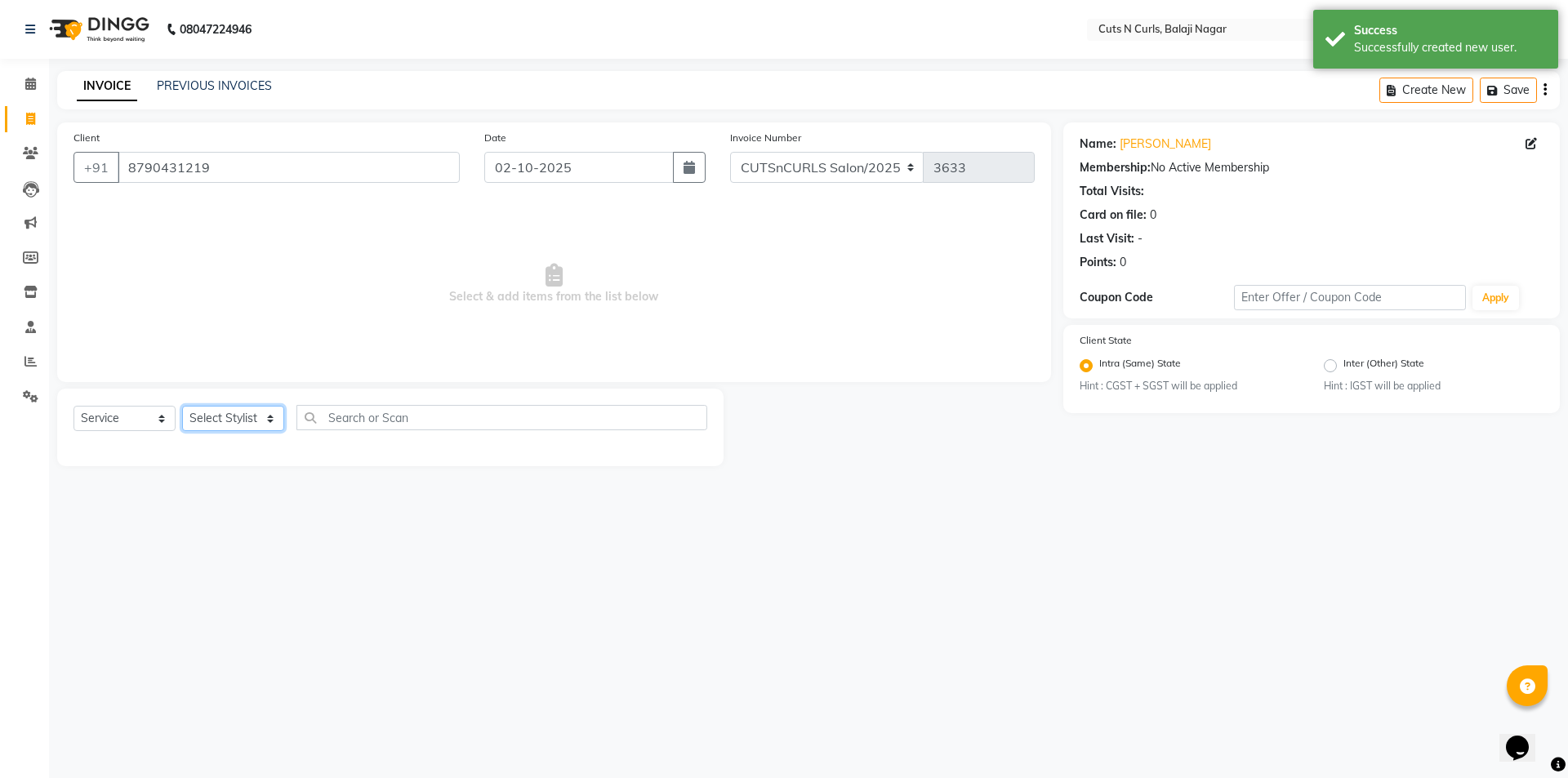
click at [266, 422] on select "Select Stylist 1.Jagadeesh 3.Ramesh 4.Sameer 5.hemanth 6.venkat 7.krishnaveni 8…" at bounding box center [233, 418] width 102 height 25
select select "82404"
click at [182, 405] on select "Select Stylist 1.Jagadeesh 3.Ramesh 4.Sameer 5.hemanth 6.venkat 7.krishnaveni 8…" at bounding box center [233, 418] width 102 height 25
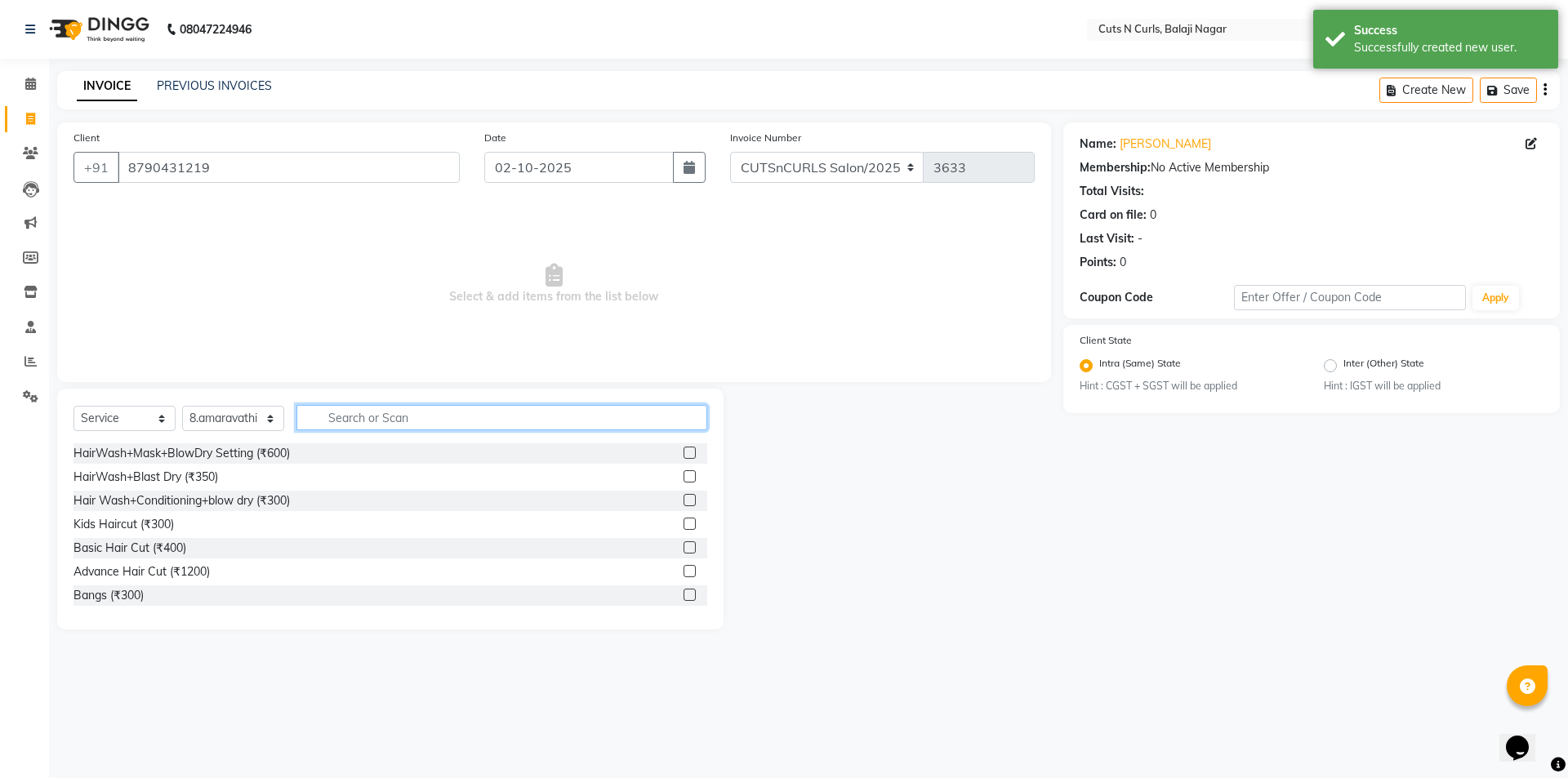
click at [347, 421] on input "text" at bounding box center [502, 417] width 411 height 25
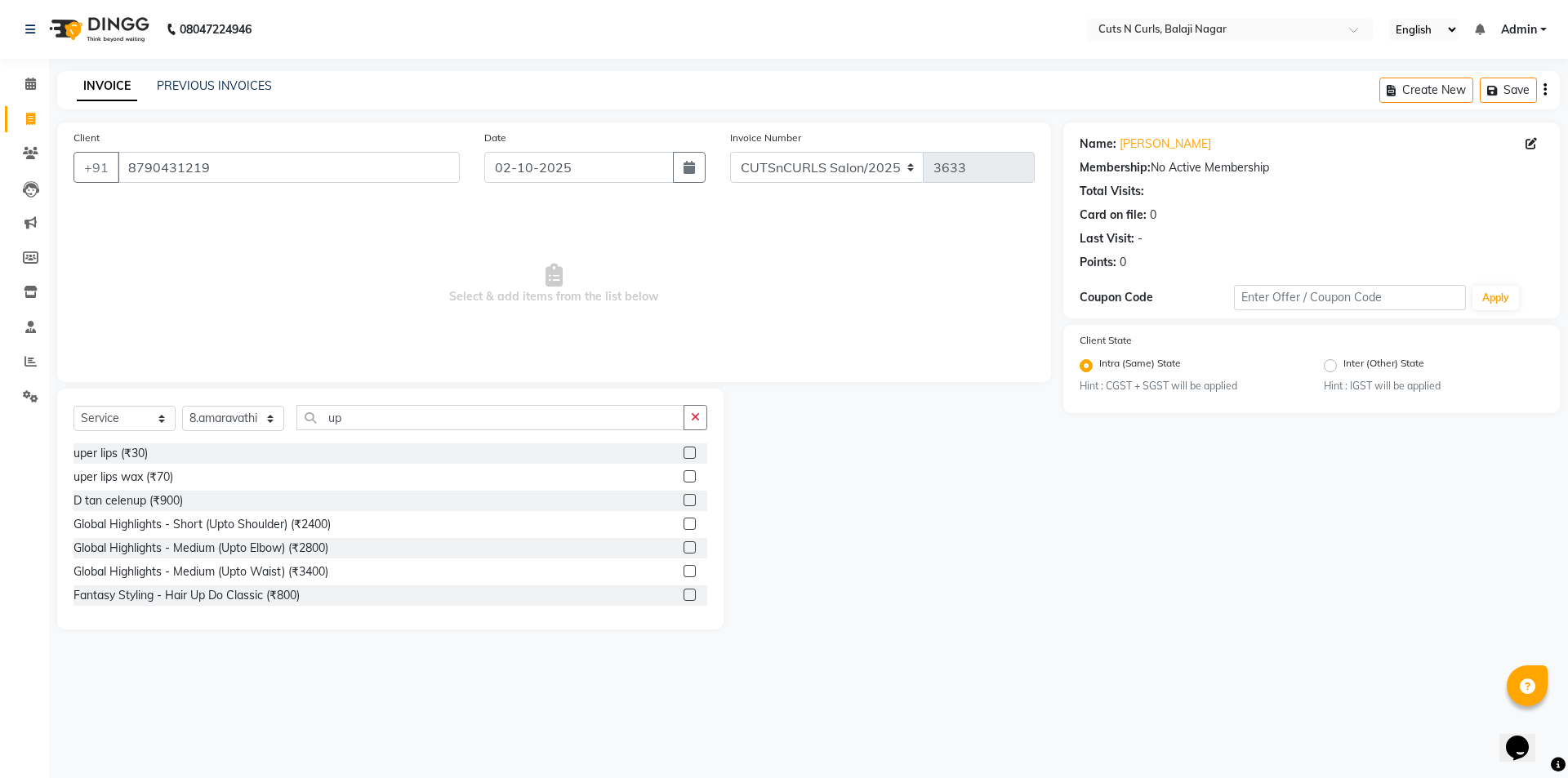
click at [686, 450] on div at bounding box center [695, 453] width 24 height 20
click at [410, 426] on input "up" at bounding box center [491, 417] width 388 height 25
type input "u"
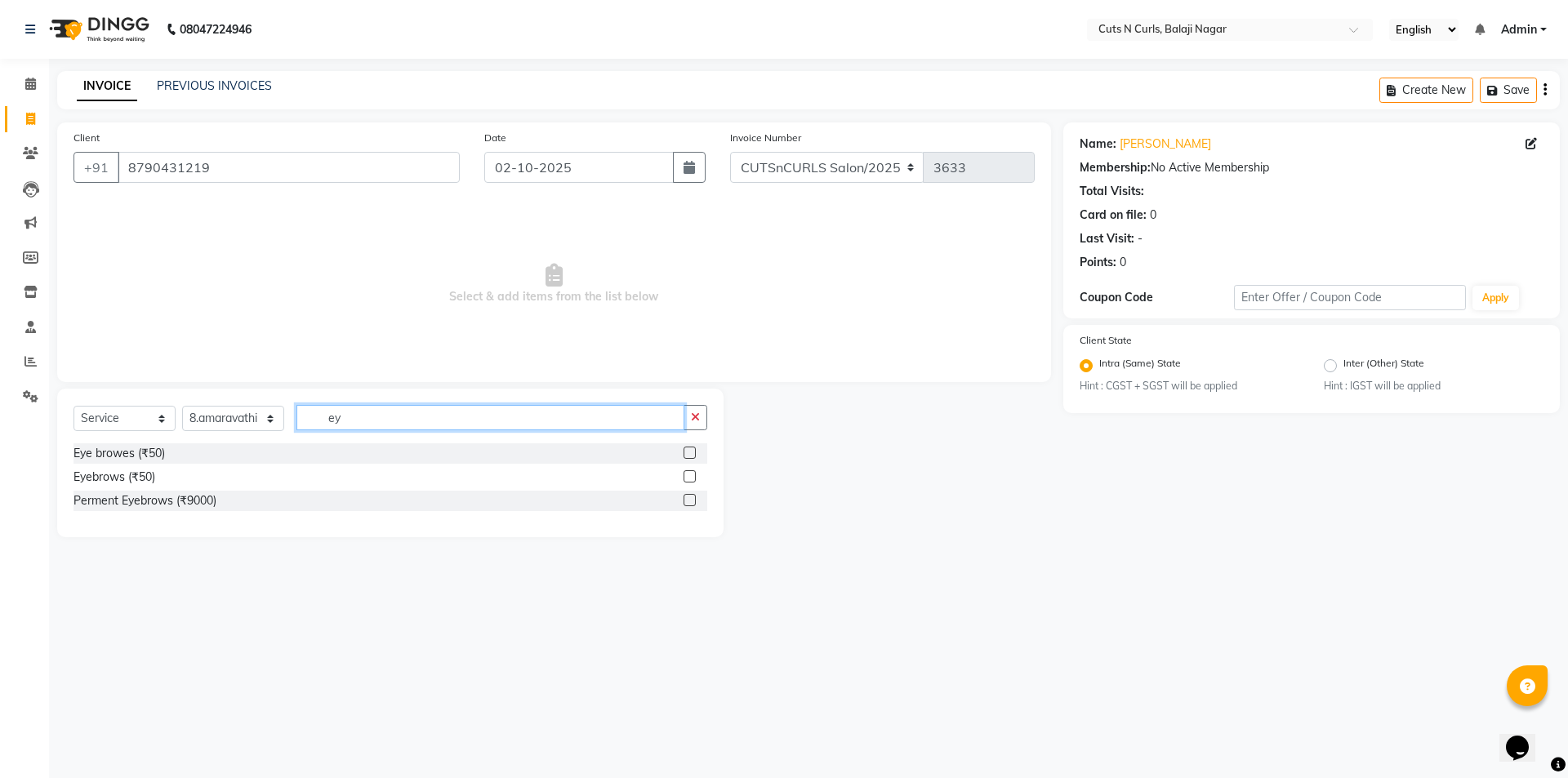
type input "ey"
click at [690, 449] on label at bounding box center [690, 453] width 13 height 13
click at [690, 449] on input "checkbox" at bounding box center [689, 453] width 11 height 11
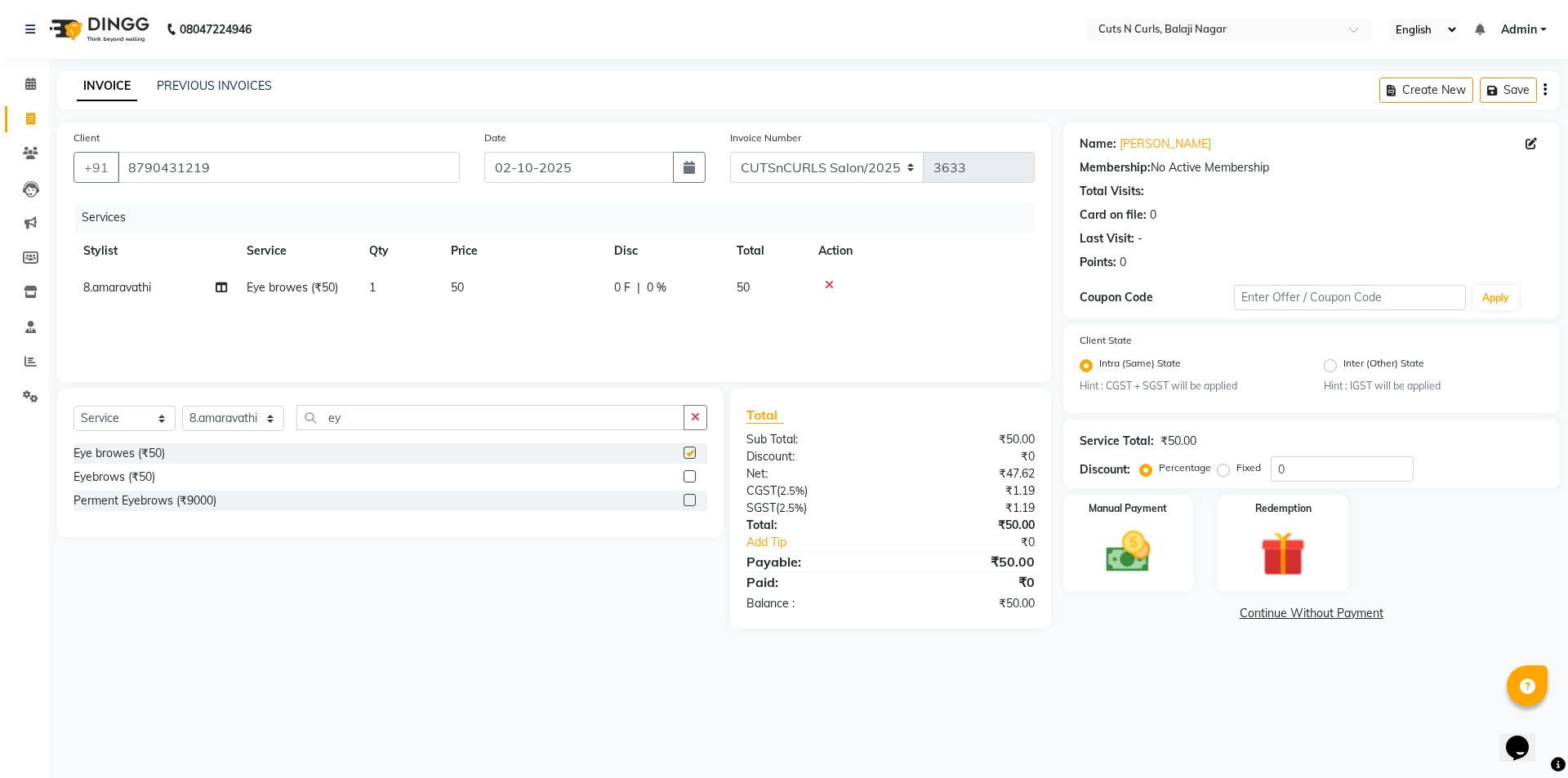
checkbox input "false"
click at [346, 414] on input "ey" at bounding box center [491, 417] width 388 height 25
type input "e"
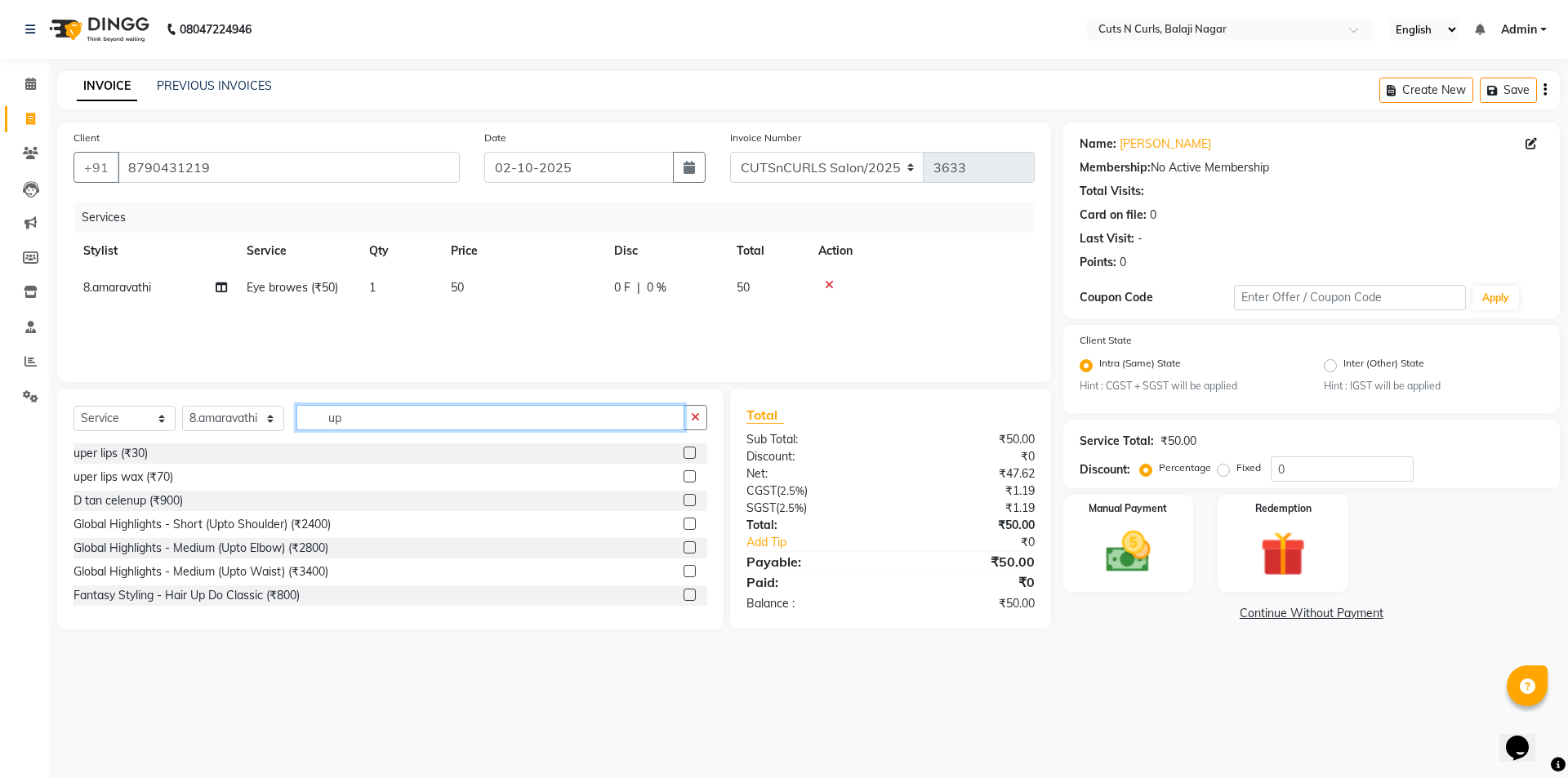
type input "up"
click at [684, 452] on label at bounding box center [690, 453] width 13 height 13
click at [684, 452] on input "checkbox" at bounding box center [689, 453] width 11 height 11
checkbox input "false"
click at [1130, 526] on img at bounding box center [1128, 553] width 76 height 54
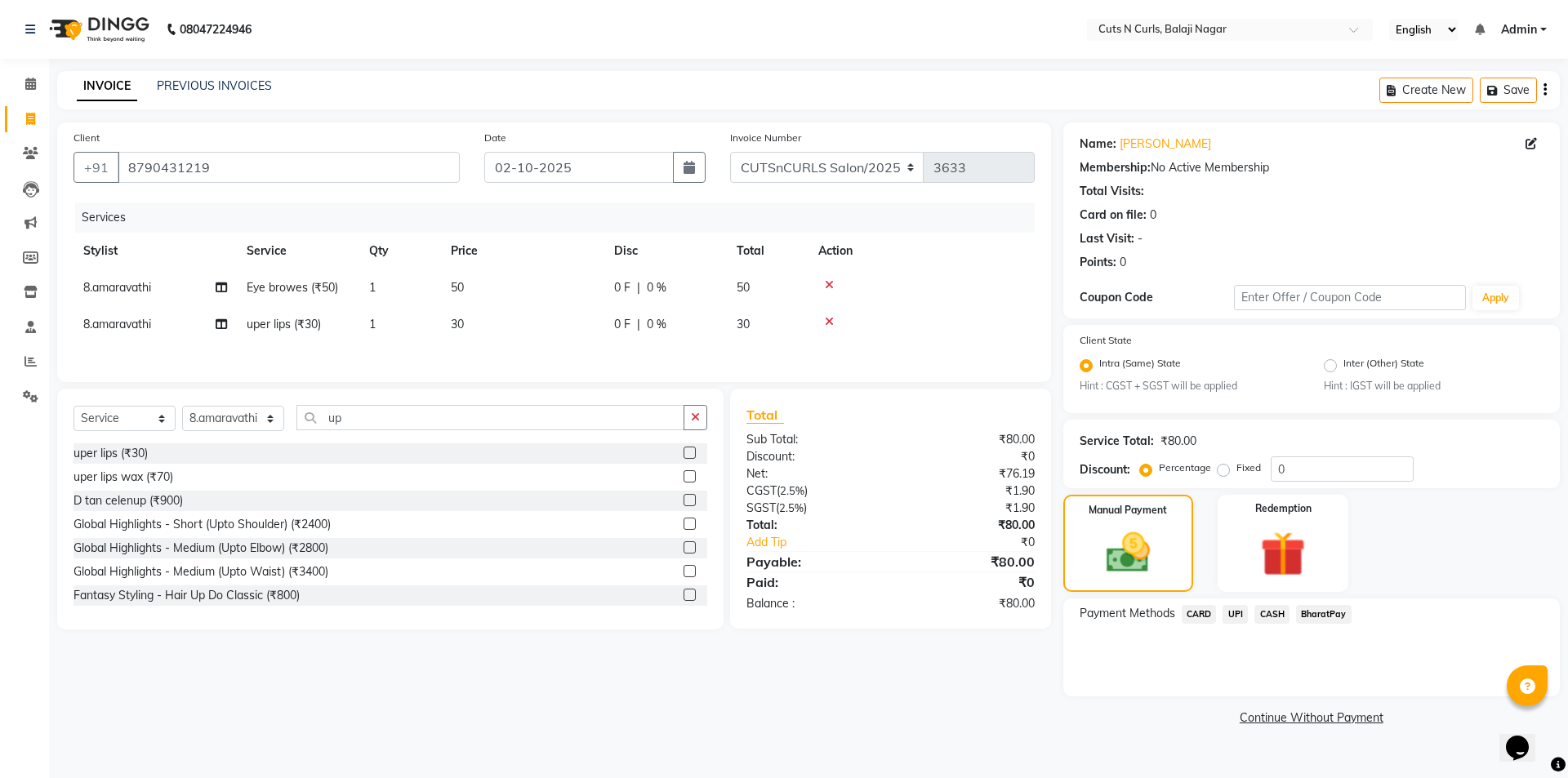
click at [1309, 614] on span "BharatPay" at bounding box center [1324, 614] width 56 height 19
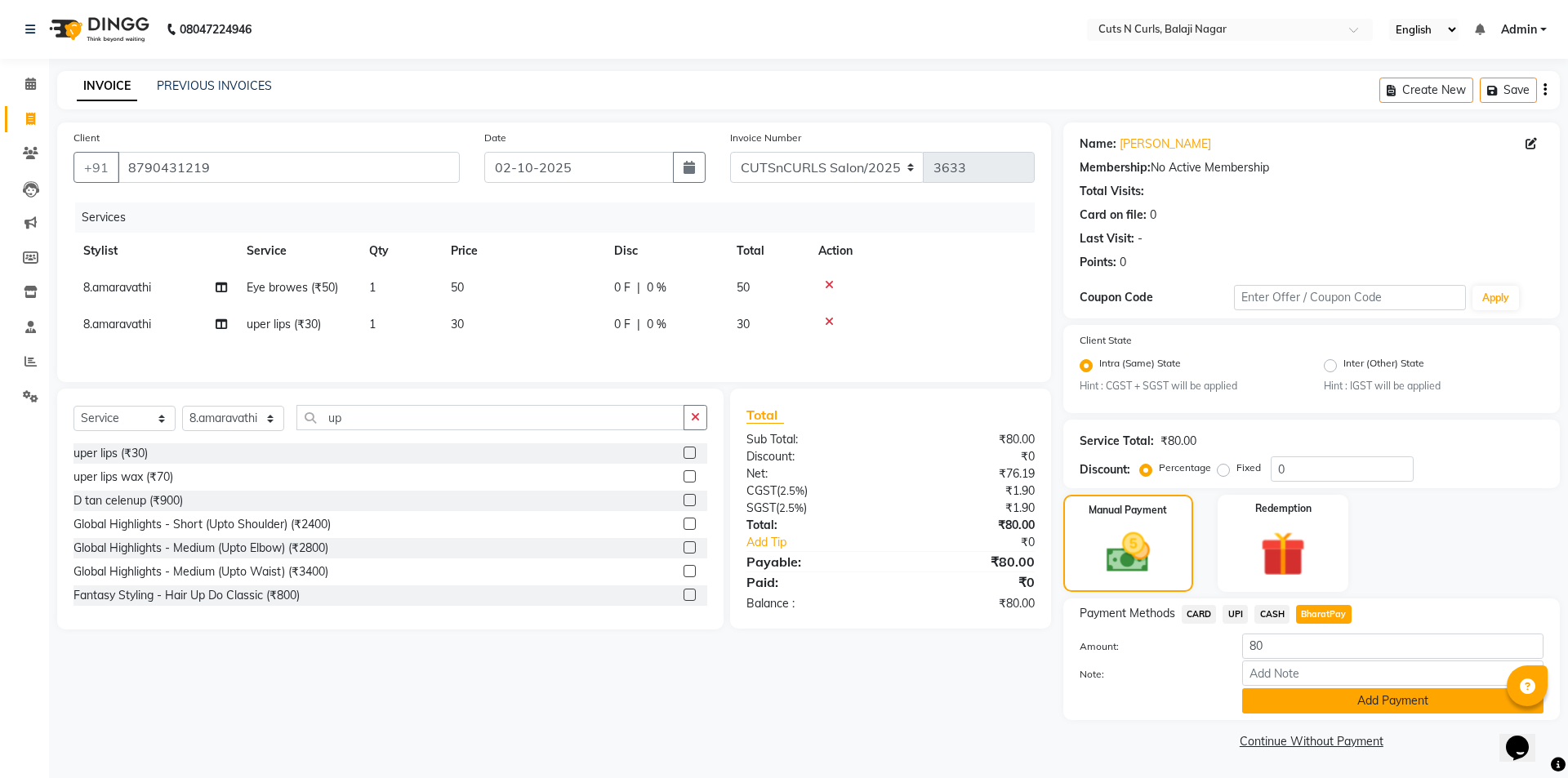
click at [1315, 705] on button "Add Payment" at bounding box center [1392, 701] width 301 height 25
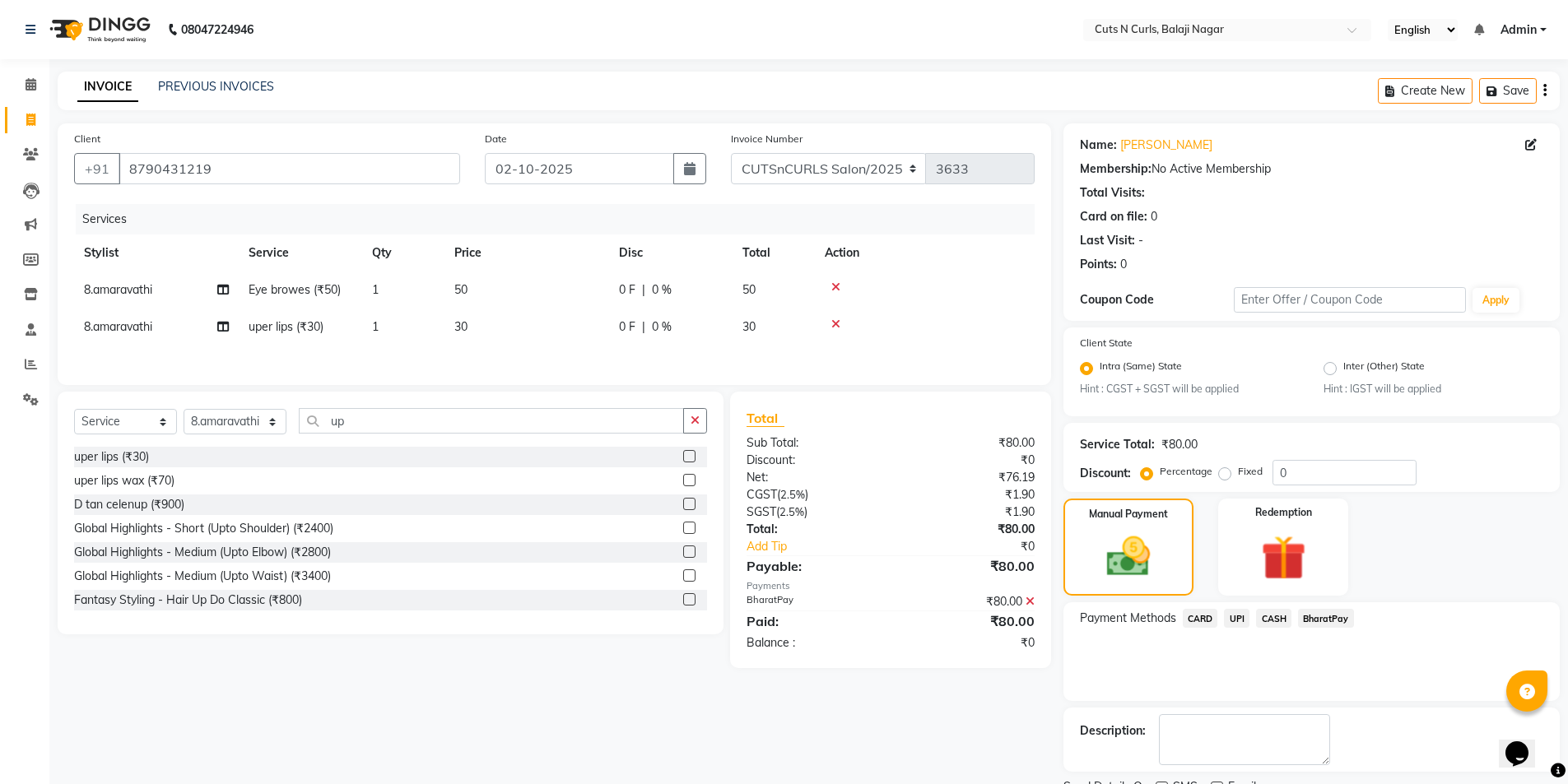
scroll to position [68, 0]
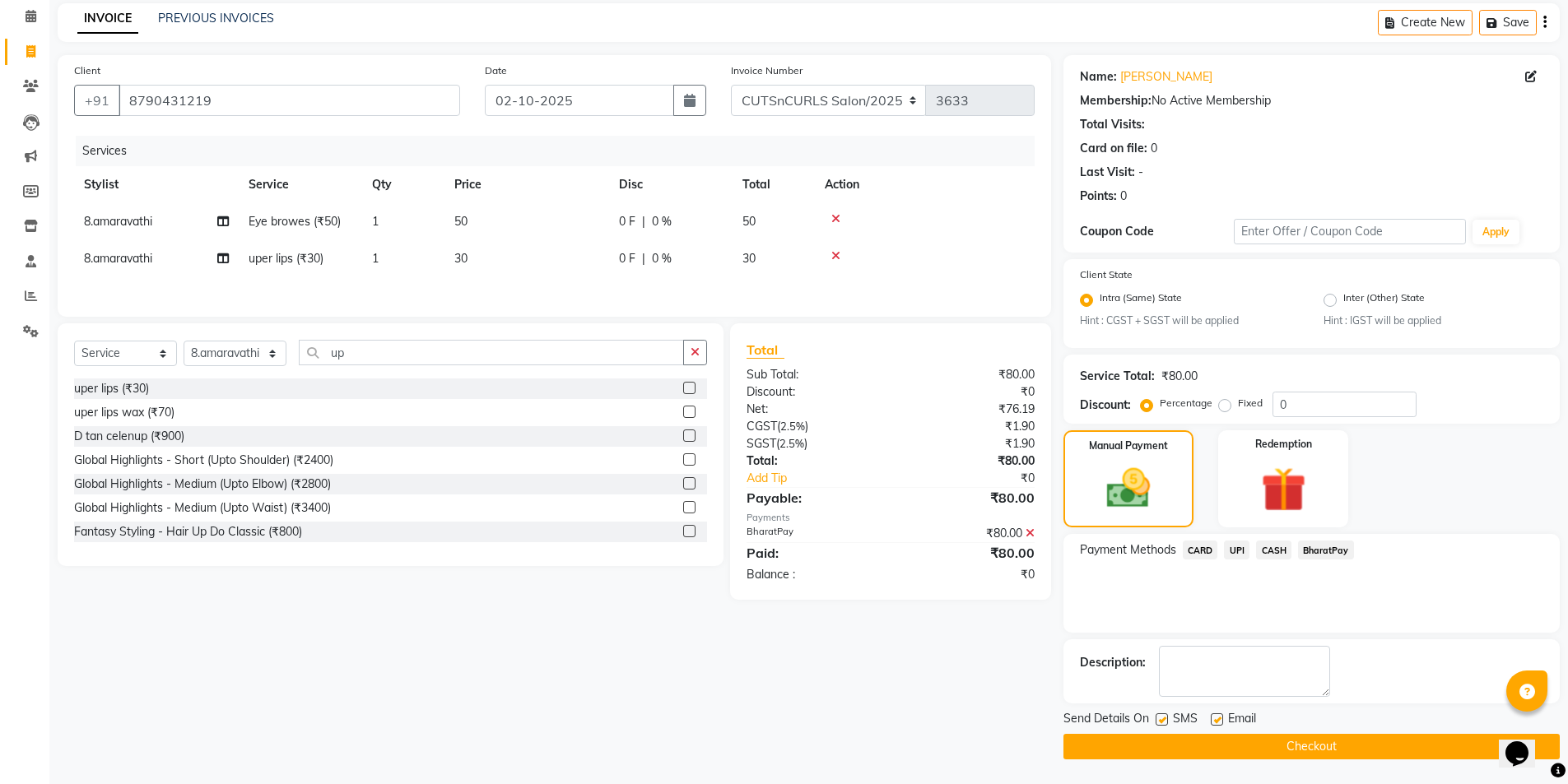
click at [1214, 722] on label at bounding box center [1217, 719] width 13 height 13
click at [1214, 722] on input "checkbox" at bounding box center [1216, 720] width 11 height 11
checkbox input "false"
click at [1231, 747] on button "Checkout" at bounding box center [1312, 747] width 496 height 25
